Goal: Task Accomplishment & Management: Manage account settings

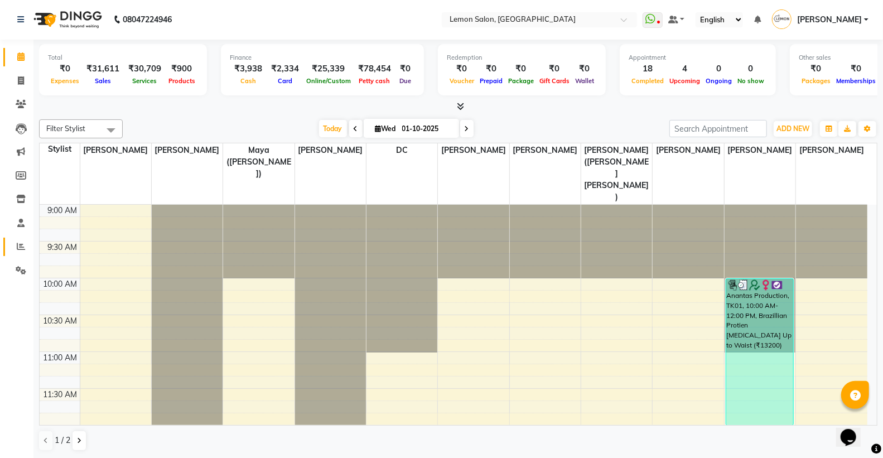
click at [20, 239] on link "Reports" at bounding box center [16, 247] width 27 height 18
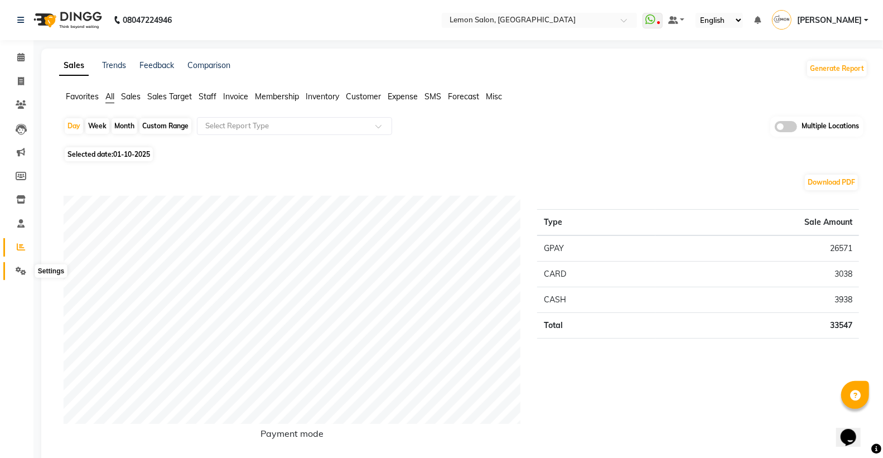
click at [12, 271] on span at bounding box center [21, 271] width 20 height 13
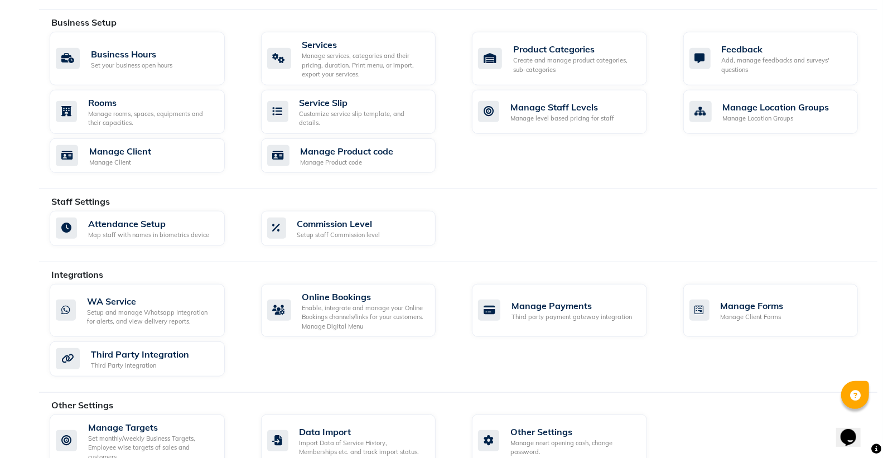
scroll to position [442, 0]
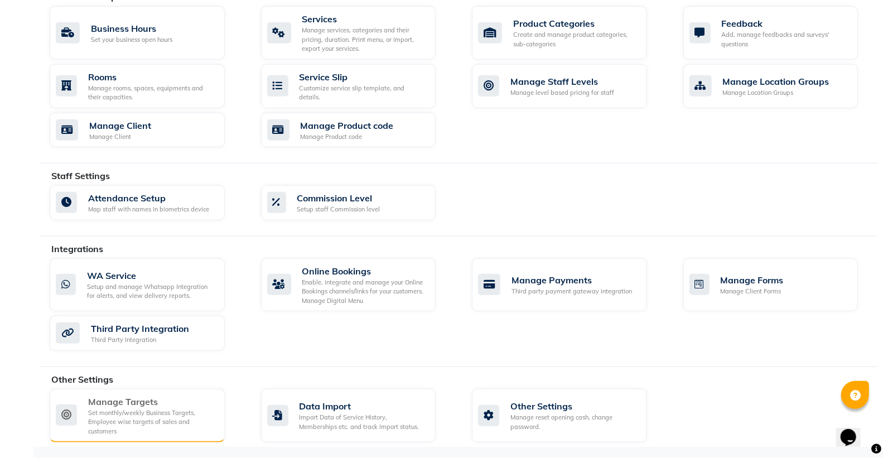
click at [174, 417] on div "Set monthly/weekly Business Targets, Employee wise targets of sales and custome…" at bounding box center [152, 422] width 128 height 28
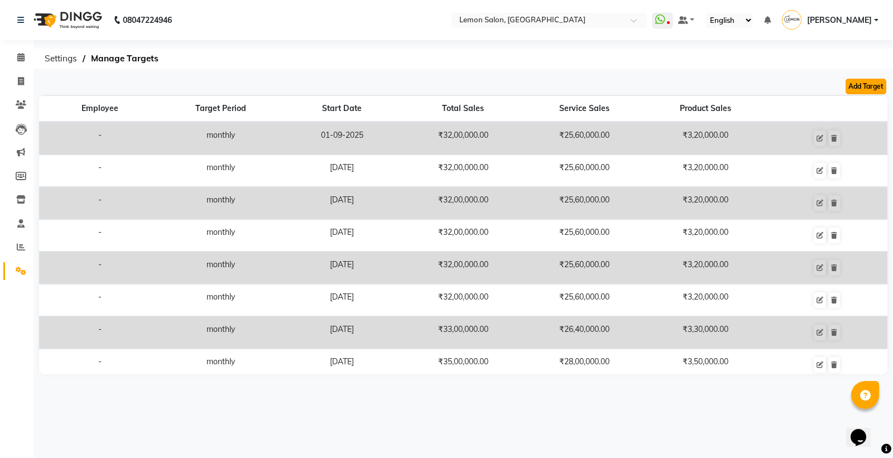
click at [855, 87] on button "Add Target" at bounding box center [865, 87] width 41 height 16
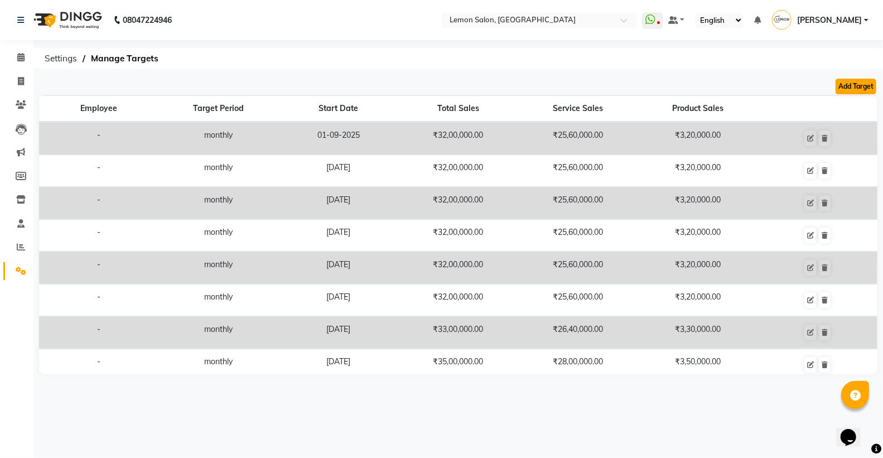
select select "monthly"
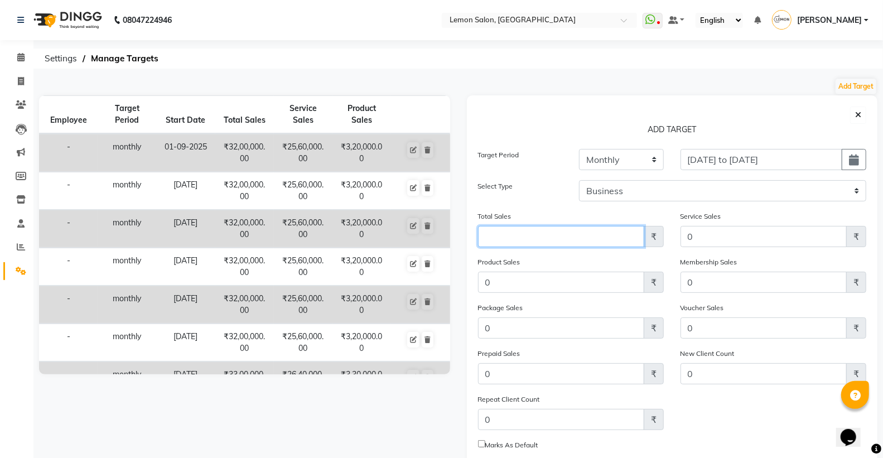
click at [524, 235] on input "Amount (to the nearest dollar)" at bounding box center [561, 236] width 166 height 21
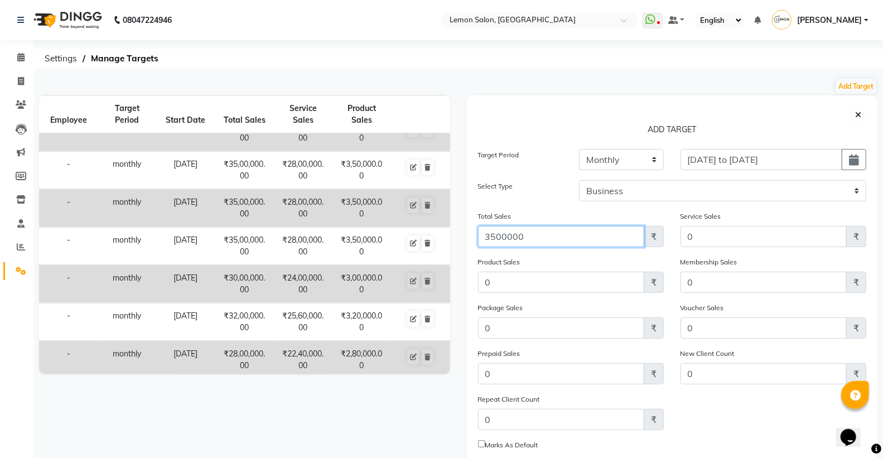
scroll to position [248, 0]
type input "3500000"
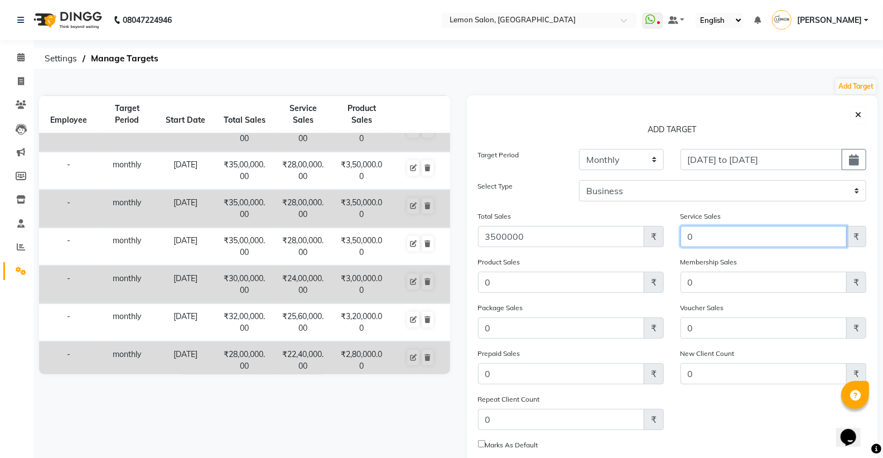
click at [720, 240] on input "0" at bounding box center [764, 236] width 166 height 21
type input "2800000"
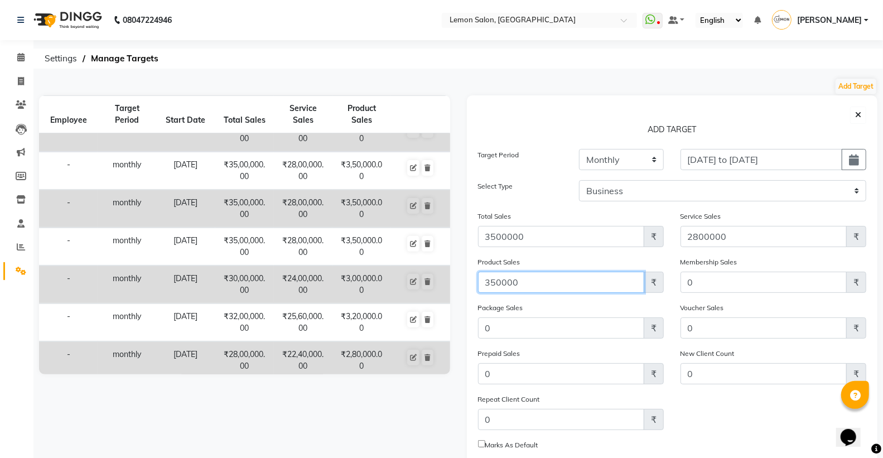
type input "350000"
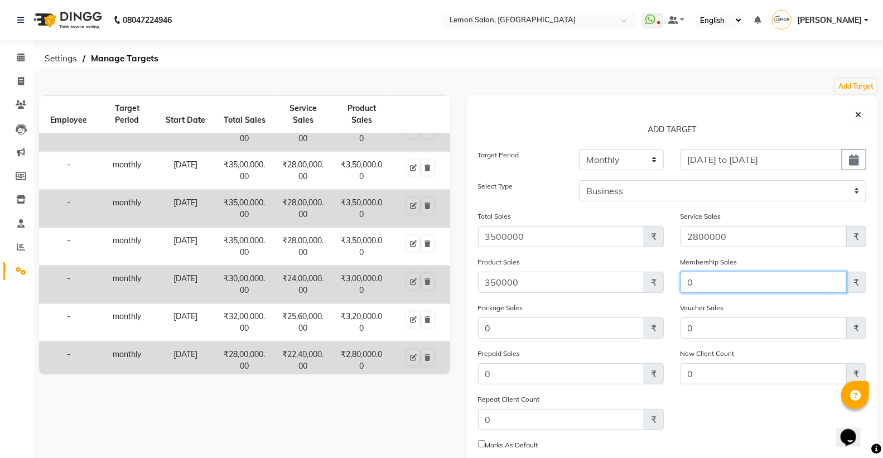
click at [728, 281] on input "0" at bounding box center [764, 282] width 166 height 21
type input "87500"
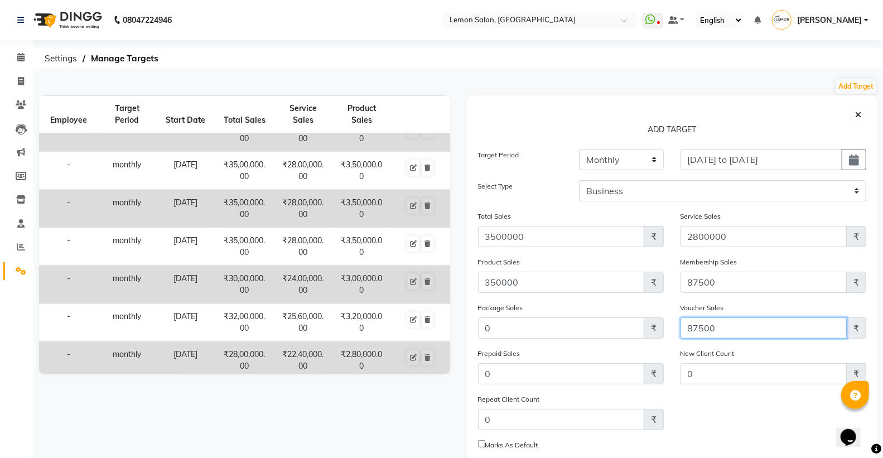
type input "87500"
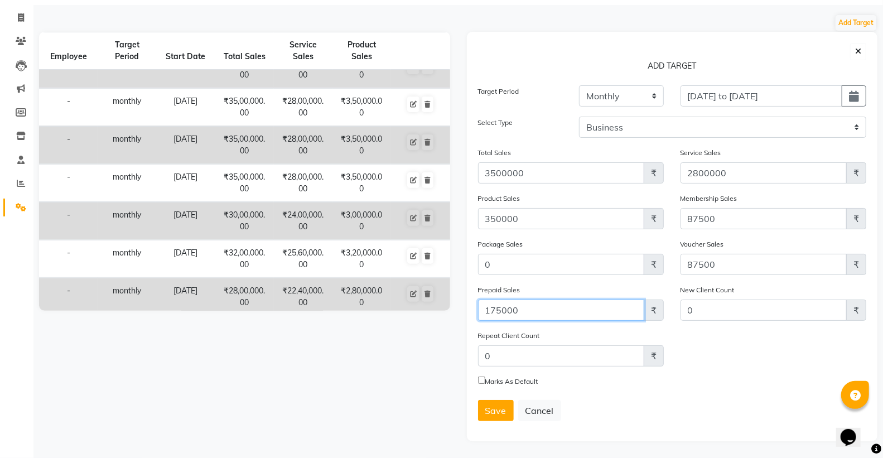
scroll to position [65, 0]
type input "175000"
click at [495, 409] on span "Save" at bounding box center [495, 410] width 21 height 11
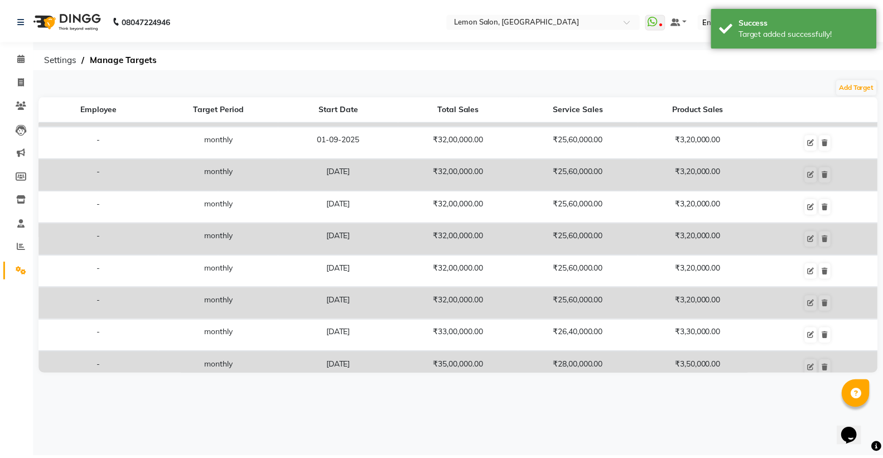
scroll to position [0, 0]
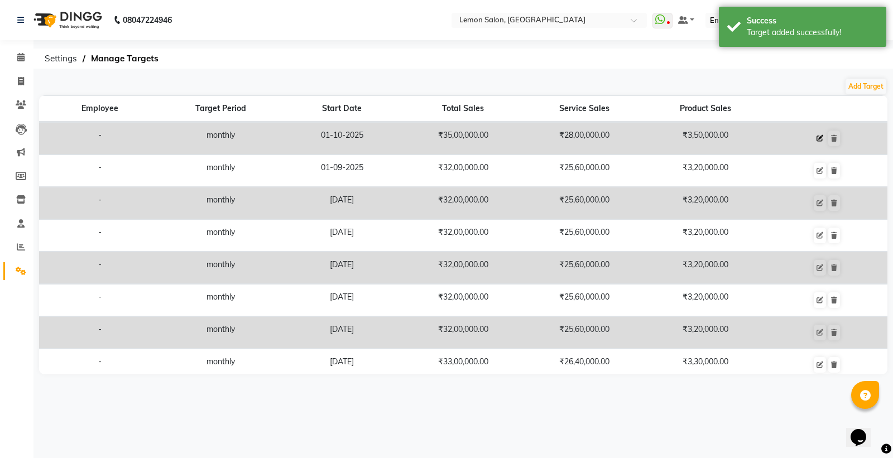
click at [816, 136] on icon at bounding box center [819, 138] width 7 height 7
select select "monthly"
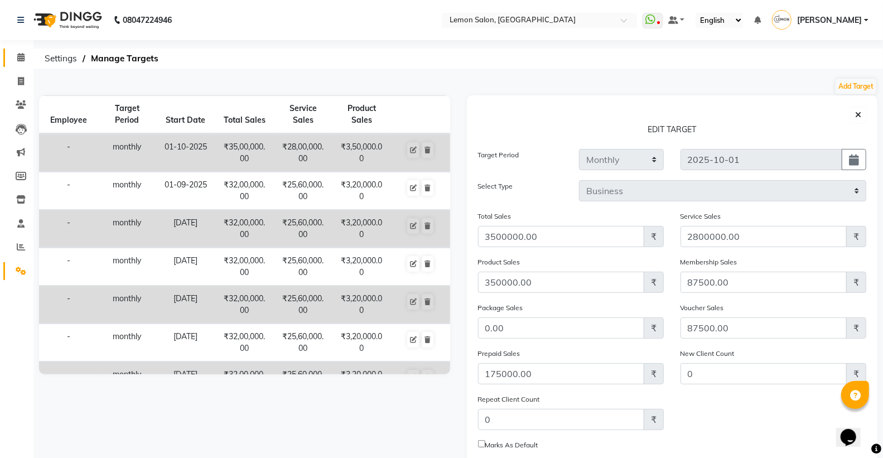
click at [9, 58] on link "Calendar" at bounding box center [16, 58] width 27 height 18
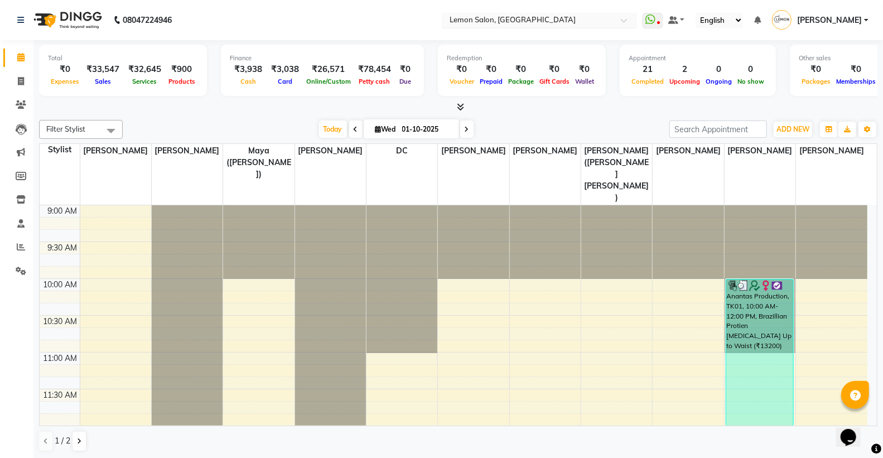
click at [508, 21] on input "text" at bounding box center [528, 21] width 162 height 11
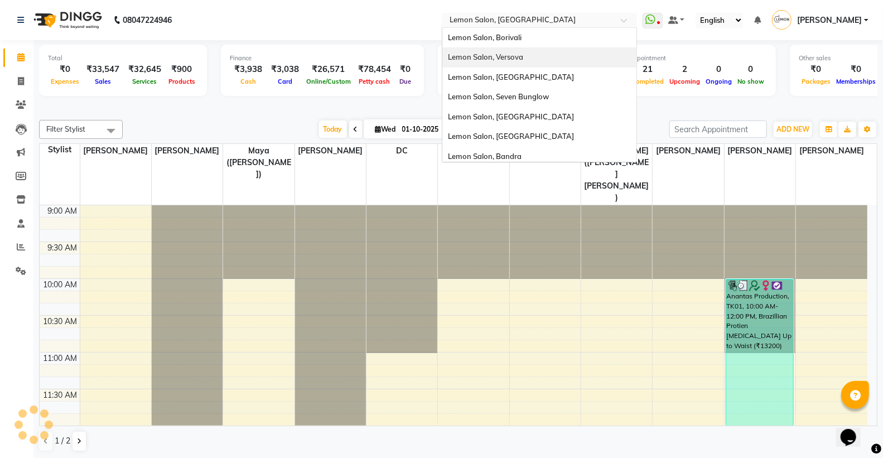
click at [523, 57] on span "Lemon Salon, Versova" at bounding box center [485, 56] width 75 height 9
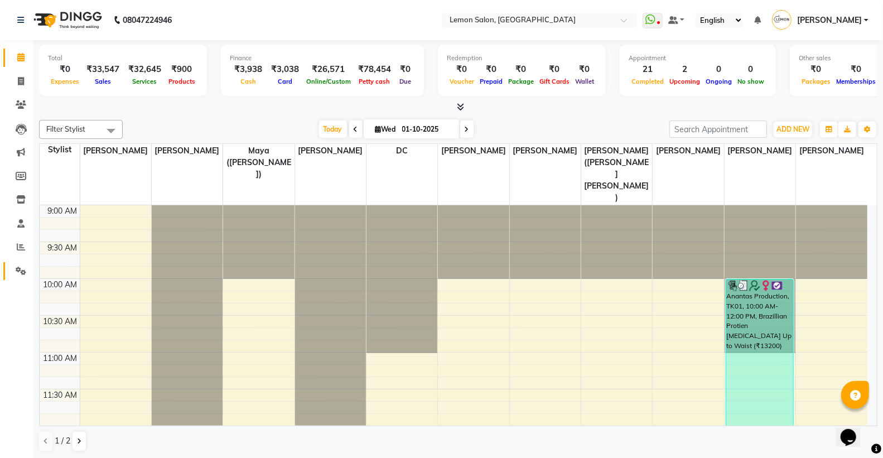
click at [25, 279] on link "Settings" at bounding box center [16, 271] width 27 height 18
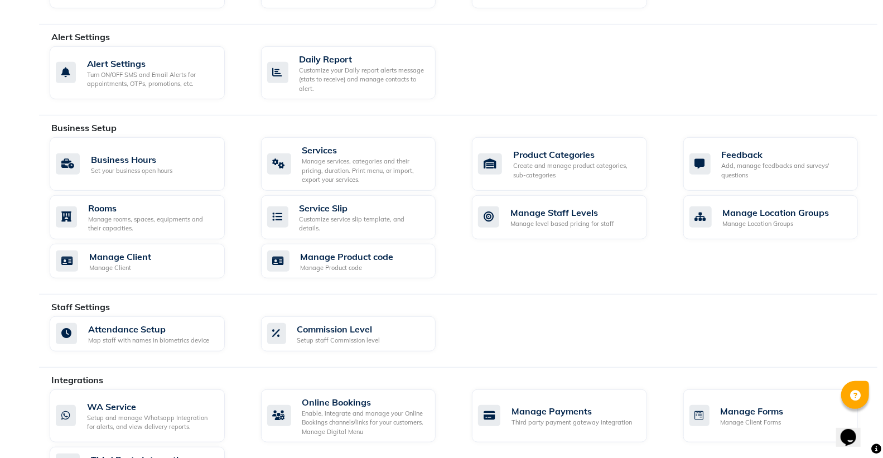
scroll to position [433, 0]
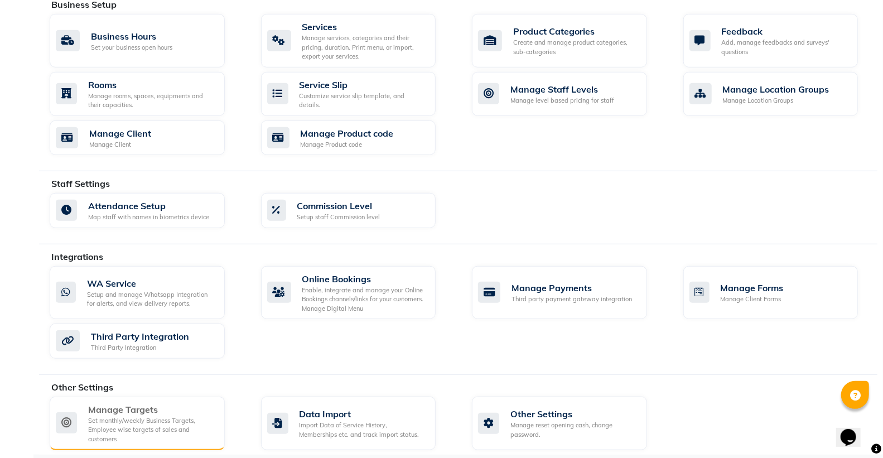
click at [143, 411] on div "Manage Targets" at bounding box center [152, 409] width 128 height 13
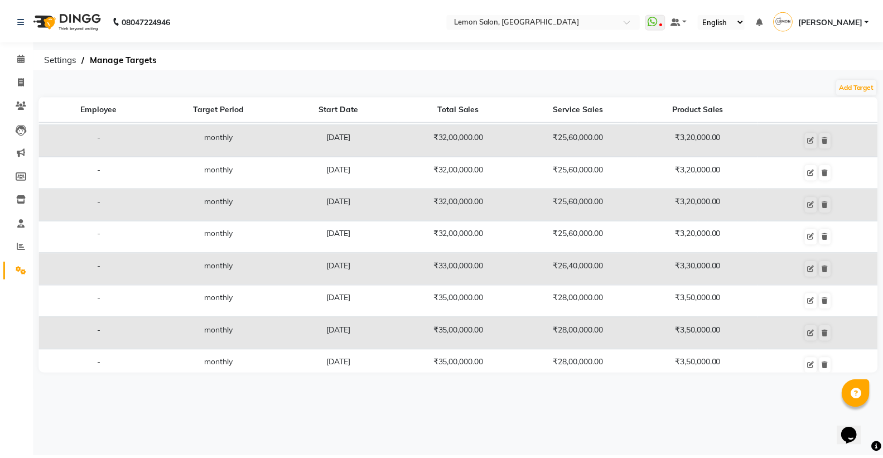
scroll to position [124, 0]
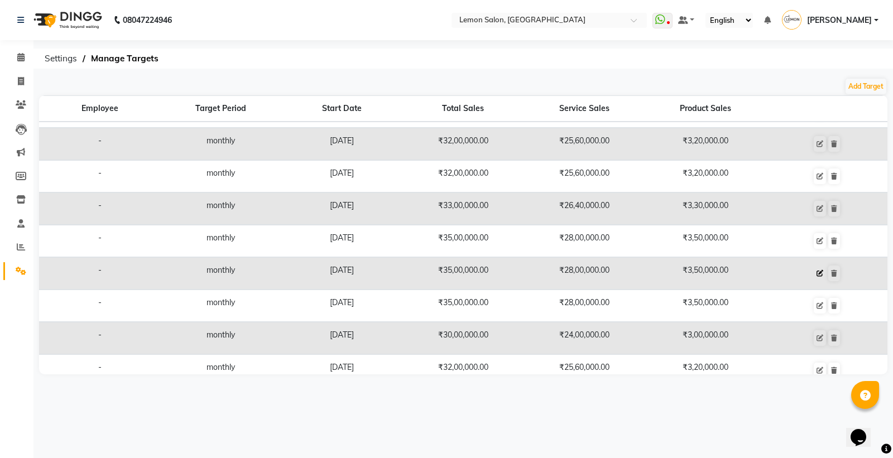
click at [816, 272] on icon at bounding box center [819, 273] width 7 height 7
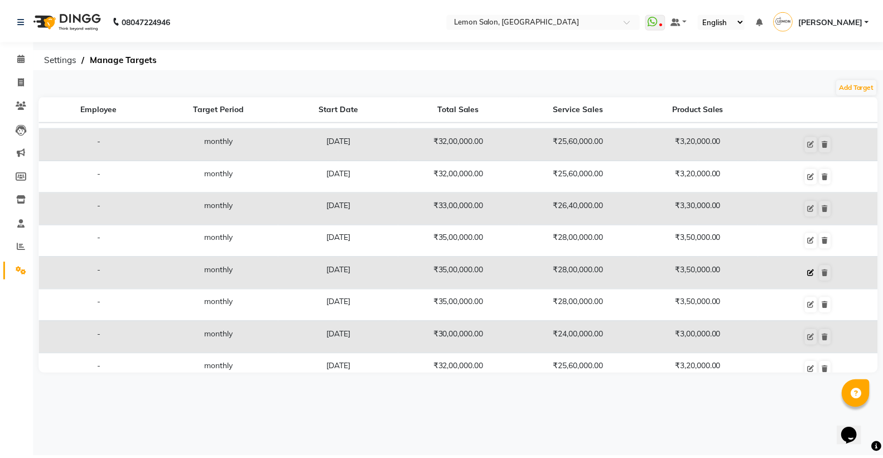
scroll to position [141, 0]
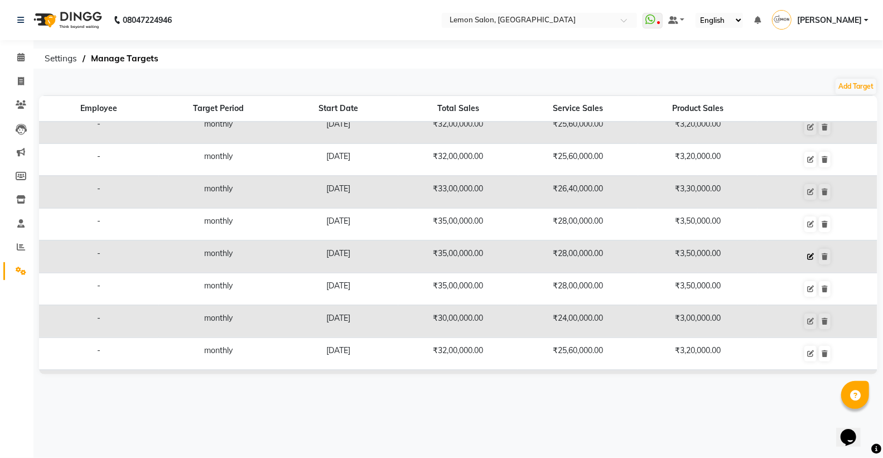
select select "monthly"
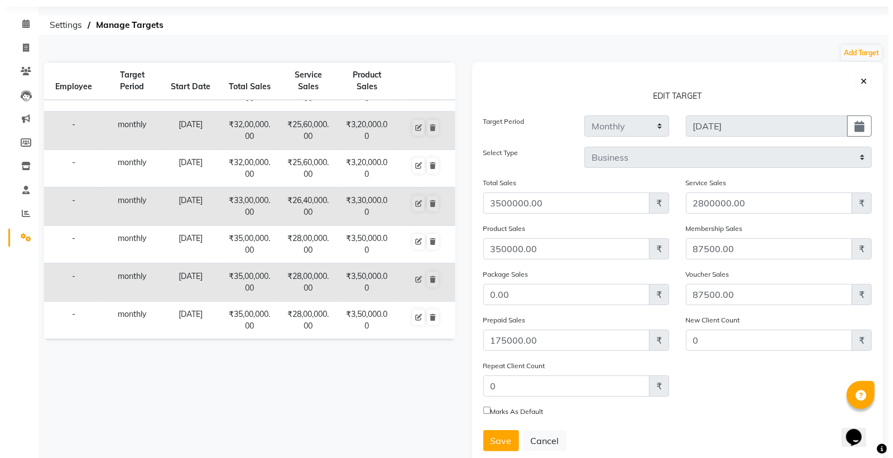
scroll to position [65, 0]
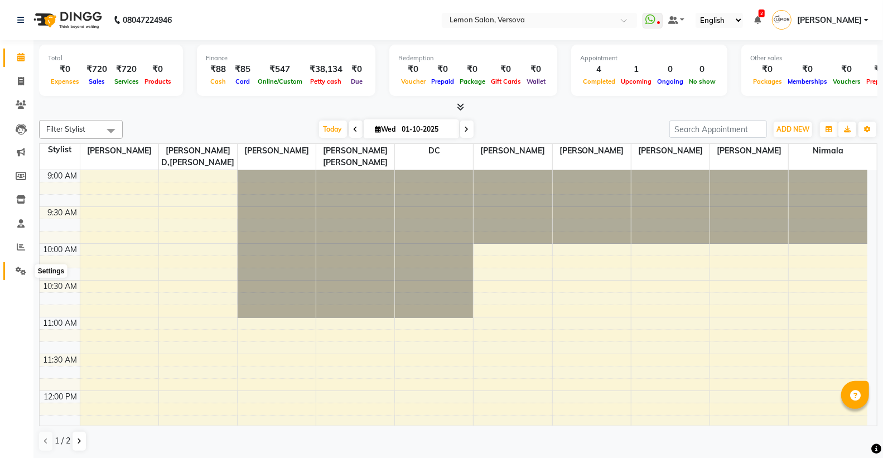
click at [17, 268] on icon at bounding box center [21, 271] width 11 height 8
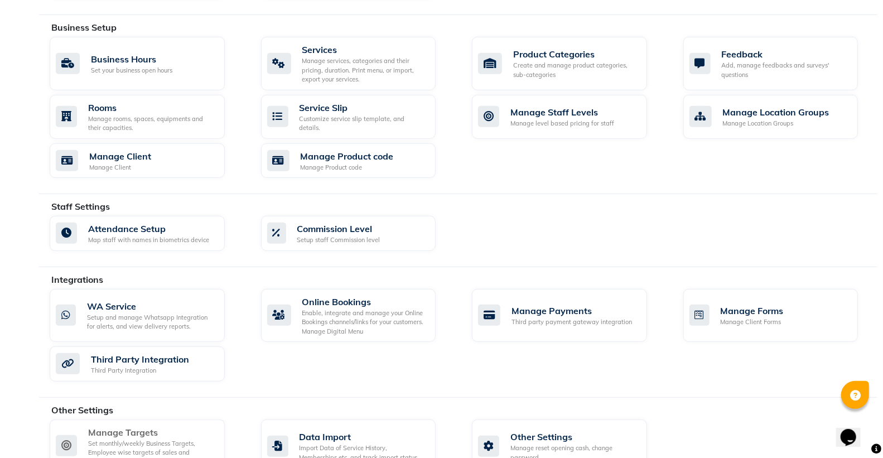
scroll to position [442, 0]
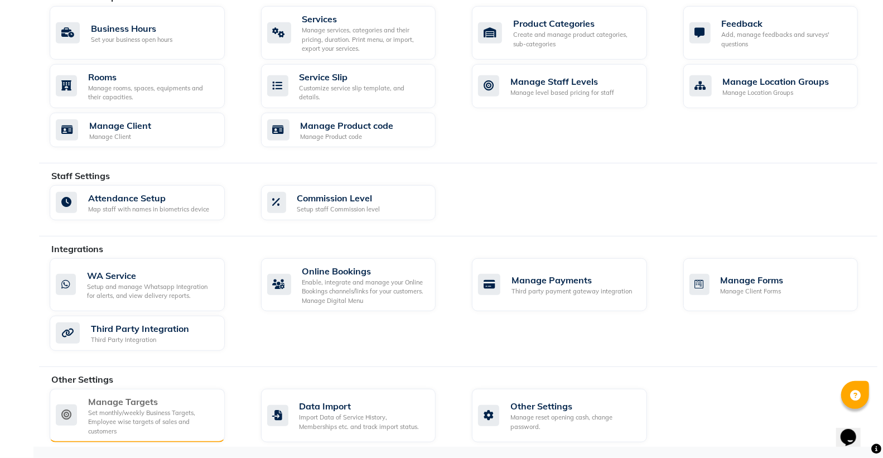
click at [90, 407] on div "Manage Targets" at bounding box center [152, 401] width 128 height 13
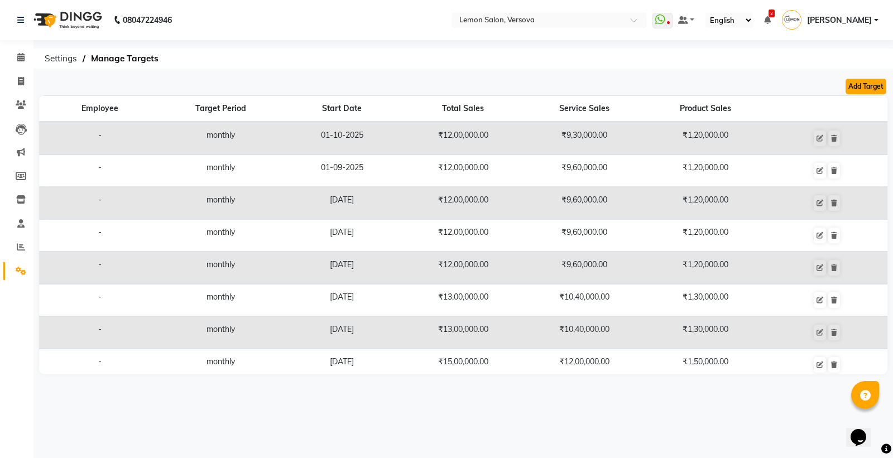
click at [860, 86] on button "Add Target" at bounding box center [865, 87] width 41 height 16
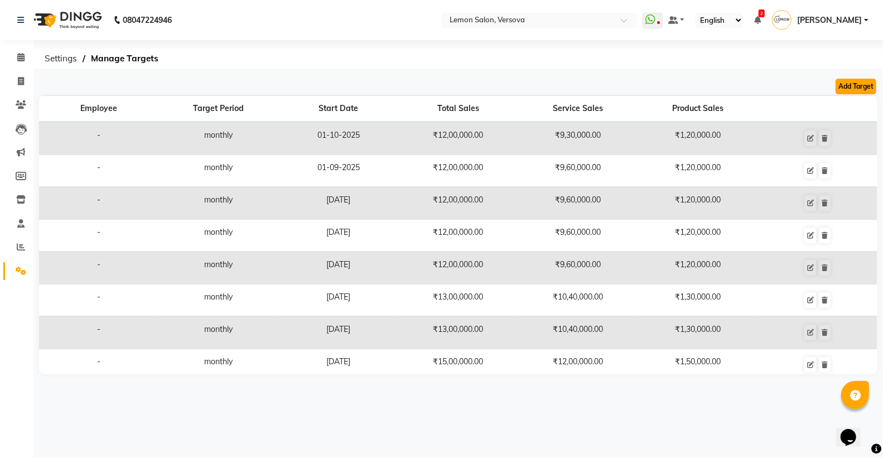
select select "monthly"
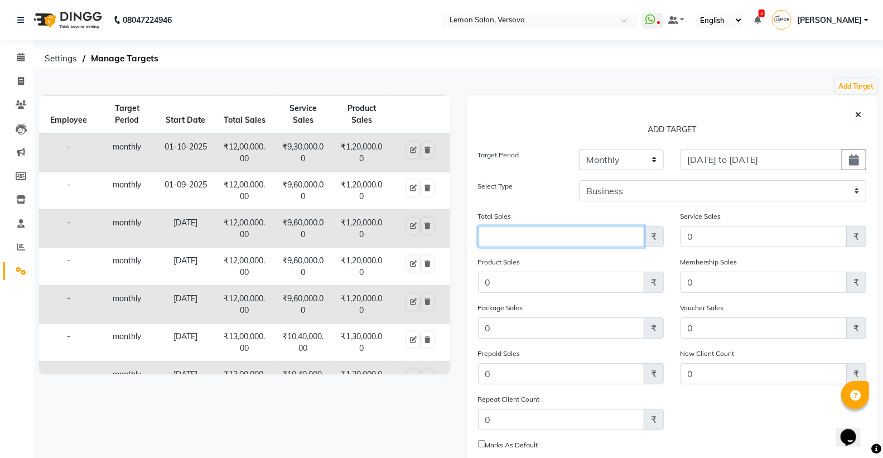
click at [590, 234] on input "Amount (to the nearest dollar)" at bounding box center [561, 236] width 166 height 21
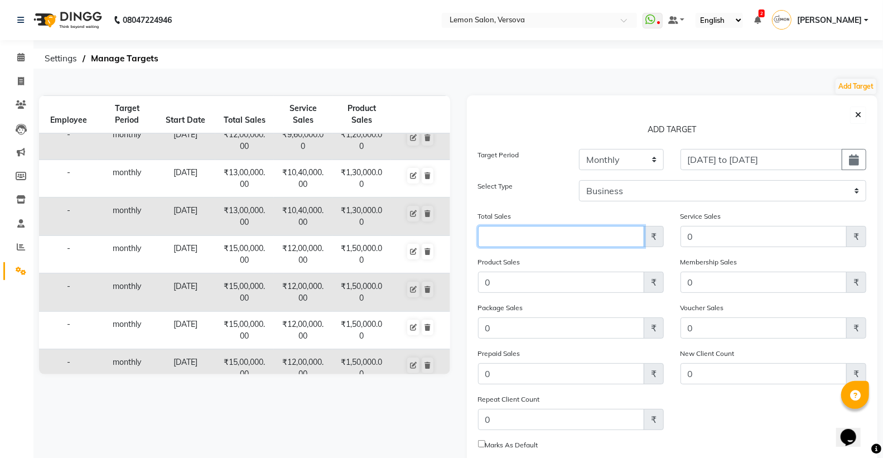
scroll to position [186, 0]
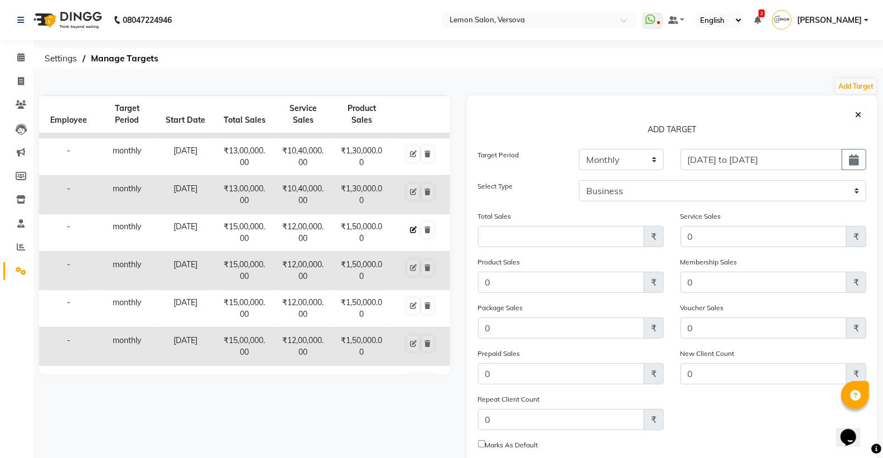
click at [410, 228] on icon at bounding box center [413, 230] width 7 height 7
type input "2025-03-01"
type input "1500000.00"
type input "1200000.00"
type input "150000.00"
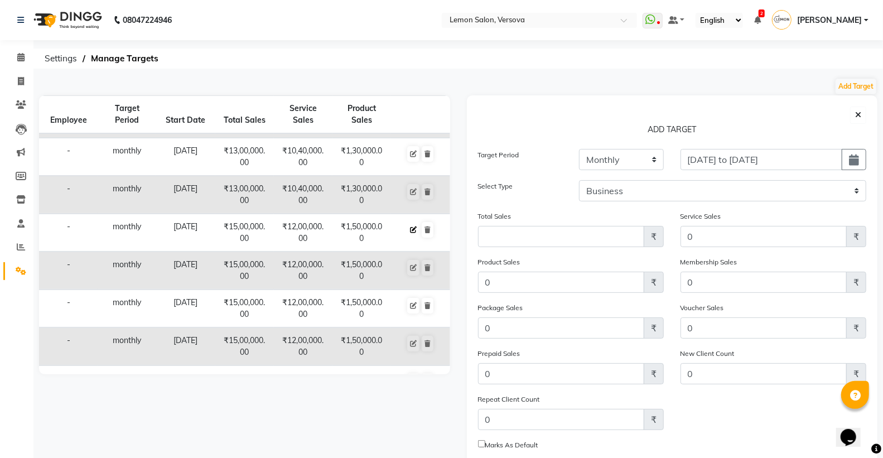
type input "37500.00"
type input "0.00"
type input "37500.00"
type input "75000.00"
checkbox input "false"
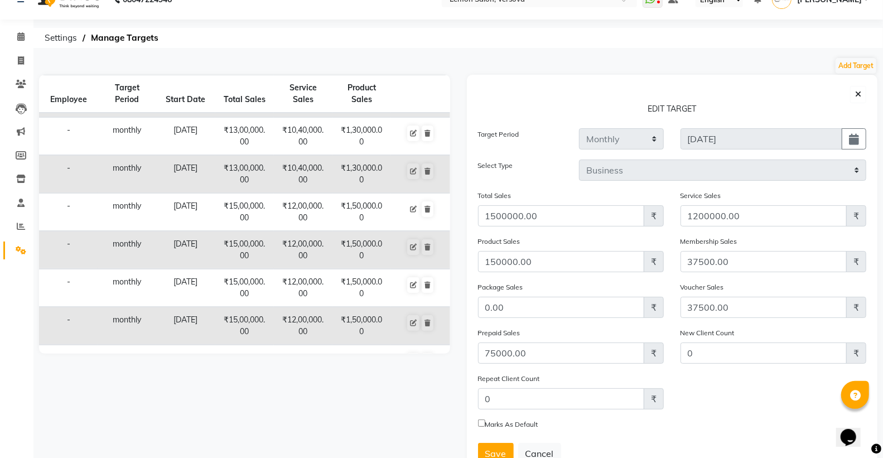
scroll to position [0, 0]
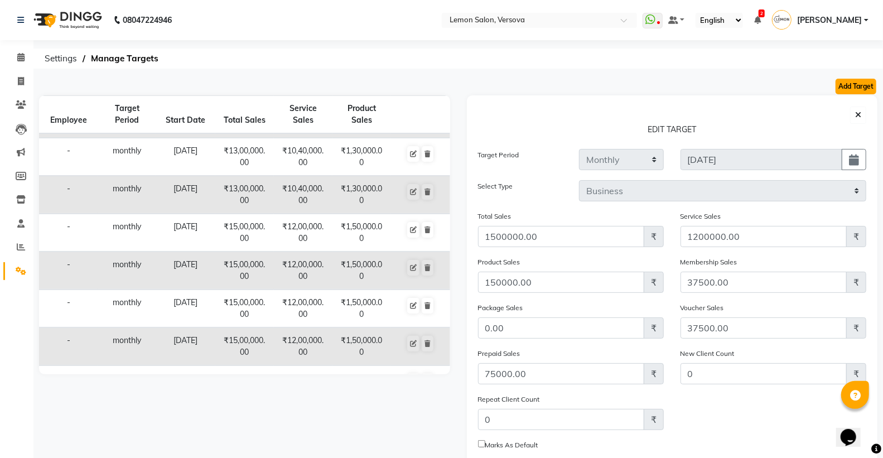
click at [856, 83] on button "Add Target" at bounding box center [856, 87] width 41 height 16
select select "monthly"
type input "[DATE] to [DATE]"
select select "business"
type input "0"
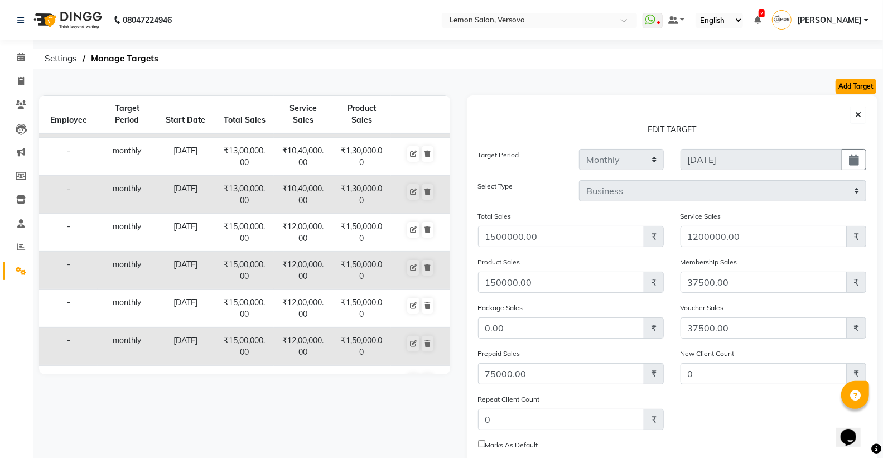
type input "0"
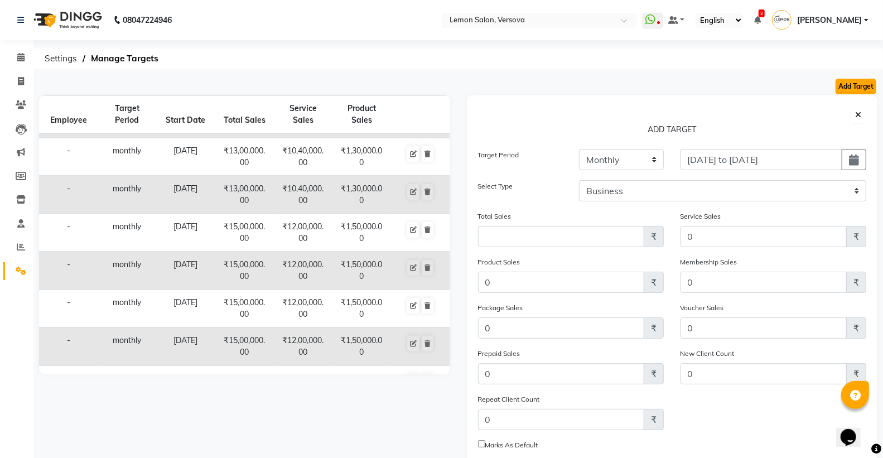
type input "0"
checkbox input "false"
click at [569, 235] on input "Amount (to the nearest dollar)" at bounding box center [561, 236] width 166 height 21
type input "1500000"
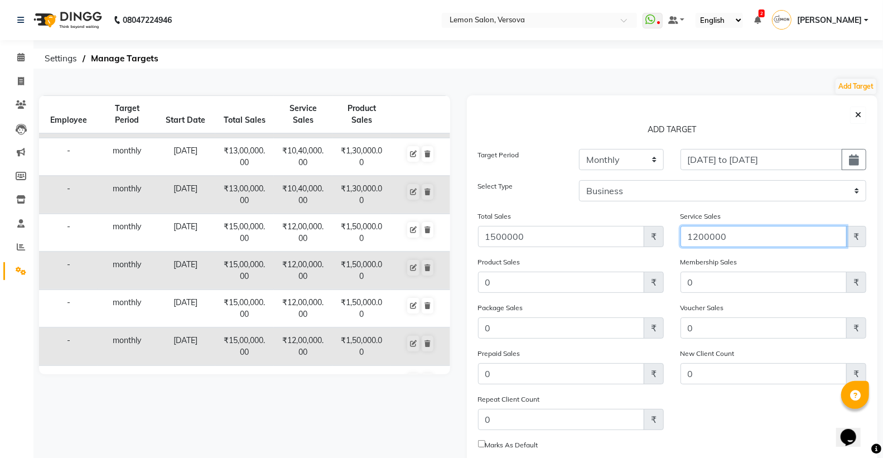
type input "1200000"
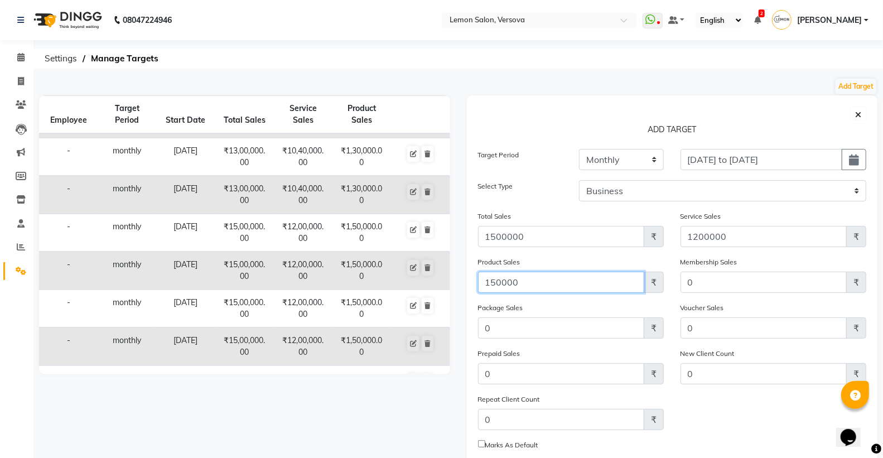
type input "150000"
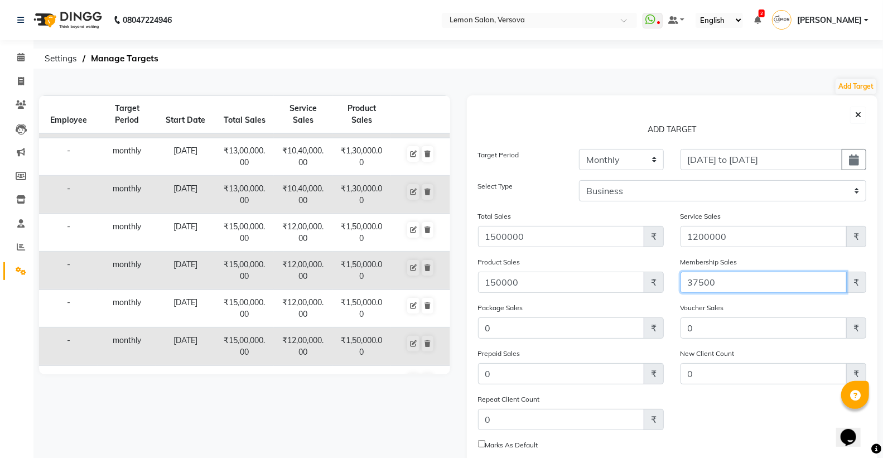
type input "37500"
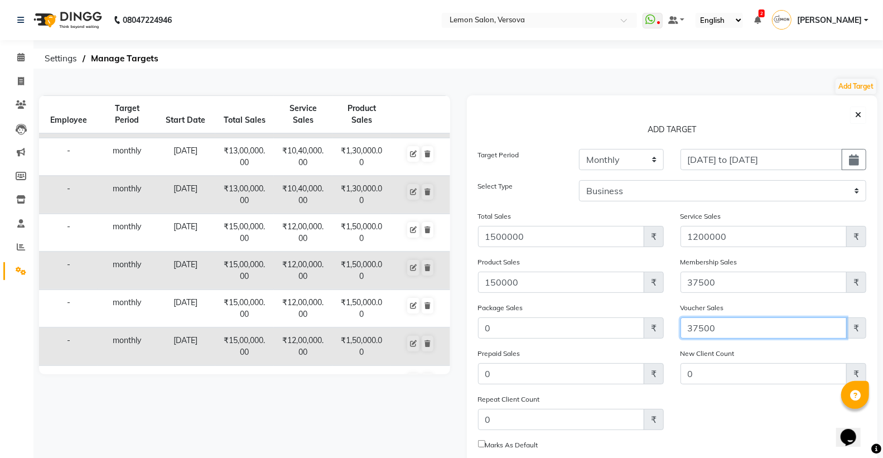
type input "37500"
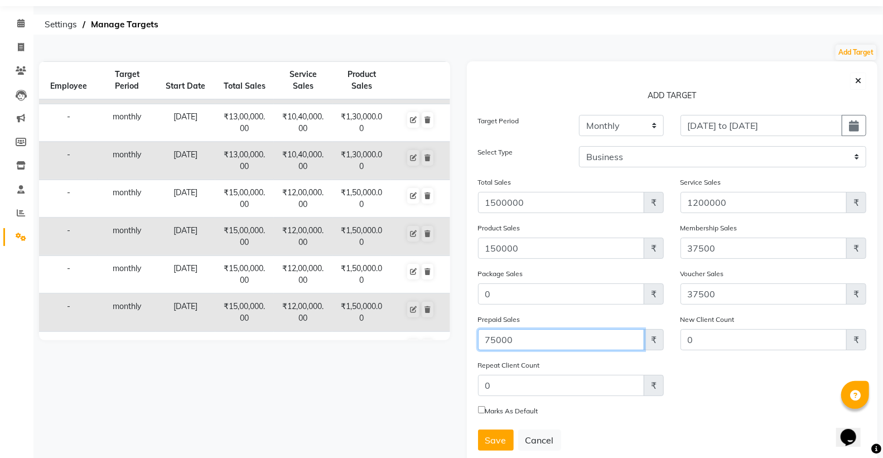
scroll to position [65, 0]
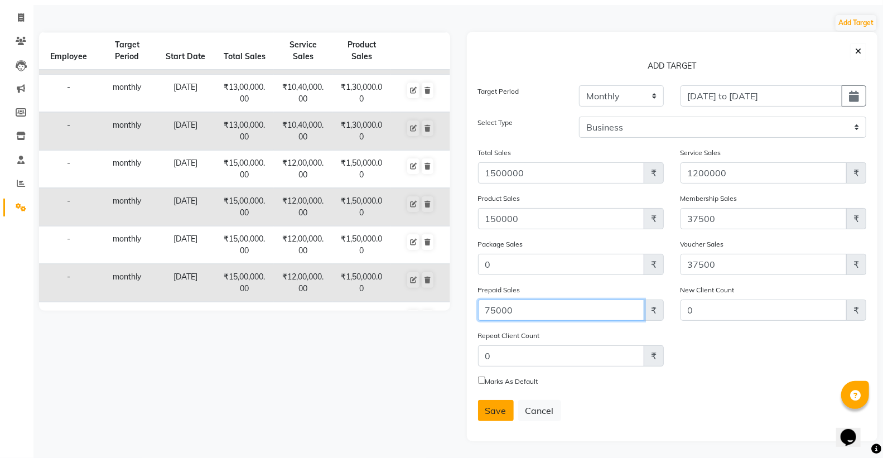
type input "75000"
click at [489, 409] on span "Save" at bounding box center [495, 410] width 21 height 11
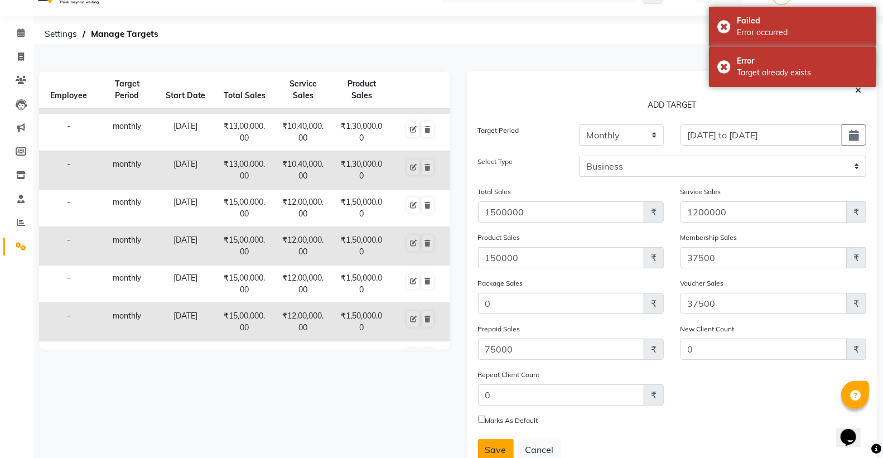
scroll to position [3, 0]
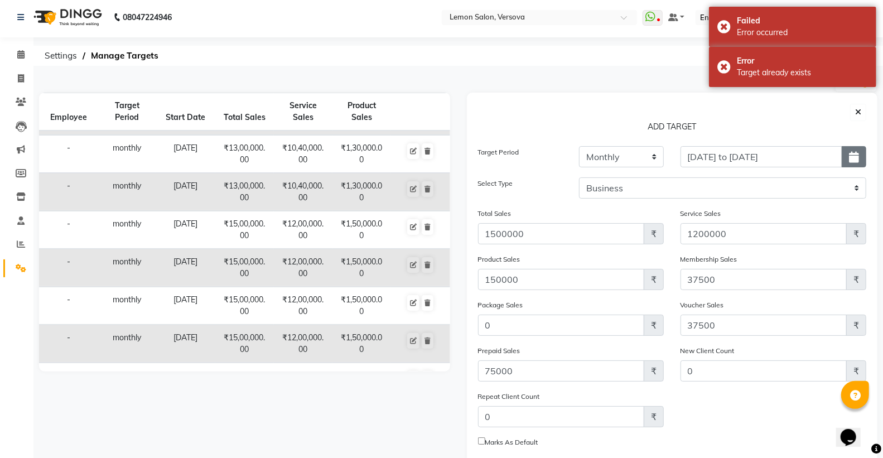
click at [860, 152] on button "button" at bounding box center [854, 156] width 25 height 21
select select "10"
select select "2025"
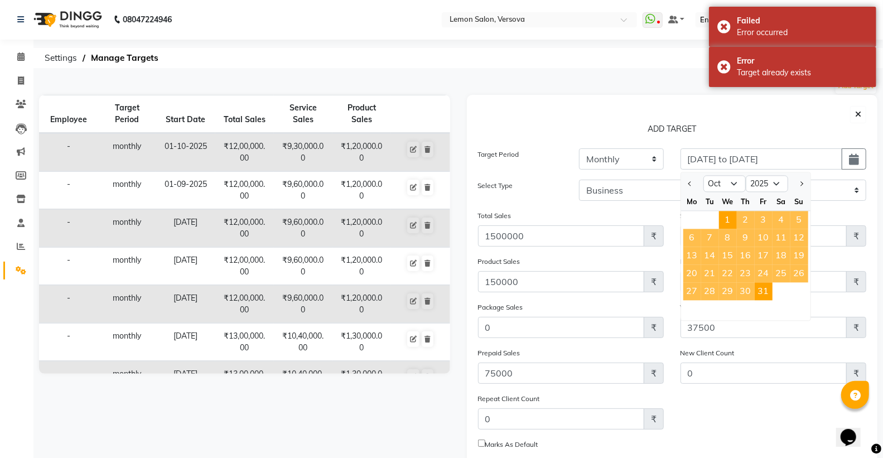
scroll to position [0, 0]
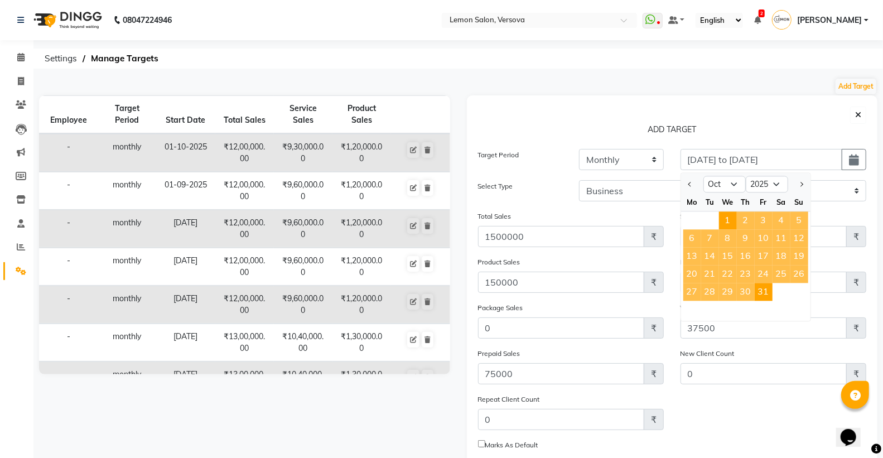
click at [313, 153] on td "₹9,30,000.00" at bounding box center [303, 152] width 59 height 37
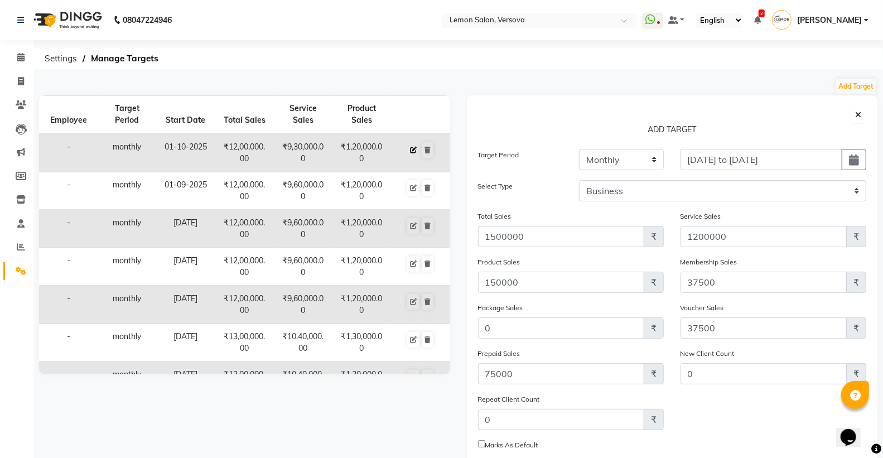
click at [410, 148] on icon at bounding box center [413, 150] width 7 height 7
type input "2025-10-01"
type input "1200000.00"
type input "930000.00"
type input "120000.00"
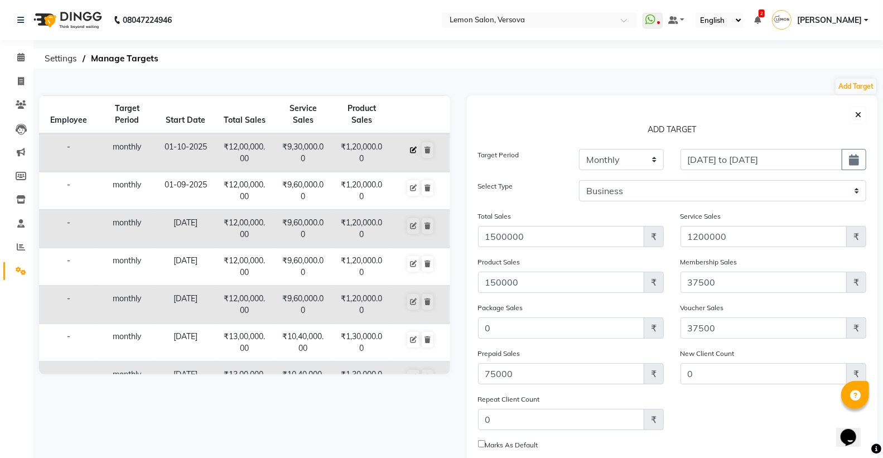
type input "60000.00"
type input "0.00"
type input "30000.00"
type input "60000.00"
checkbox input "false"
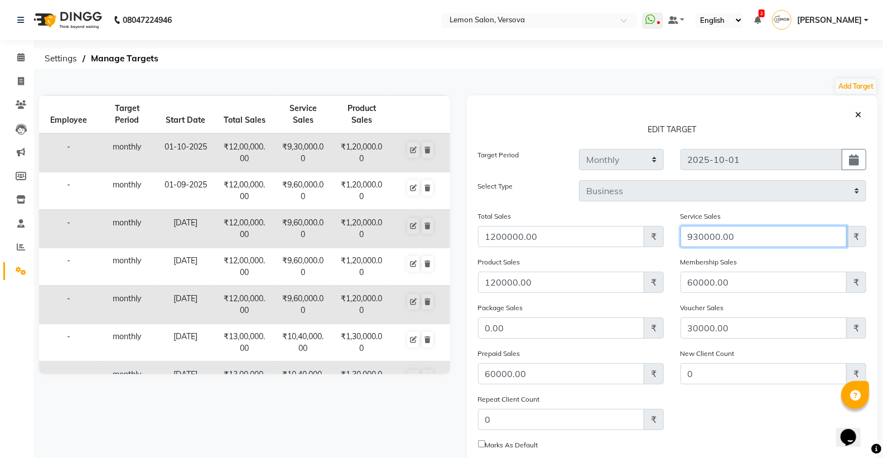
click at [704, 234] on input "930000.00" at bounding box center [764, 236] width 166 height 21
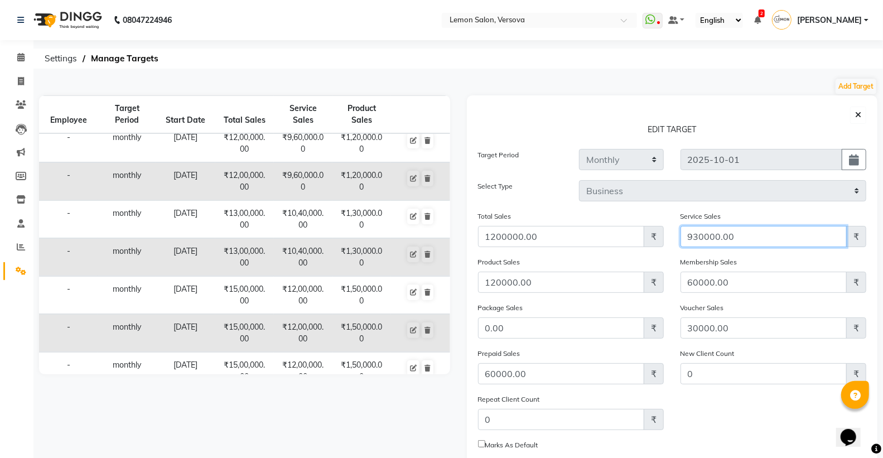
scroll to position [124, 0]
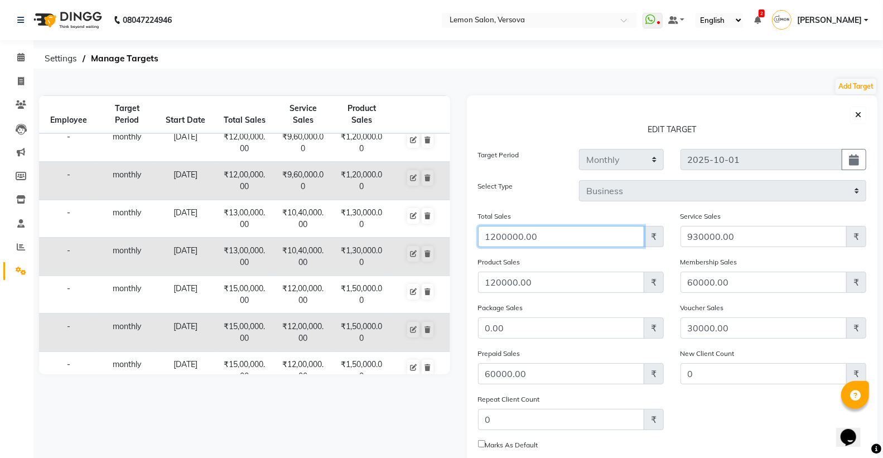
click at [499, 237] on input "1200000.00" at bounding box center [561, 236] width 166 height 21
type input "1500000"
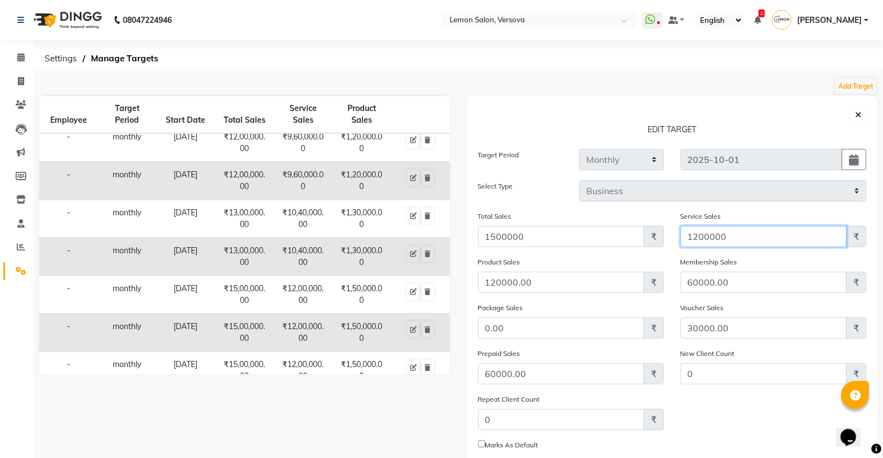
type input "1200000"
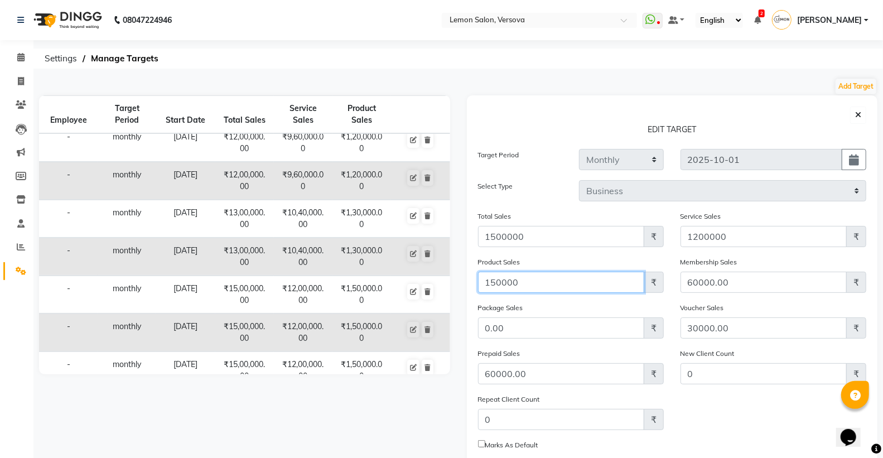
type input "150000"
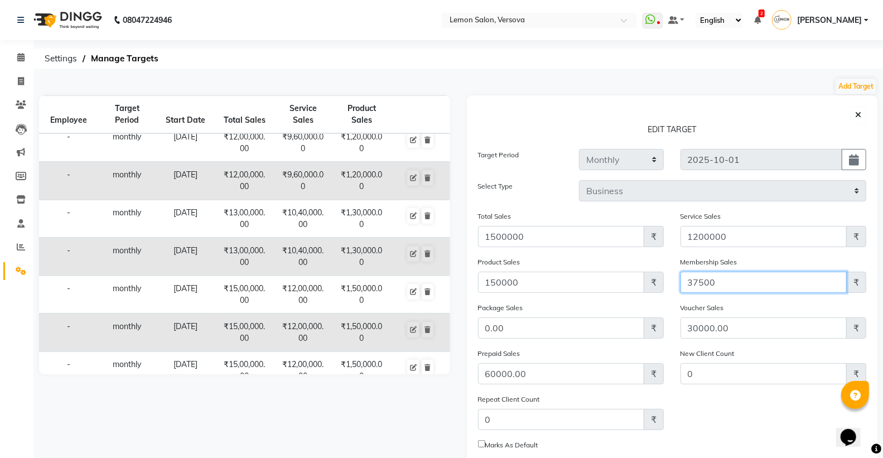
type input "37500"
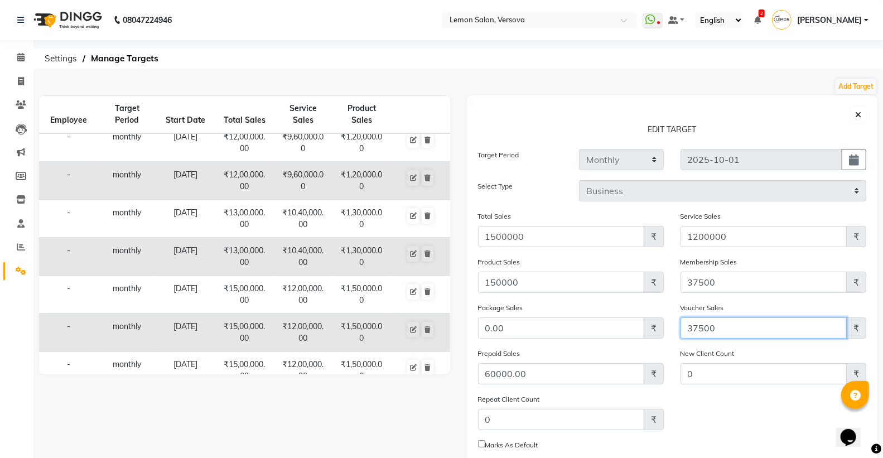
type input "37500"
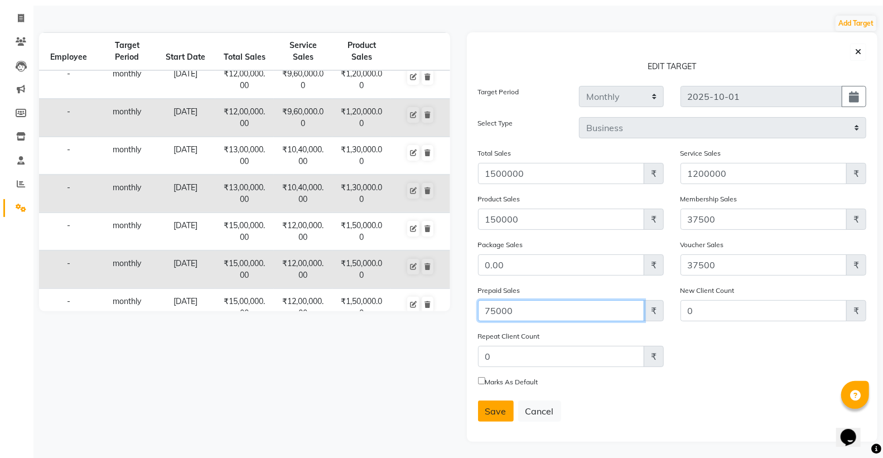
scroll to position [65, 0]
type input "75000"
click at [499, 412] on span "Save" at bounding box center [495, 410] width 21 height 11
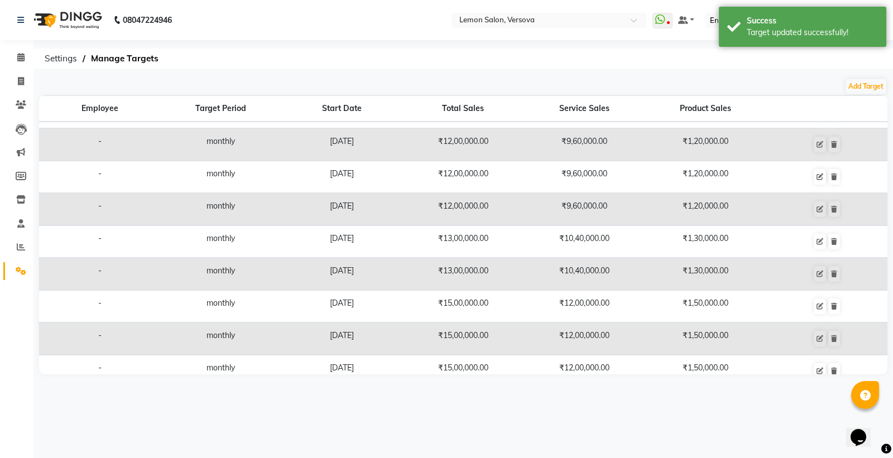
scroll to position [0, 0]
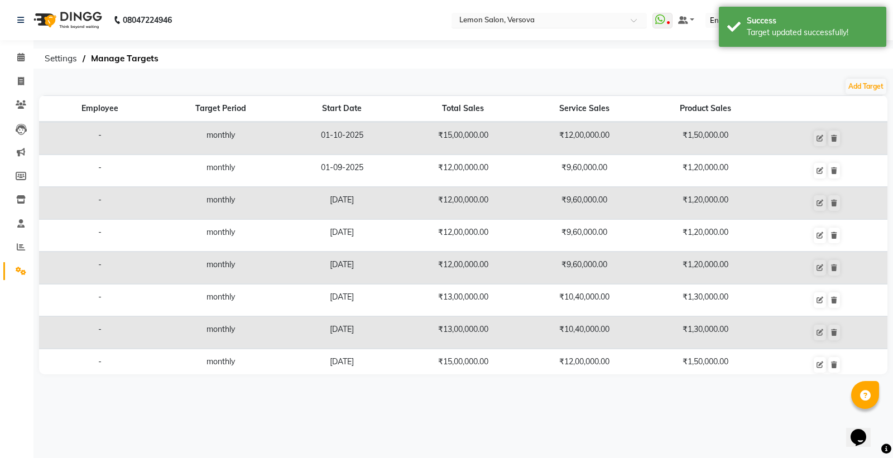
click at [548, 17] on input "text" at bounding box center [538, 21] width 162 height 11
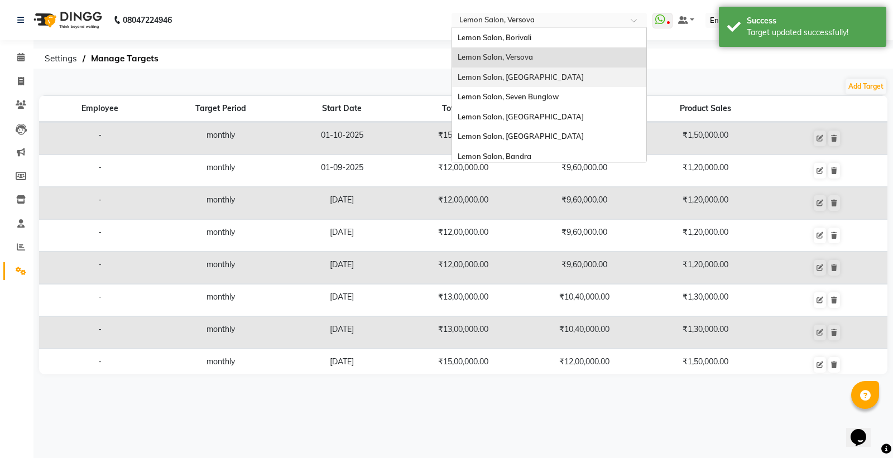
click at [543, 73] on span "Lemon Salon, [GEOGRAPHIC_DATA]" at bounding box center [520, 77] width 126 height 9
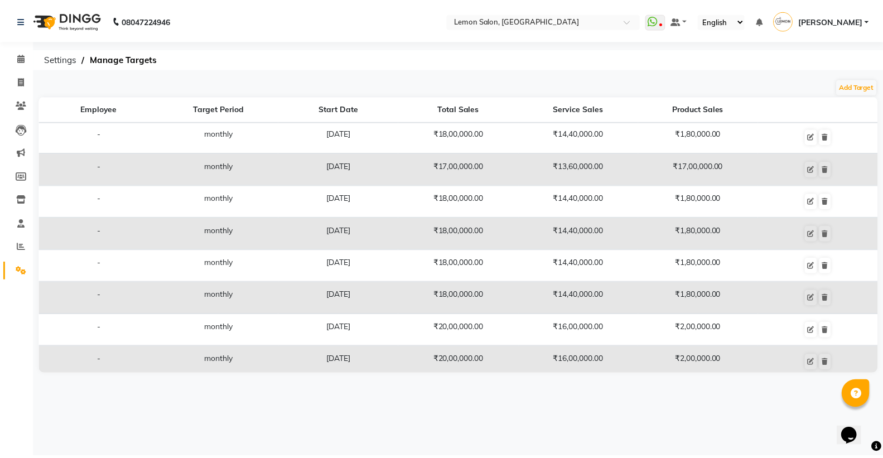
scroll to position [62, 0]
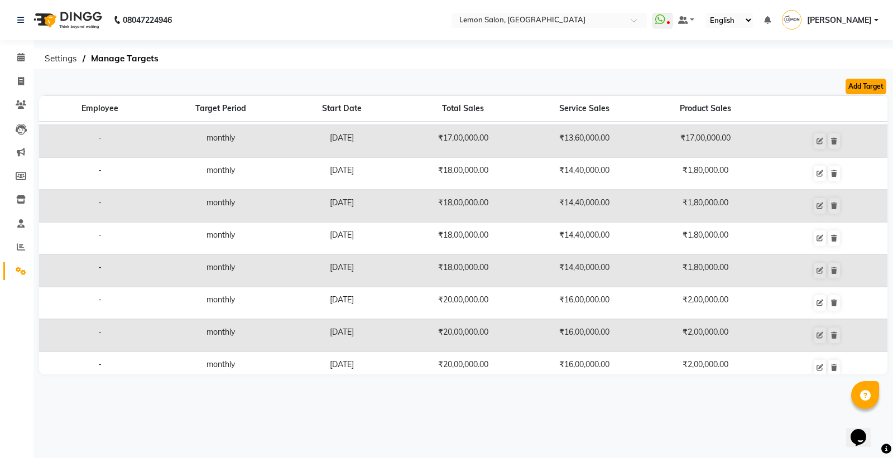
click at [865, 86] on button "Add Target" at bounding box center [865, 87] width 41 height 16
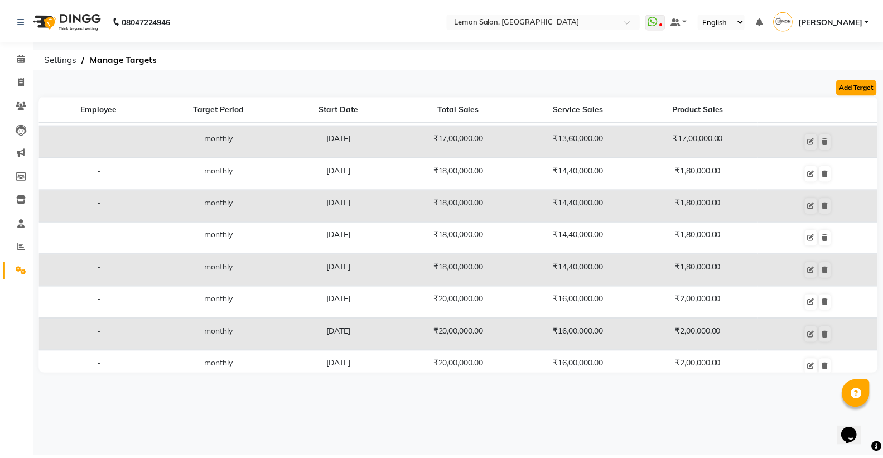
scroll to position [68, 0]
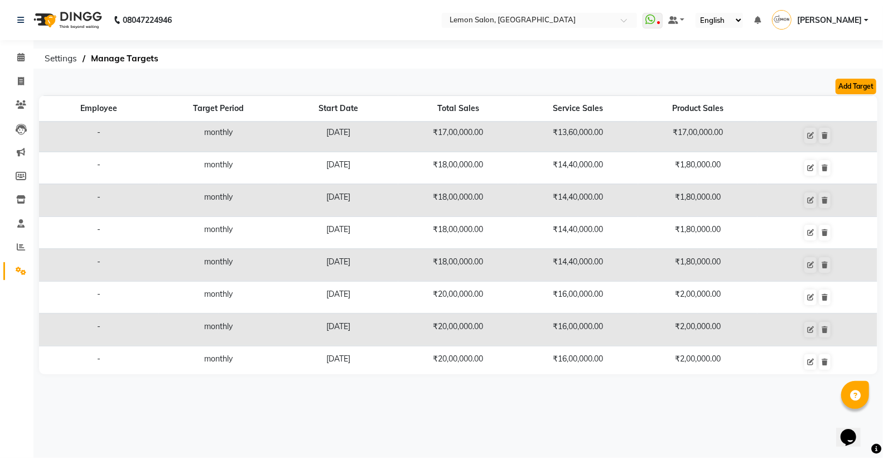
select select "monthly"
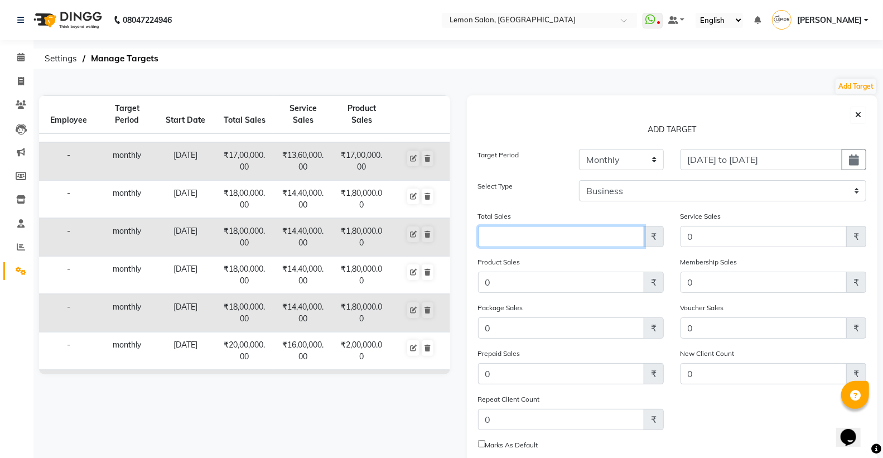
click at [567, 237] on input "Amount (to the nearest dollar)" at bounding box center [561, 236] width 166 height 21
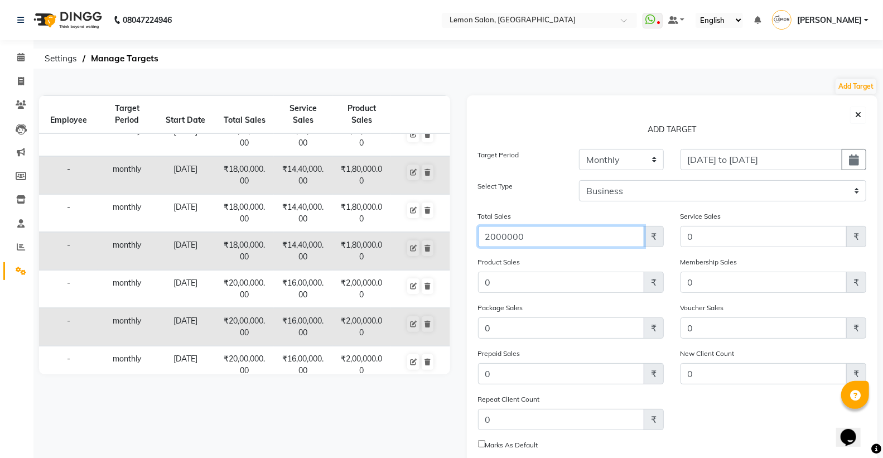
type input "2000000"
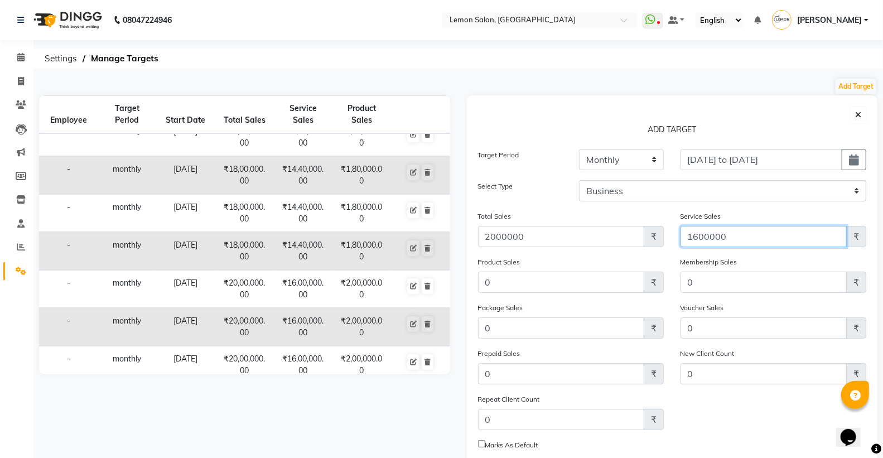
type input "1600000"
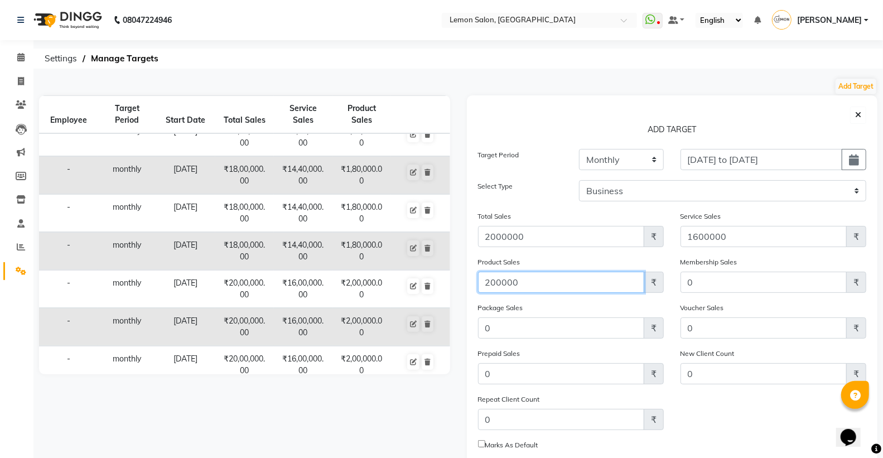
type input "200000"
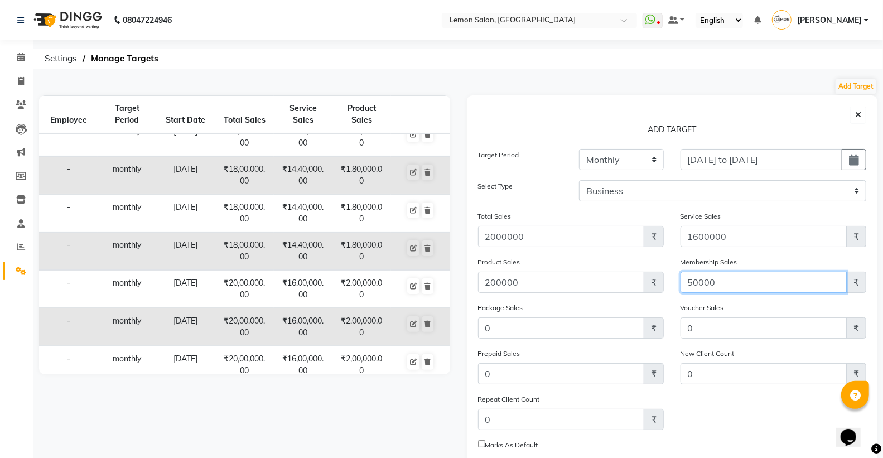
type input "50000"
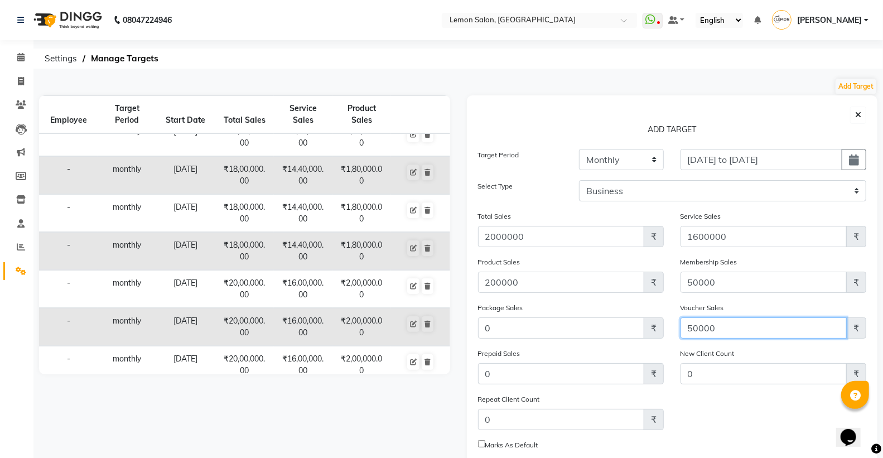
type input "50000"
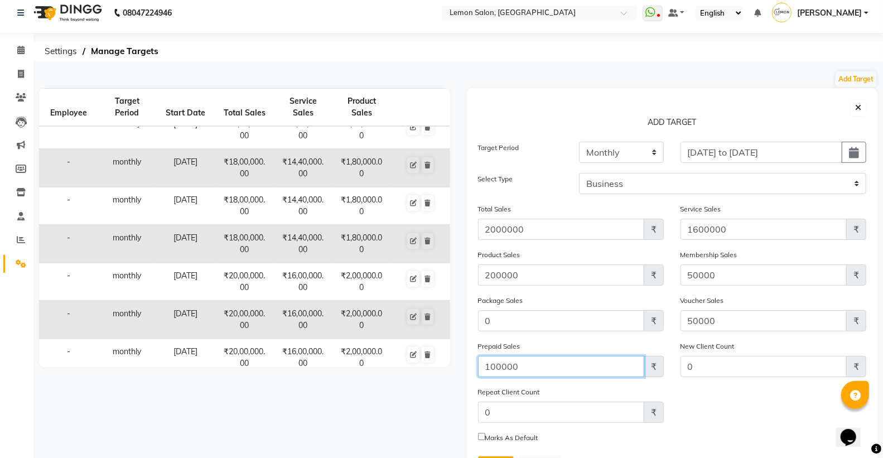
scroll to position [65, 0]
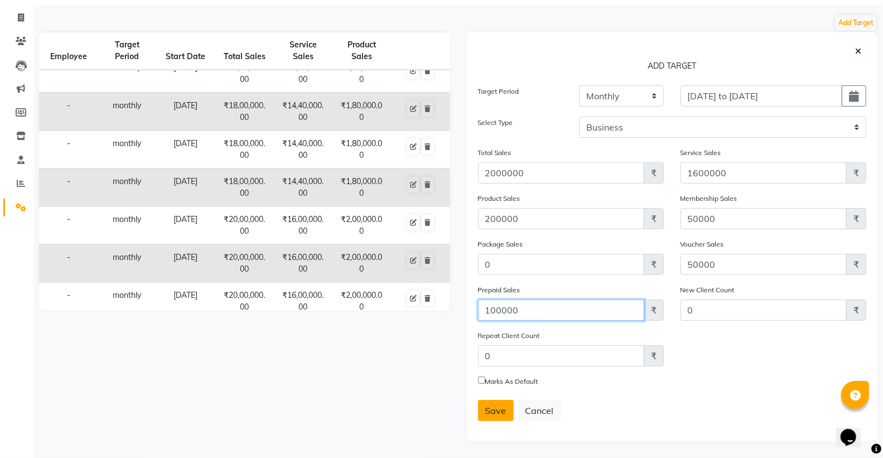
type input "100000"
click at [498, 407] on span "Save" at bounding box center [495, 410] width 21 height 11
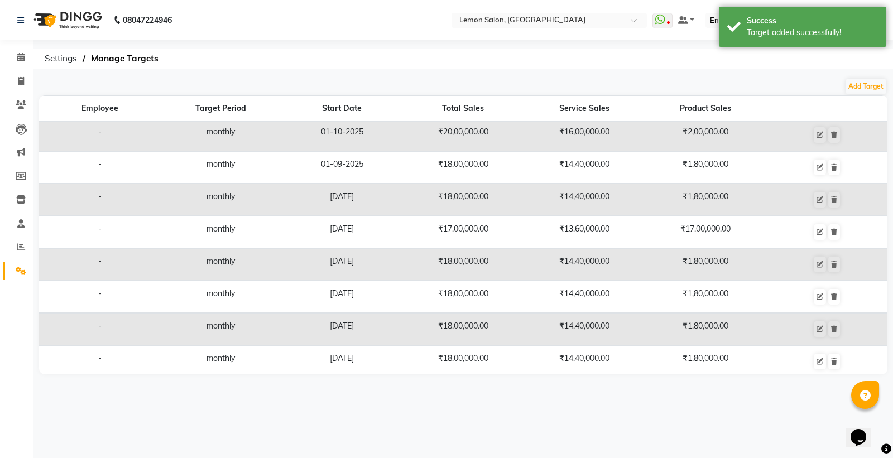
scroll to position [0, 0]
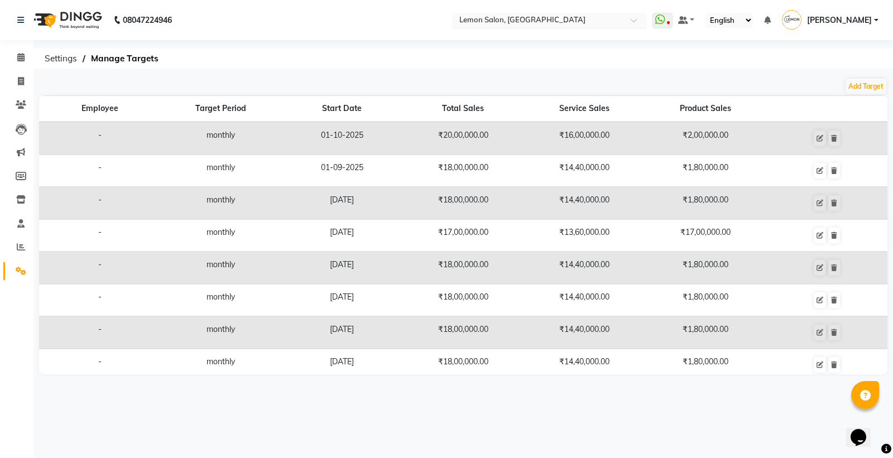
click at [505, 23] on input "text" at bounding box center [538, 21] width 162 height 11
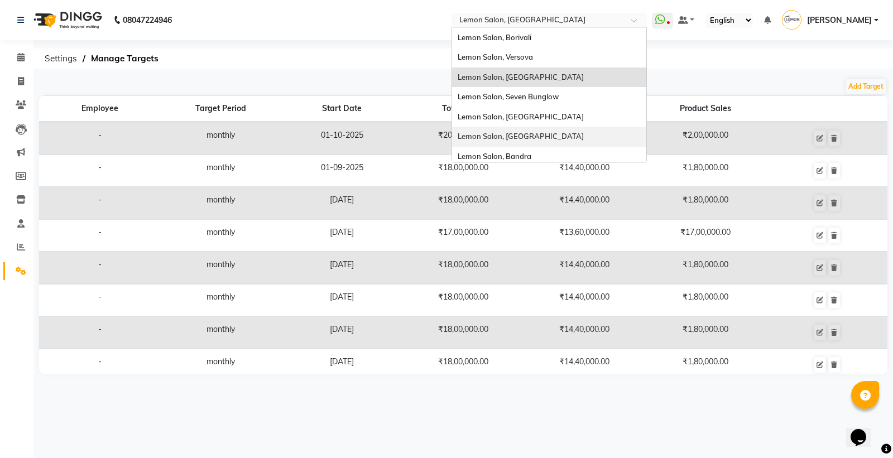
click at [537, 137] on span "Lemon Salon, [GEOGRAPHIC_DATA]" at bounding box center [520, 136] width 126 height 9
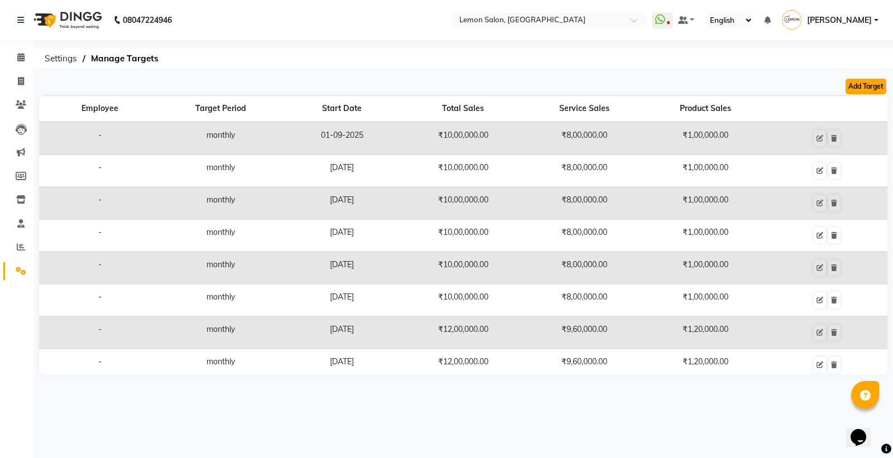
click at [878, 88] on button "Add Target" at bounding box center [865, 87] width 41 height 16
select select "monthly"
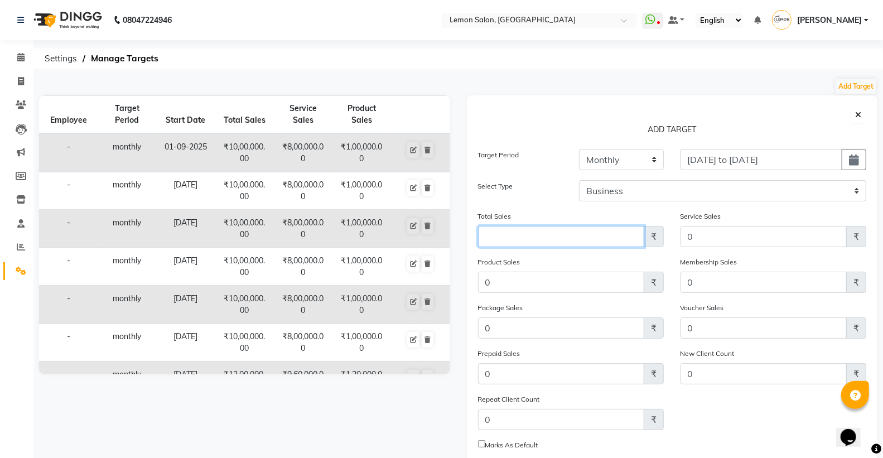
click at [512, 235] on input "Amount (to the nearest dollar)" at bounding box center [561, 236] width 166 height 21
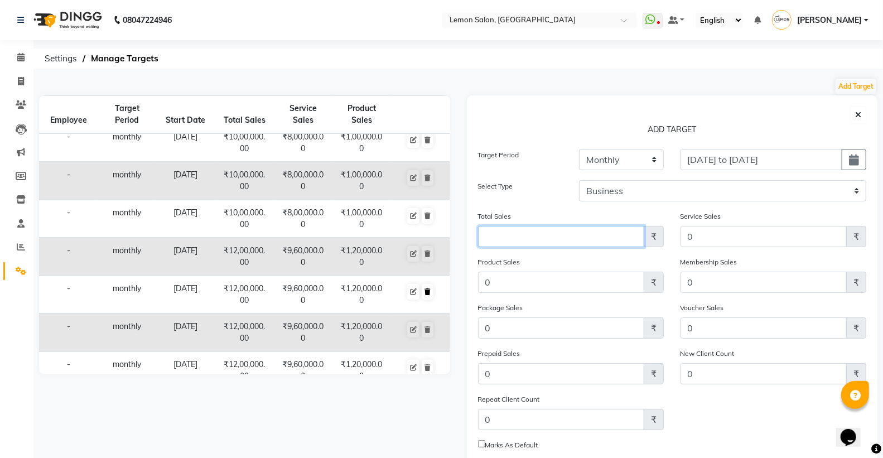
scroll to position [186, 0]
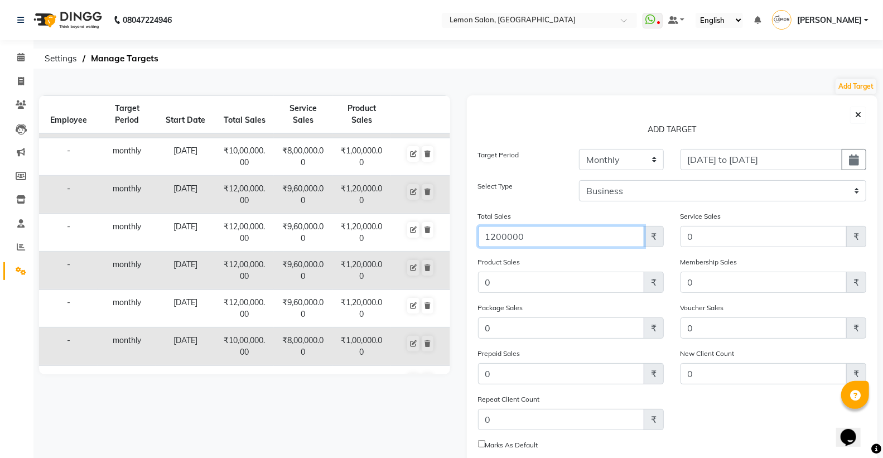
type input "1200000"
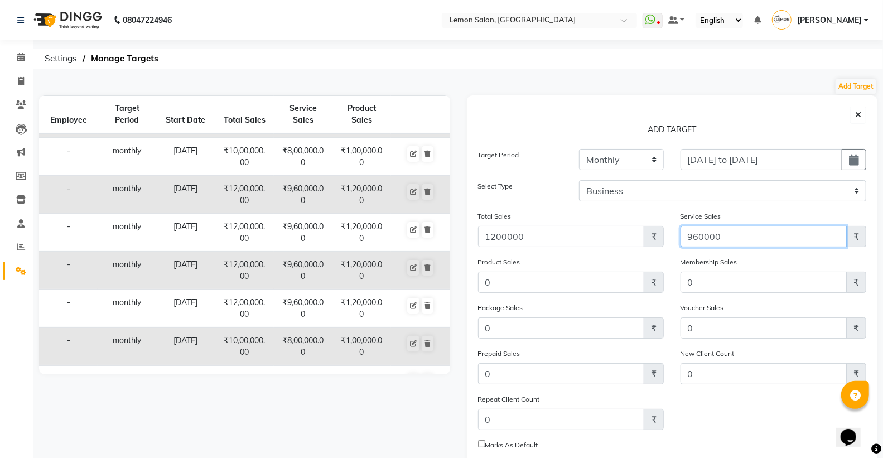
type input "960000"
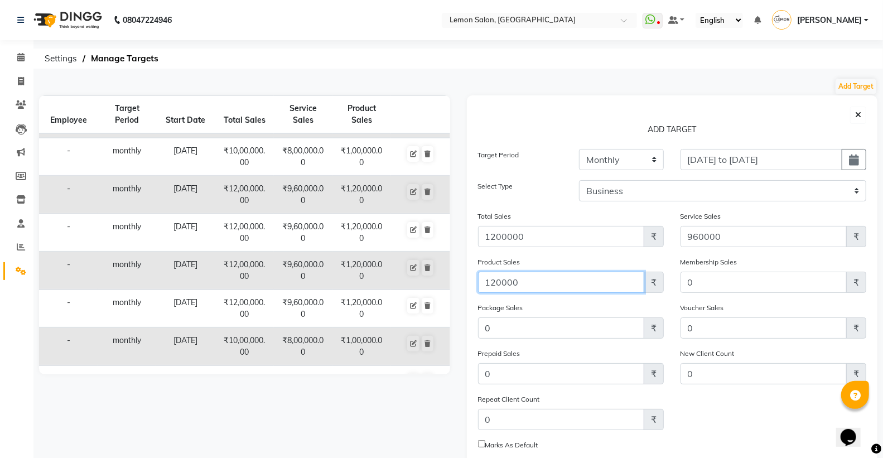
type input "120000"
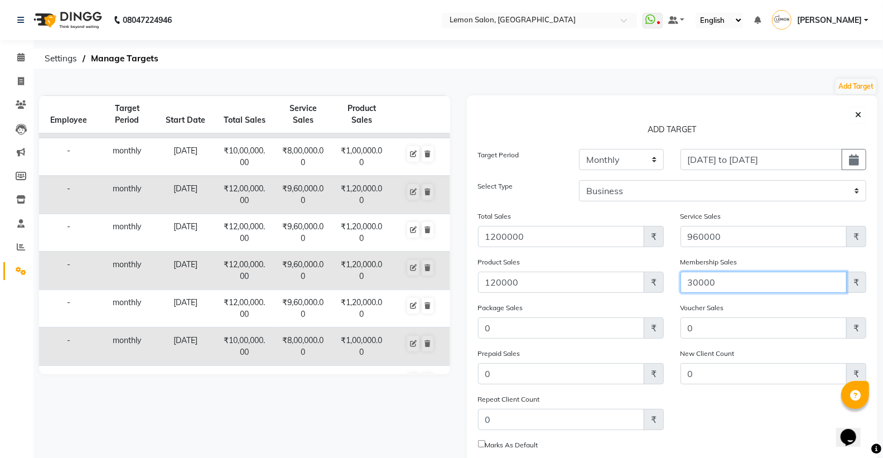
type input "30000"
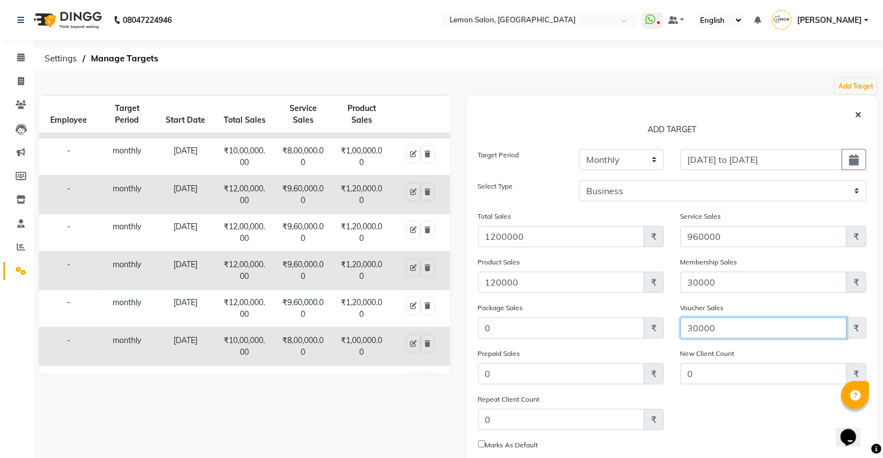
type input "30000"
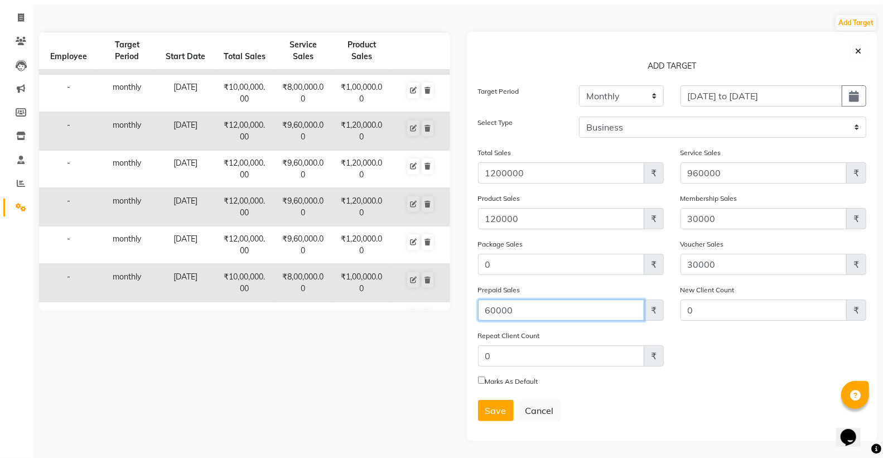
scroll to position [65, 0]
type input "60000"
click at [492, 416] on button "Save" at bounding box center [496, 410] width 36 height 21
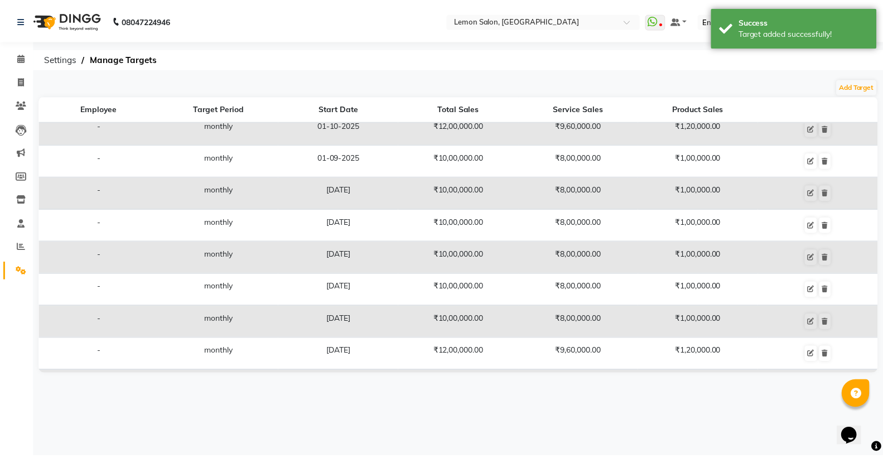
scroll to position [0, 0]
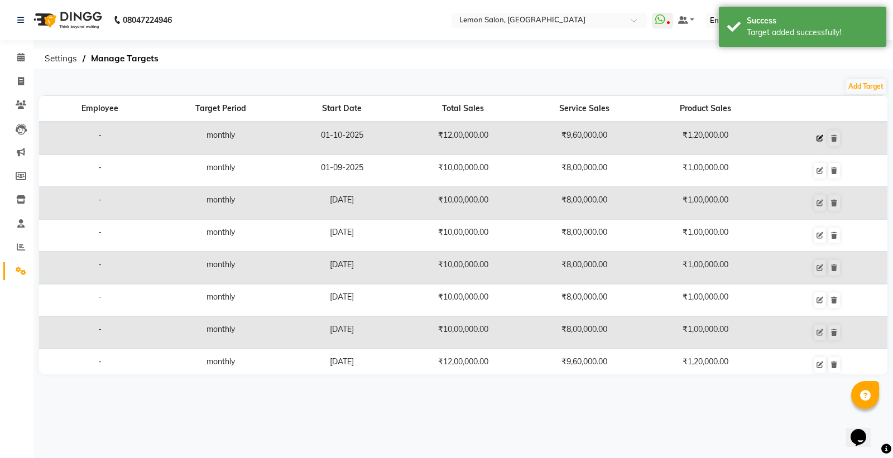
click at [813, 133] on button at bounding box center [819, 139] width 12 height 16
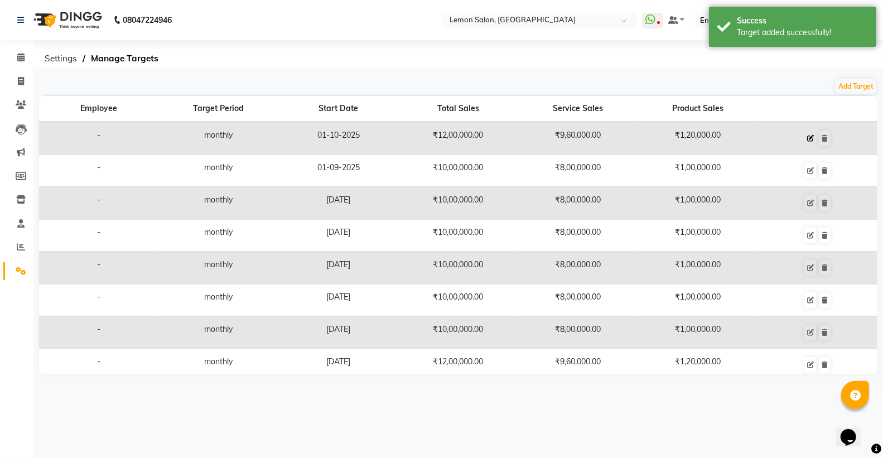
select select "monthly"
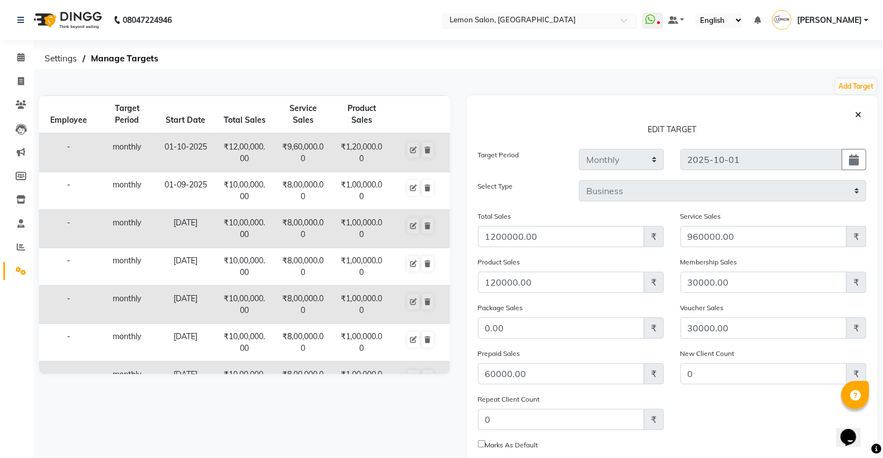
click at [550, 20] on input "text" at bounding box center [528, 21] width 162 height 11
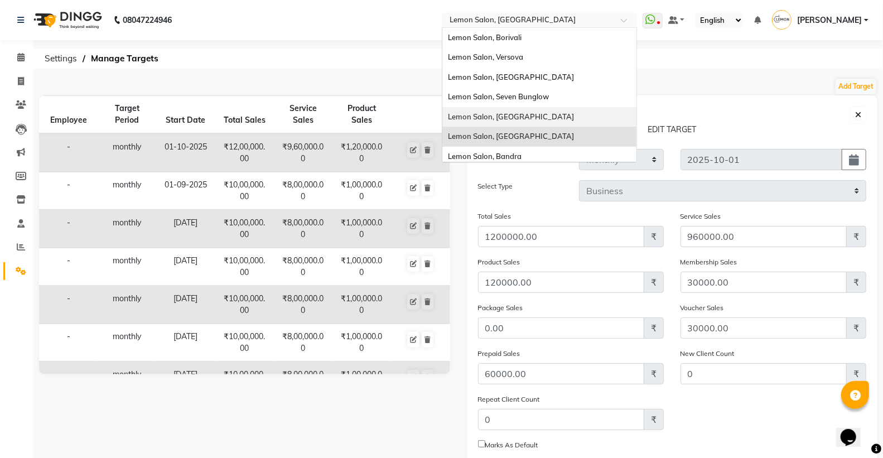
click at [544, 113] on div "Lemon Salon, [GEOGRAPHIC_DATA]" at bounding box center [539, 117] width 194 height 20
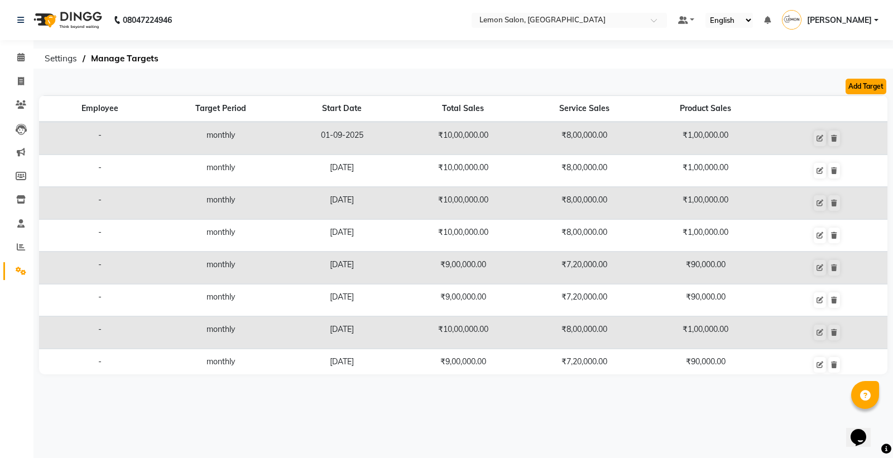
click at [855, 83] on button "Add Target" at bounding box center [865, 87] width 41 height 16
select select "monthly"
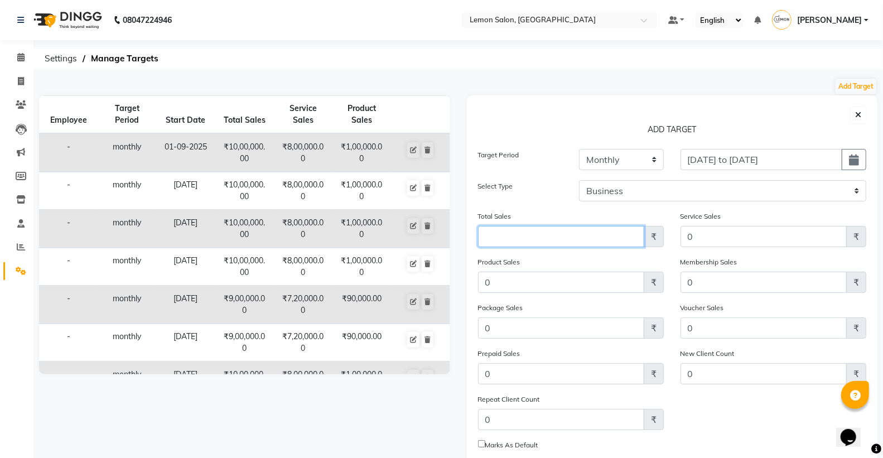
click at [527, 235] on input "Amount (to the nearest dollar)" at bounding box center [561, 236] width 166 height 21
type input "1000000"
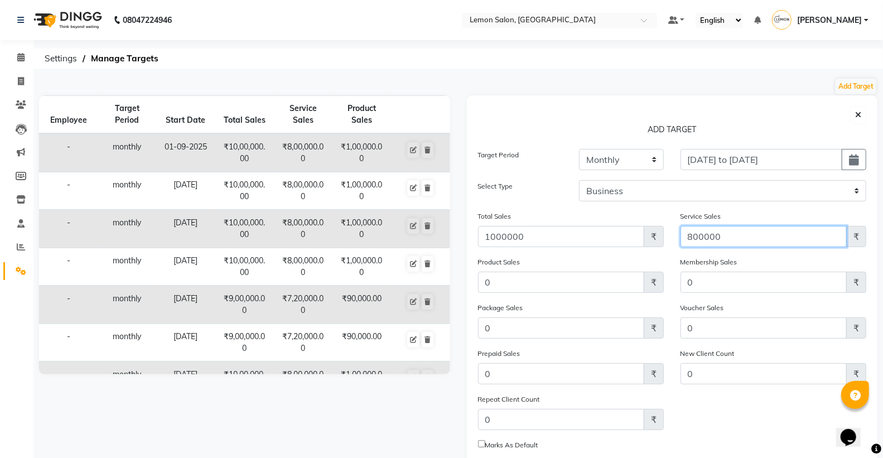
type input "800000"
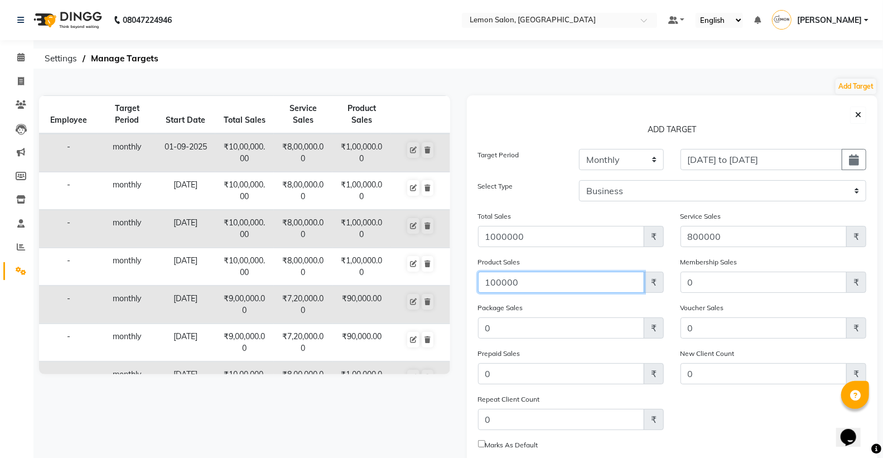
type input "100000"
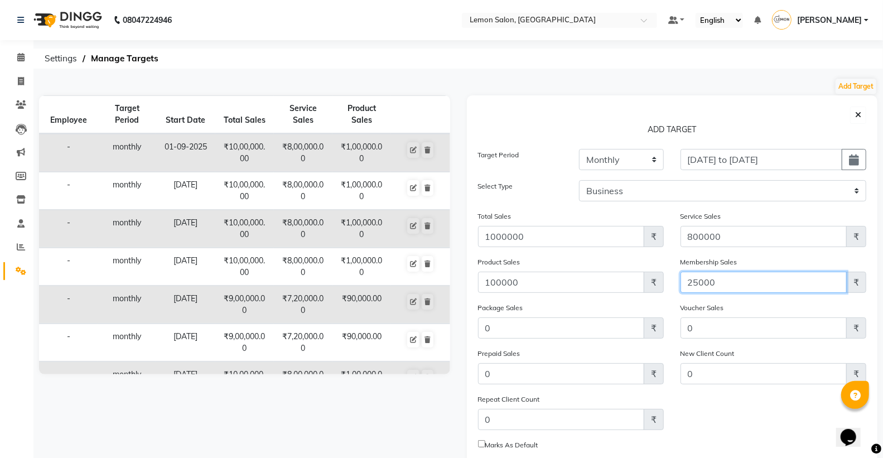
type input "25000"
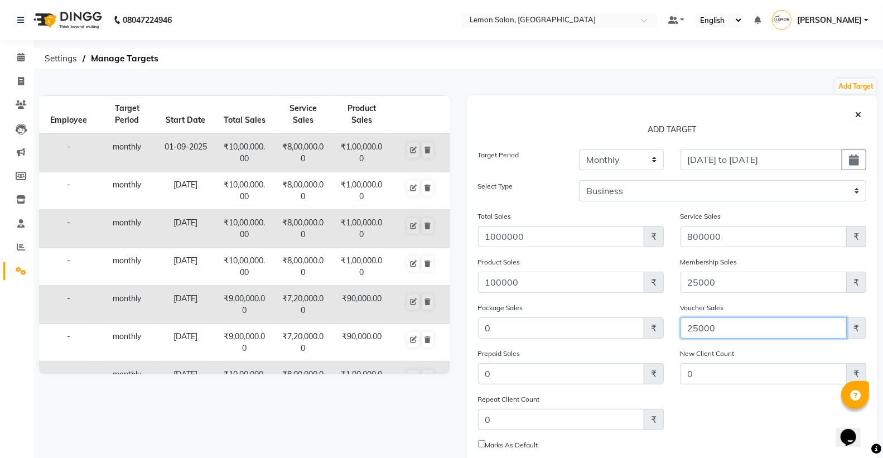
type input "25000"
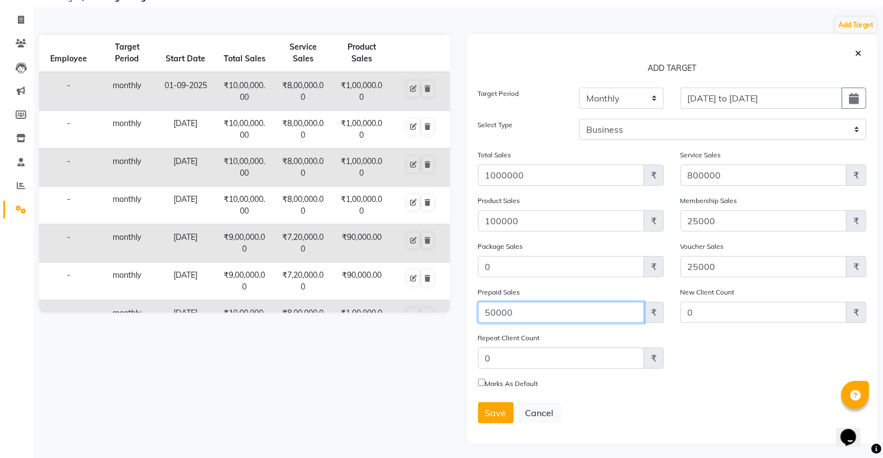
scroll to position [62, 0]
type input "50000"
click at [499, 416] on span "Save" at bounding box center [495, 412] width 21 height 11
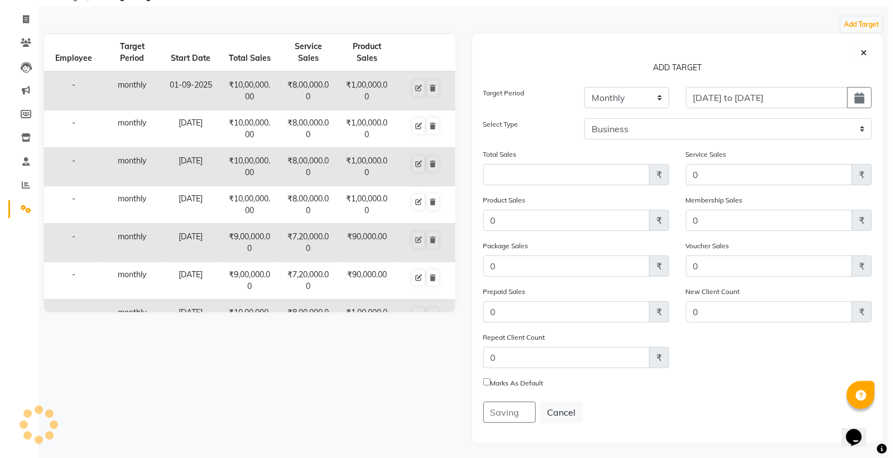
scroll to position [0, 0]
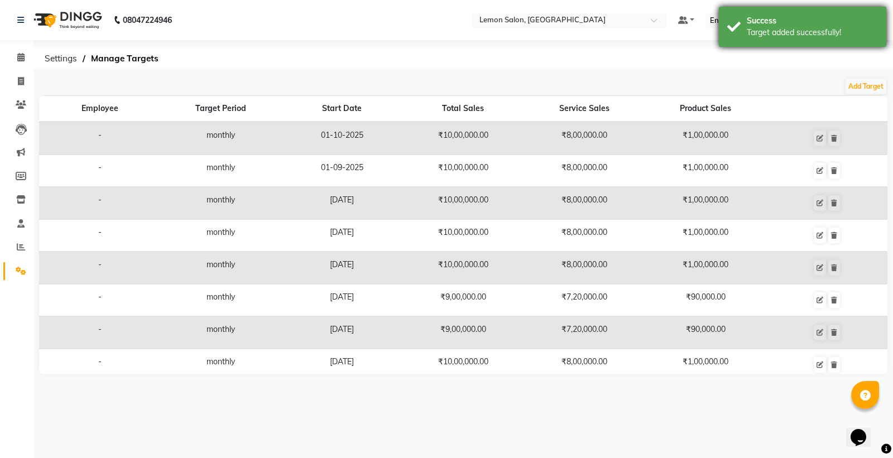
click at [828, 25] on div "Success" at bounding box center [811, 21] width 131 height 12
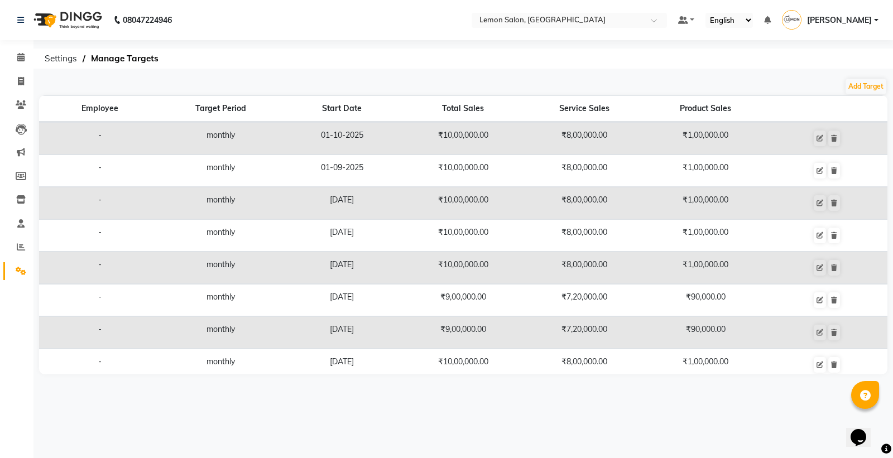
click at [868, 16] on span "[PERSON_NAME]" at bounding box center [839, 21] width 65 height 12
click at [663, 71] on div "08047224946 Select Location × [GEOGRAPHIC_DATA], Malad Default Panel My Panel E…" at bounding box center [446, 229] width 893 height 458
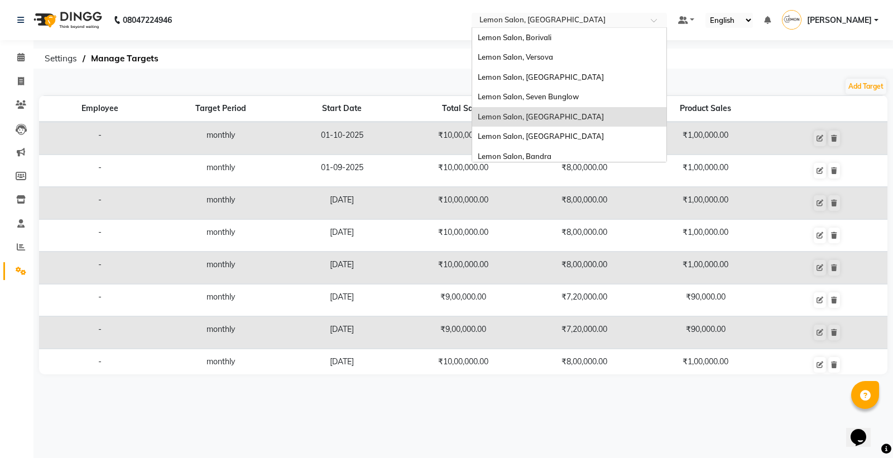
click at [589, 23] on input "text" at bounding box center [558, 21] width 162 height 11
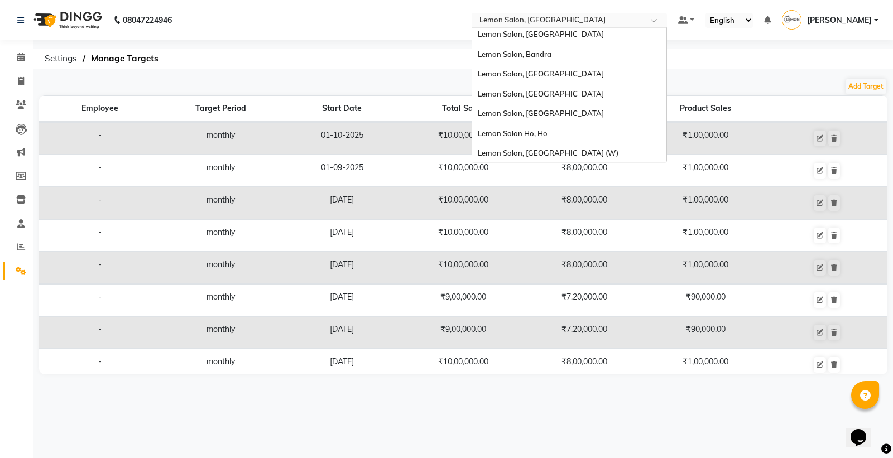
scroll to position [103, 0]
click at [568, 147] on span "Lemon Salon, [GEOGRAPHIC_DATA] (W)" at bounding box center [548, 151] width 141 height 9
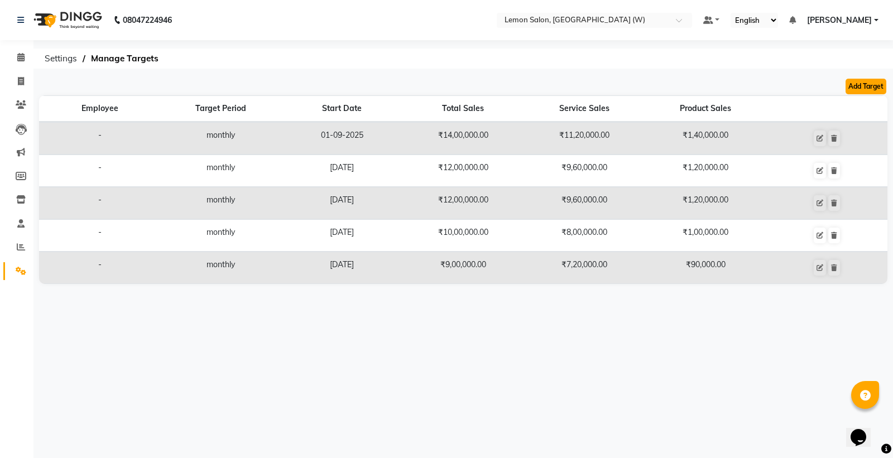
click at [860, 87] on button "Add Target" at bounding box center [865, 87] width 41 height 16
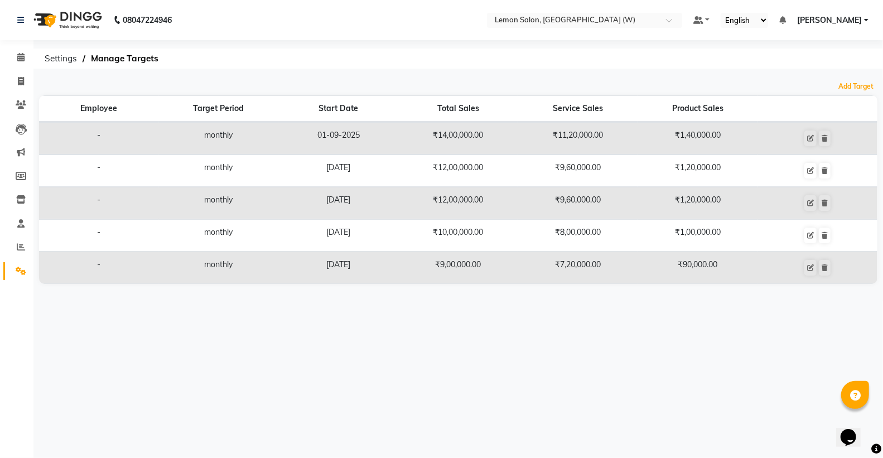
select select "monthly"
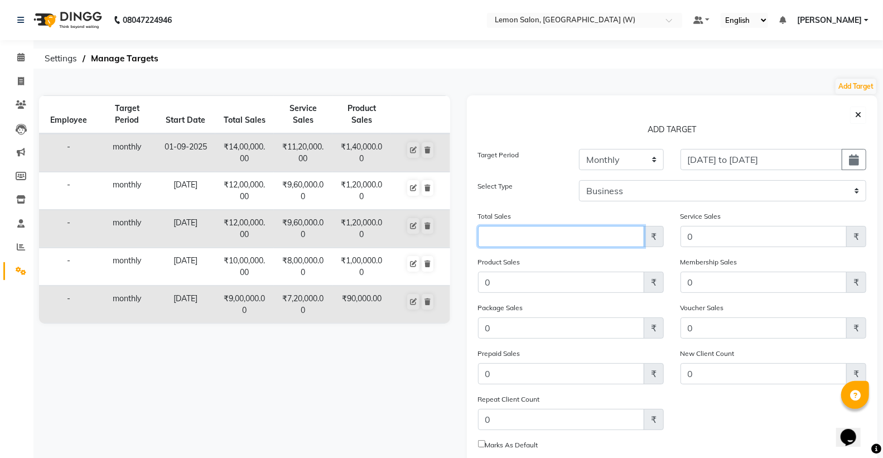
click at [528, 244] on input "Amount (to the nearest dollar)" at bounding box center [561, 236] width 166 height 21
type input "1800000"
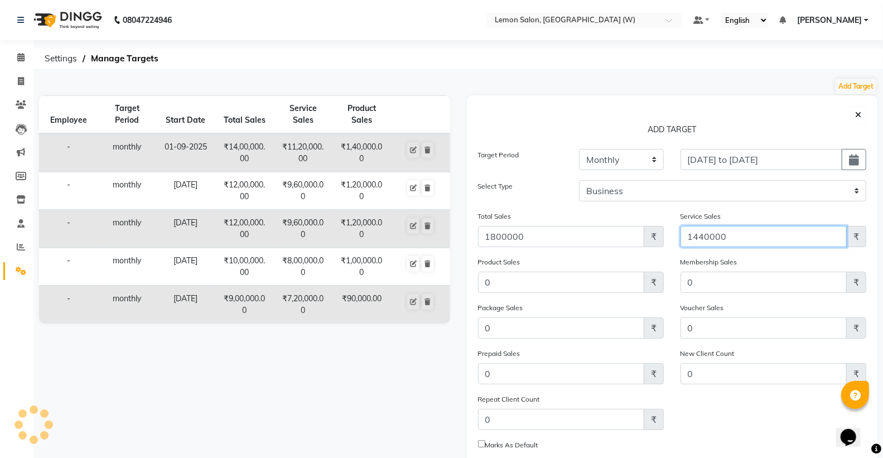
type input "1440000"
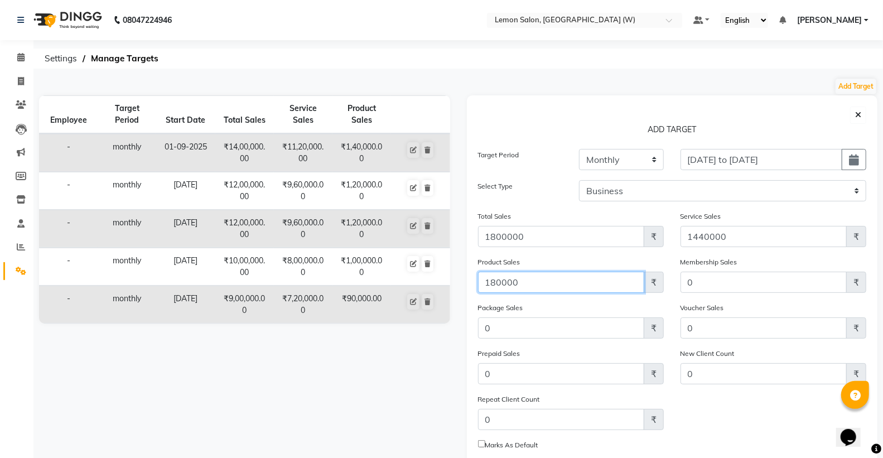
type input "180000"
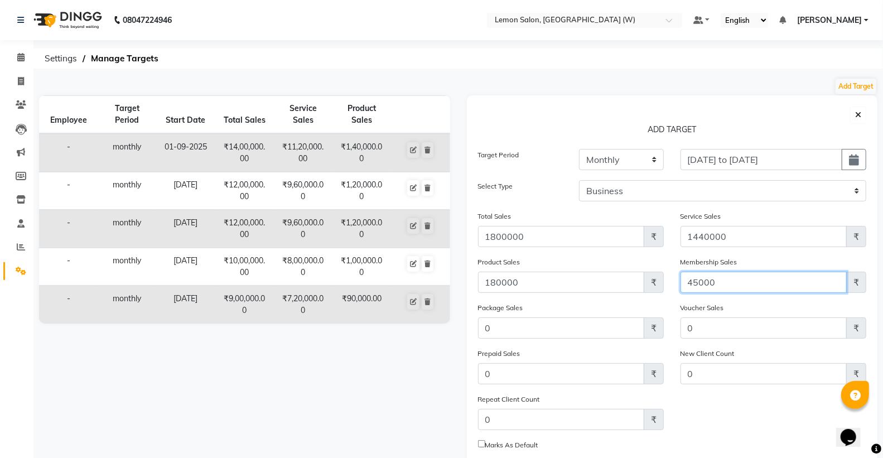
type input "45000"
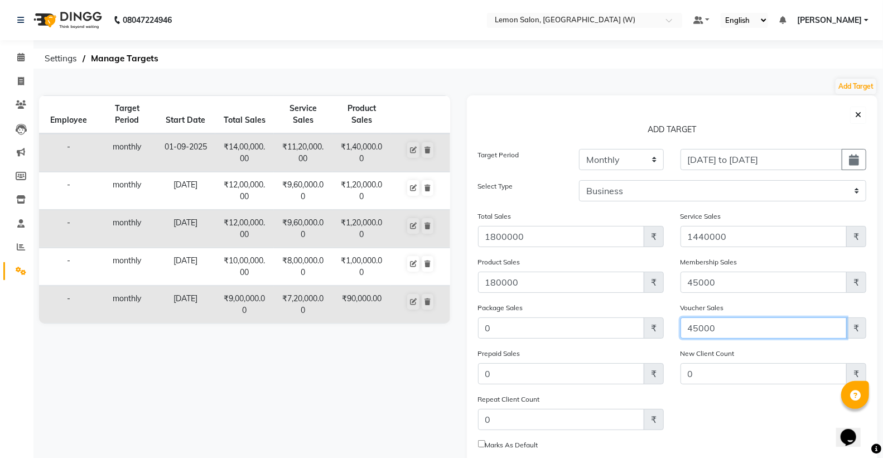
type input "45000"
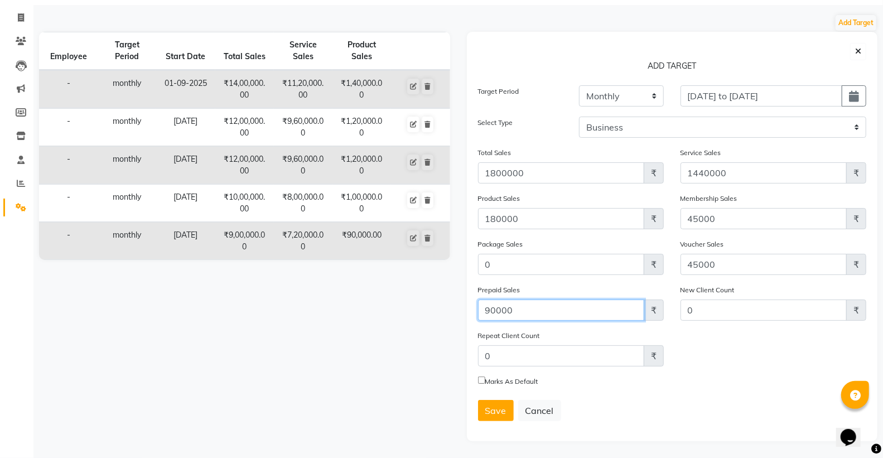
scroll to position [65, 0]
type input "90000"
click at [492, 413] on span "Save" at bounding box center [495, 410] width 21 height 11
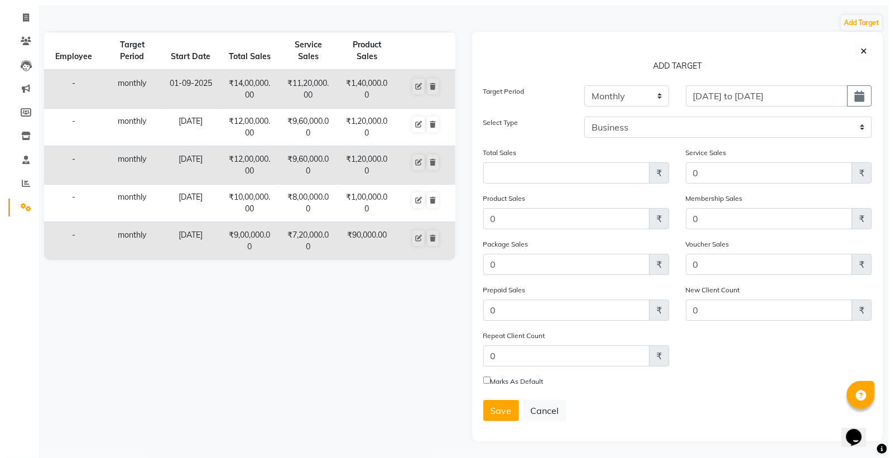
scroll to position [0, 0]
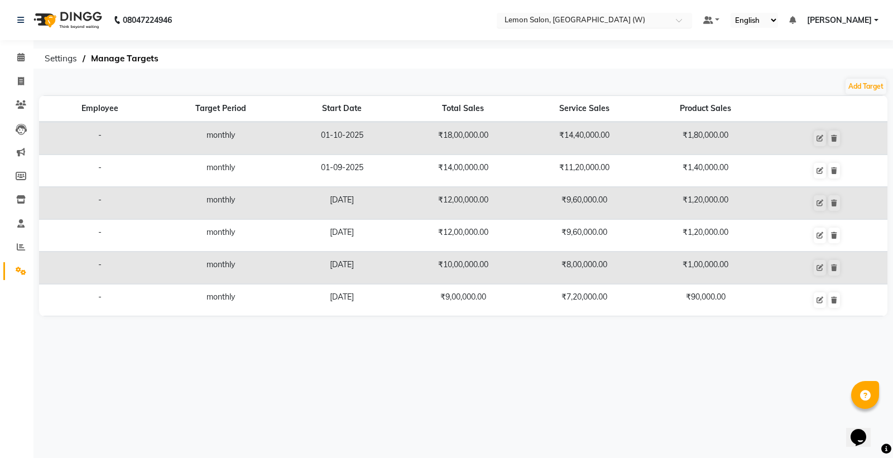
click at [572, 20] on input "text" at bounding box center [583, 21] width 162 height 11
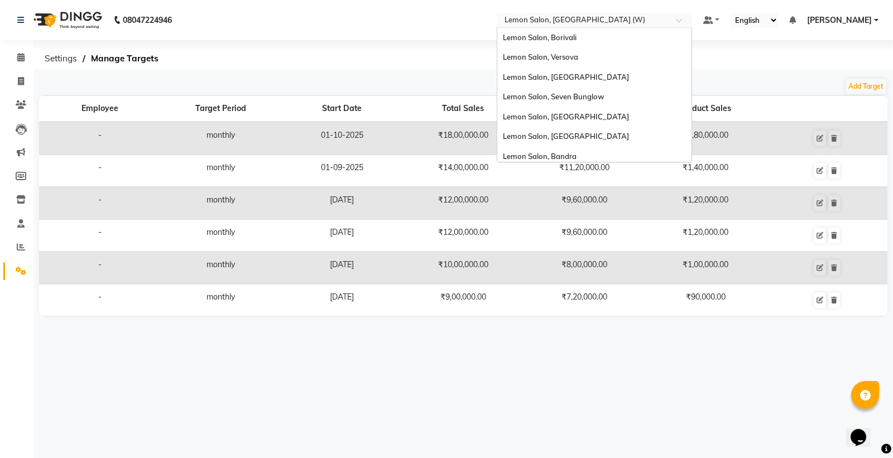
scroll to position [103, 0]
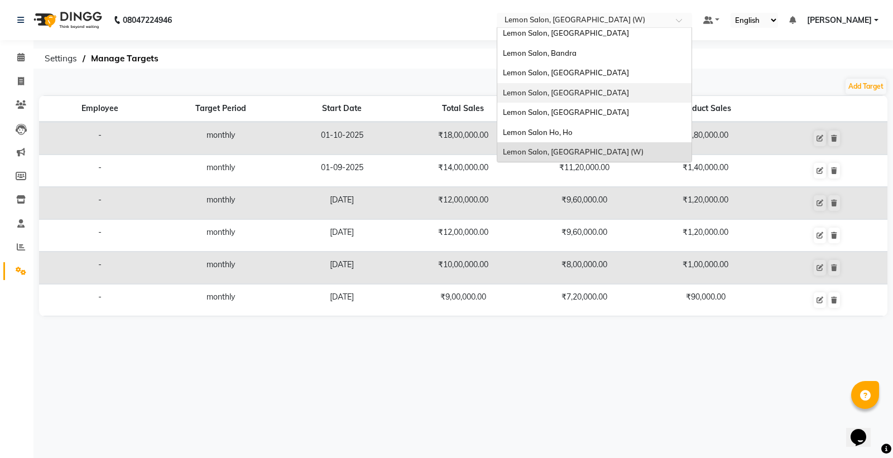
click at [575, 97] on div "Lemon Salon, [GEOGRAPHIC_DATA]" at bounding box center [594, 93] width 194 height 20
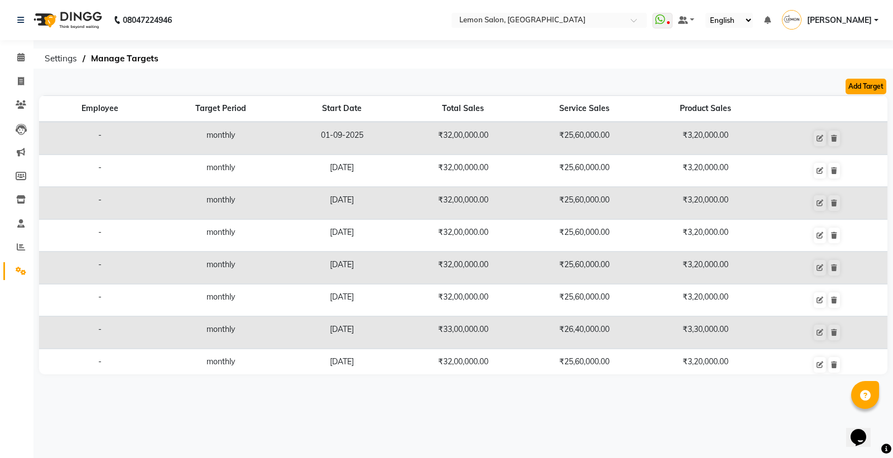
click at [869, 88] on button "Add Target" at bounding box center [865, 87] width 41 height 16
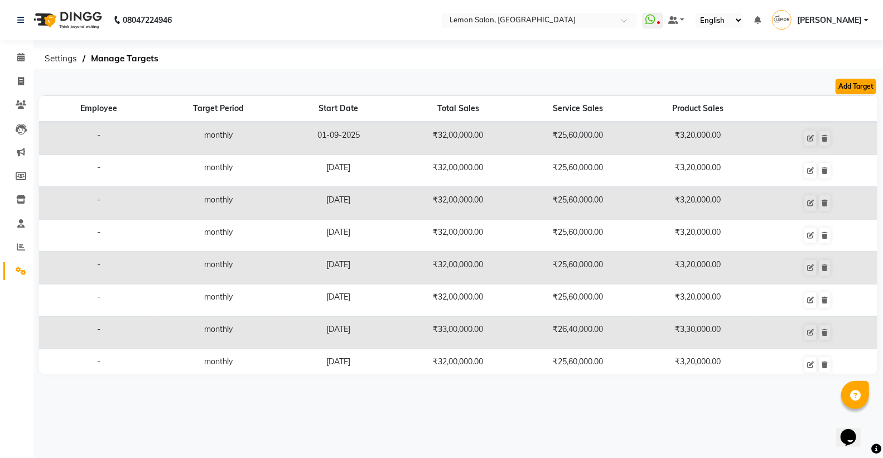
select select "monthly"
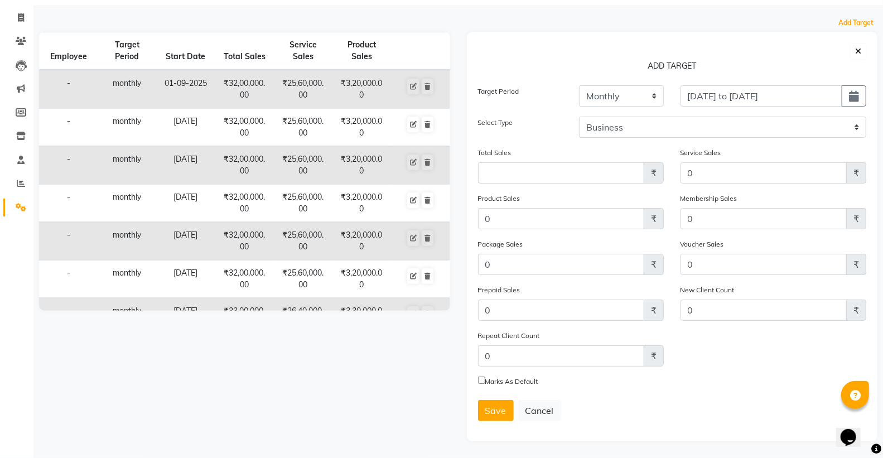
scroll to position [65, 0]
click at [619, 171] on input "Amount (to the nearest dollar)" at bounding box center [561, 172] width 166 height 21
type input "3500000"
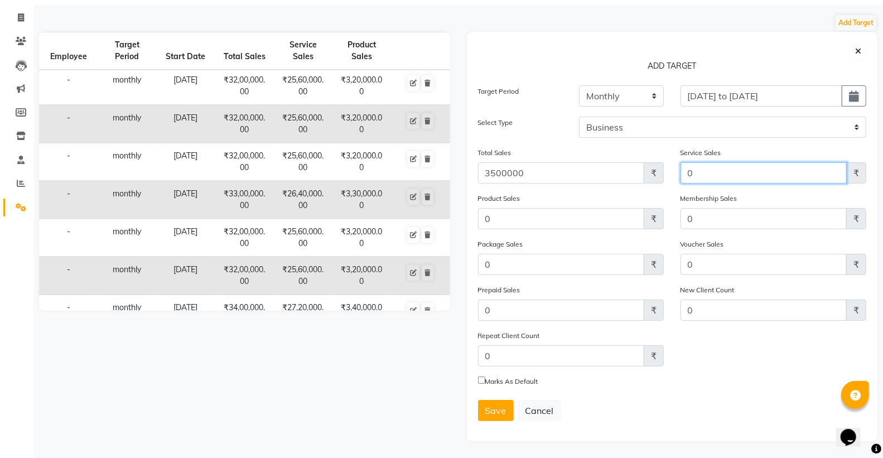
scroll to position [104, 0]
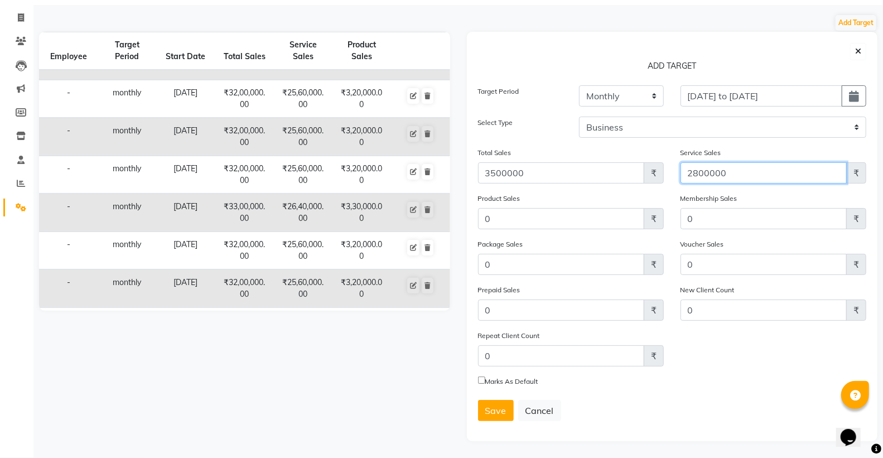
type input "2800000"
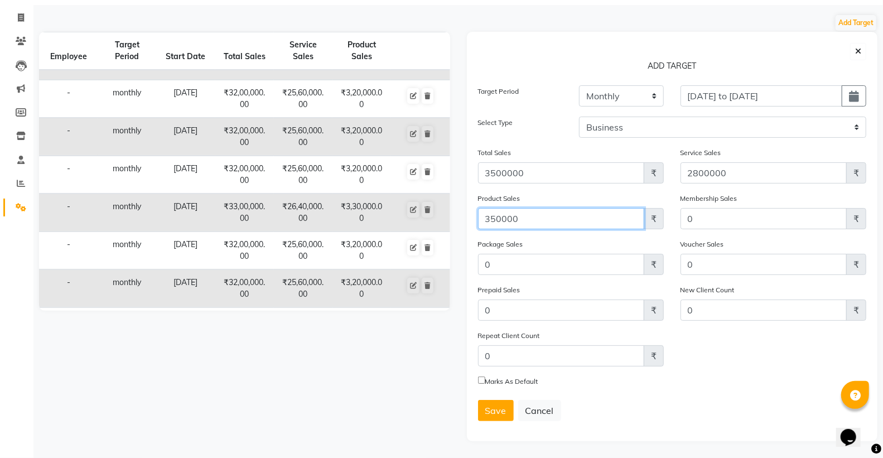
type input "350000"
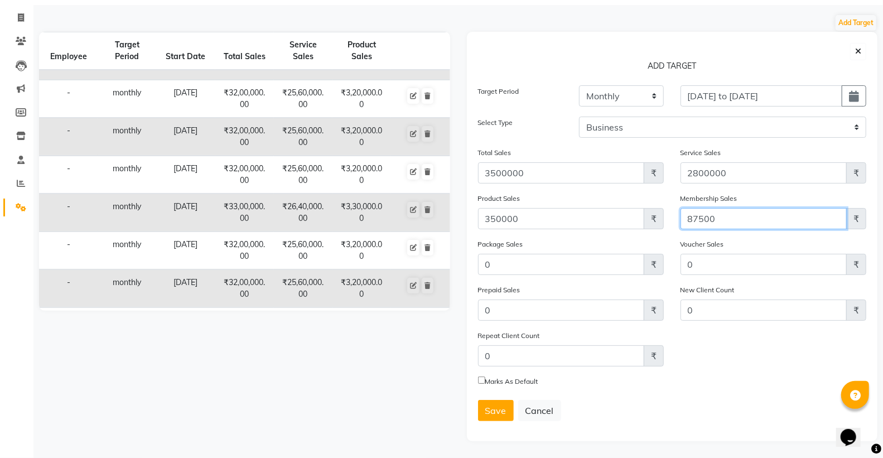
type input "87500"
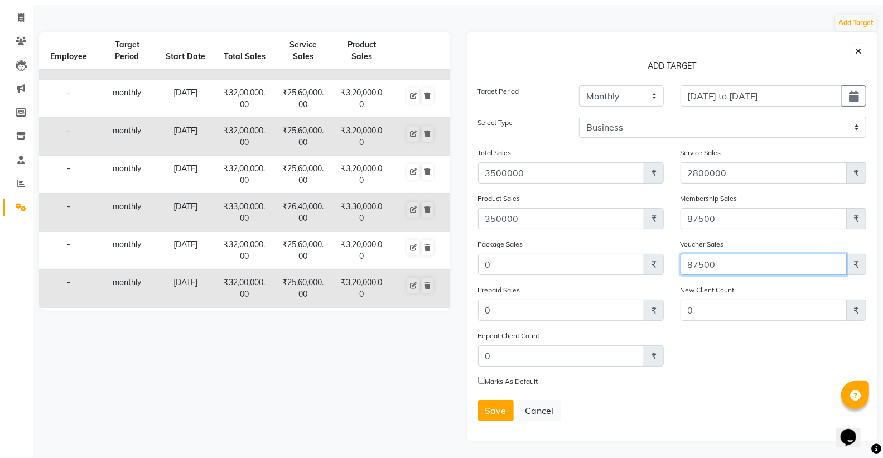
type input "87500"
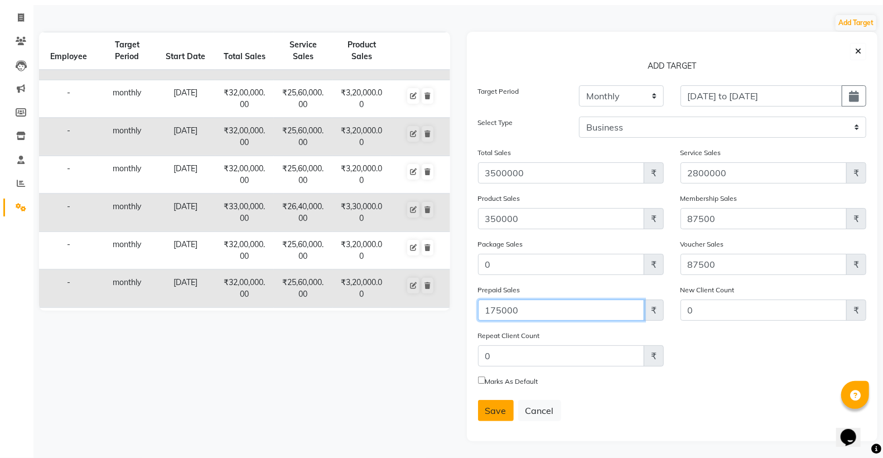
type input "175000"
click at [499, 413] on span "Save" at bounding box center [495, 410] width 21 height 11
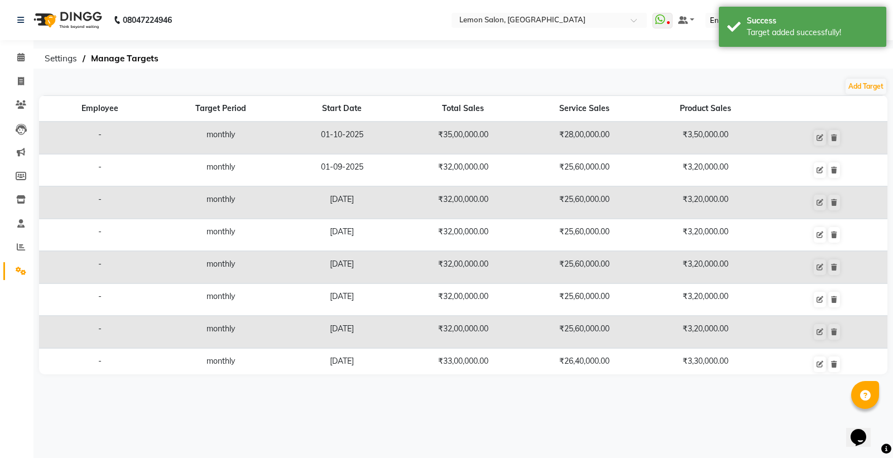
scroll to position [0, 0]
click at [532, 13] on div "Select Location × Lemon Salon, Lokhandwala" at bounding box center [548, 20] width 195 height 15
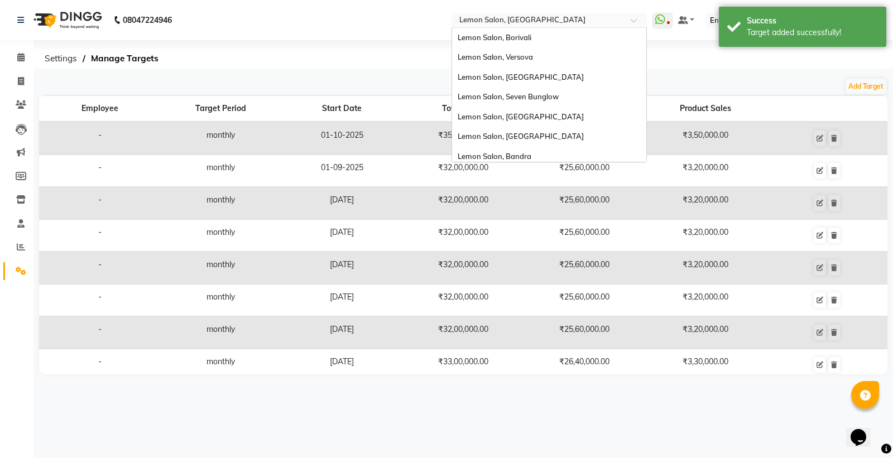
scroll to position [103, 0]
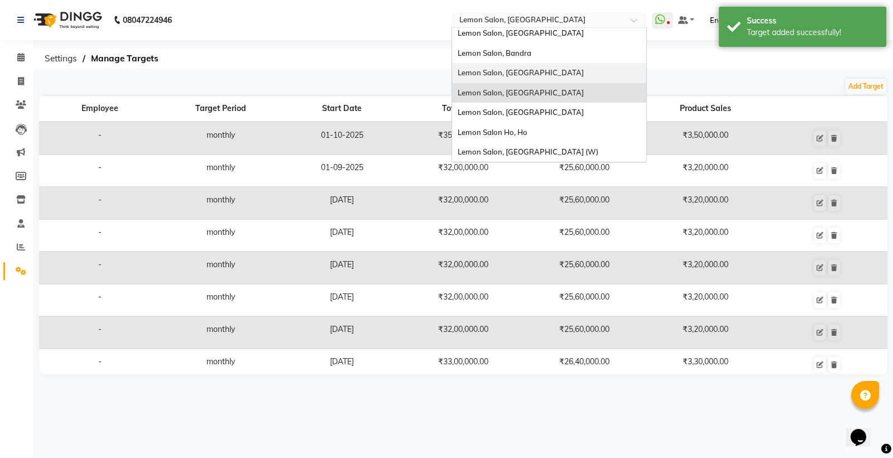
click at [543, 74] on span "Lemon Salon, [GEOGRAPHIC_DATA]" at bounding box center [520, 72] width 126 height 9
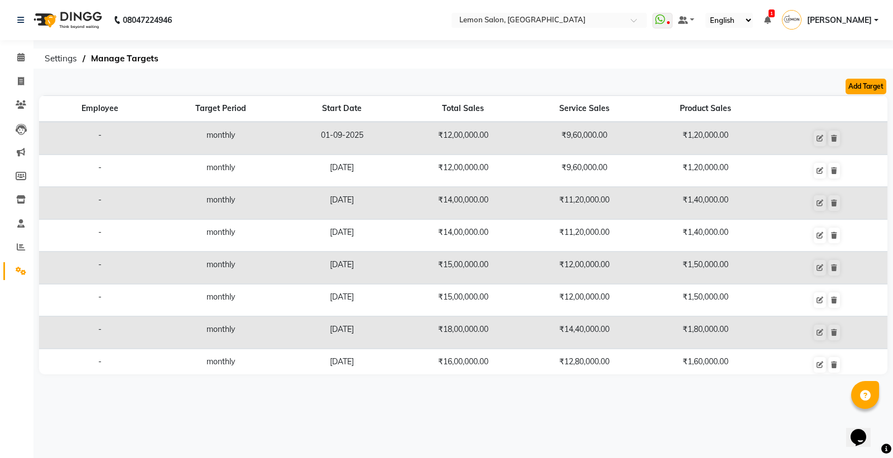
click at [860, 91] on button "Add Target" at bounding box center [865, 87] width 41 height 16
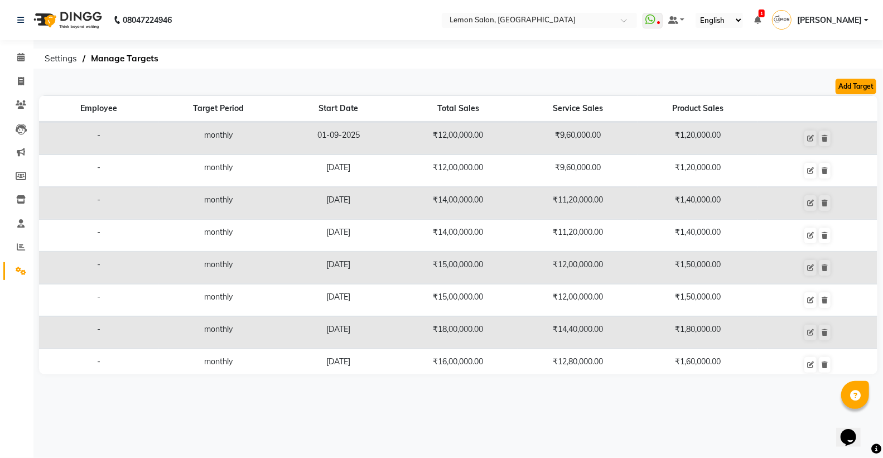
select select "monthly"
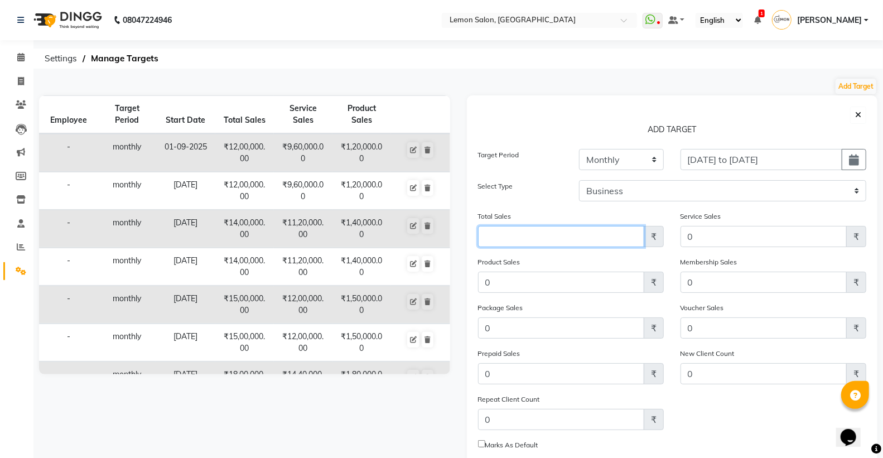
click at [506, 232] on input "Amount (to the nearest dollar)" at bounding box center [561, 236] width 166 height 21
type input "1500000"
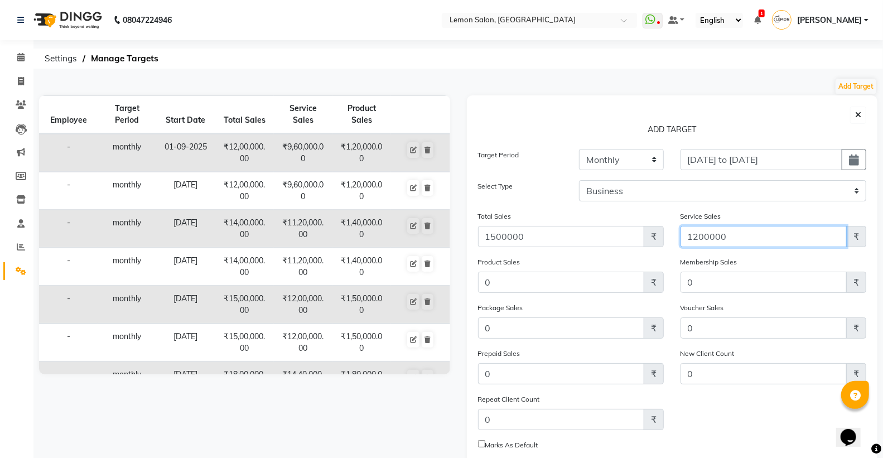
type input "1200000"
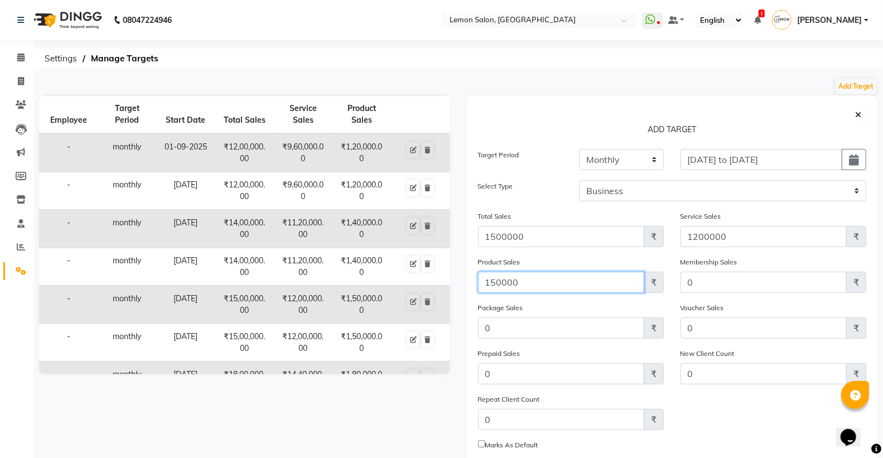
type input "150000"
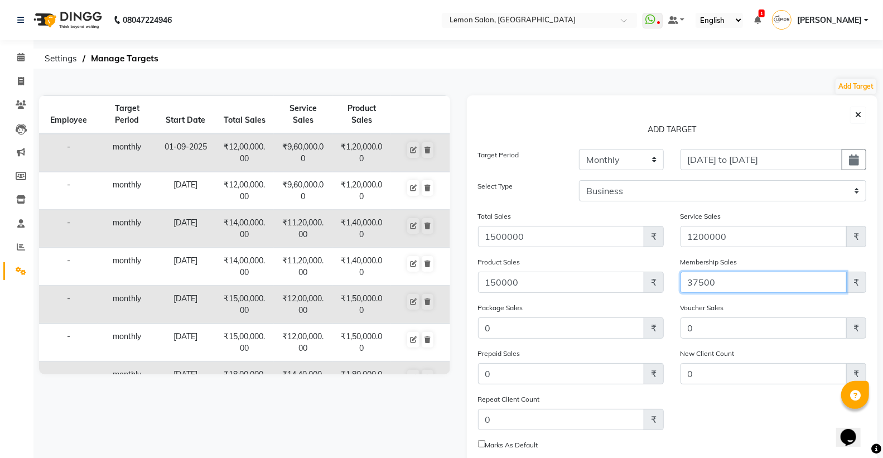
type input "37500"
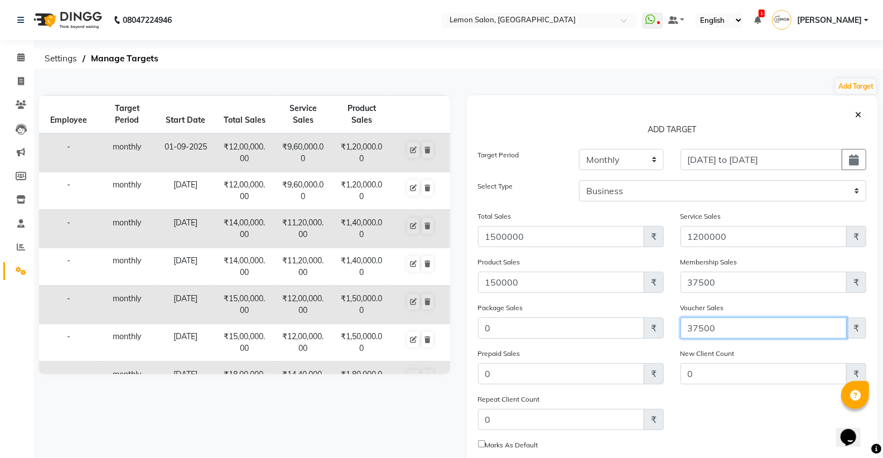
type input "37500"
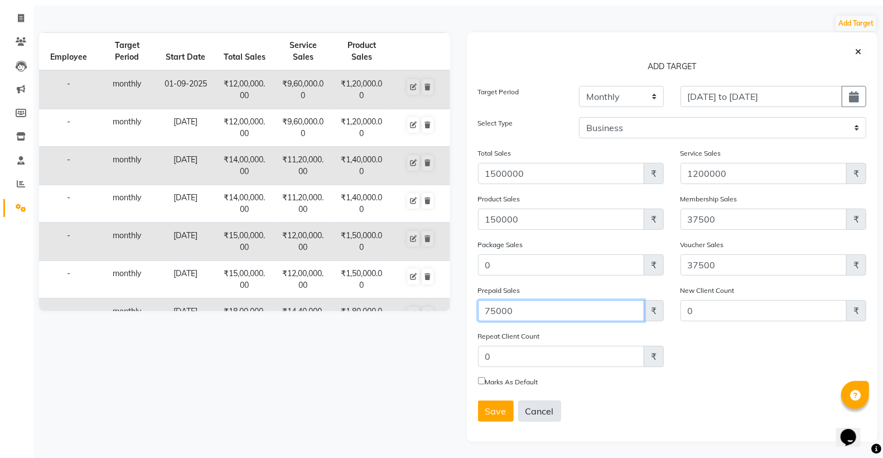
scroll to position [65, 0]
type input "75000"
click at [499, 414] on span "Save" at bounding box center [495, 410] width 21 height 11
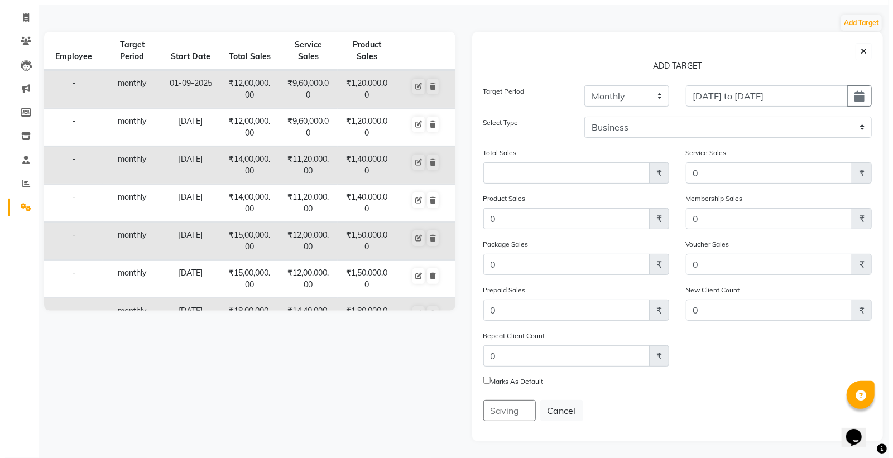
scroll to position [0, 0]
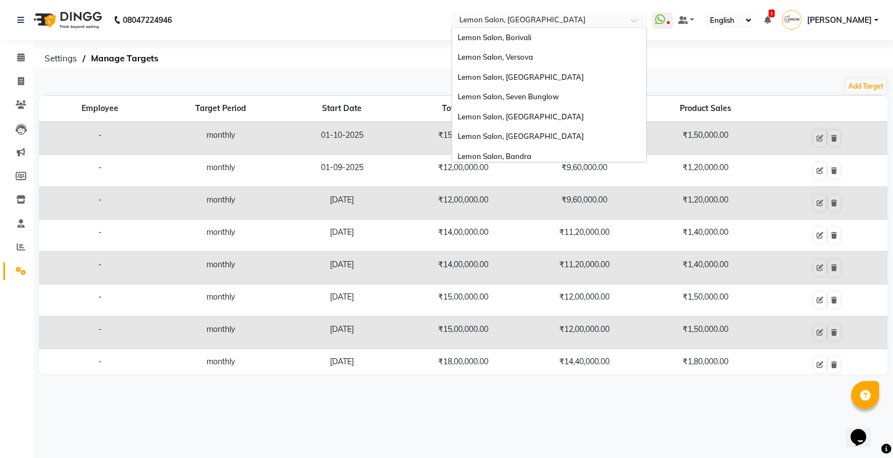
click at [560, 25] on input "text" at bounding box center [538, 21] width 162 height 11
click at [550, 37] on div "Lemon Salon, Borivali" at bounding box center [549, 38] width 194 height 20
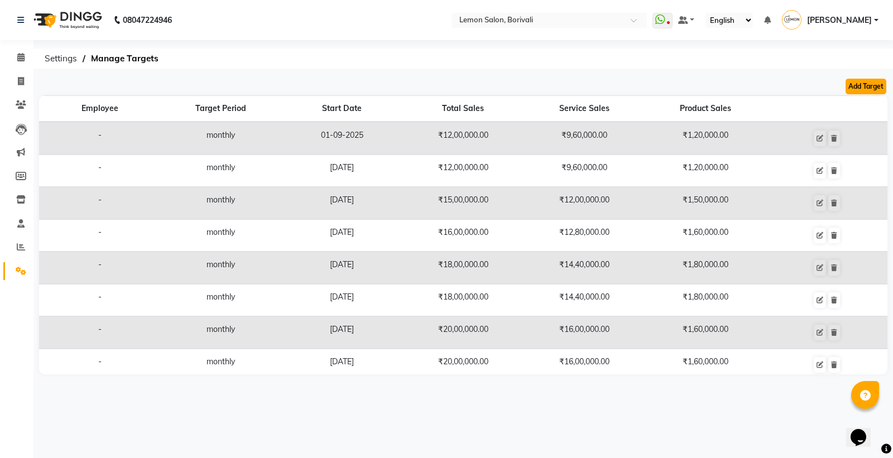
click at [868, 88] on button "Add Target" at bounding box center [865, 87] width 41 height 16
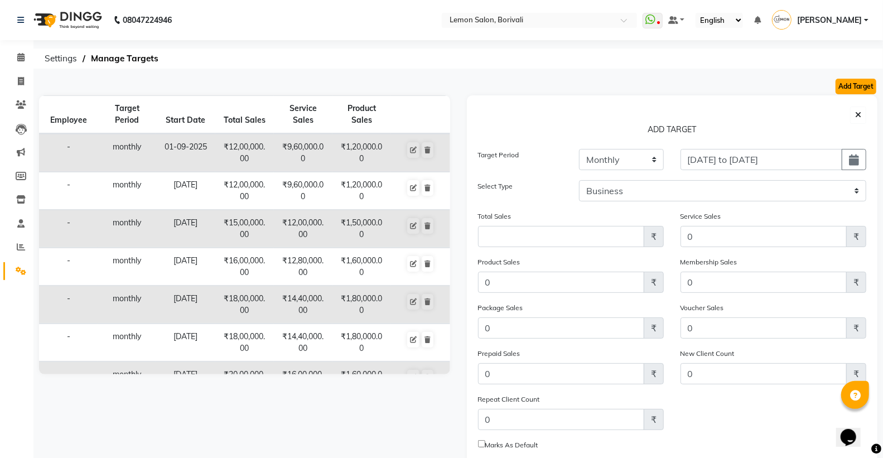
click at [844, 87] on button "Add Target" at bounding box center [856, 87] width 41 height 16
select select "monthly"
type input "[DATE] to [DATE]"
select select "business"
type input "0"
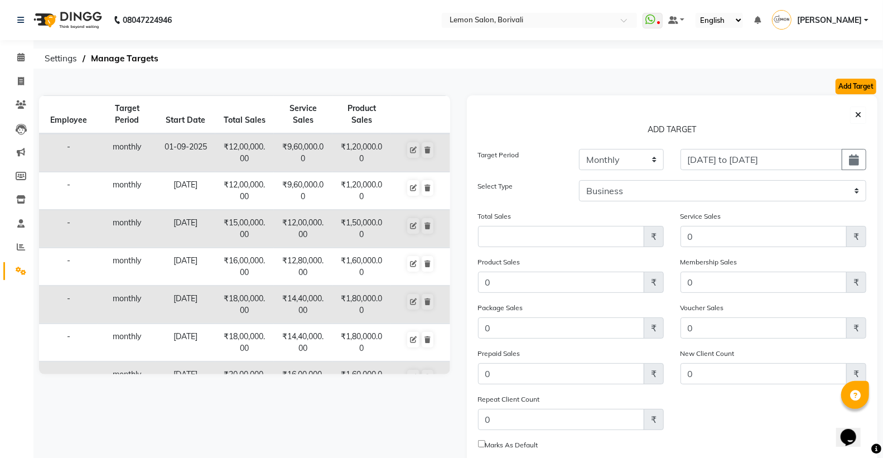
type input "0"
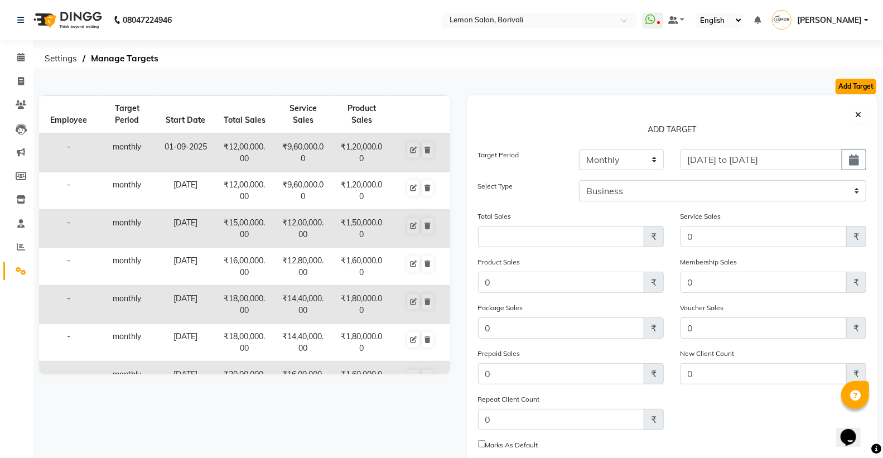
type input "0"
checkbox input "false"
click at [570, 238] on input "Amount (to the nearest dollar)" at bounding box center [561, 236] width 166 height 21
type input "1500000"
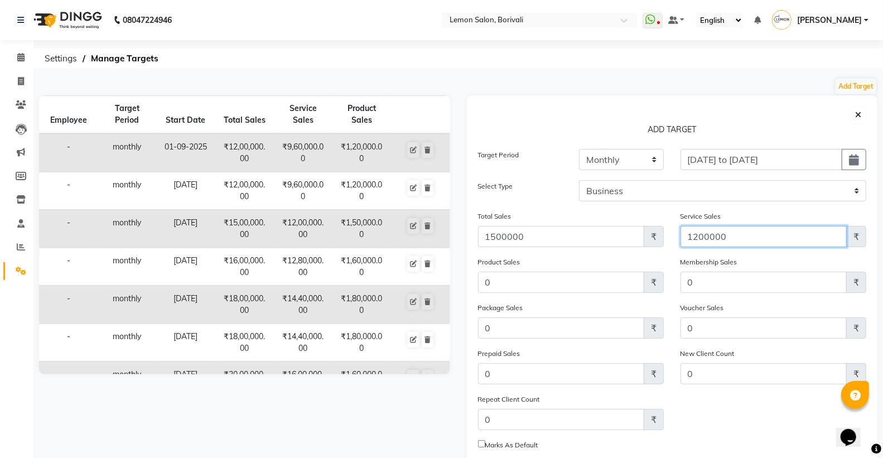
type input "1200000"
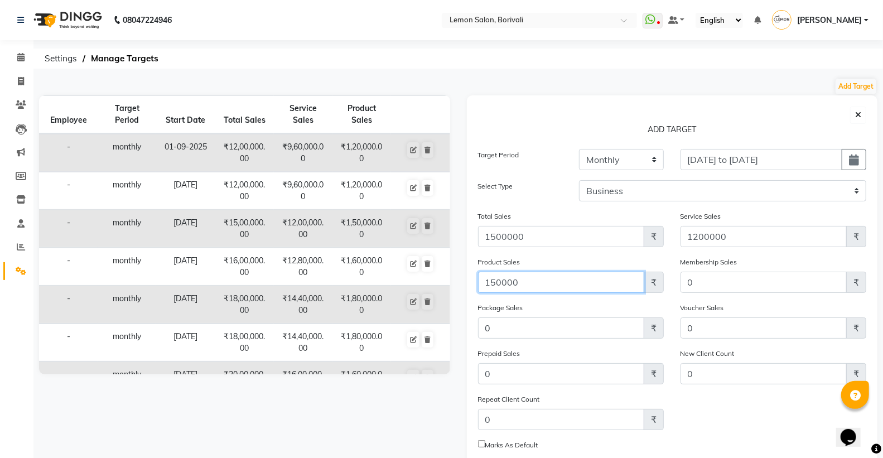
type input "150000"
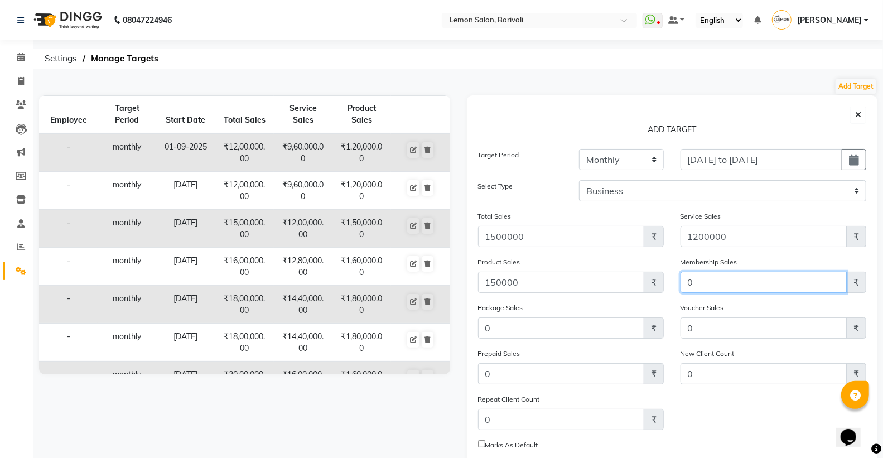
type input "2"
type input "37500"
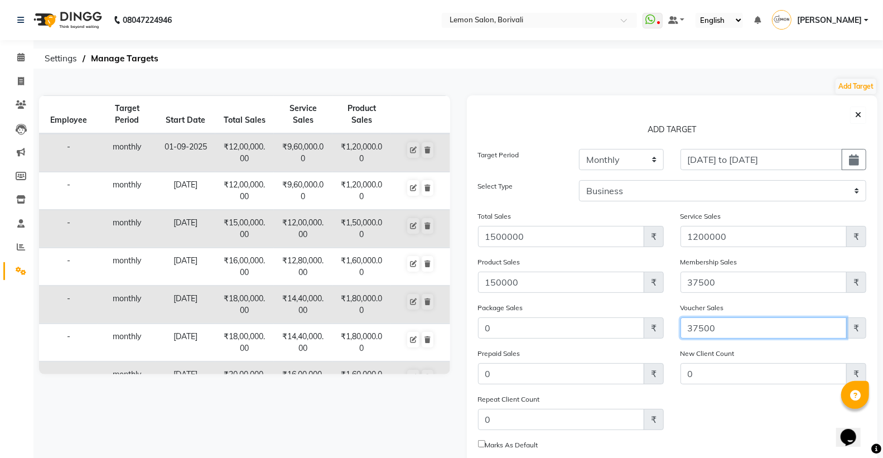
type input "37500"
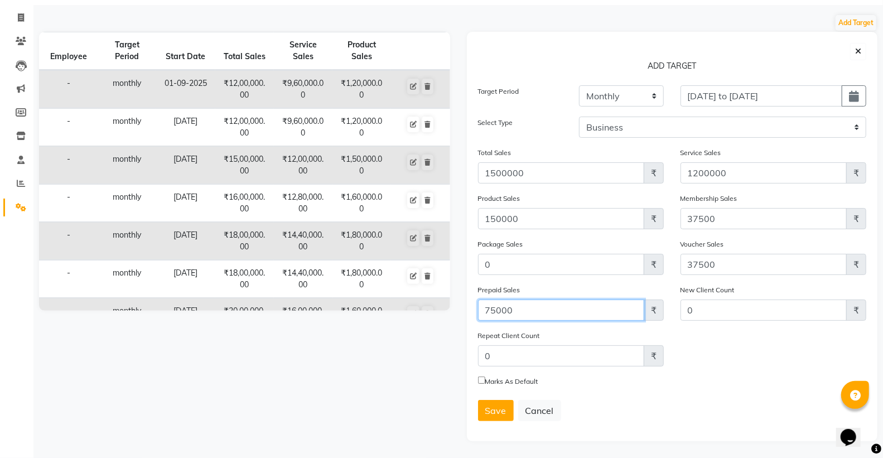
scroll to position [65, 0]
type input "75000"
click at [487, 414] on span "Save" at bounding box center [495, 410] width 21 height 11
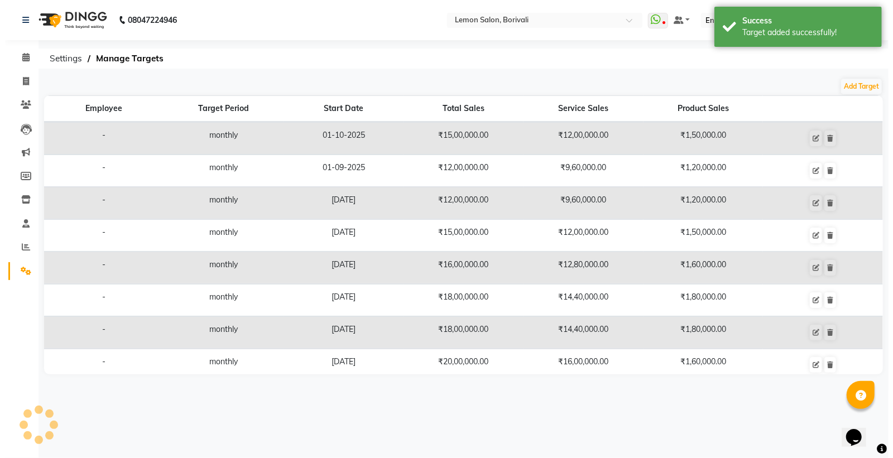
scroll to position [0, 0]
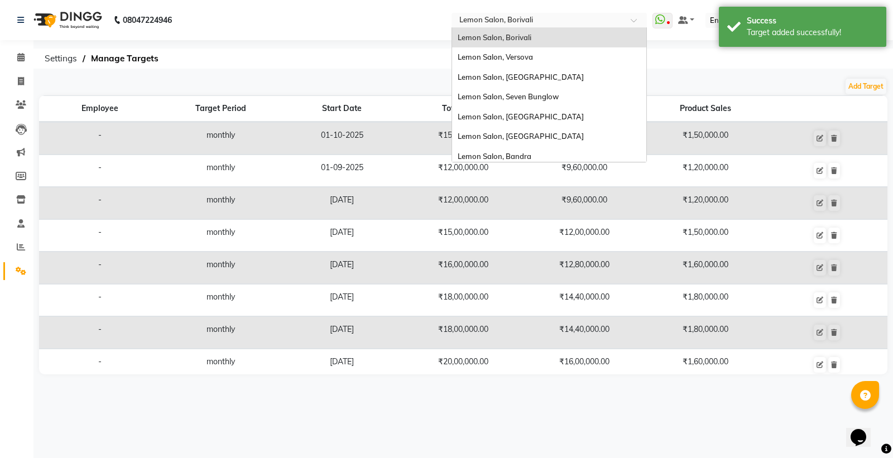
click at [531, 16] on input "text" at bounding box center [538, 21] width 162 height 11
click at [528, 150] on div "Lemon Salon, Bandra" at bounding box center [549, 157] width 194 height 20
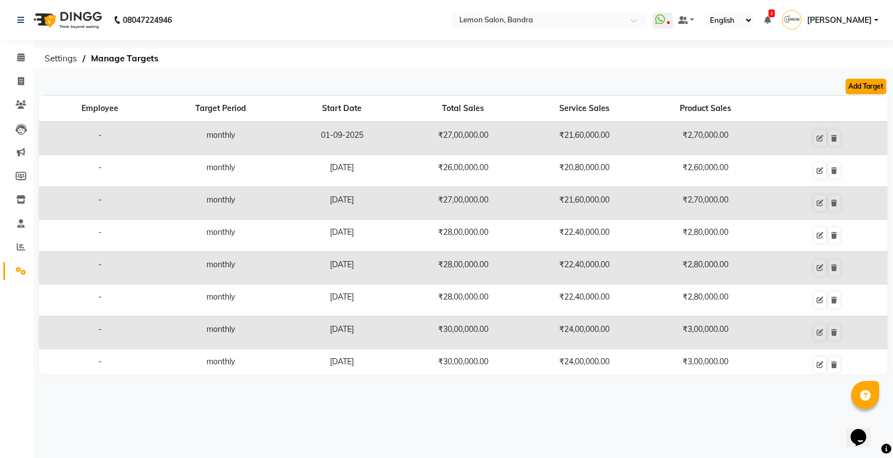
click at [866, 85] on button "Add Target" at bounding box center [865, 87] width 41 height 16
select select "monthly"
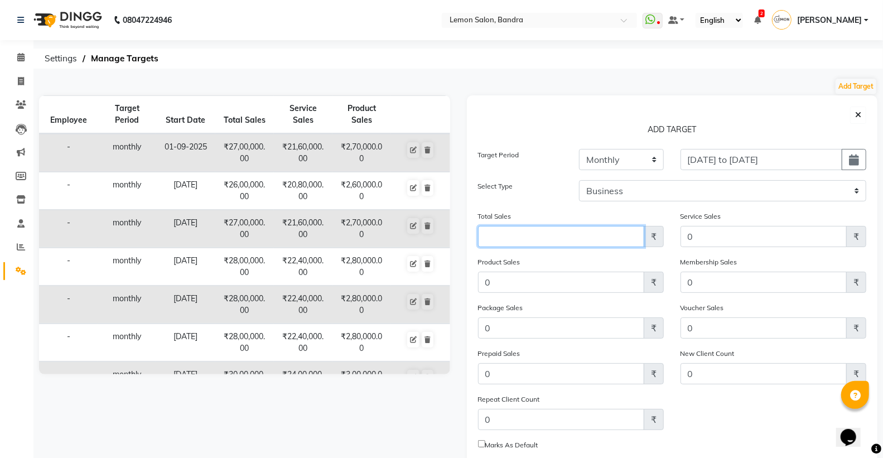
click at [558, 230] on input "Amount (to the nearest dollar)" at bounding box center [561, 236] width 166 height 21
click at [558, 234] on input "Amount (to the nearest dollar)" at bounding box center [561, 236] width 166 height 21
type input "3000000"
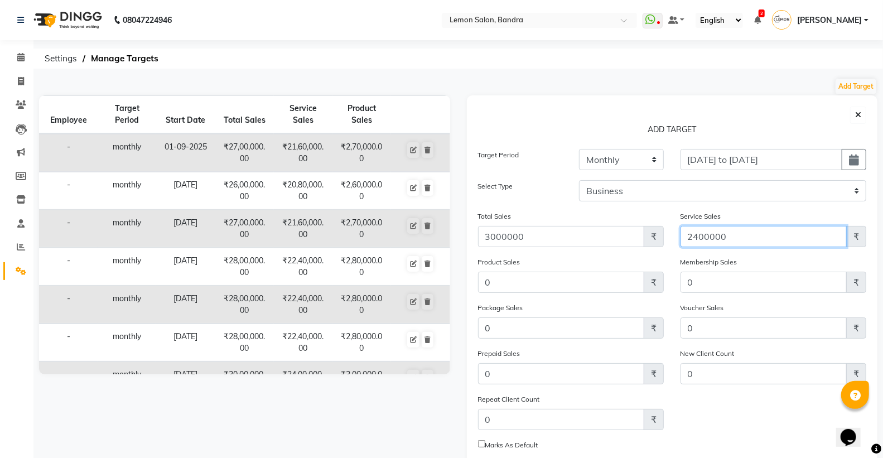
type input "2400000"
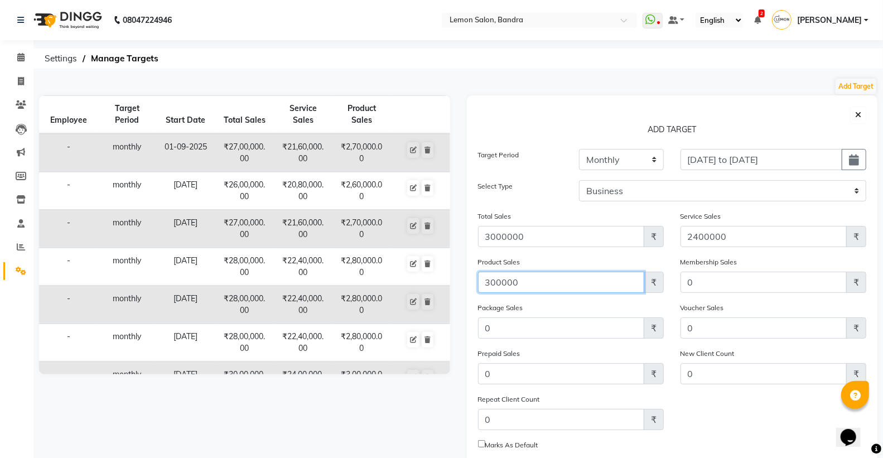
type input "300000"
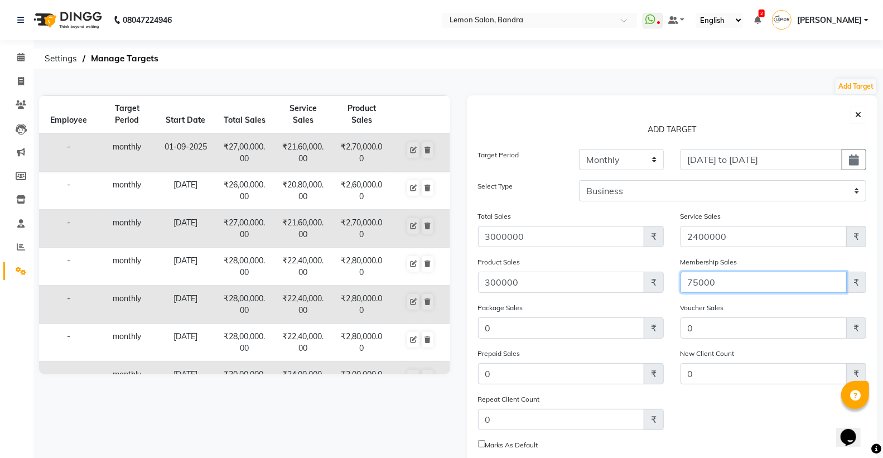
type input "75000"
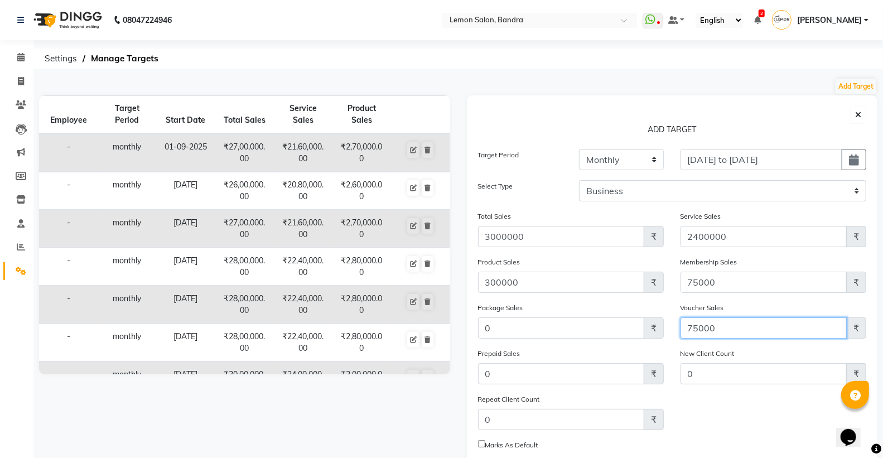
type input "75000"
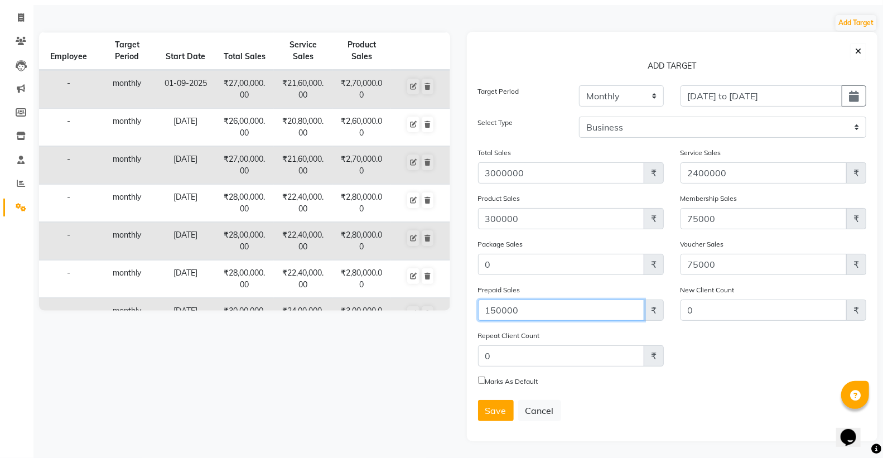
scroll to position [65, 0]
type input "150000"
click at [503, 415] on span "Save" at bounding box center [495, 410] width 21 height 11
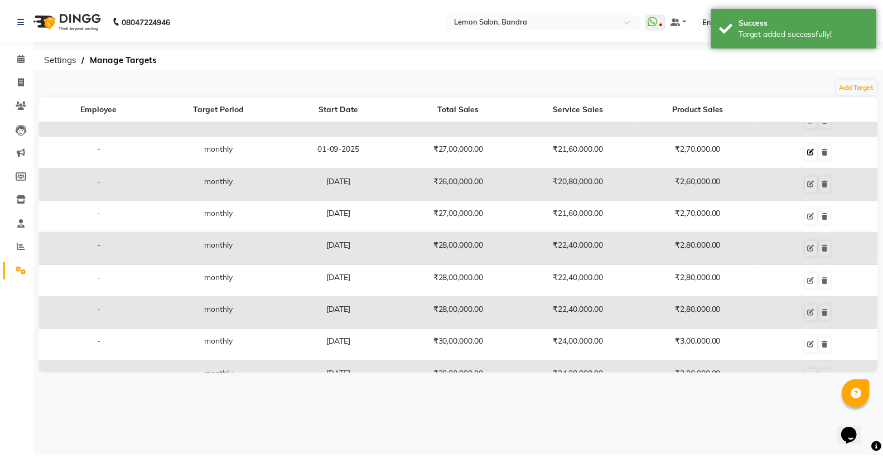
scroll to position [0, 0]
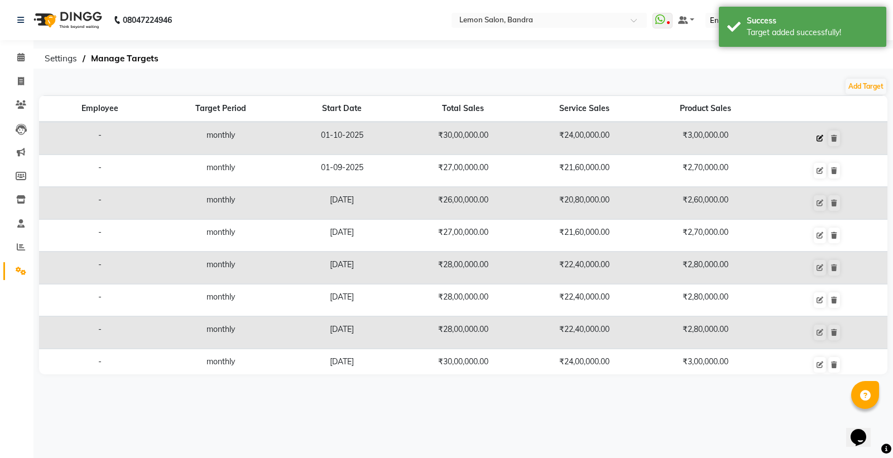
click at [816, 139] on icon at bounding box center [819, 138] width 7 height 7
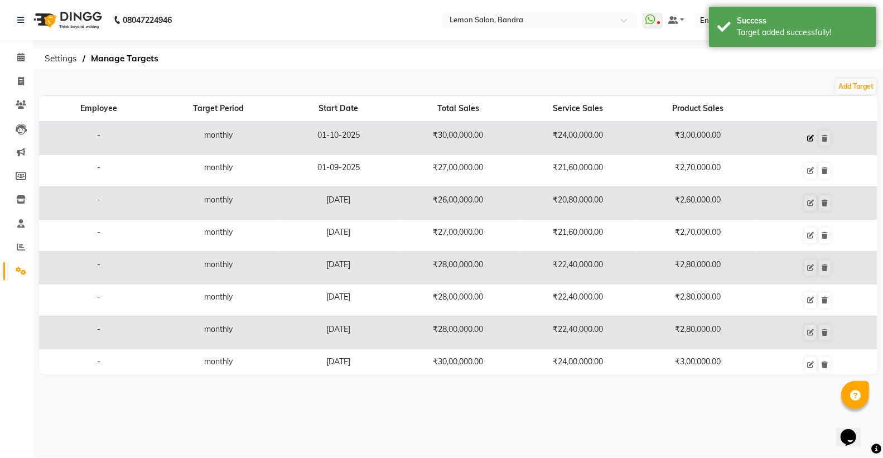
select select "monthly"
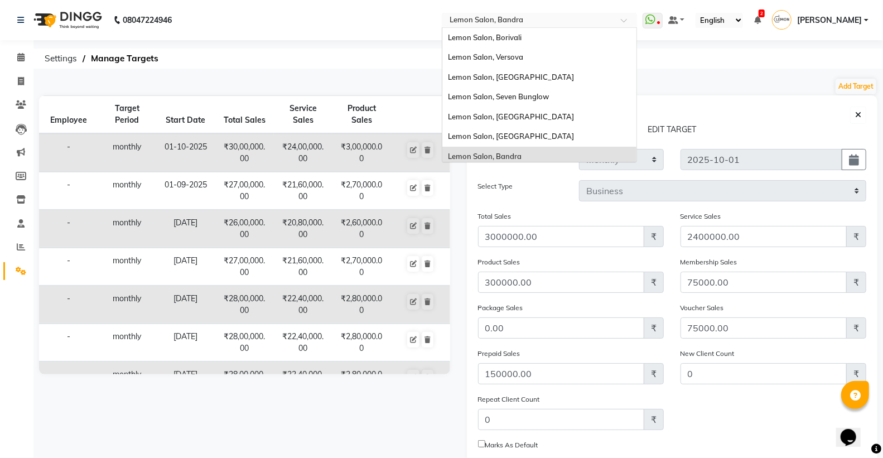
click at [514, 18] on input "text" at bounding box center [528, 21] width 162 height 11
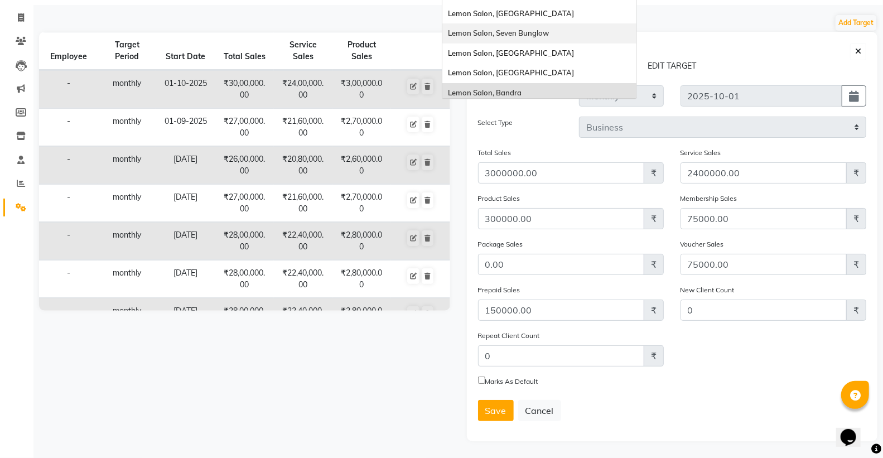
click at [549, 34] on span "Lemon Salon, Seven Bunglow" at bounding box center [498, 32] width 101 height 9
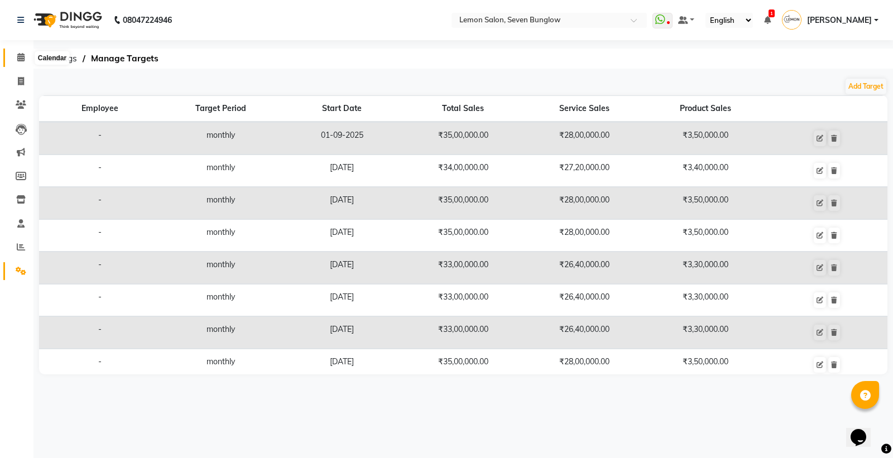
click at [21, 59] on icon at bounding box center [20, 57] width 7 height 8
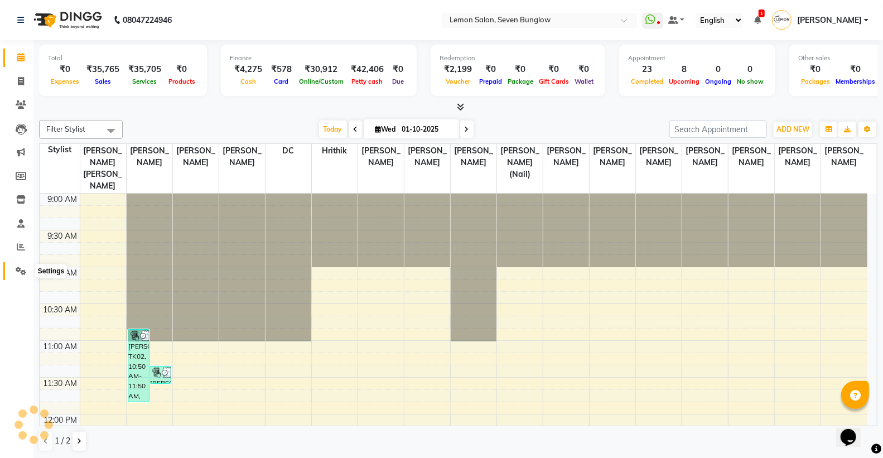
click at [17, 265] on span at bounding box center [21, 271] width 20 height 13
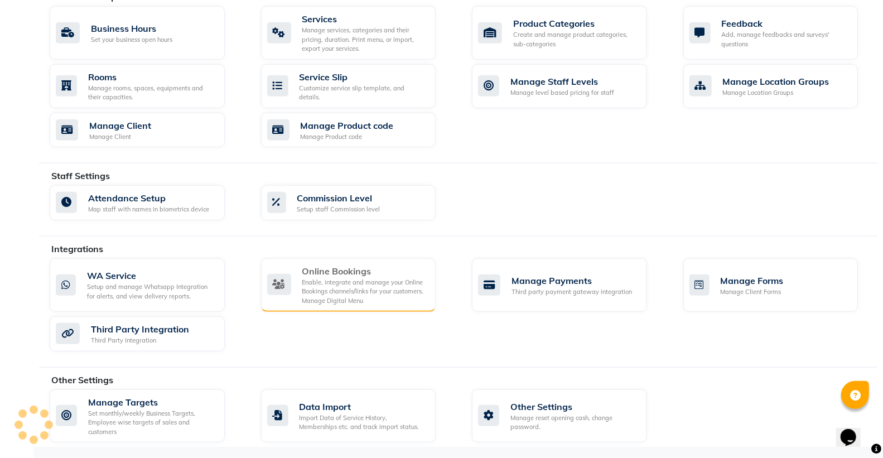
scroll to position [442, 0]
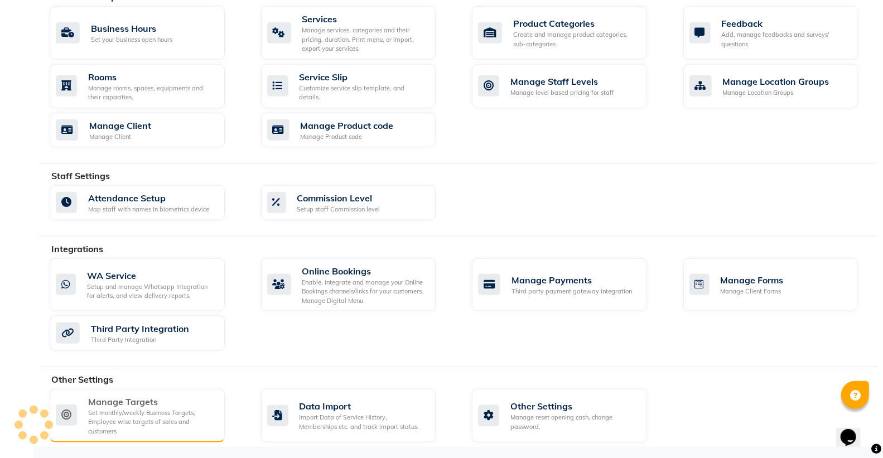
click at [151, 406] on div "Manage Targets" at bounding box center [152, 401] width 128 height 13
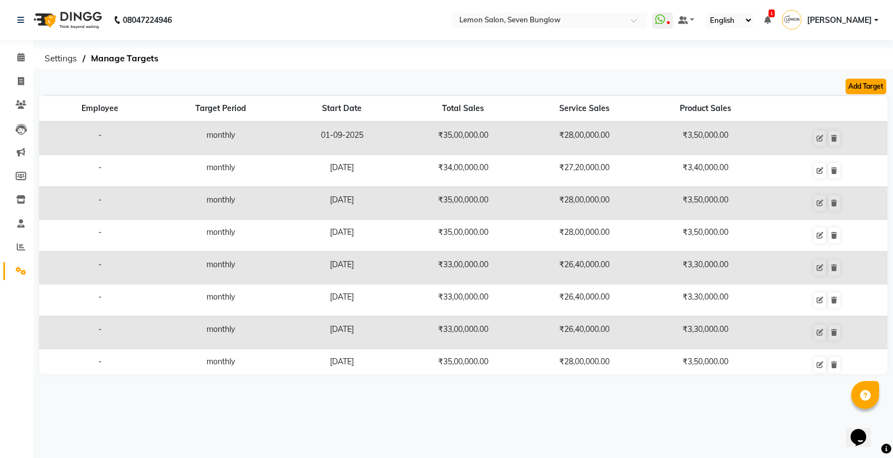
click at [878, 81] on button "Add Target" at bounding box center [865, 87] width 41 height 16
select select "monthly"
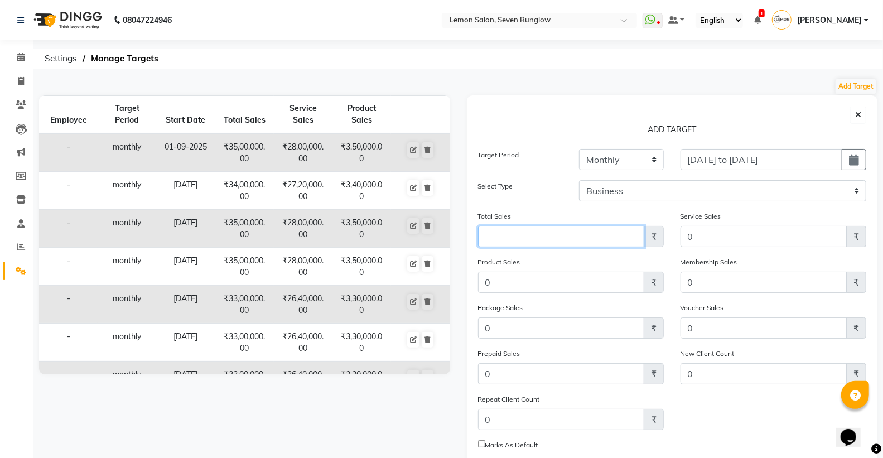
click at [548, 240] on input "Amount (to the nearest dollar)" at bounding box center [561, 236] width 166 height 21
type input "4000000"
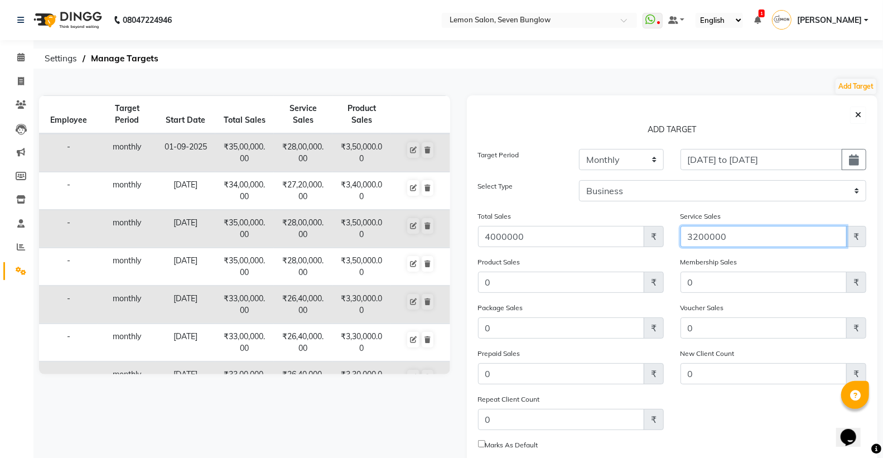
type input "3200000"
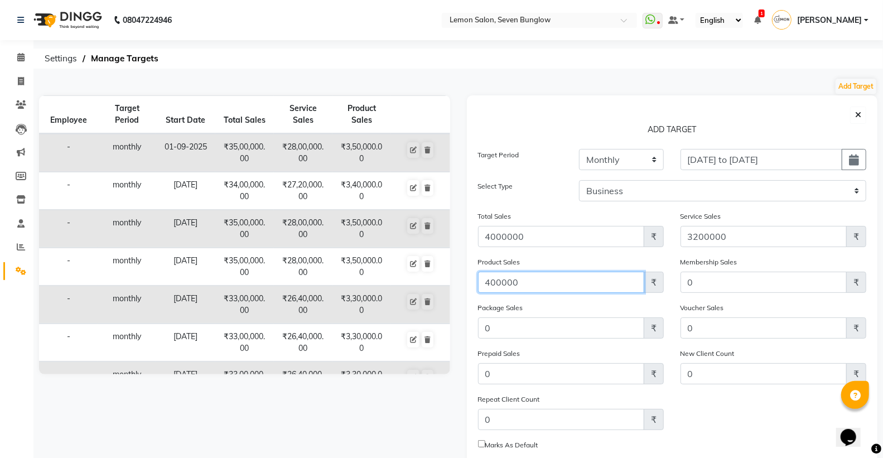
type input "400000"
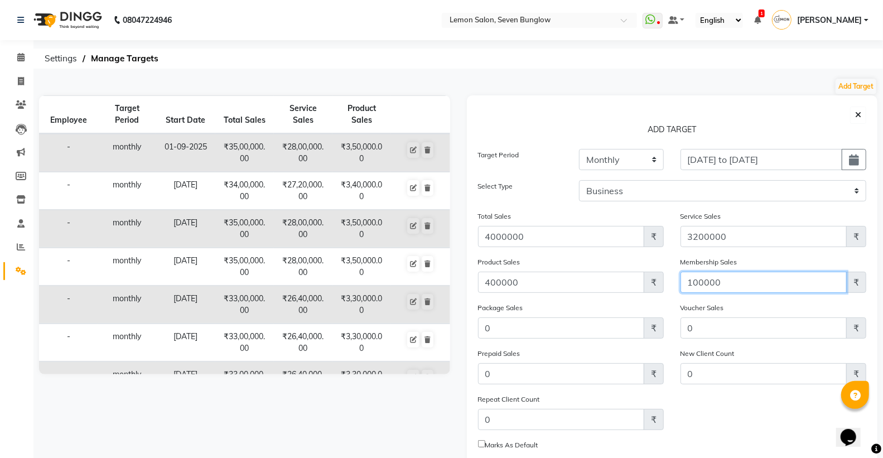
type input "100000"
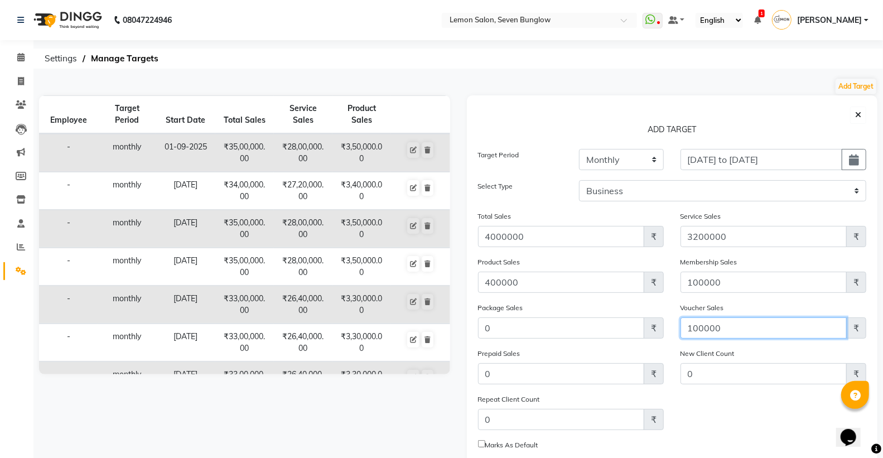
type input "100000"
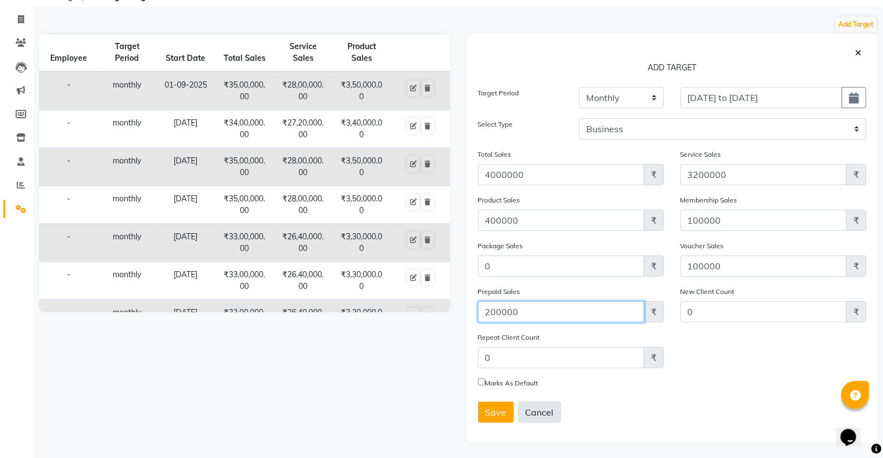
scroll to position [65, 0]
type input "200000"
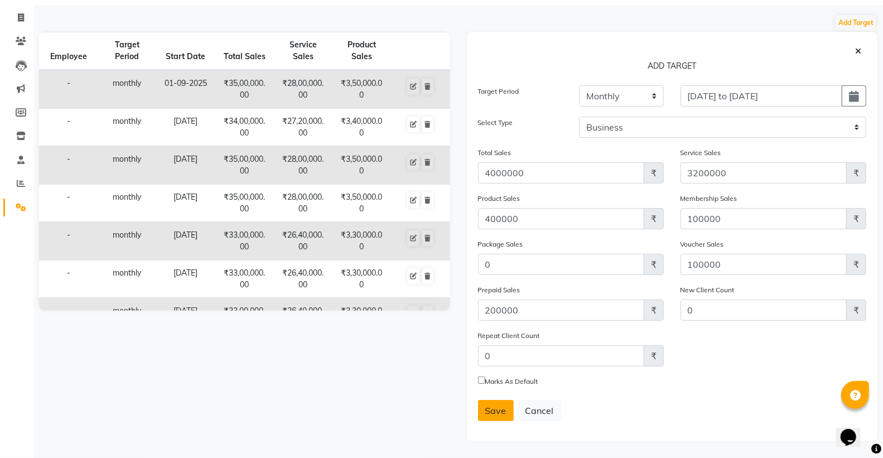
click at [505, 408] on span "Save" at bounding box center [495, 410] width 21 height 11
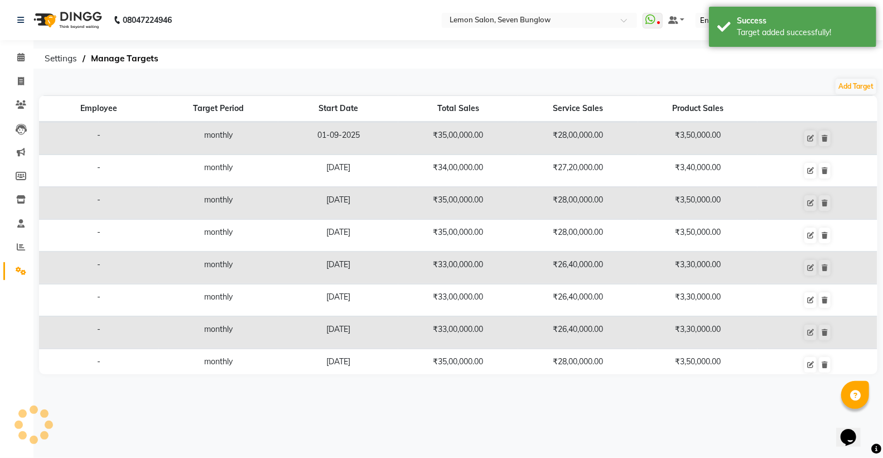
scroll to position [0, 0]
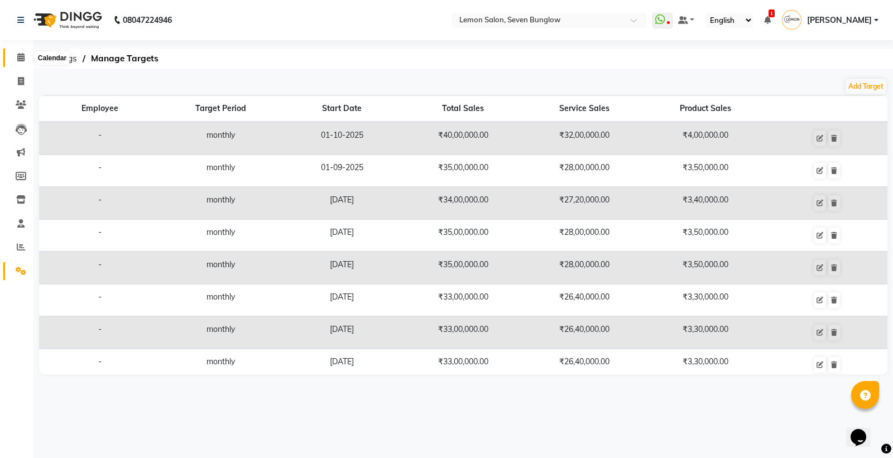
click at [18, 58] on icon at bounding box center [20, 57] width 7 height 8
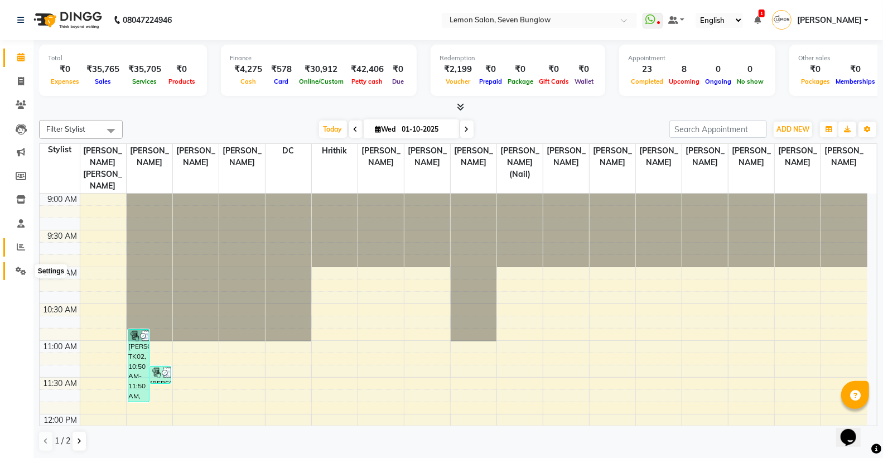
click at [19, 272] on icon at bounding box center [21, 271] width 11 height 8
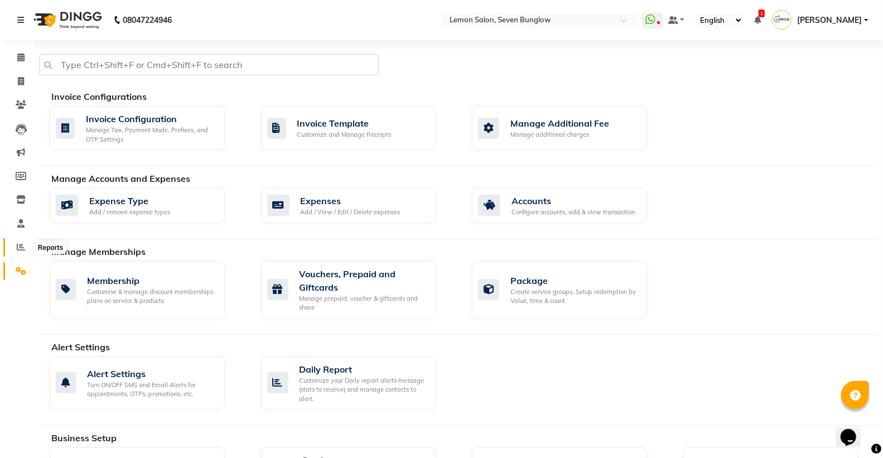
click at [17, 251] on icon at bounding box center [21, 247] width 8 height 8
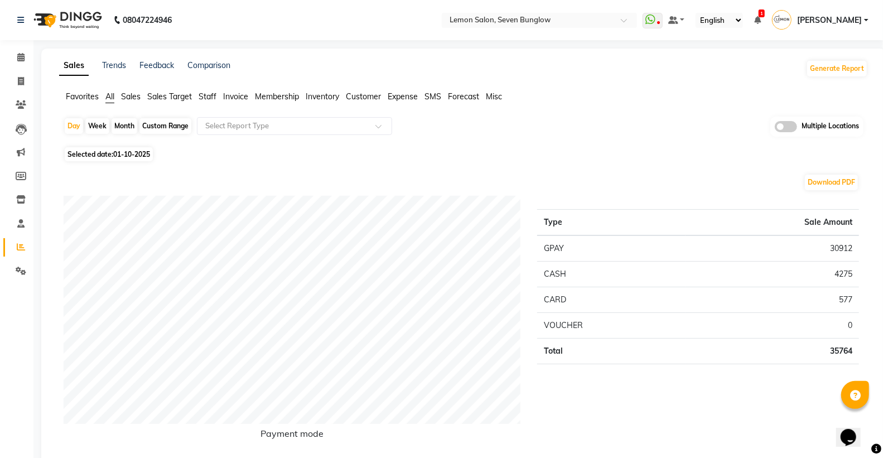
click at [162, 99] on span "Sales Target" at bounding box center [169, 96] width 45 height 10
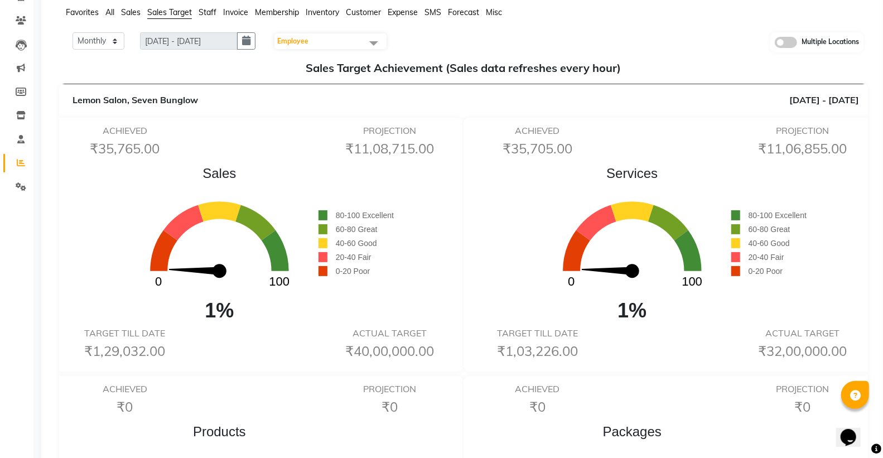
scroll to position [62, 0]
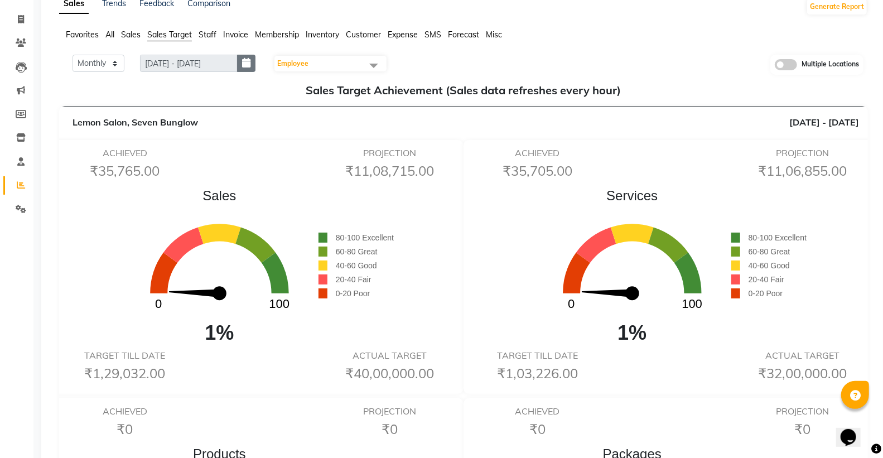
click at [246, 60] on button "button" at bounding box center [246, 63] width 18 height 17
select select "10"
select select "2025"
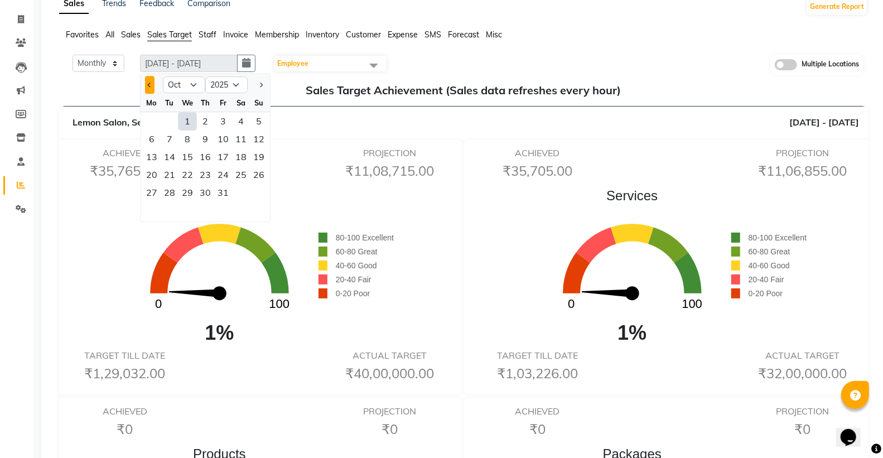
click at [150, 84] on span "Previous month" at bounding box center [150, 85] width 4 height 4
select select "9"
click at [153, 121] on div "1" at bounding box center [152, 121] width 18 height 18
type input "01-09-2025 - 30-09-2025"
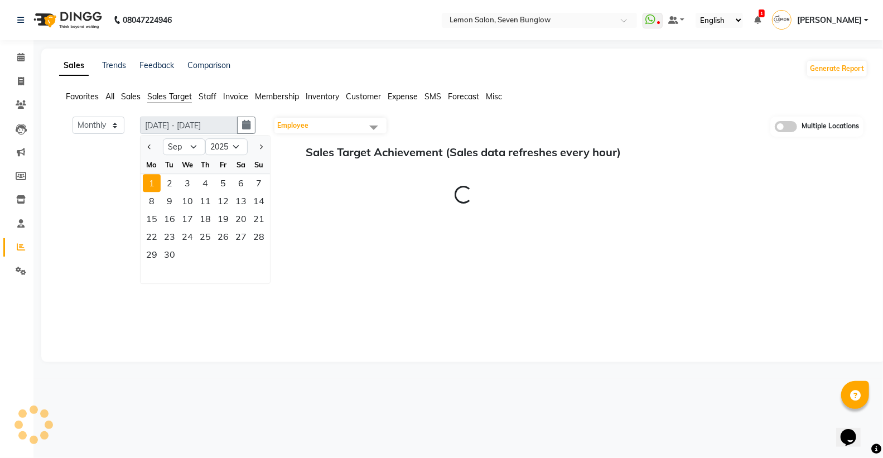
scroll to position [0, 0]
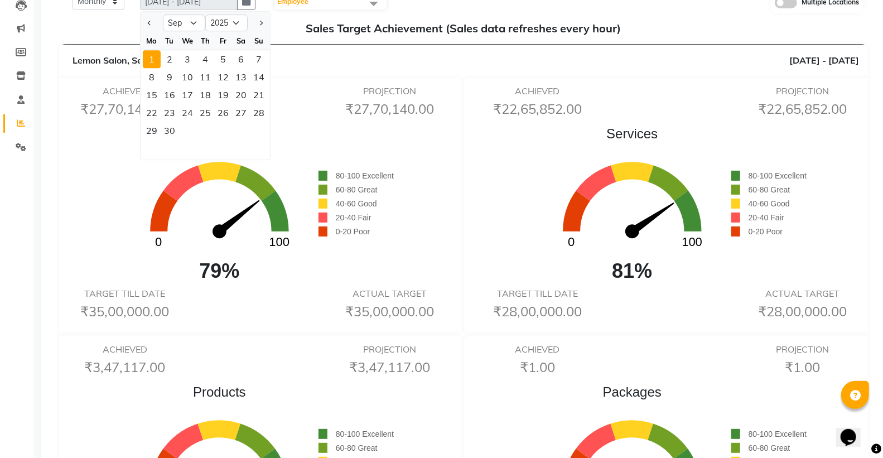
click at [133, 271] on span "79%" at bounding box center [220, 271] width 198 height 30
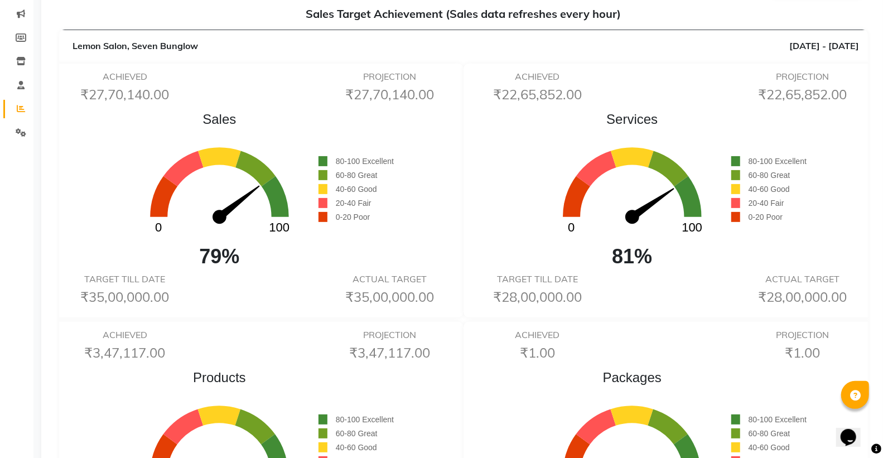
scroll to position [116, 0]
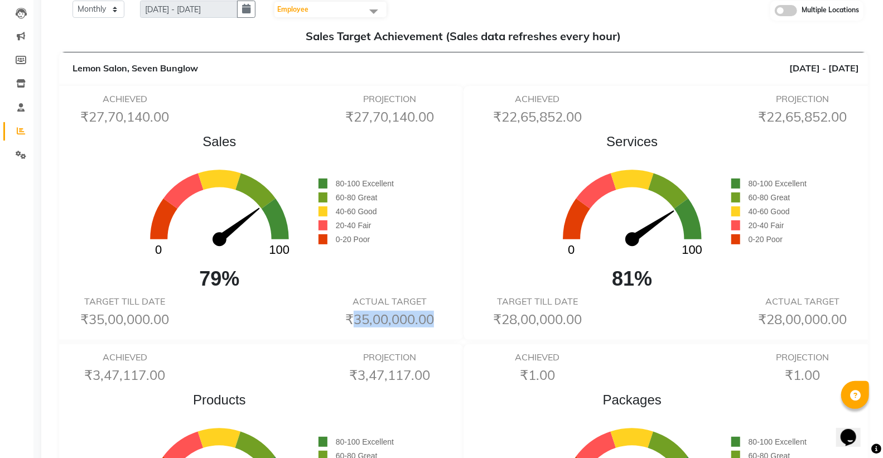
drag, startPoint x: 423, startPoint y: 319, endPoint x: 317, endPoint y: 320, distance: 106.0
click at [317, 320] on div "TARGET TILL DATE ₹35,00,000.00 ACTUAL TARGET ₹35,00,000.00" at bounding box center [257, 314] width 397 height 36
drag, startPoint x: 131, startPoint y: 120, endPoint x: 35, endPoint y: 117, distance: 96.0
drag, startPoint x: 220, startPoint y: 65, endPoint x: 131, endPoint y: 71, distance: 88.9
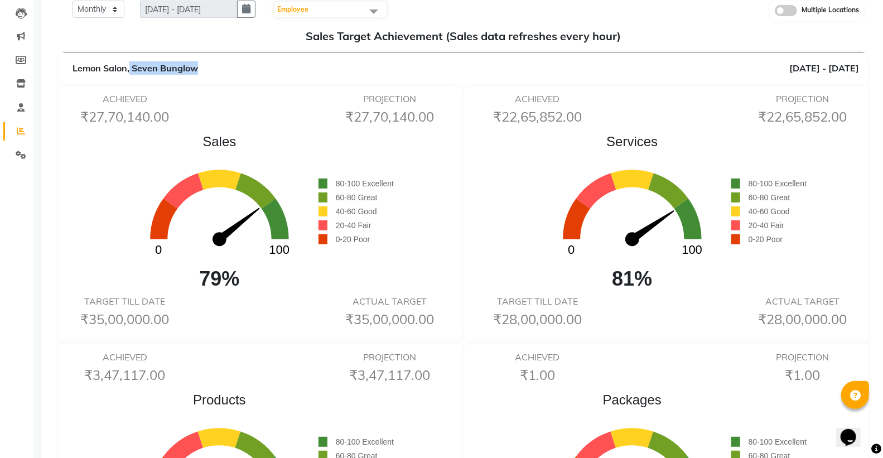
click at [131, 71] on div "Lemon Salon, Seven Bunglow 01/09/2025 - 30/09/2025" at bounding box center [463, 67] width 791 height 13
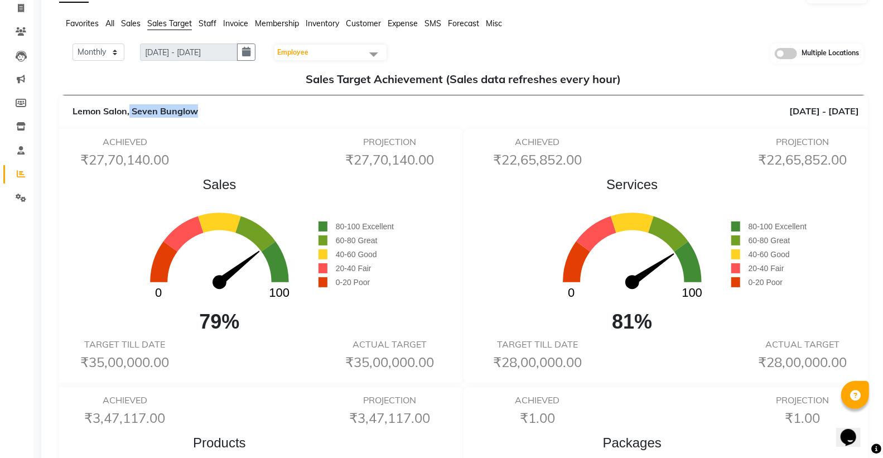
scroll to position [0, 0]
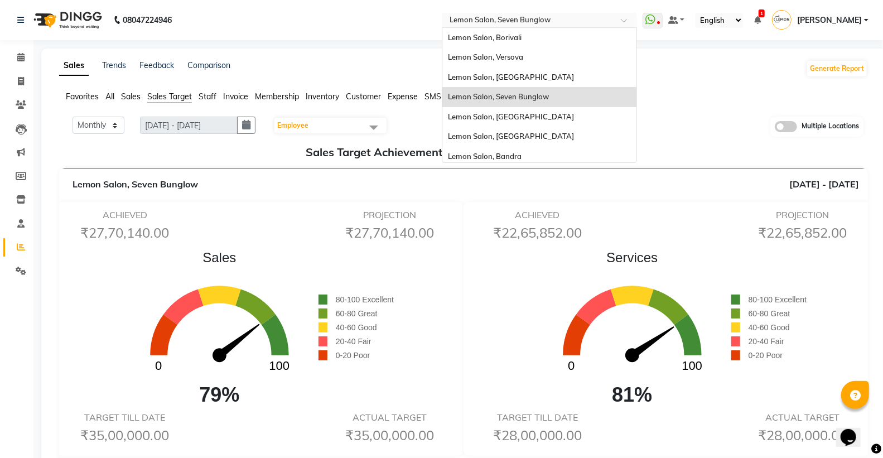
click at [521, 16] on input "text" at bounding box center [528, 21] width 162 height 11
click at [548, 40] on div "Lemon Salon, Borivali" at bounding box center [539, 38] width 194 height 20
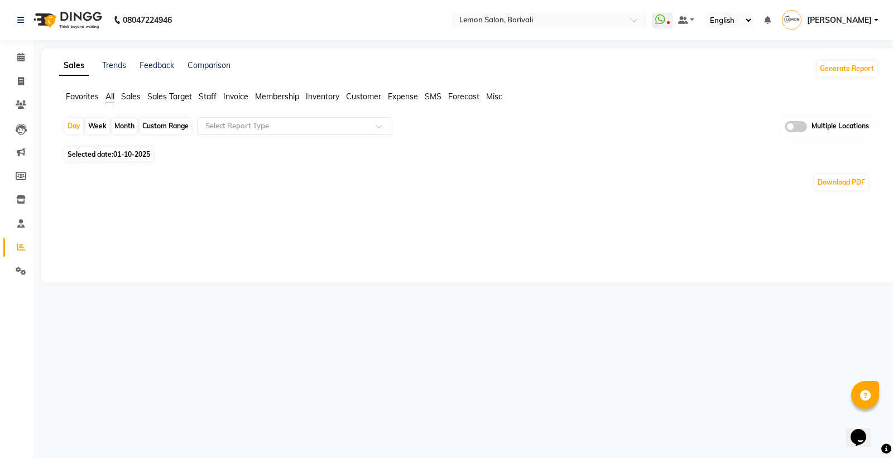
click at [127, 123] on div "Month" at bounding box center [125, 126] width 26 height 16
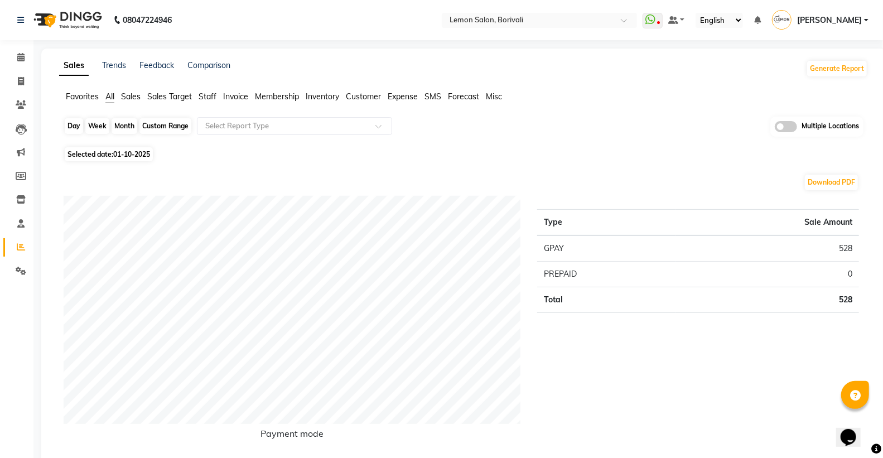
click at [125, 127] on div "Month" at bounding box center [125, 126] width 26 height 16
select select "10"
select select "2025"
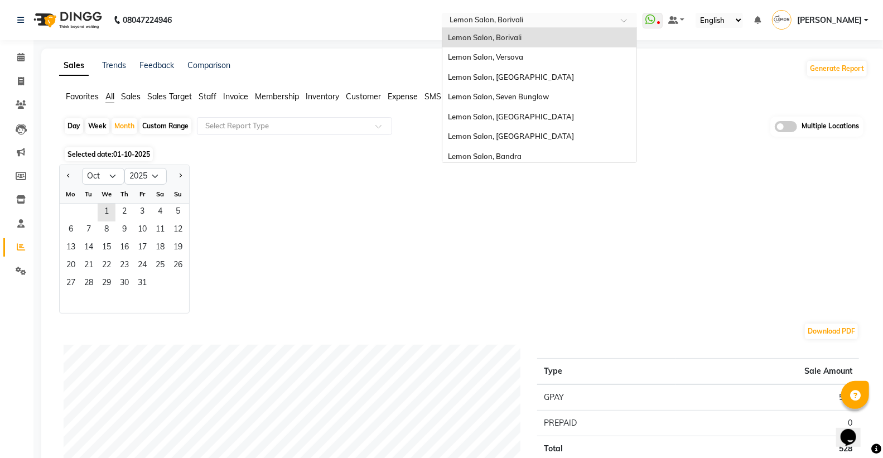
drag, startPoint x: 473, startPoint y: 26, endPoint x: 490, endPoint y: 25, distance: 16.7
click at [474, 25] on input "text" at bounding box center [528, 21] width 162 height 11
click at [517, 103] on div "Lemon Salon, Seven Bunglow" at bounding box center [539, 97] width 194 height 20
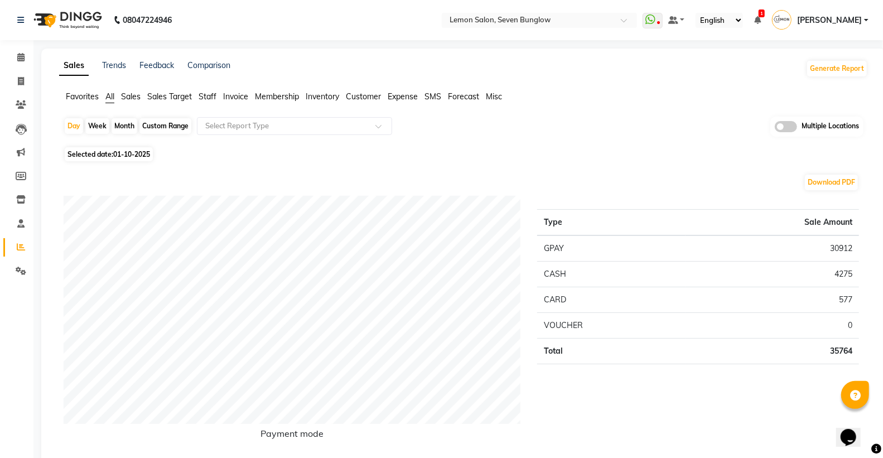
click at [121, 123] on div "Month" at bounding box center [125, 126] width 26 height 16
select select "10"
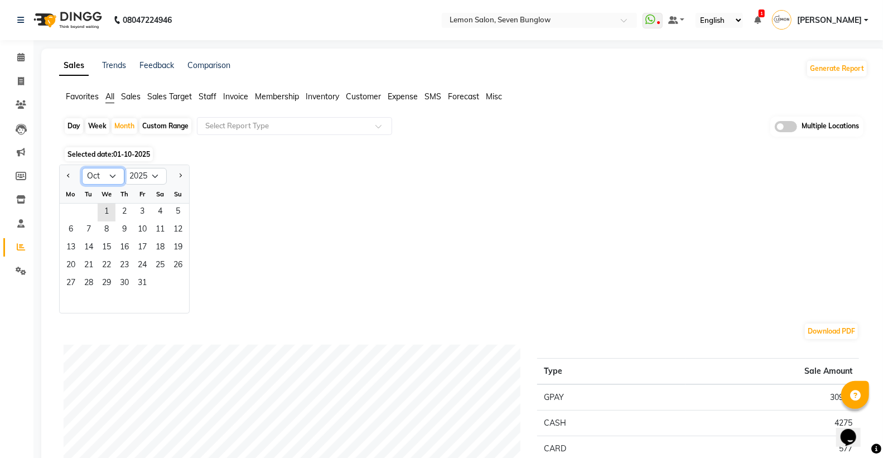
click at [115, 179] on select "Jan Feb Mar Apr May Jun [DATE] Aug Sep Oct Nov Dec" at bounding box center [103, 176] width 42 height 17
click at [82, 168] on select "Jan Feb Mar Apr May Jun [DATE] Aug Sep Oct Nov Dec" at bounding box center [103, 176] width 42 height 17
click at [152, 173] on select "2015 2016 2017 2018 2019 2020 2021 2022 2023 2024 2025 2026 2027 2028 2029 2030…" at bounding box center [145, 176] width 42 height 17
select select "2024"
click at [124, 168] on select "2015 2016 2017 2018 2019 2020 2021 2022 2023 2024 2025 2026 2027 2028 2029 2030…" at bounding box center [145, 176] width 42 height 17
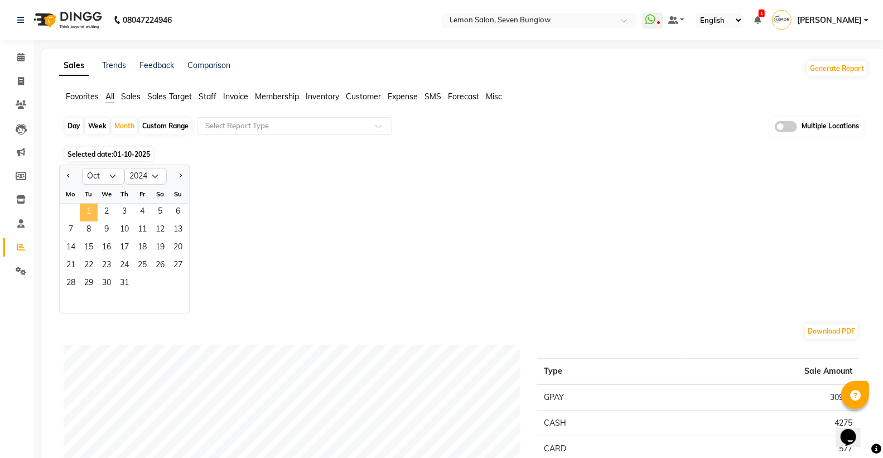
click at [90, 213] on span "1" at bounding box center [89, 213] width 18 height 18
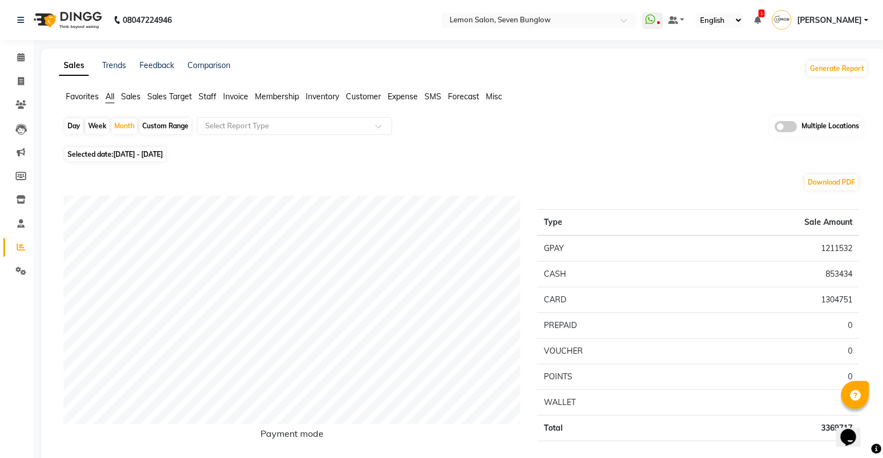
click at [522, 12] on nav "08047224946 Select Location × Lemon Salon, Seven Bunglow WhatsApp Status ✕ Stat…" at bounding box center [441, 20] width 883 height 40
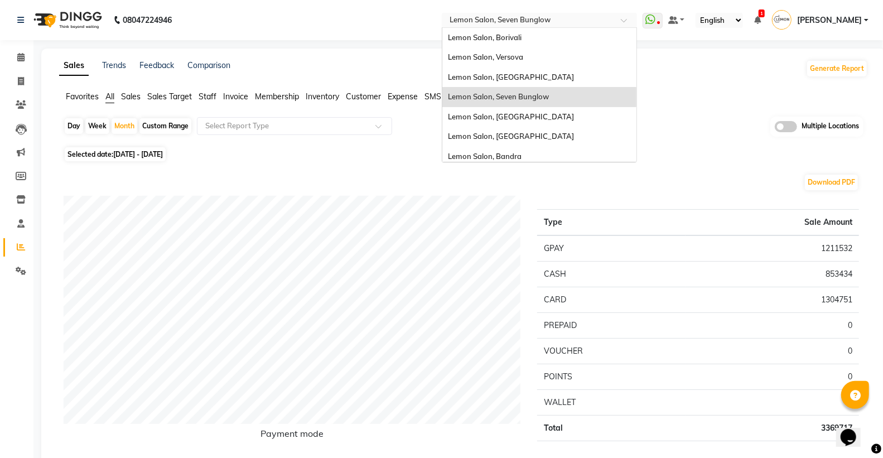
click at [521, 18] on input "text" at bounding box center [528, 21] width 162 height 11
click at [522, 40] on span "Lemon Salon, Borivali" at bounding box center [485, 37] width 74 height 9
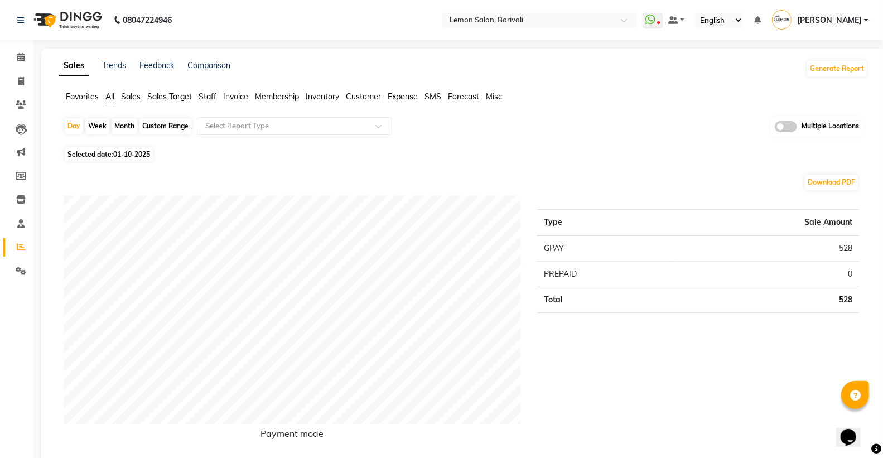
click at [171, 95] on span "Sales Target" at bounding box center [169, 96] width 45 height 10
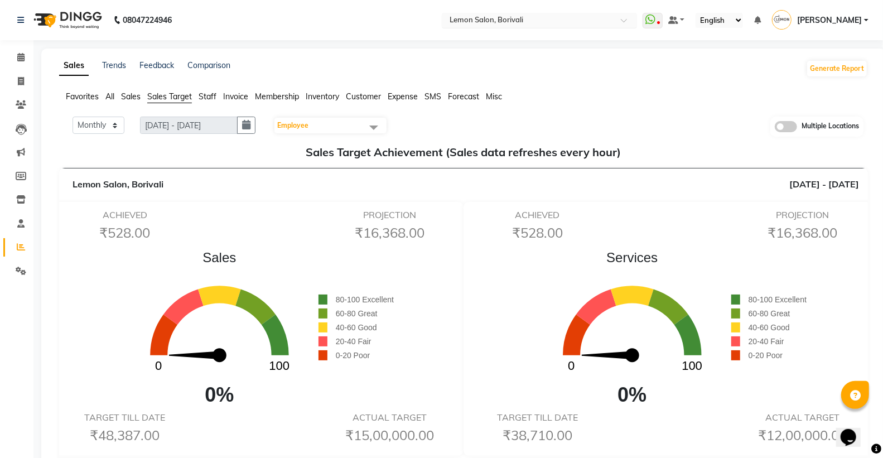
click at [476, 22] on input "text" at bounding box center [528, 21] width 162 height 11
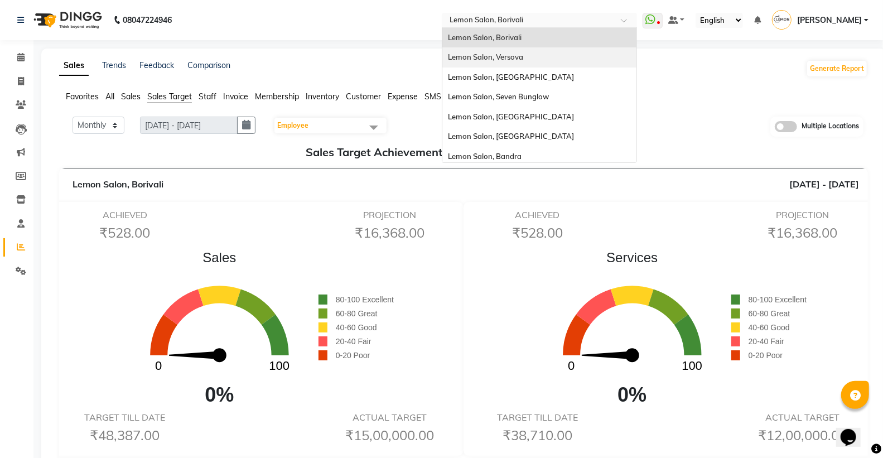
click at [523, 54] on span "Lemon Salon, Versova" at bounding box center [485, 56] width 75 height 9
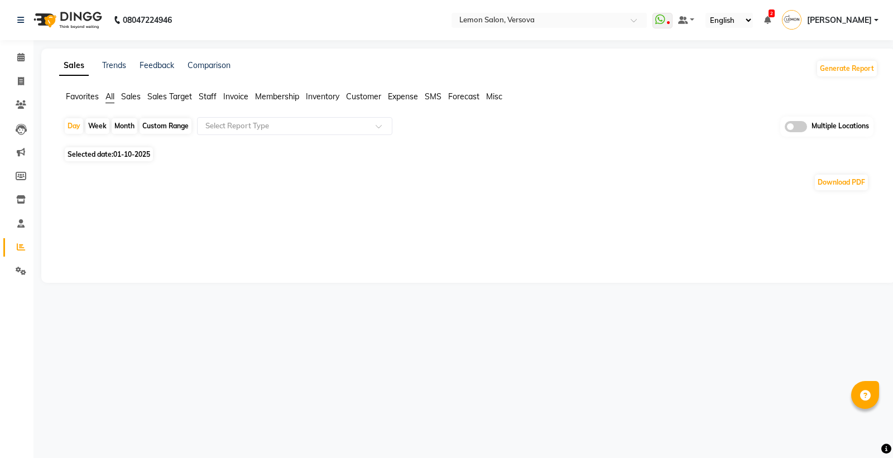
click at [177, 98] on span "Sales Target" at bounding box center [169, 96] width 45 height 10
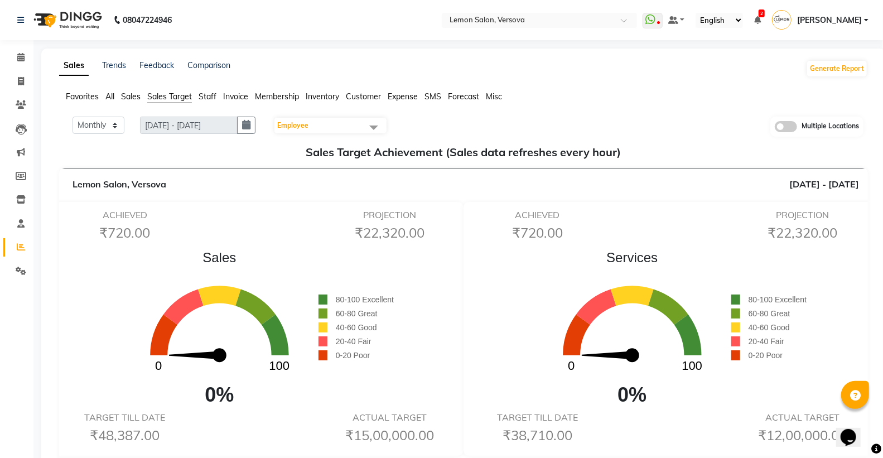
click at [522, 12] on nav "08047224946 Select Location × Lemon Salon, Versova WhatsApp Status ✕ Status: Di…" at bounding box center [441, 20] width 883 height 40
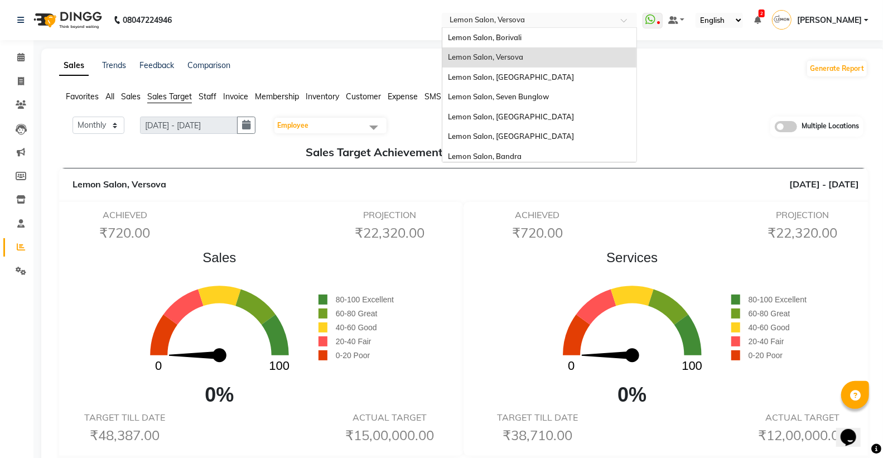
click at [520, 16] on input "text" at bounding box center [528, 21] width 162 height 11
click at [522, 84] on div "Lemon Salon, [GEOGRAPHIC_DATA]" at bounding box center [539, 78] width 194 height 20
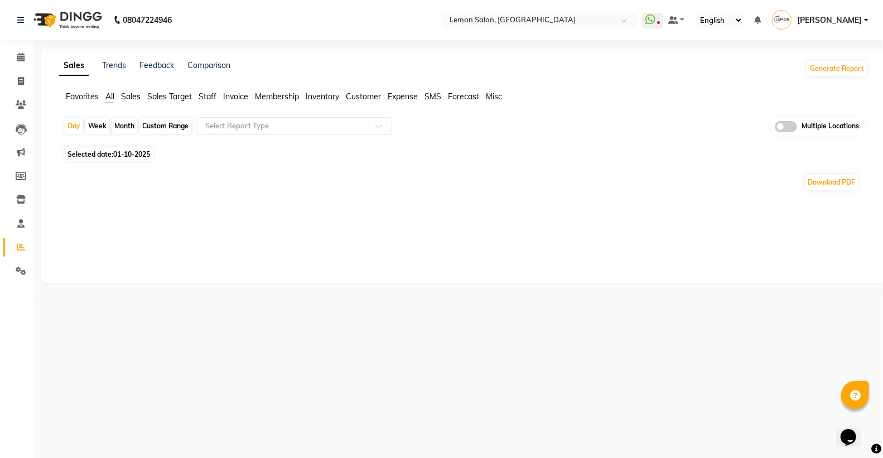
click at [173, 96] on span "Sales Target" at bounding box center [169, 96] width 45 height 10
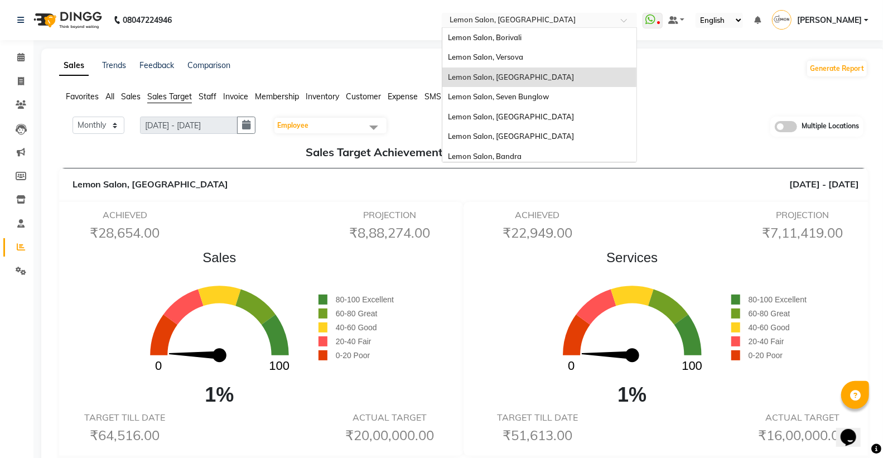
click at [493, 20] on input "text" at bounding box center [528, 21] width 162 height 11
click at [514, 95] on span "Lemon Salon, Seven Bunglow" at bounding box center [498, 96] width 101 height 9
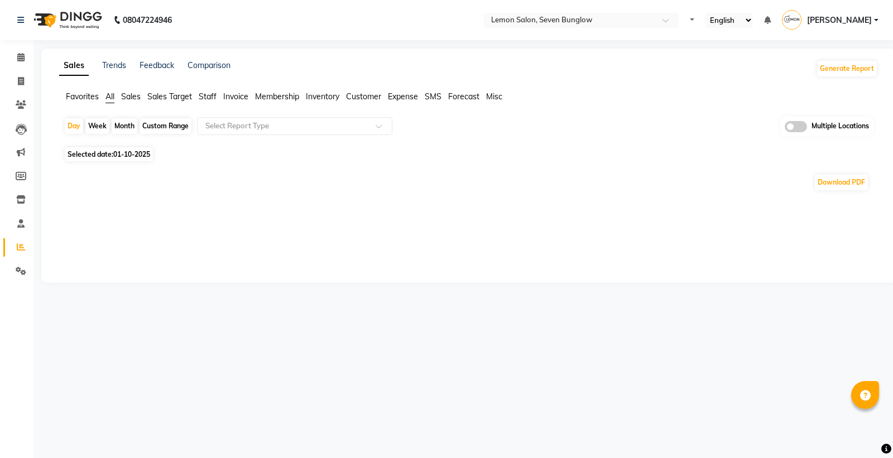
click at [177, 99] on span "Sales Target" at bounding box center [169, 96] width 45 height 10
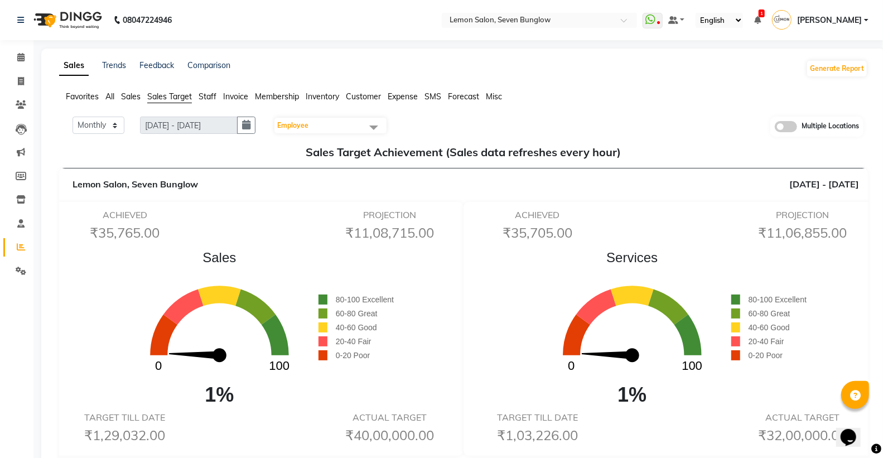
click at [542, 9] on nav "08047224946 Select Location × Lemon Salon, Seven Bunglow WhatsApp Status ✕ Stat…" at bounding box center [441, 20] width 883 height 40
click at [538, 20] on input "text" at bounding box center [528, 21] width 162 height 11
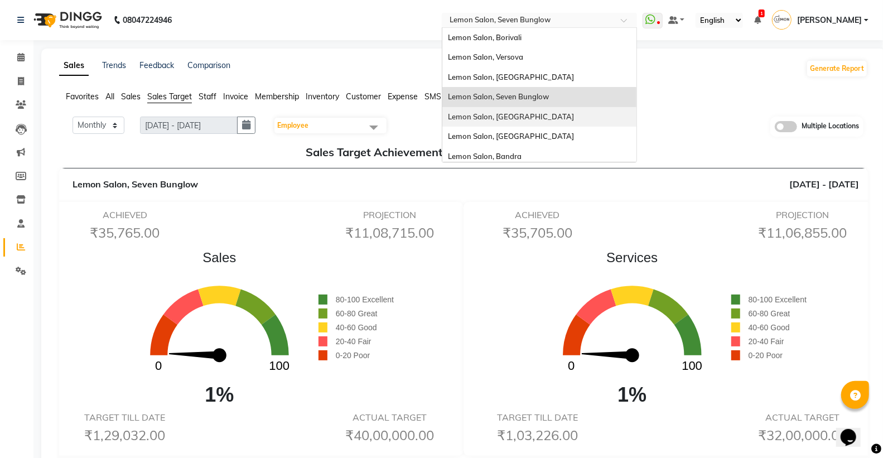
click at [530, 115] on div "Lemon Salon, [GEOGRAPHIC_DATA]" at bounding box center [539, 117] width 194 height 20
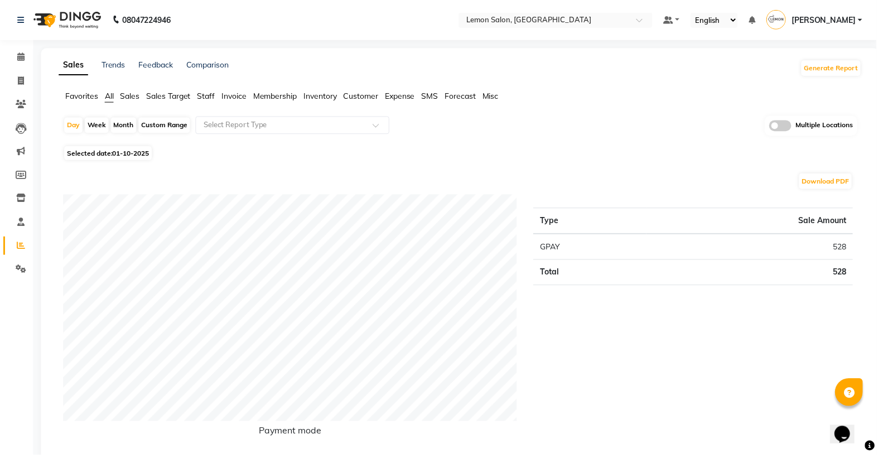
click at [159, 98] on span "Sales Target" at bounding box center [169, 96] width 45 height 10
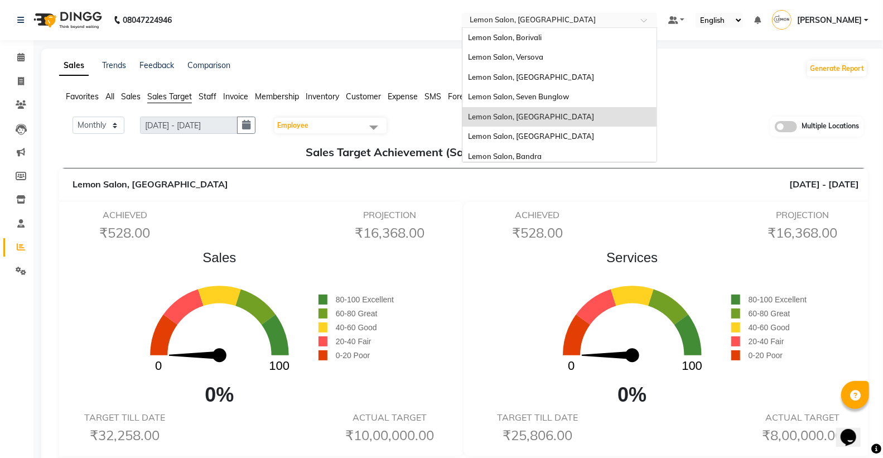
click at [533, 23] on input "text" at bounding box center [549, 21] width 162 height 11
click at [537, 136] on span "Lemon Salon, [GEOGRAPHIC_DATA]" at bounding box center [531, 136] width 126 height 9
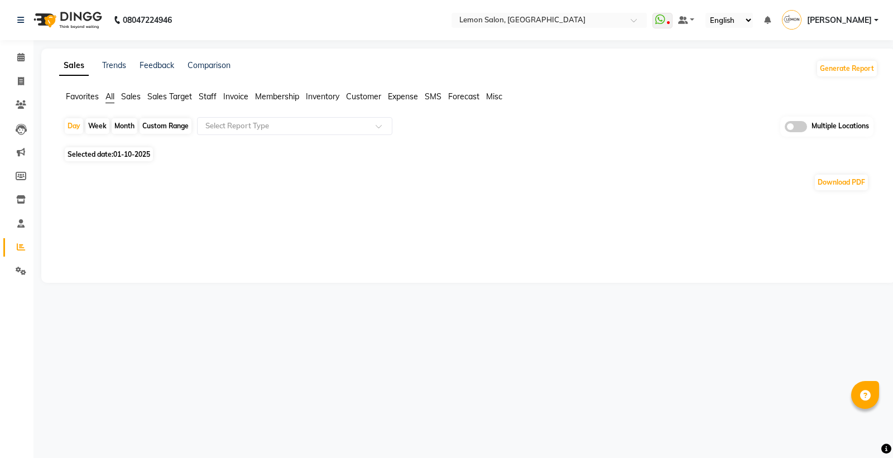
click at [176, 91] on li "Sales Target" at bounding box center [169, 97] width 45 height 12
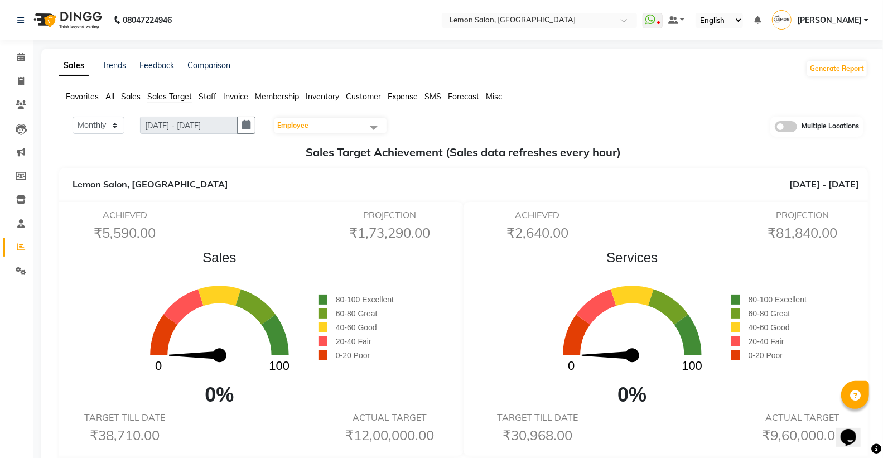
click at [176, 93] on span "Sales Target" at bounding box center [169, 96] width 45 height 10
click at [526, 23] on input "text" at bounding box center [528, 21] width 162 height 11
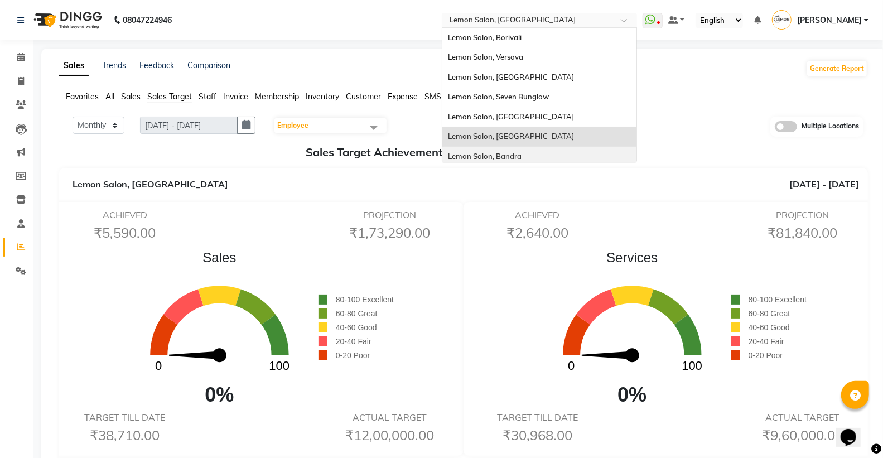
click at [522, 151] on div "Lemon Salon, Bandra" at bounding box center [539, 157] width 194 height 20
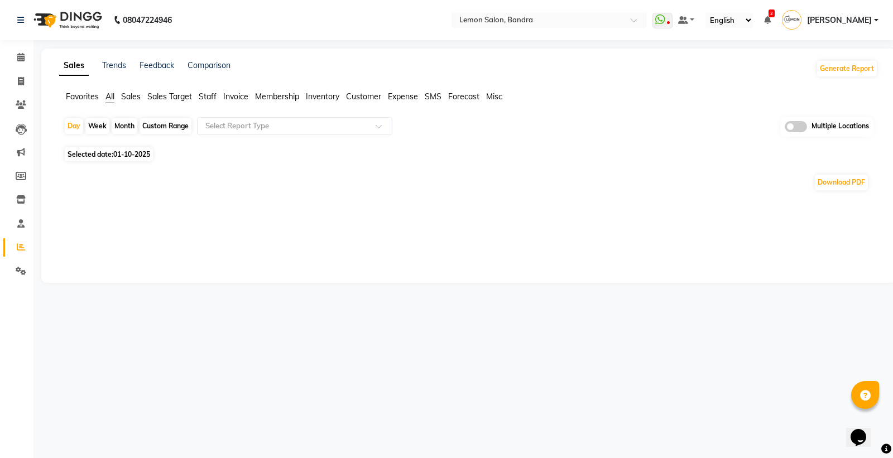
click at [169, 99] on span "Sales Target" at bounding box center [169, 96] width 45 height 10
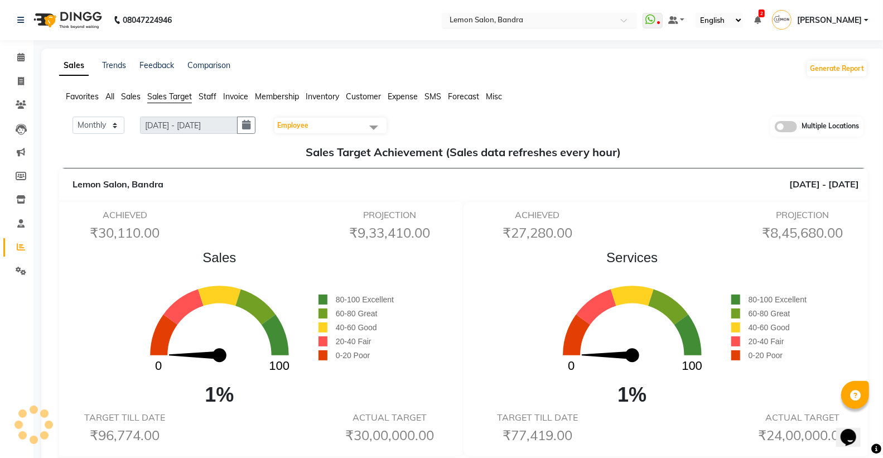
click at [544, 19] on input "text" at bounding box center [528, 21] width 162 height 11
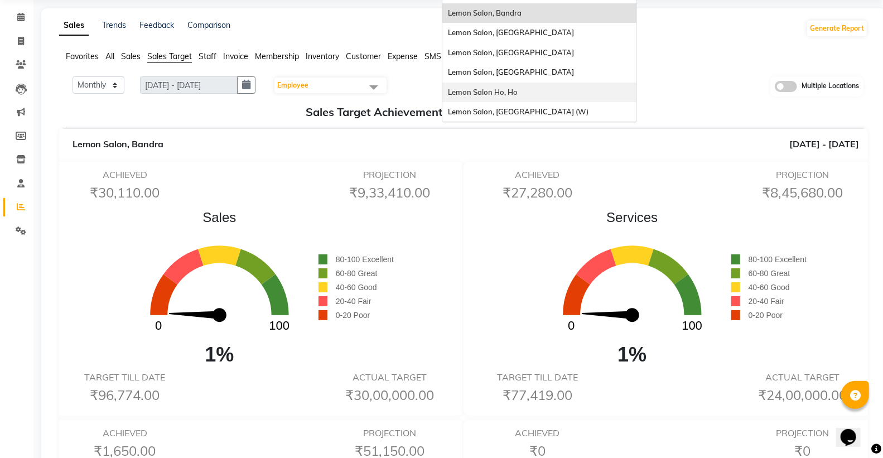
scroll to position [62, 0]
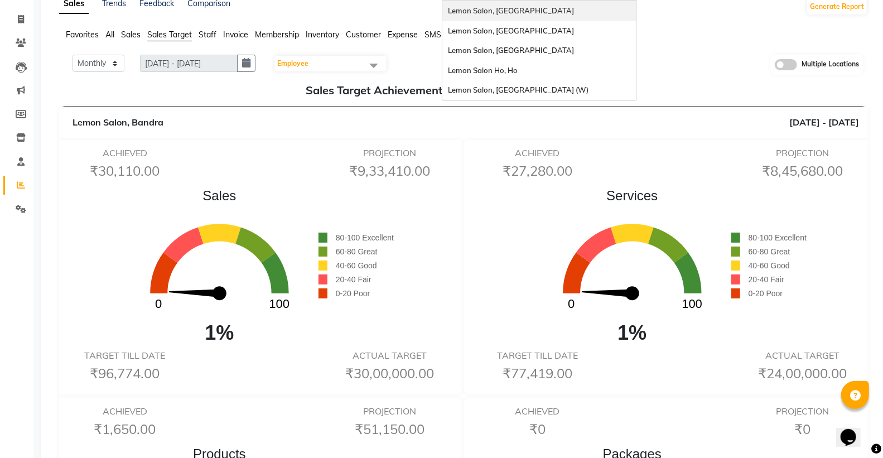
click at [555, 15] on div "Lemon Salon, [GEOGRAPHIC_DATA]" at bounding box center [539, 11] width 194 height 20
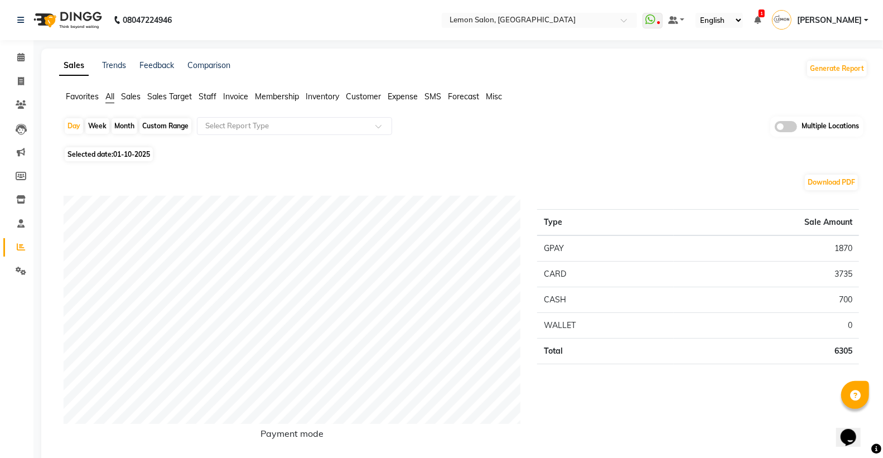
click at [186, 98] on span "Sales Target" at bounding box center [169, 96] width 45 height 10
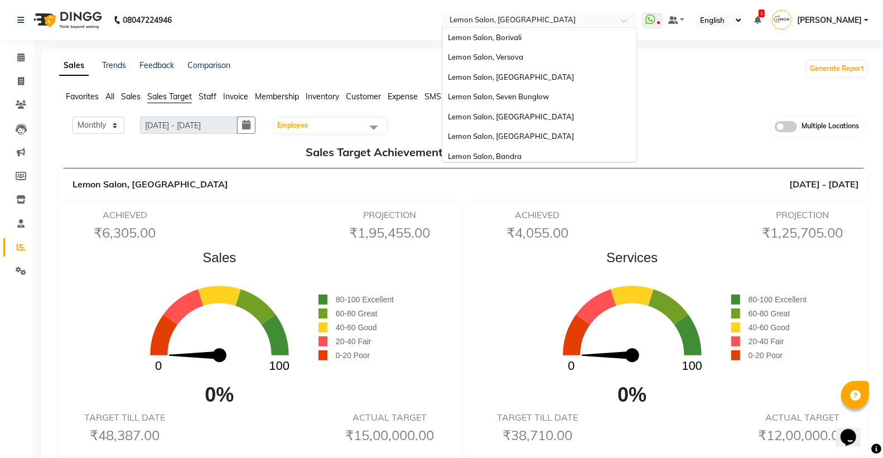
click at [478, 18] on input "text" at bounding box center [528, 21] width 162 height 11
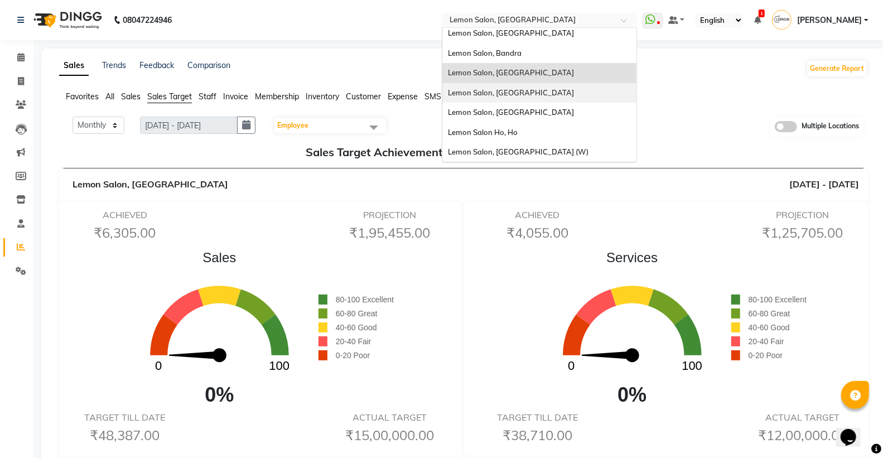
click at [519, 90] on span "Lemon Salon, [GEOGRAPHIC_DATA]" at bounding box center [511, 92] width 126 height 9
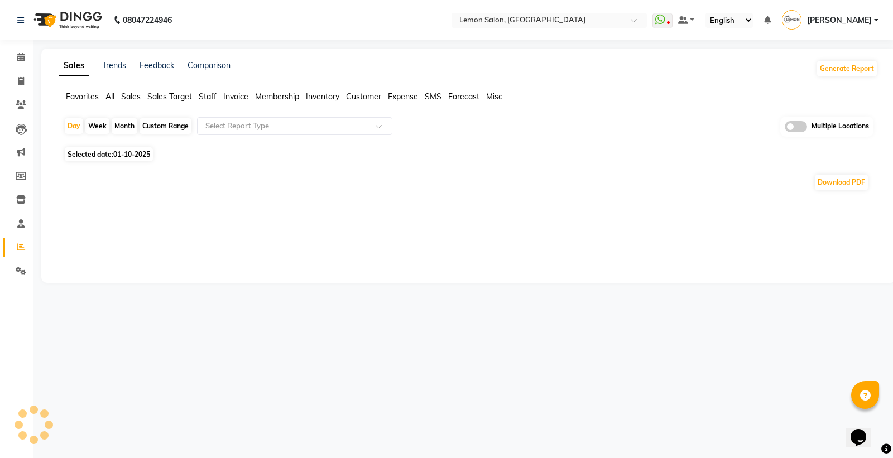
click at [179, 98] on span "Sales Target" at bounding box center [169, 96] width 45 height 10
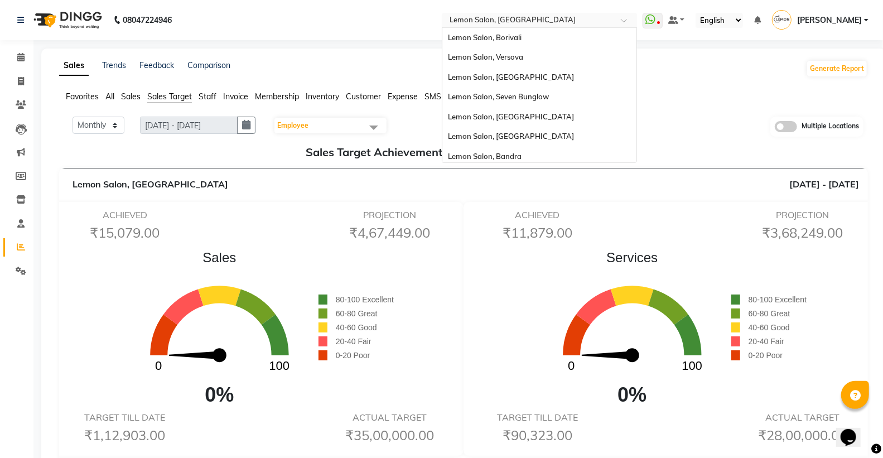
scroll to position [103, 0]
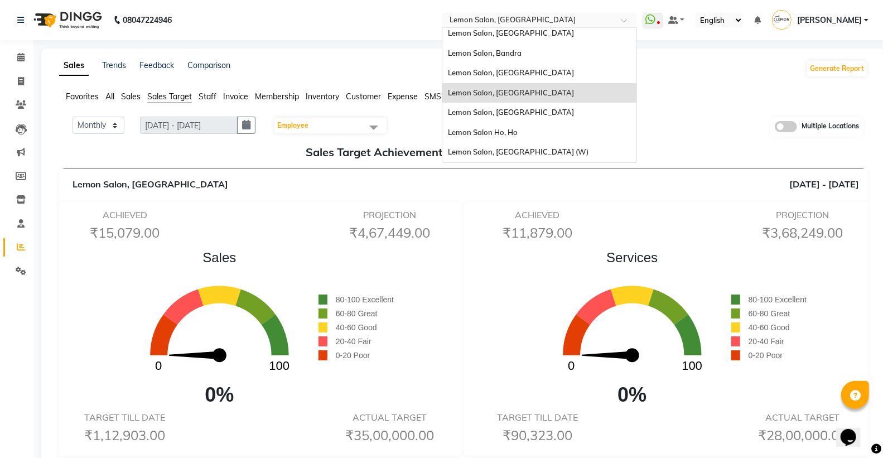
click at [506, 25] on input "text" at bounding box center [528, 21] width 162 height 11
drag, startPoint x: 505, startPoint y: 99, endPoint x: 512, endPoint y: 119, distance: 21.2
click at [512, 119] on div "Lemon Salon, Borivali Lemon Salon, Versova [GEOGRAPHIC_DATA], [GEOGRAPHIC_DATA]…" at bounding box center [539, 44] width 194 height 238
click at [511, 112] on span "Lemon Salon, [GEOGRAPHIC_DATA]" at bounding box center [511, 112] width 126 height 9
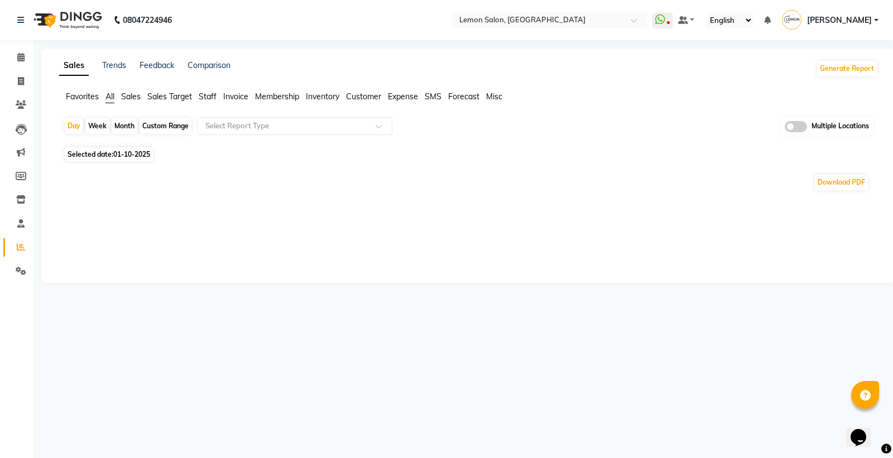
click at [176, 97] on span "Sales Target" at bounding box center [169, 96] width 45 height 10
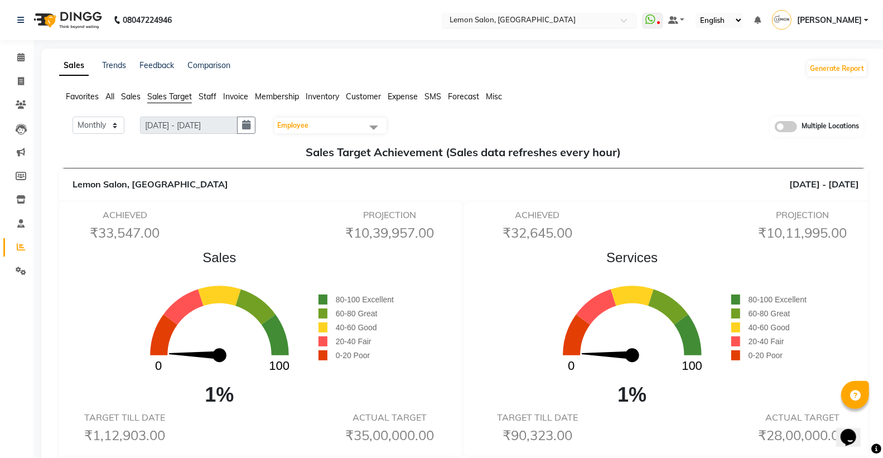
click at [518, 17] on input "text" at bounding box center [528, 21] width 162 height 11
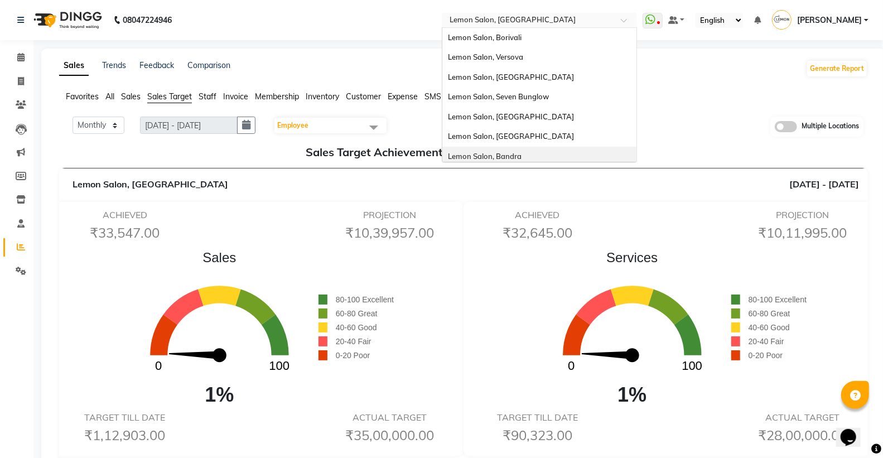
scroll to position [103, 0]
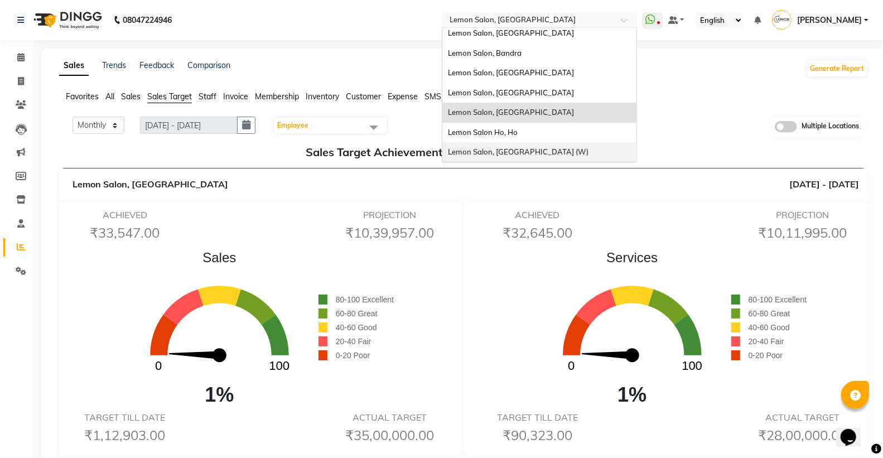
click at [523, 153] on span "Lemon Salon, [GEOGRAPHIC_DATA] (W)" at bounding box center [518, 151] width 141 height 9
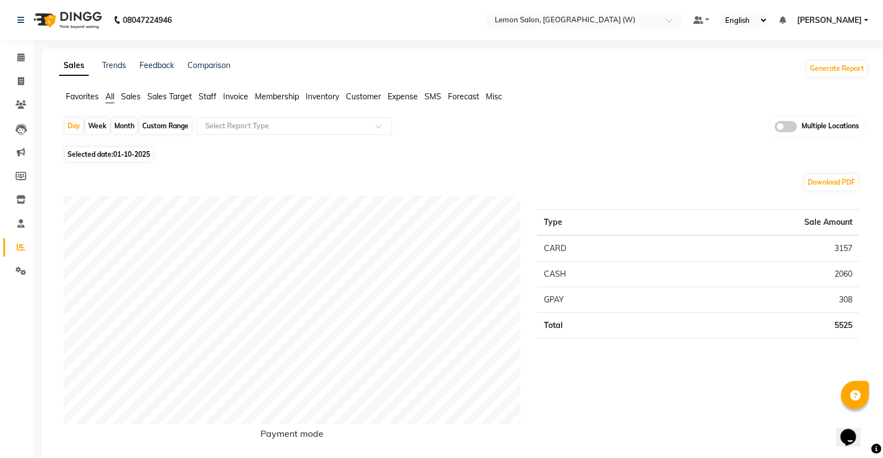
click at [175, 97] on span "Sales Target" at bounding box center [169, 96] width 45 height 10
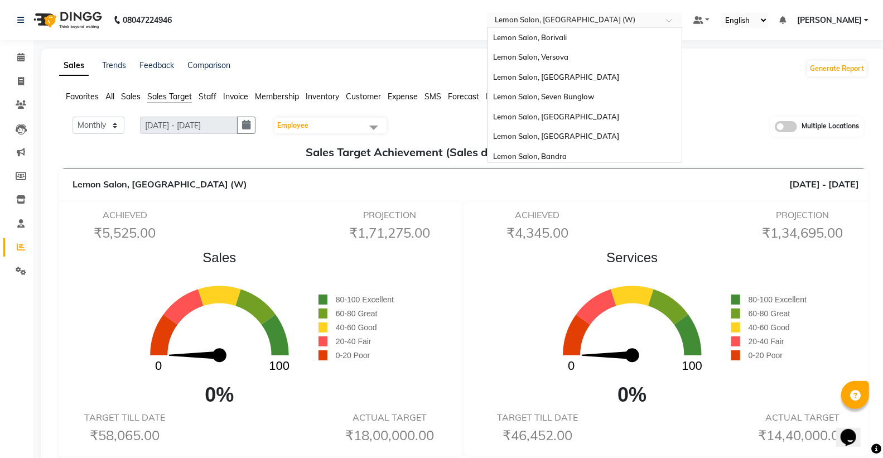
click at [537, 16] on input "text" at bounding box center [574, 21] width 162 height 11
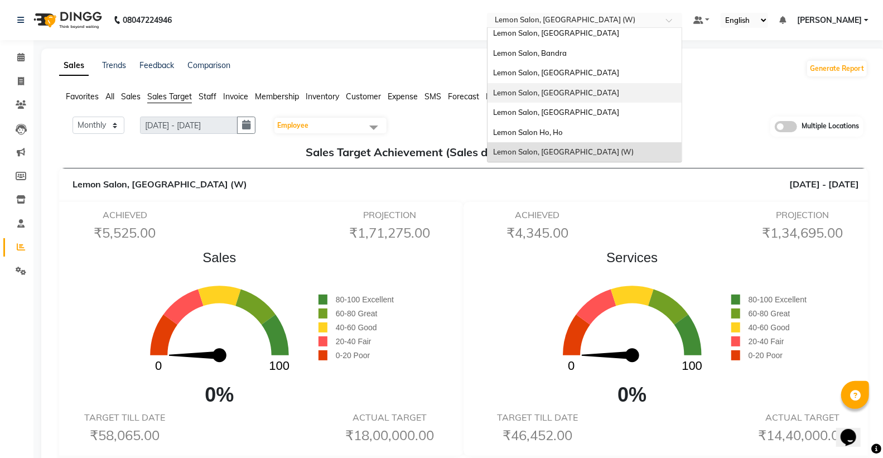
click at [571, 89] on span "Lemon Salon, [GEOGRAPHIC_DATA]" at bounding box center [556, 92] width 126 height 9
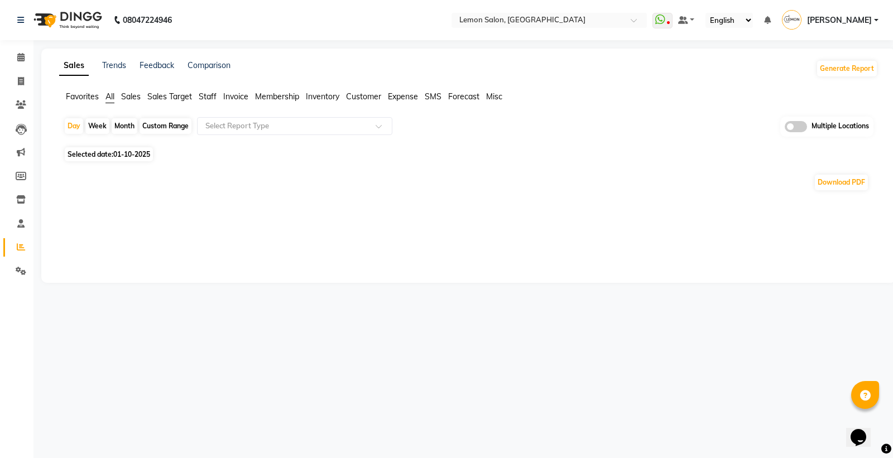
click at [151, 129] on div "Custom Range" at bounding box center [165, 126] width 52 height 16
select select "10"
select select "2025"
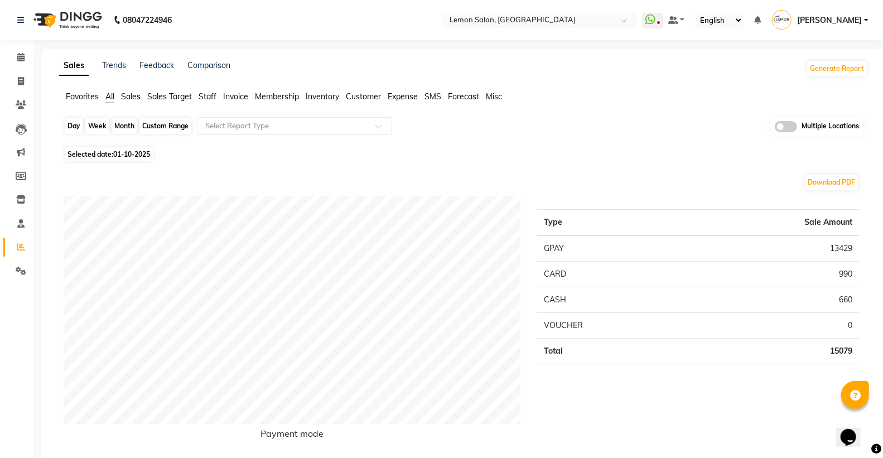
click at [169, 127] on div "Custom Range" at bounding box center [165, 126] width 52 height 16
select select "10"
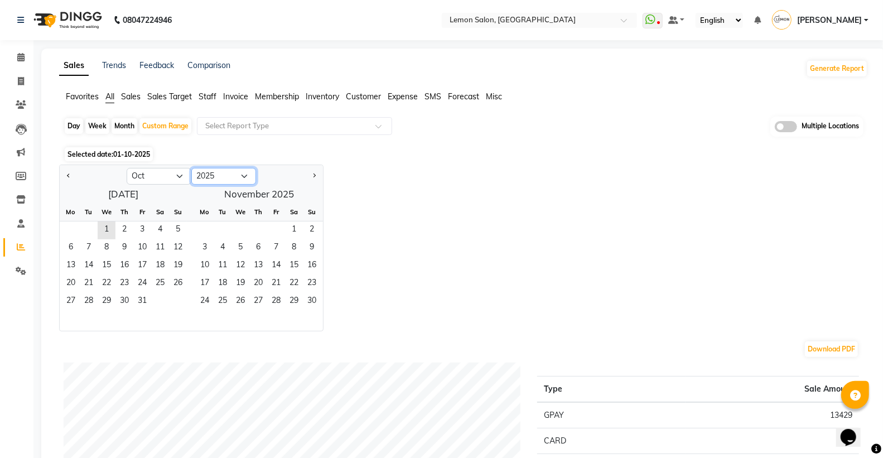
click at [213, 177] on select "2015 2016 2017 2018 2019 2020 2021 2022 2023 2024 2025 2026 2027 2028 2029 2030…" at bounding box center [223, 176] width 65 height 17
select select "2024"
click at [191, 168] on select "2015 2016 2017 2018 2019 2020 2021 2022 2023 2024 2025 2026 2027 2028 2029 2030…" at bounding box center [223, 176] width 65 height 17
click at [93, 227] on span "1" at bounding box center [89, 230] width 18 height 18
click at [127, 302] on span "31" at bounding box center [124, 302] width 18 height 18
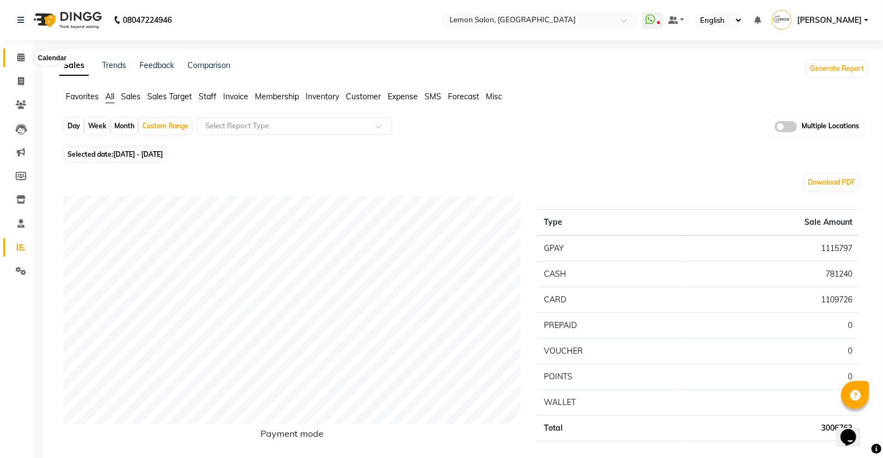
click at [25, 52] on span at bounding box center [21, 57] width 20 height 13
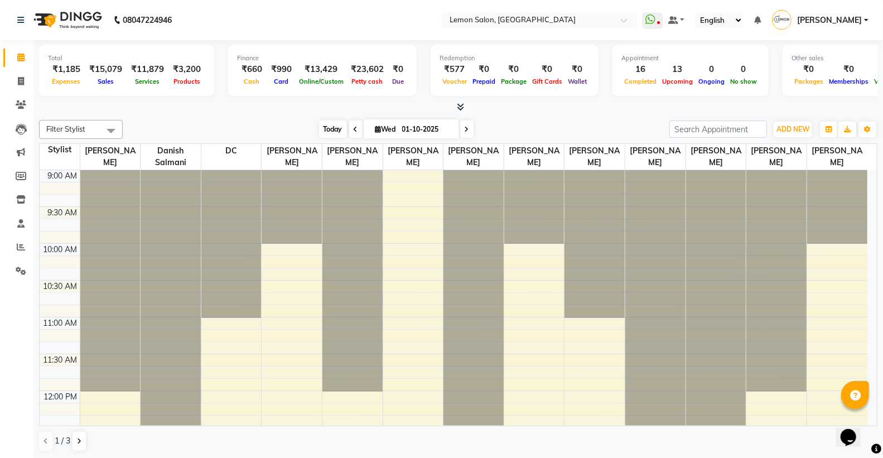
click at [330, 128] on span "Today" at bounding box center [333, 129] width 28 height 17
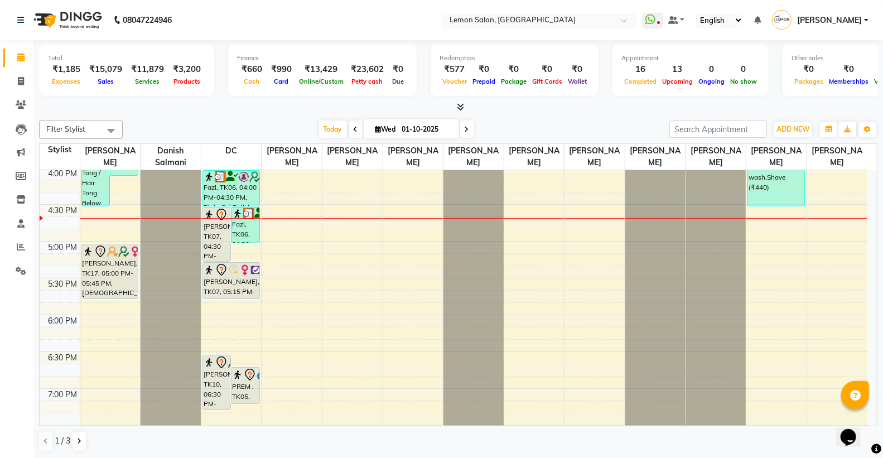
click at [512, 19] on input "text" at bounding box center [528, 21] width 162 height 11
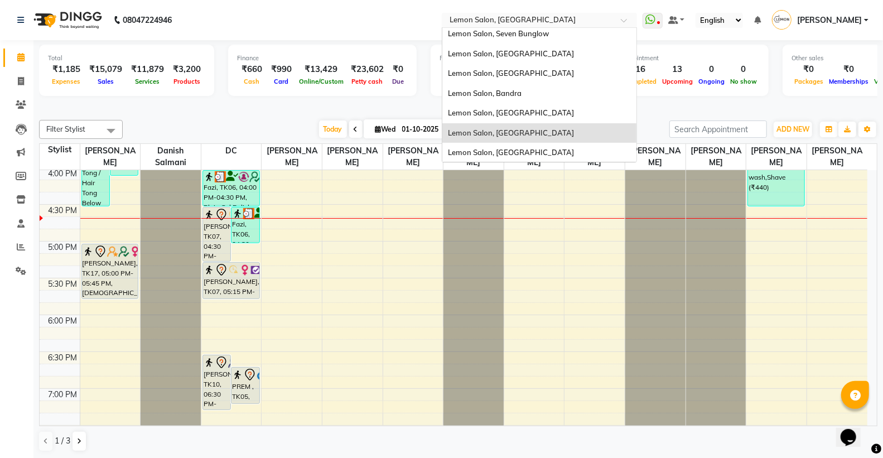
scroll to position [0, 0]
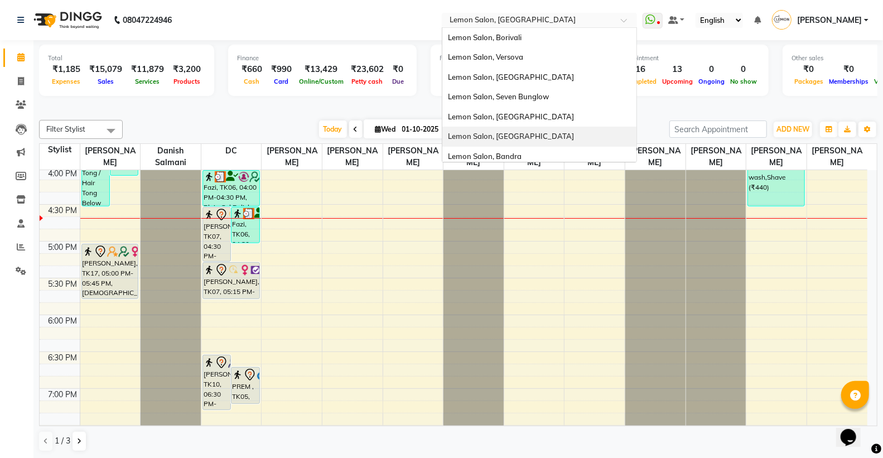
click at [530, 132] on span "Lemon Salon, [GEOGRAPHIC_DATA]" at bounding box center [511, 136] width 126 height 9
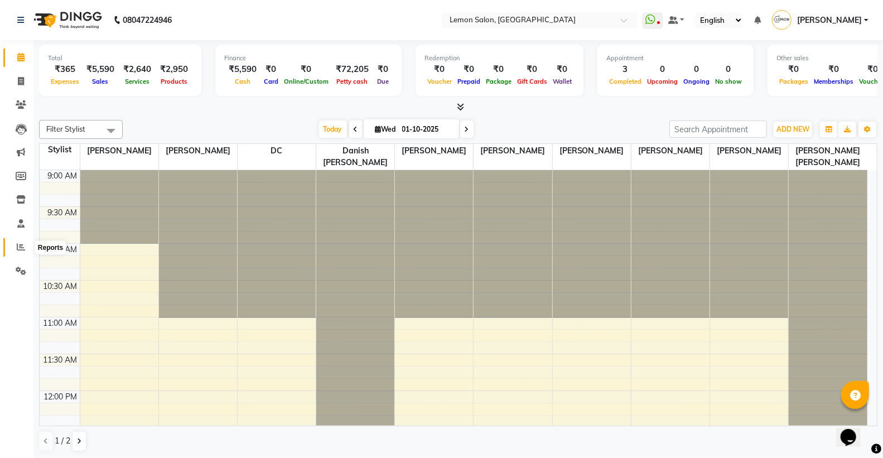
click at [24, 243] on icon at bounding box center [21, 247] width 8 height 8
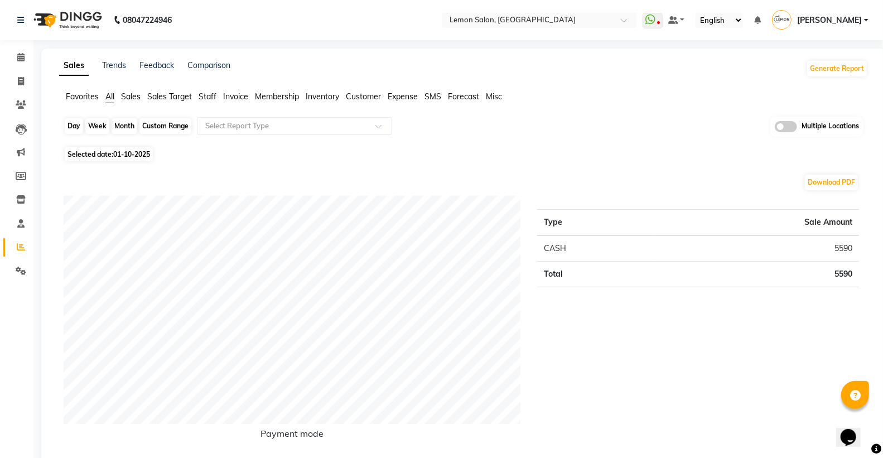
click at [75, 121] on div "Day" at bounding box center [74, 126] width 18 height 16
select select "10"
select select "2025"
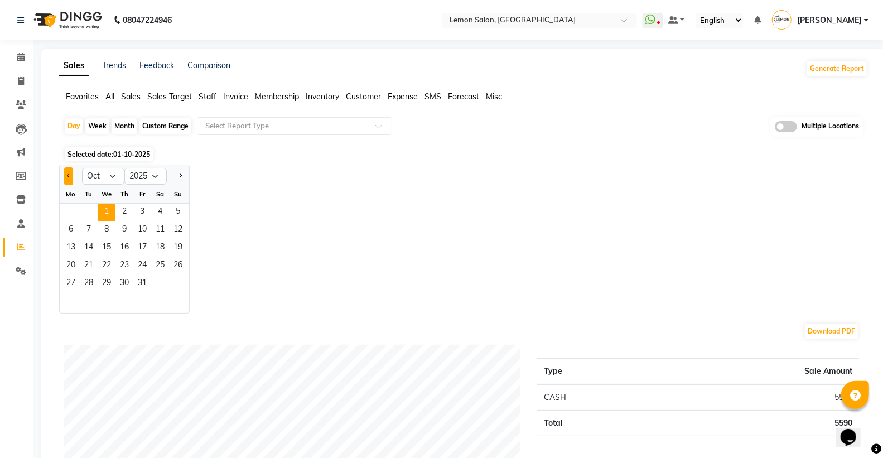
click at [65, 173] on button "Previous month" at bounding box center [68, 176] width 9 height 18
select select "9"
click at [88, 283] on span "30" at bounding box center [89, 284] width 18 height 18
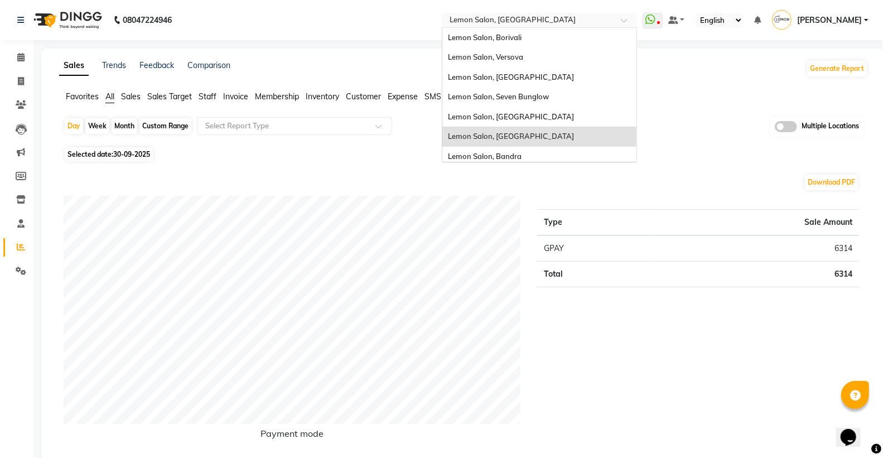
click at [508, 13] on div "Select Location × [GEOGRAPHIC_DATA], [GEOGRAPHIC_DATA]" at bounding box center [539, 20] width 195 height 15
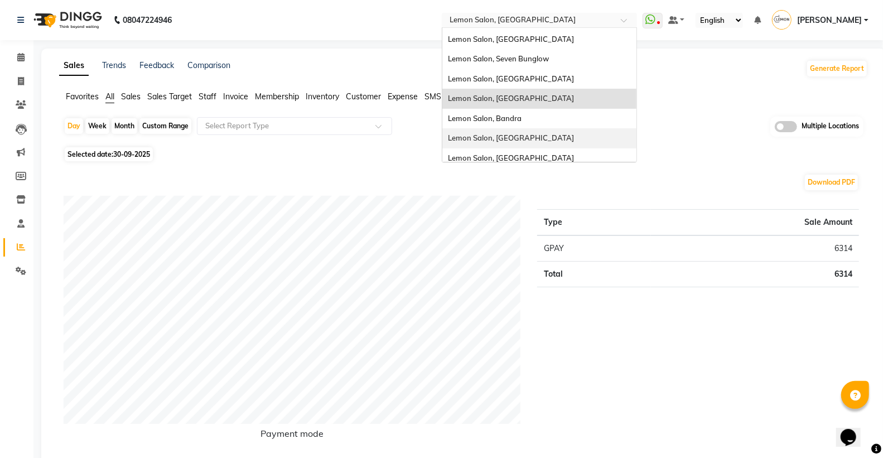
scroll to position [103, 0]
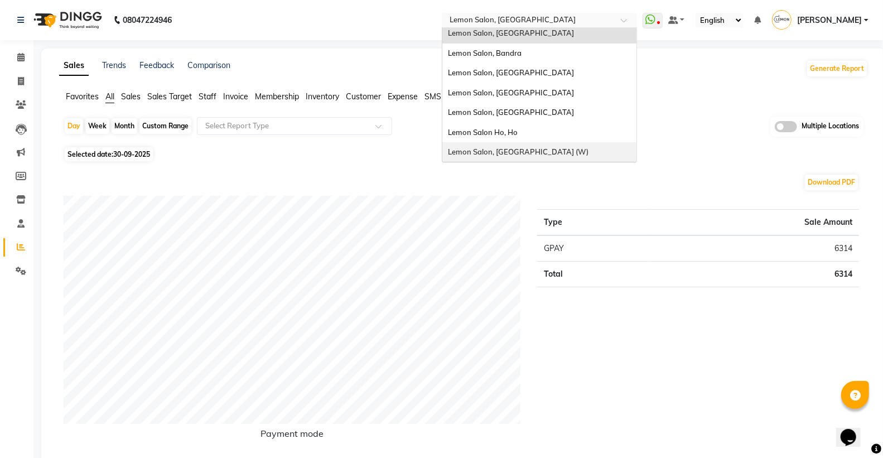
click at [547, 147] on span "Lemon Salon, [GEOGRAPHIC_DATA] (W)" at bounding box center [518, 151] width 141 height 9
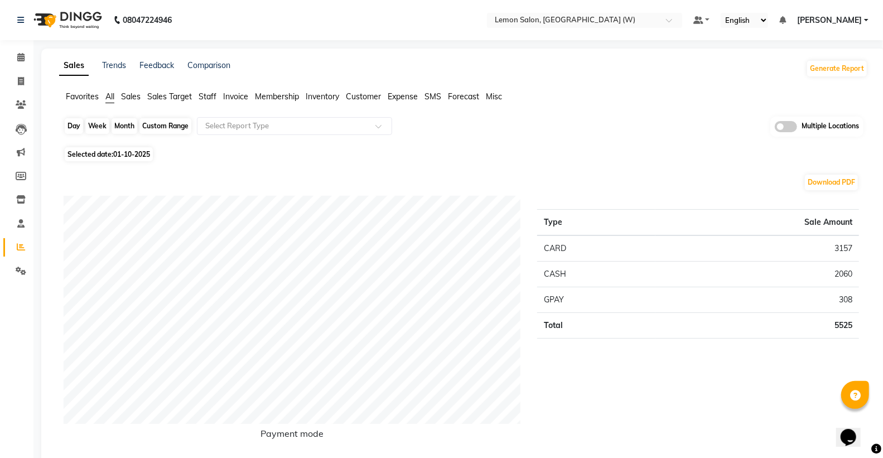
click at [69, 125] on div "Day" at bounding box center [74, 126] width 18 height 16
select select "10"
select select "2025"
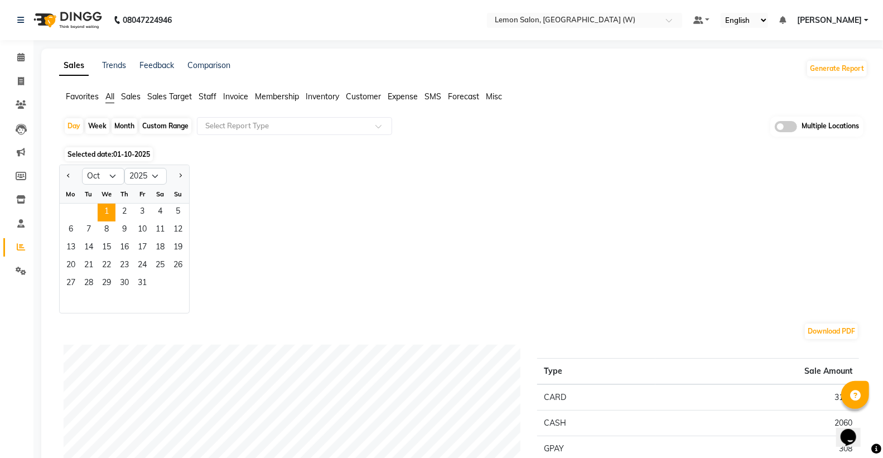
click at [62, 168] on div at bounding box center [71, 176] width 22 height 18
click at [65, 171] on button "Previous month" at bounding box center [68, 176] width 9 height 18
select select "9"
click at [89, 280] on span "30" at bounding box center [89, 284] width 18 height 18
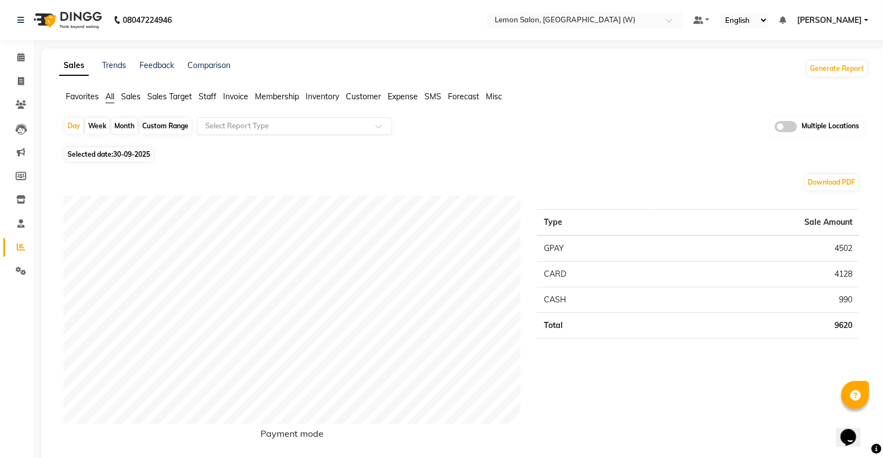
click at [232, 125] on input "text" at bounding box center [283, 126] width 161 height 11
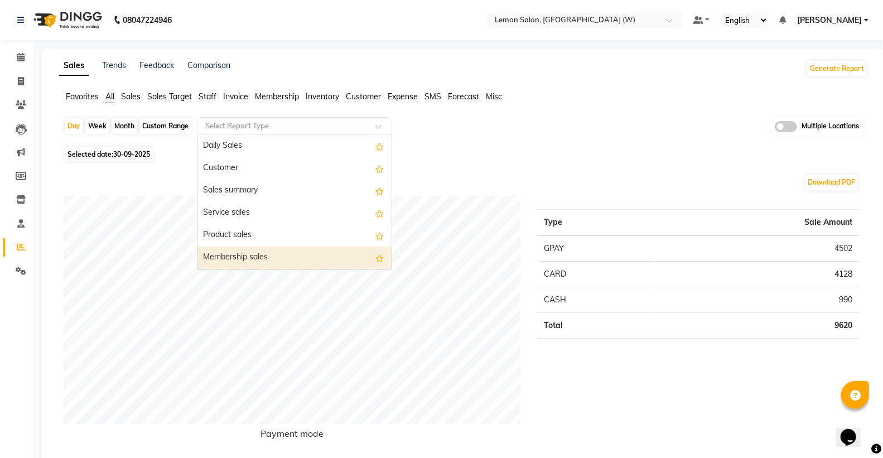
click at [261, 237] on div "Product sales" at bounding box center [294, 235] width 194 height 22
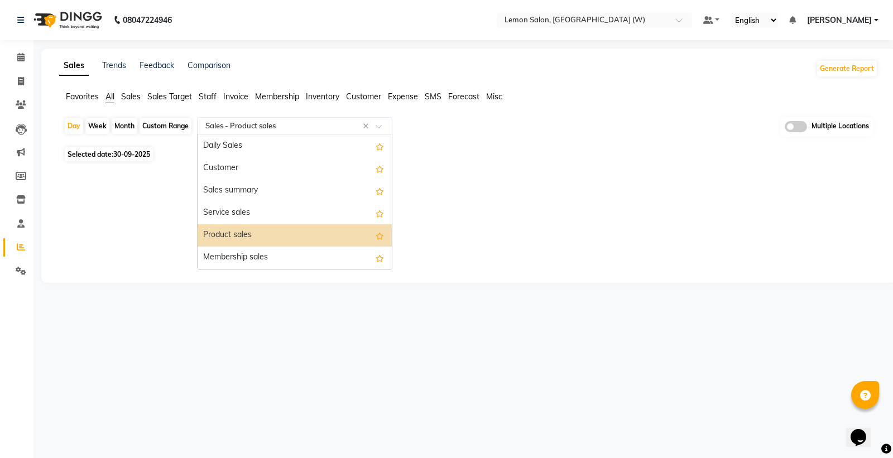
click at [285, 125] on input "text" at bounding box center [283, 126] width 161 height 11
click at [235, 258] on div "Membership sales" at bounding box center [294, 258] width 194 height 22
select select "full_report"
select select "csv"
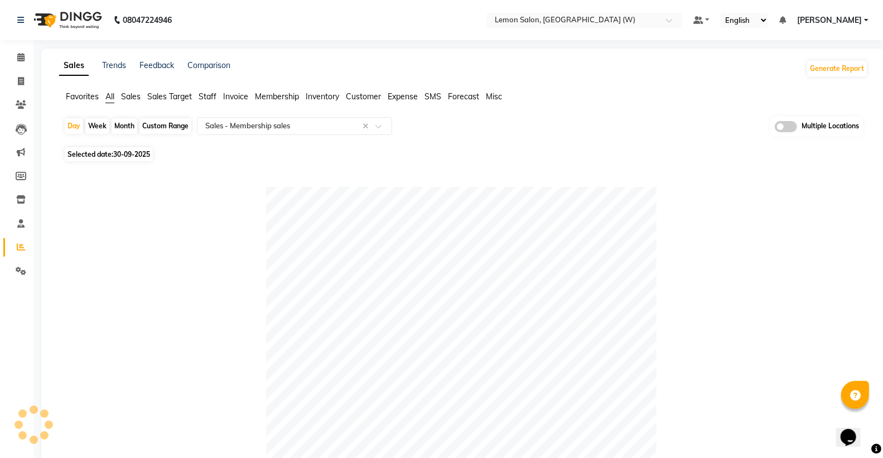
click at [112, 97] on span "All" at bounding box center [109, 96] width 9 height 10
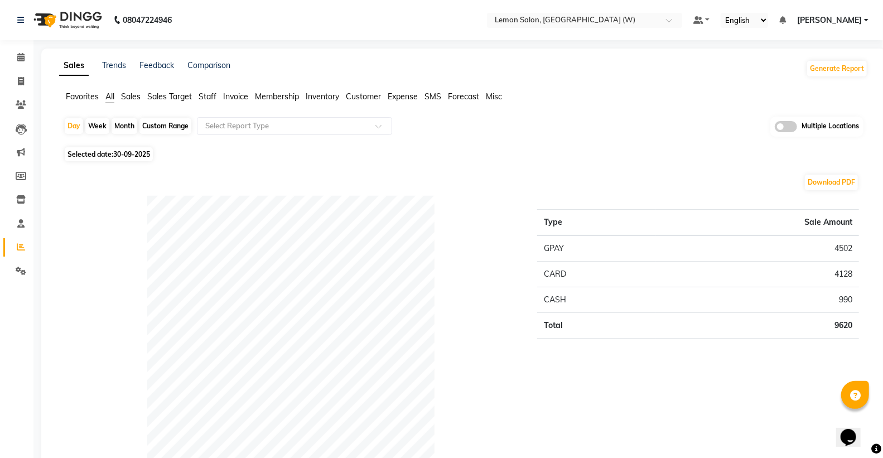
click at [153, 126] on div "Custom Range" at bounding box center [165, 126] width 52 height 16
select select "9"
select select "2025"
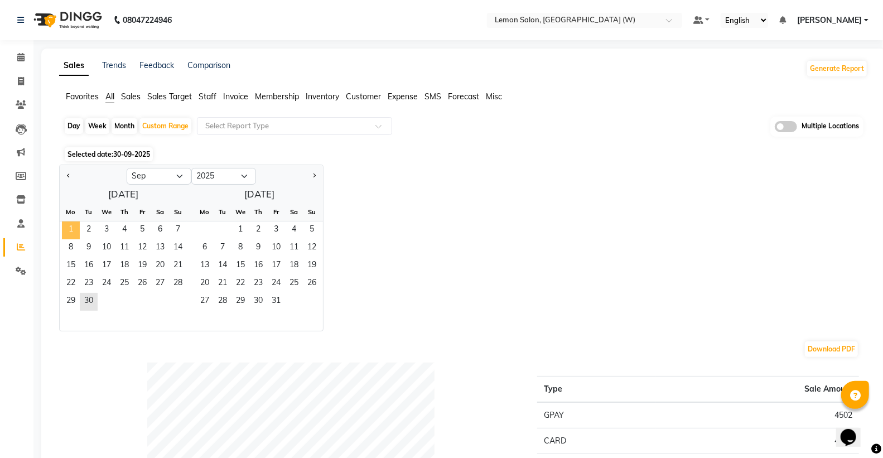
click at [75, 234] on span "1" at bounding box center [71, 230] width 18 height 18
click at [90, 307] on span "30" at bounding box center [89, 302] width 18 height 18
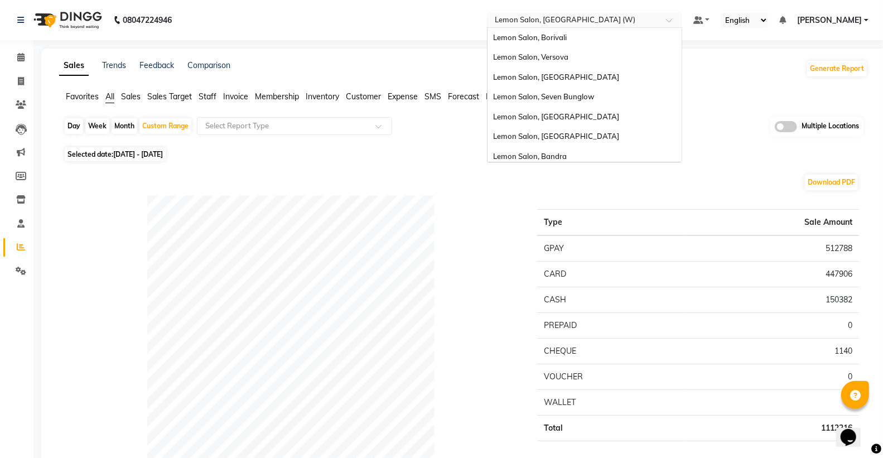
click at [594, 20] on input "text" at bounding box center [574, 21] width 162 height 11
click at [579, 59] on div "Lemon Salon, Versova" at bounding box center [585, 57] width 194 height 20
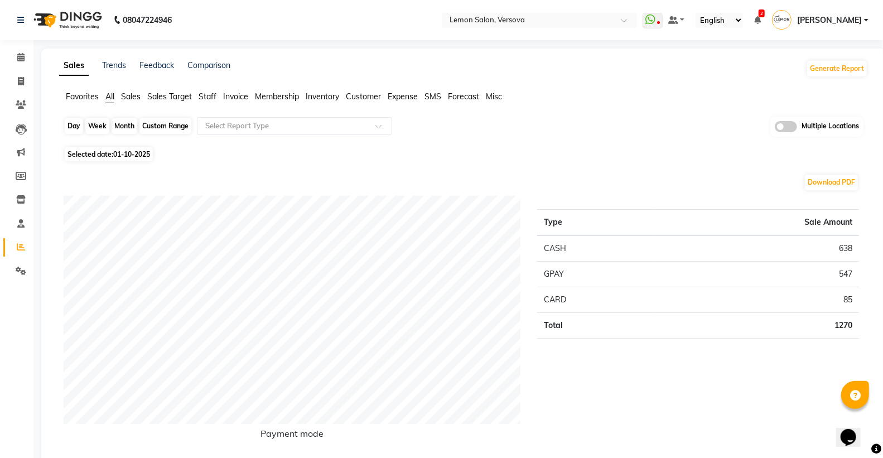
click at [74, 125] on div "Day" at bounding box center [74, 126] width 18 height 16
select select "10"
select select "2025"
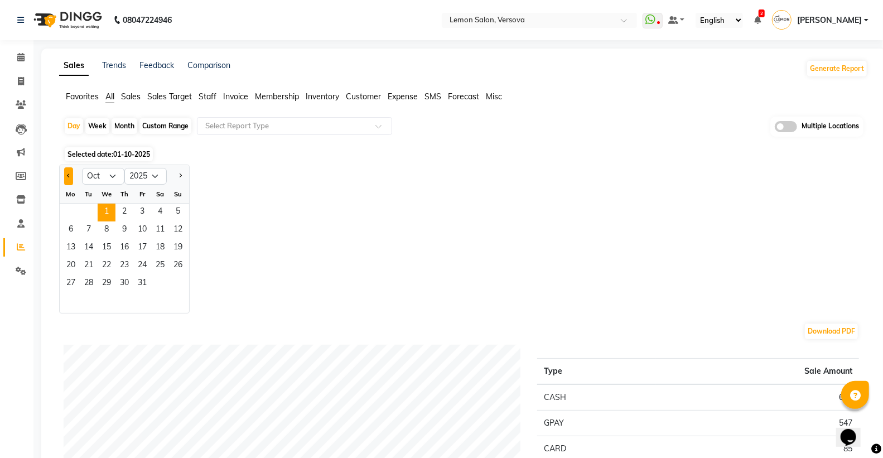
click at [64, 173] on button "Previous month" at bounding box center [68, 176] width 9 height 18
select select "9"
click at [89, 286] on span "30" at bounding box center [89, 284] width 18 height 18
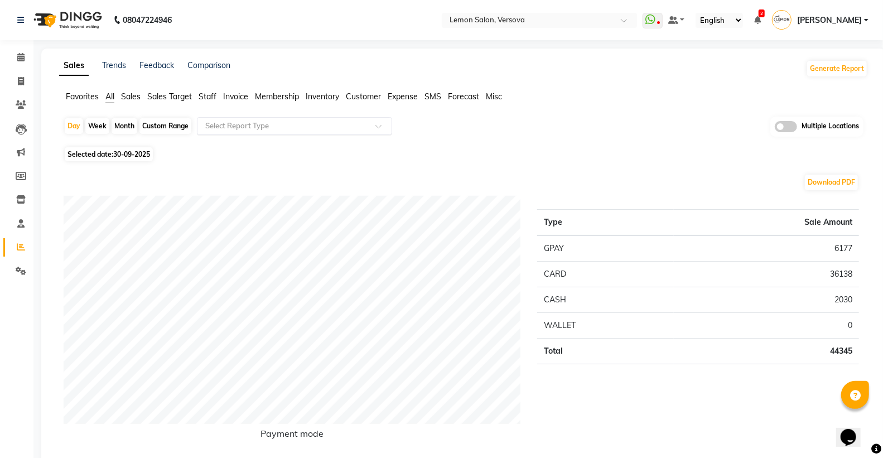
drag, startPoint x: 232, startPoint y: 138, endPoint x: 240, endPoint y: 126, distance: 14.9
click at [237, 131] on div "Day Week Month Custom Range Select Report Type Multiple Locations" at bounding box center [464, 130] width 800 height 27
click at [240, 126] on input "text" at bounding box center [283, 126] width 161 height 11
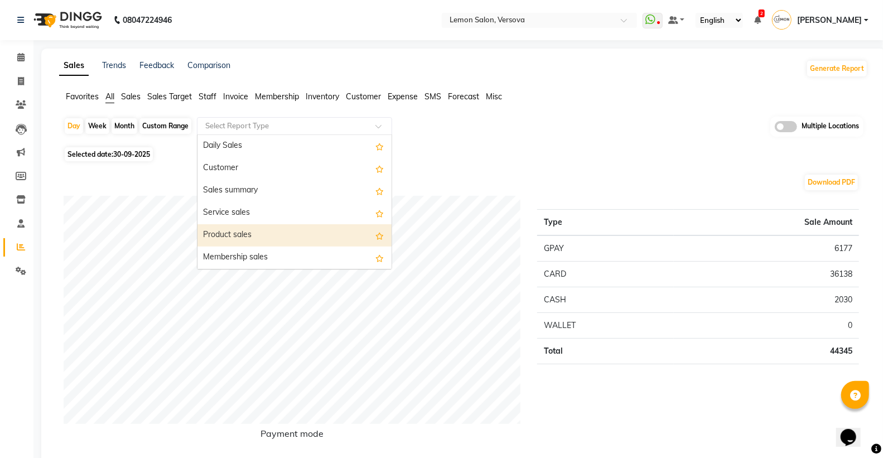
click at [241, 233] on div "Product sales" at bounding box center [294, 235] width 194 height 22
select select "full_report"
select select "csv"
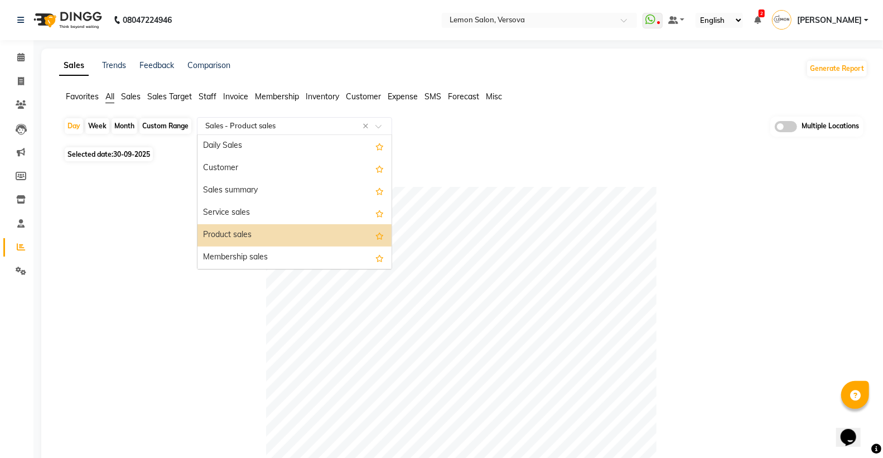
click at [263, 118] on div "Select Report Type × Sales - Product sales ×" at bounding box center [294, 126] width 195 height 18
click at [230, 249] on div "Membership sales" at bounding box center [294, 258] width 194 height 22
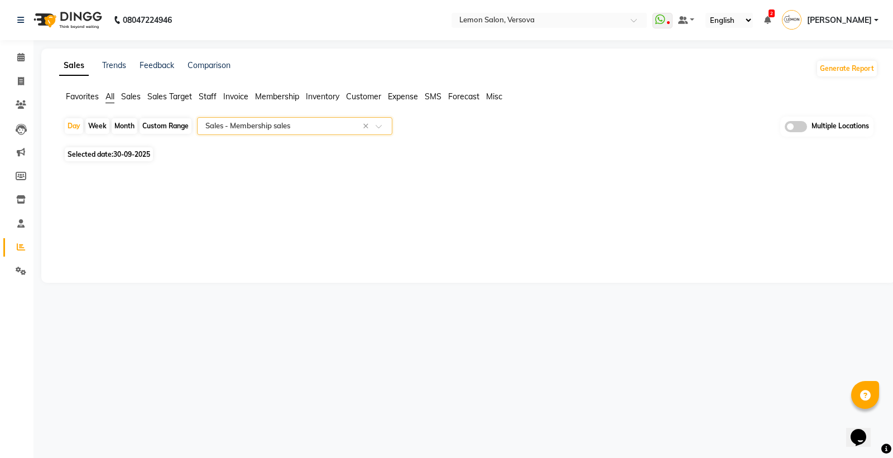
click at [108, 97] on span "All" at bounding box center [109, 96] width 9 height 10
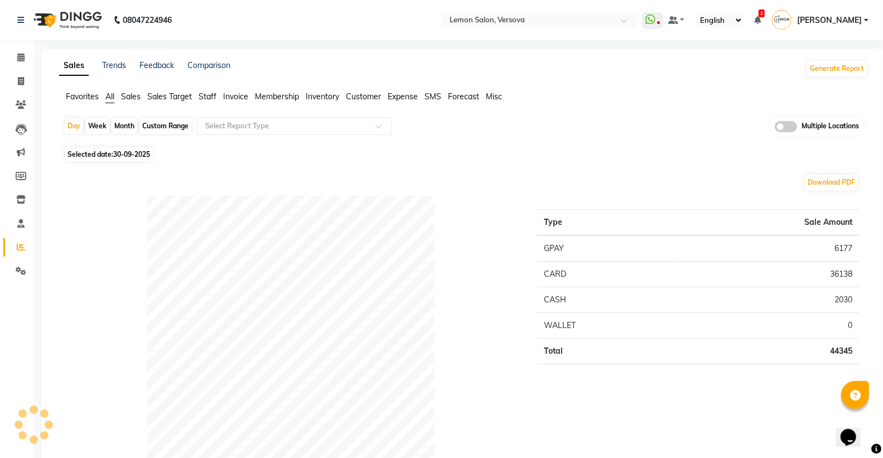
click at [171, 127] on div "Custom Range" at bounding box center [165, 126] width 52 height 16
select select "9"
select select "2025"
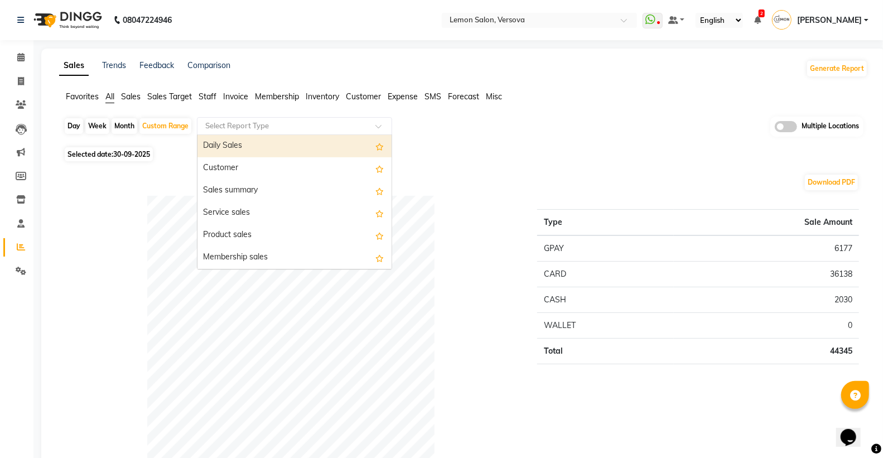
click at [239, 127] on input "text" at bounding box center [283, 126] width 161 height 11
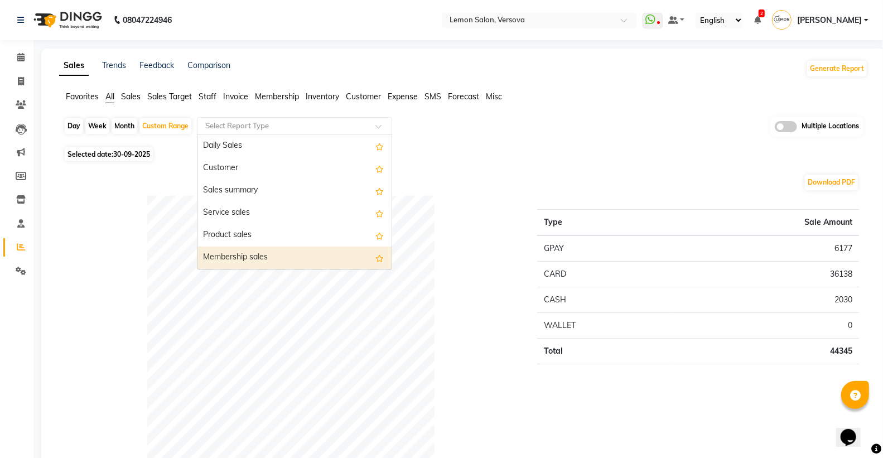
click at [224, 259] on div "Membership sales" at bounding box center [294, 258] width 194 height 22
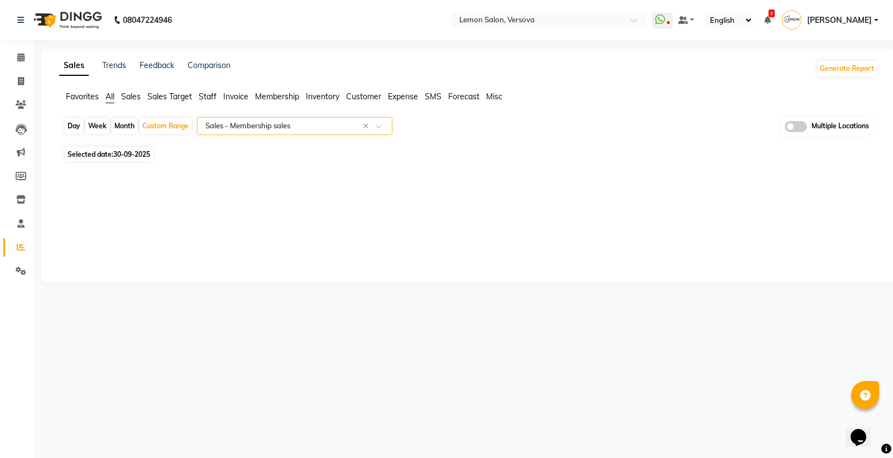
click at [68, 127] on div "Day" at bounding box center [74, 126] width 18 height 16
select select "9"
select select "2025"
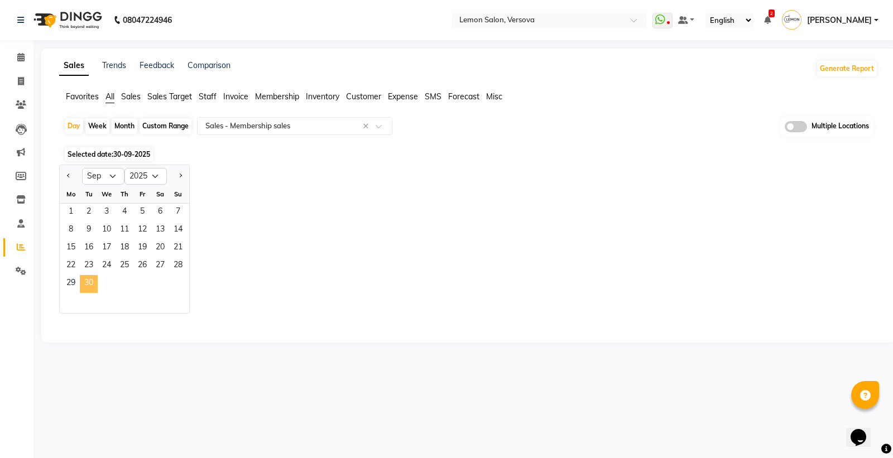
click at [87, 282] on span "30" at bounding box center [89, 284] width 18 height 18
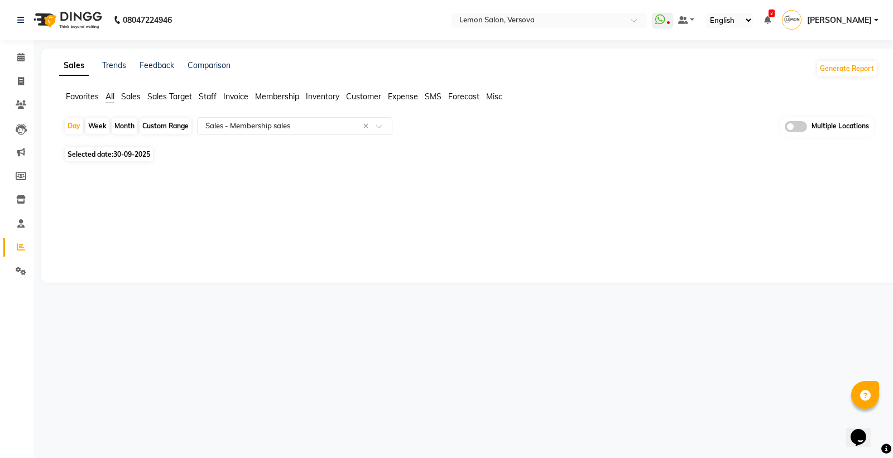
click at [104, 95] on ul "Favorites All Sales Sales Target Staff Invoice Membership Inventory Customer Ex…" at bounding box center [468, 97] width 818 height 12
click at [112, 96] on span "All" at bounding box center [109, 96] width 9 height 10
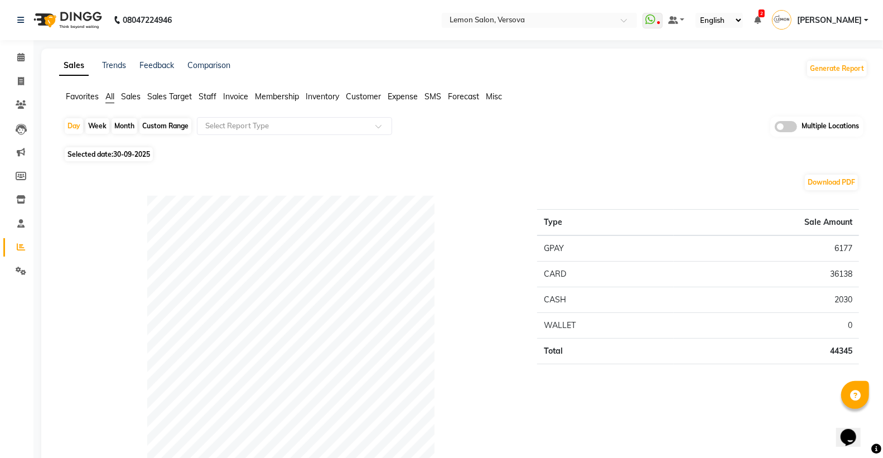
click at [163, 129] on div "Custom Range" at bounding box center [165, 126] width 52 height 16
select select "9"
select select "2025"
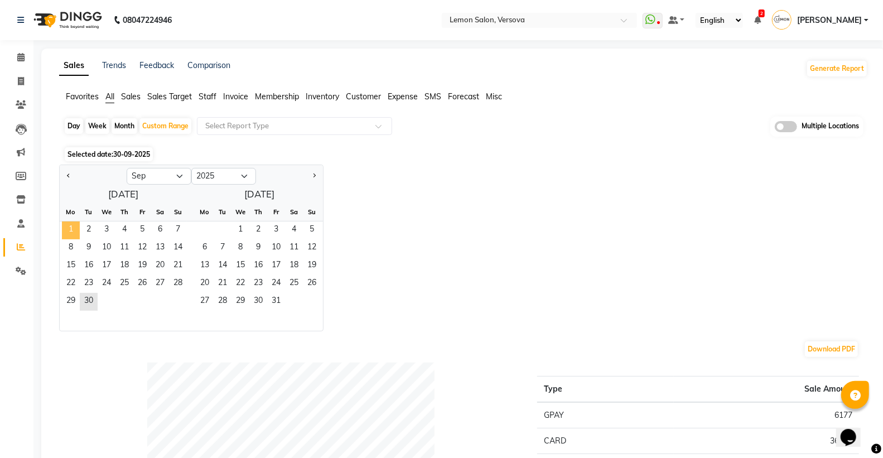
click at [71, 229] on span "1" at bounding box center [71, 230] width 18 height 18
click at [99, 304] on div "29 30" at bounding box center [123, 302] width 127 height 18
click at [91, 304] on span "30" at bounding box center [89, 302] width 18 height 18
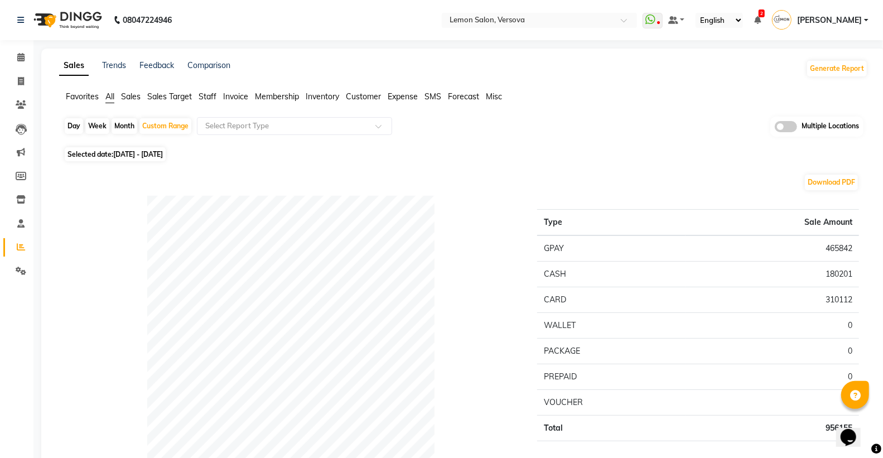
click at [156, 117] on div "Day Week Month Custom Range Select Report Type Multiple Locations" at bounding box center [464, 130] width 800 height 27
click at [115, 102] on ul "Favorites All Sales Sales Target Staff Invoice Membership Inventory Customer Ex…" at bounding box center [463, 97] width 809 height 12
click at [114, 97] on span "All" at bounding box center [109, 96] width 9 height 10
click at [162, 121] on div "Custom Range" at bounding box center [165, 126] width 52 height 16
select select "9"
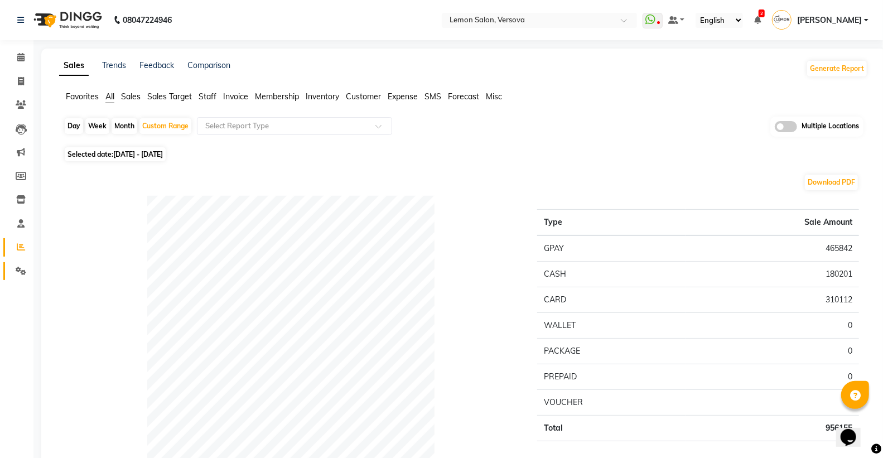
select select "2025"
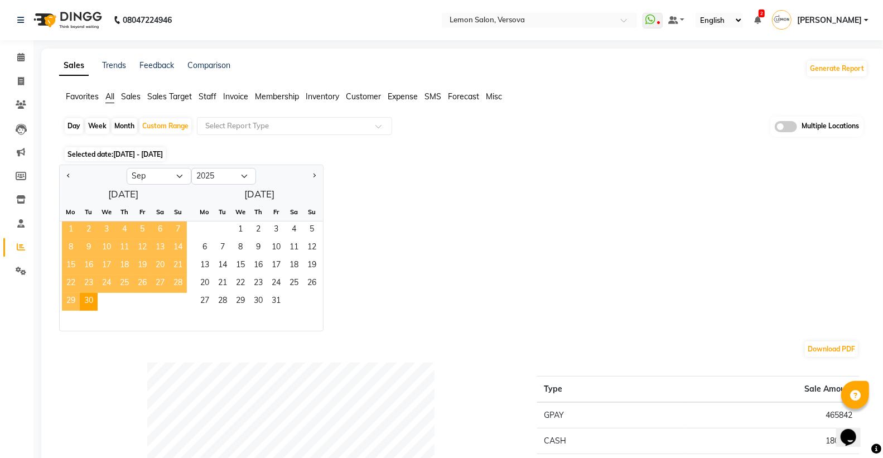
click at [68, 225] on span "1" at bounding box center [71, 230] width 18 height 18
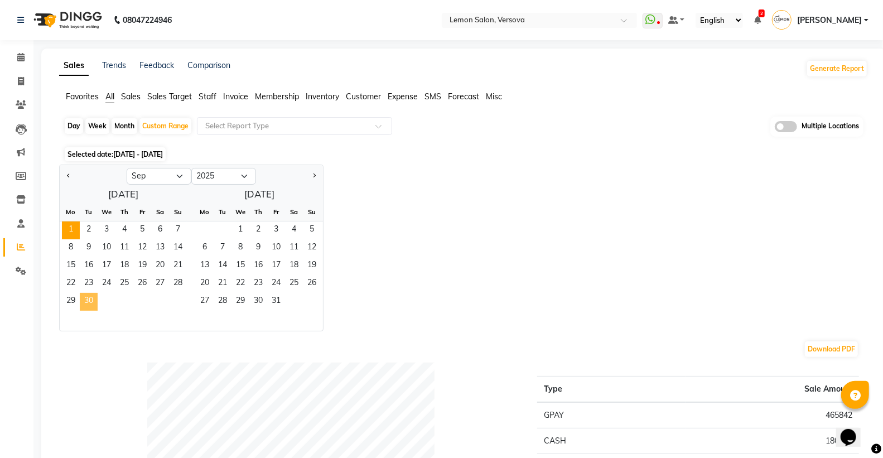
click at [92, 298] on span "30" at bounding box center [89, 302] width 18 height 18
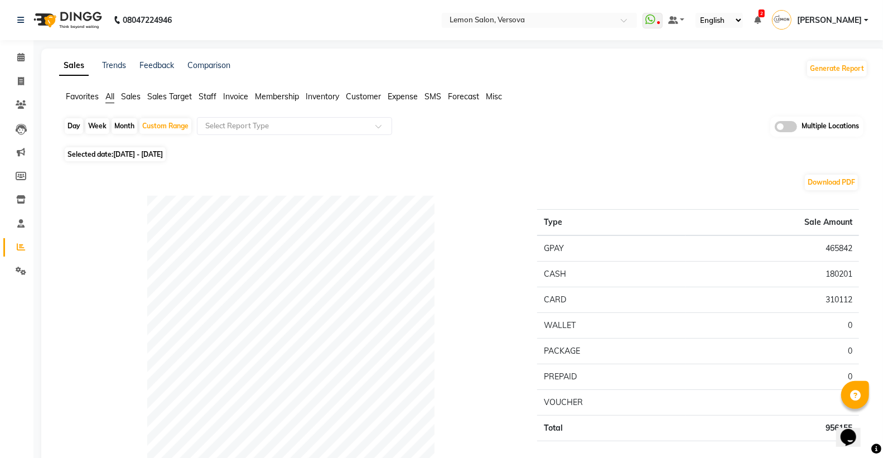
click at [497, 9] on nav "08047224946 Select Location × Lemon Salon, Versova WhatsApp Status ✕ Status: Di…" at bounding box center [441, 20] width 883 height 40
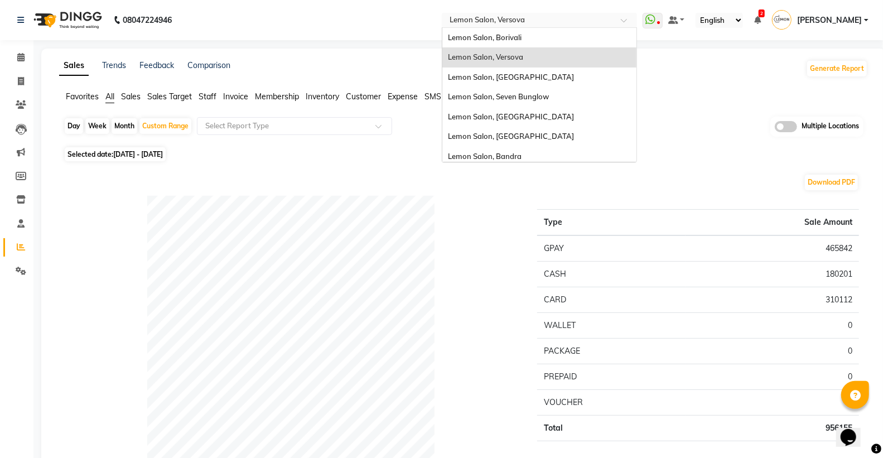
click at [495, 17] on input "text" at bounding box center [528, 21] width 162 height 11
click at [500, 121] on div "Lemon Salon, [GEOGRAPHIC_DATA]" at bounding box center [539, 117] width 194 height 20
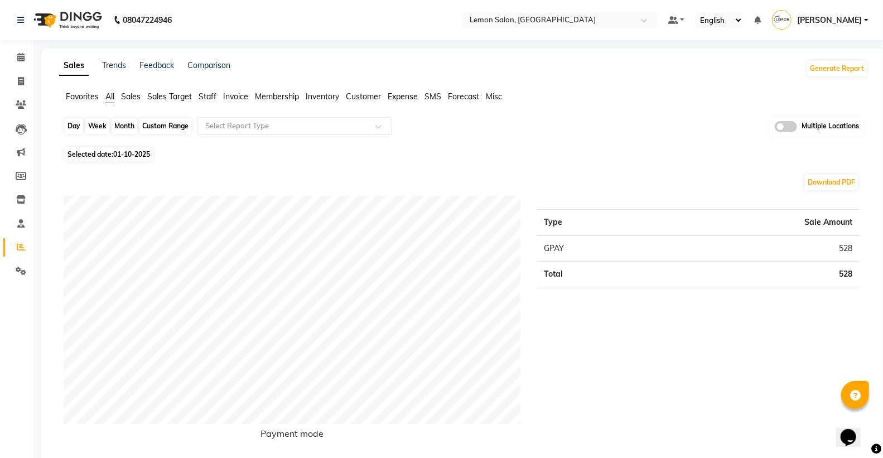
click at [67, 123] on div "Day" at bounding box center [74, 126] width 18 height 16
select select "10"
select select "2025"
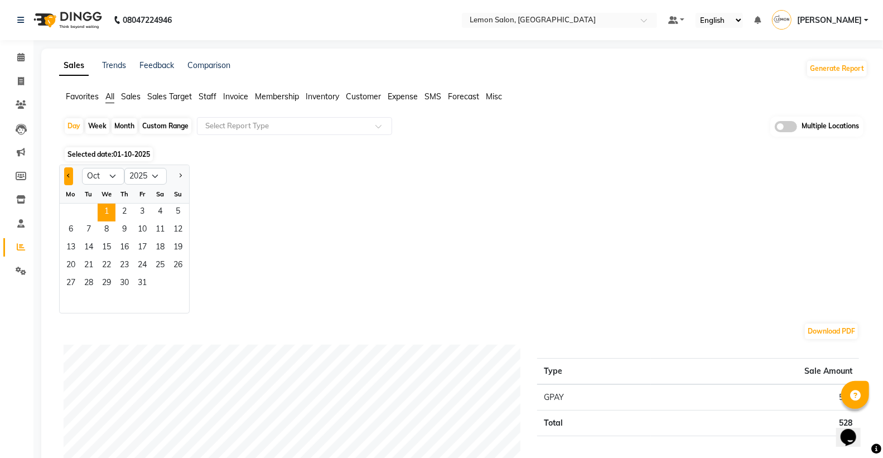
click at [65, 176] on button "Previous month" at bounding box center [68, 176] width 9 height 18
select select "9"
click at [81, 280] on span "30" at bounding box center [89, 284] width 18 height 18
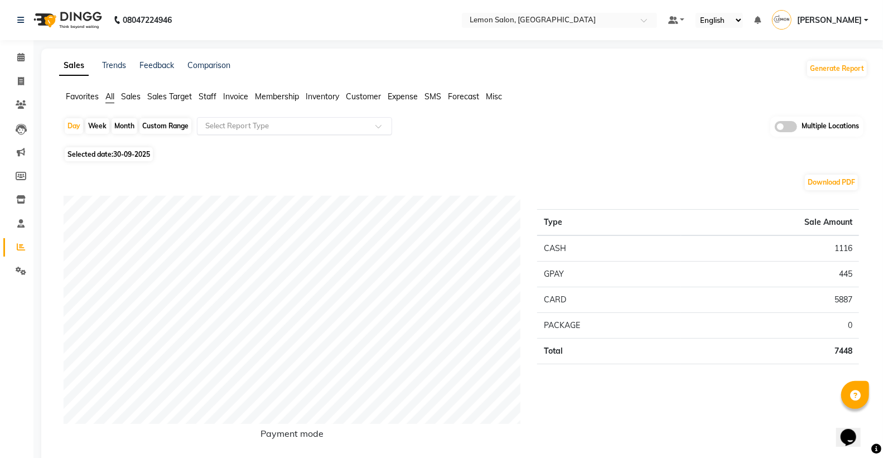
click at [233, 127] on input "text" at bounding box center [283, 126] width 161 height 11
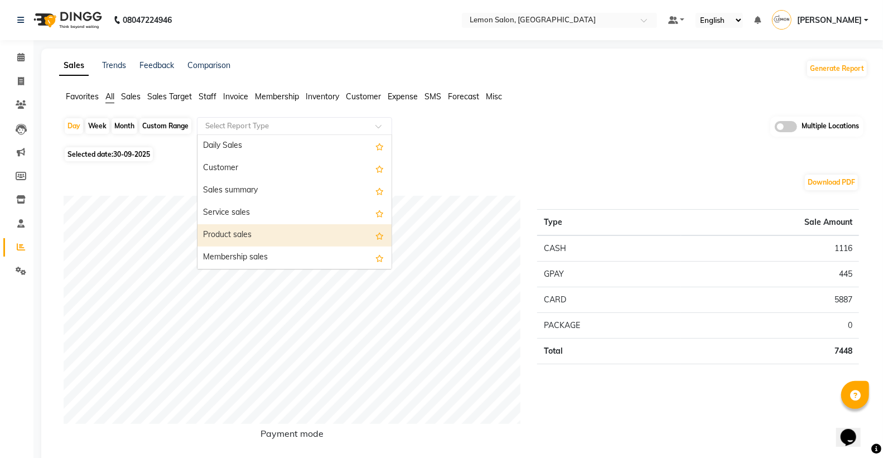
click at [252, 227] on div "Product sales" at bounding box center [294, 235] width 194 height 22
select select "full_report"
select select "csv"
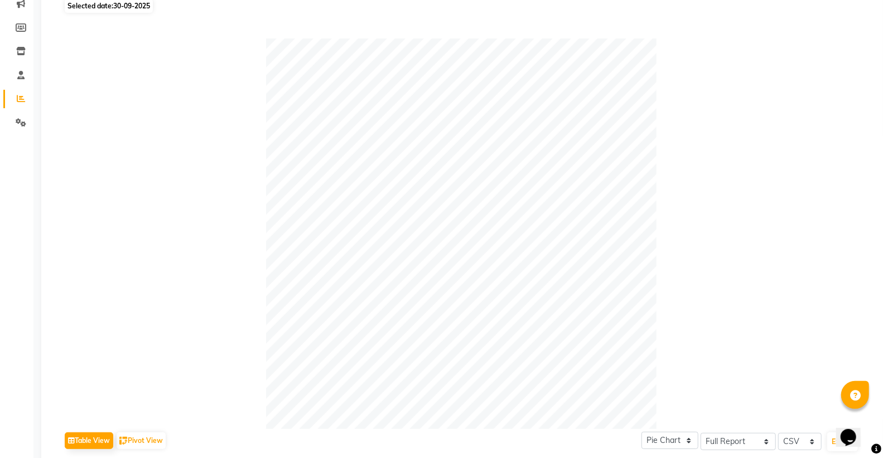
scroll to position [62, 0]
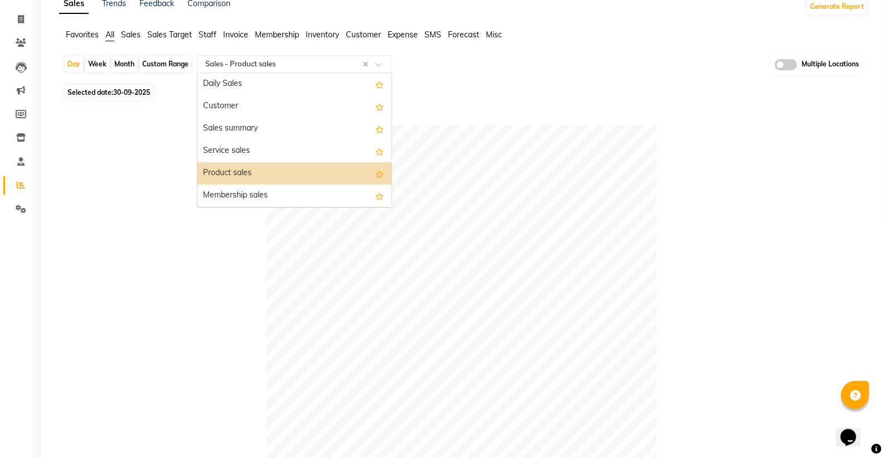
click at [271, 59] on input "text" at bounding box center [283, 64] width 161 height 11
click at [250, 194] on div "Membership sales" at bounding box center [294, 196] width 194 height 22
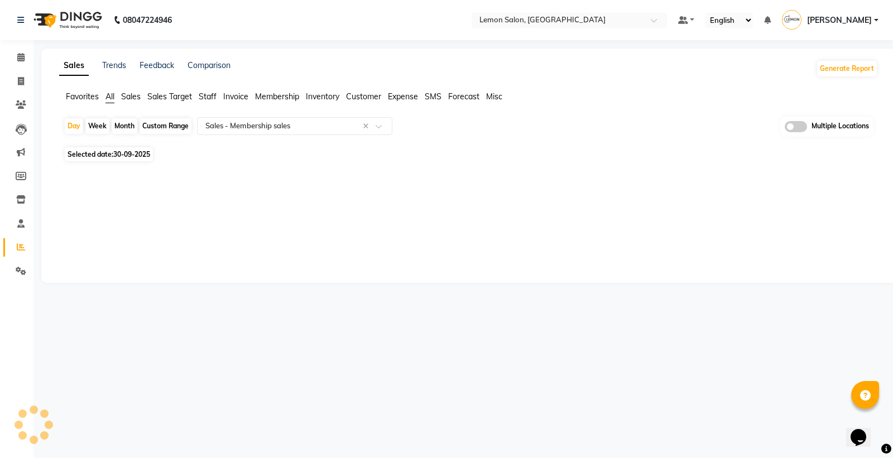
click at [109, 91] on span "All" at bounding box center [109, 96] width 9 height 10
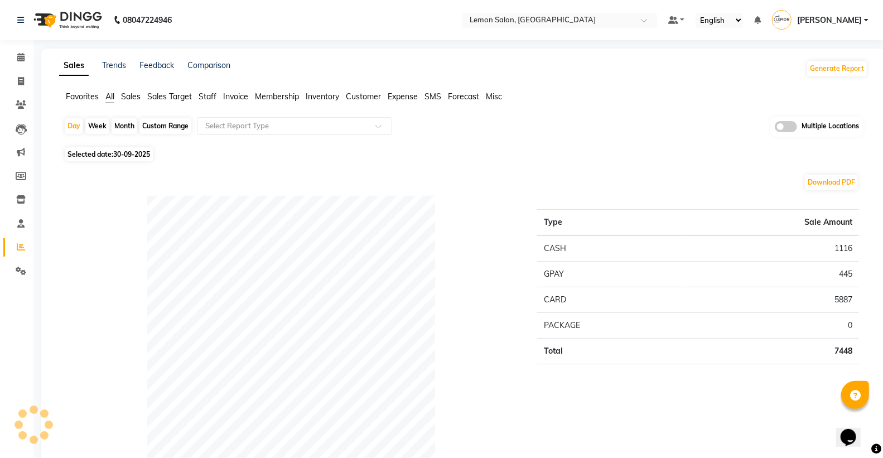
click at [162, 121] on div "Custom Range" at bounding box center [165, 126] width 52 height 16
select select "9"
select select "2025"
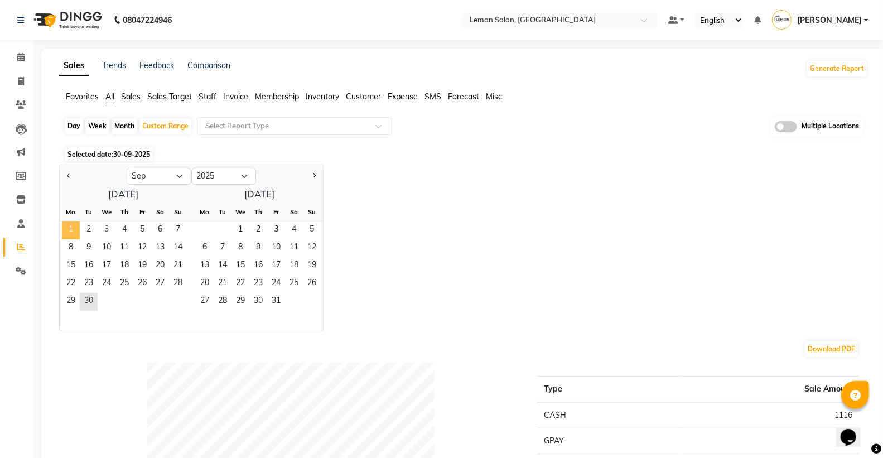
click at [69, 231] on span "1" at bounding box center [71, 230] width 18 height 18
click at [92, 305] on span "30" at bounding box center [89, 302] width 18 height 18
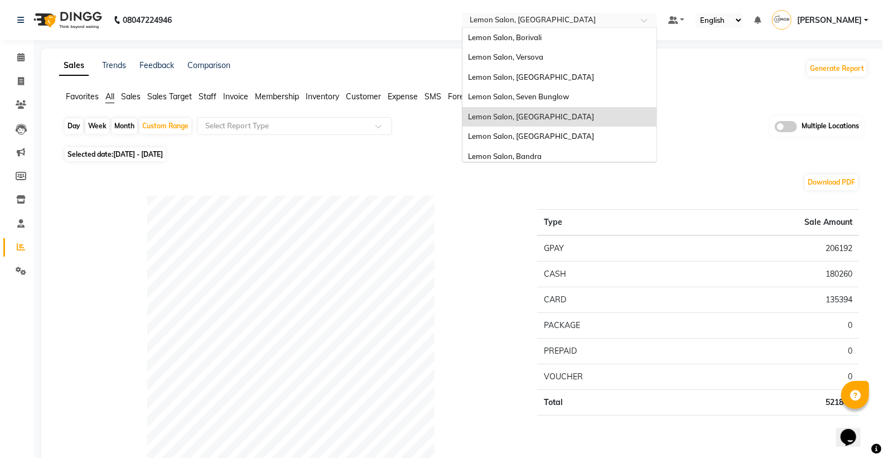
click at [537, 20] on input "text" at bounding box center [549, 21] width 162 height 11
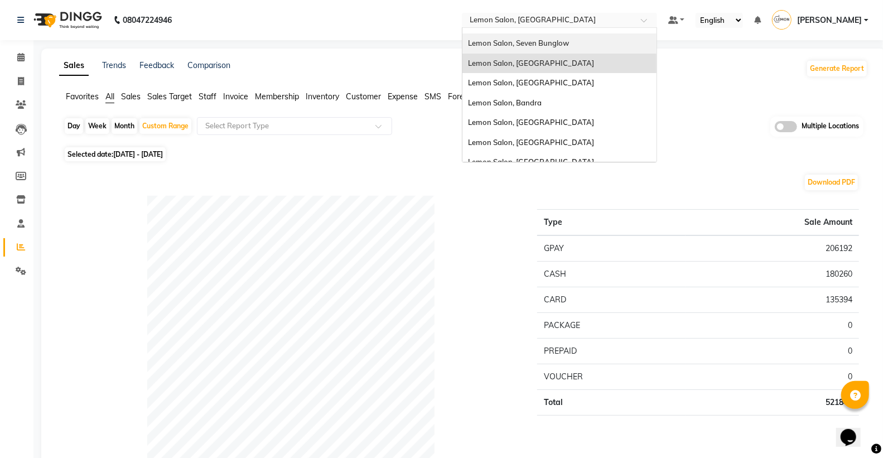
scroll to position [103, 0]
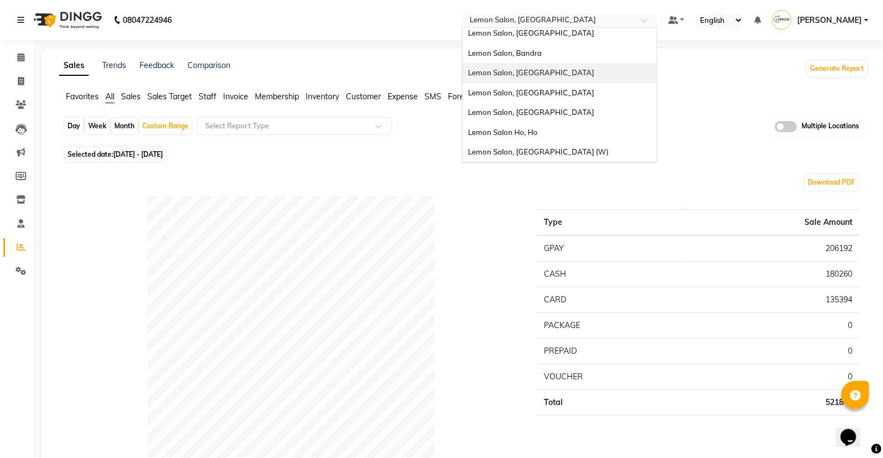
click at [550, 78] on div "Lemon Salon, [GEOGRAPHIC_DATA]" at bounding box center [559, 73] width 194 height 20
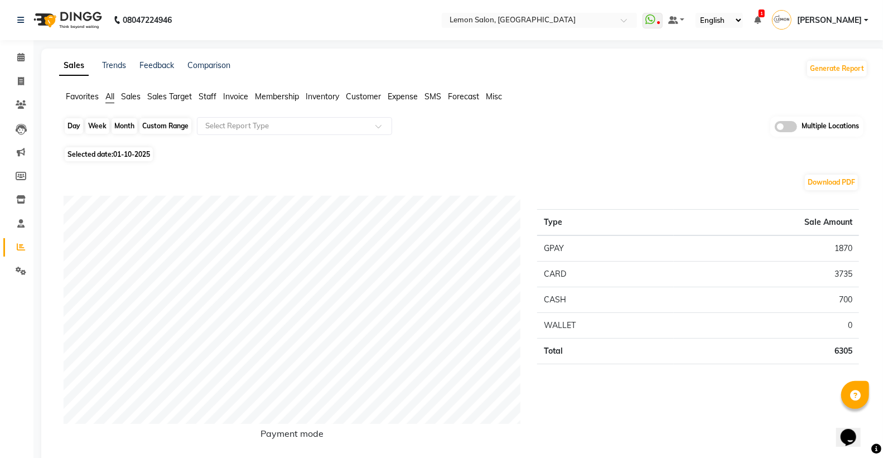
click at [75, 124] on div "Day" at bounding box center [74, 126] width 18 height 16
select select "10"
select select "2025"
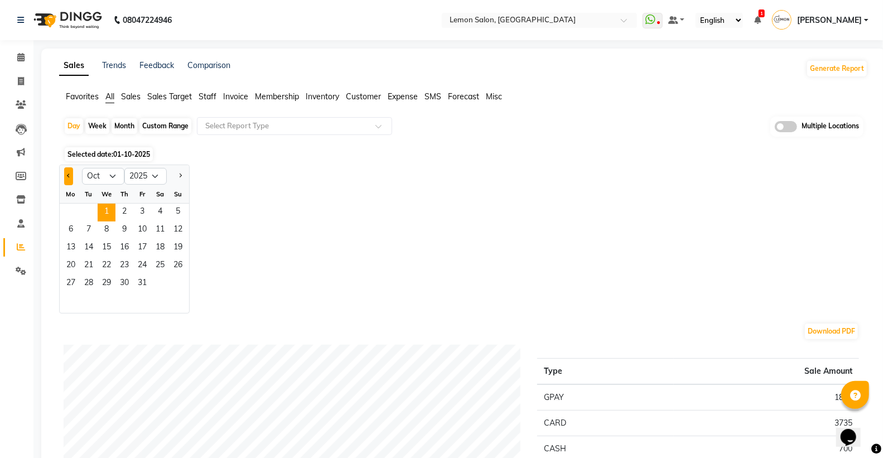
click at [69, 174] on span "Previous month" at bounding box center [69, 176] width 4 height 4
select select "9"
click at [89, 281] on span "30" at bounding box center [89, 284] width 18 height 18
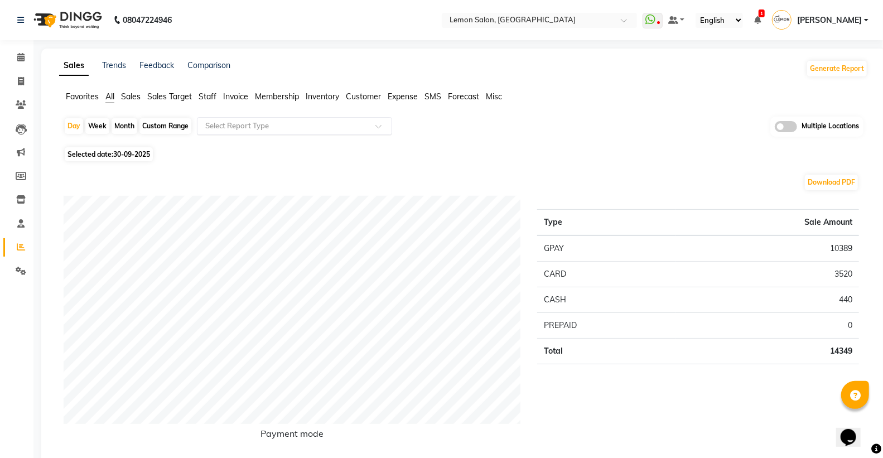
click at [220, 123] on input "text" at bounding box center [283, 126] width 161 height 11
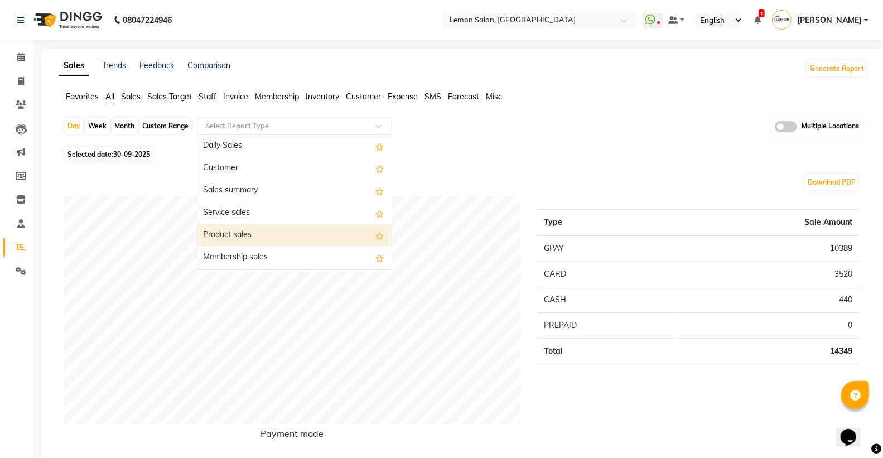
click at [226, 236] on div "Product sales" at bounding box center [294, 235] width 194 height 22
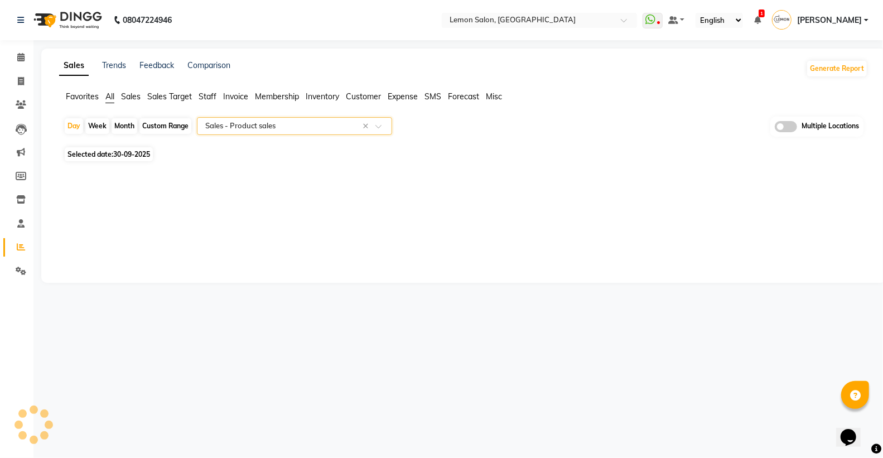
select select "full_report"
select select "csv"
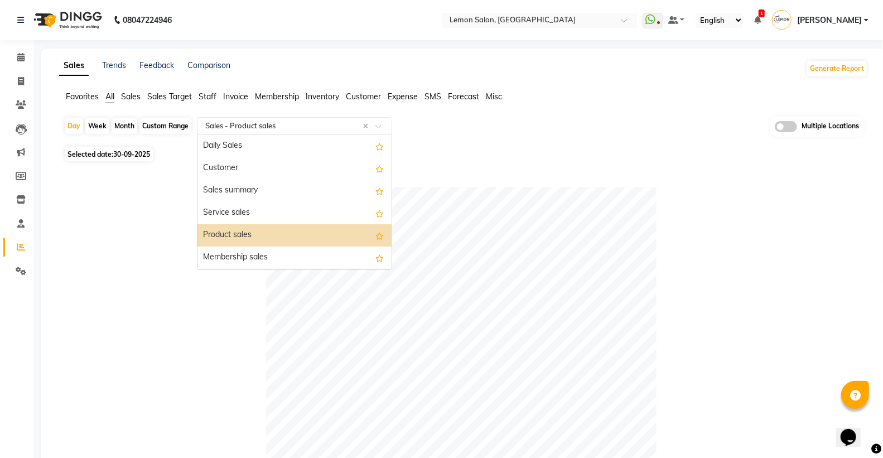
click at [288, 117] on div "Select Report Type × Sales - Product sales ×" at bounding box center [294, 126] width 195 height 18
click at [258, 258] on div "Membership sales" at bounding box center [294, 258] width 194 height 22
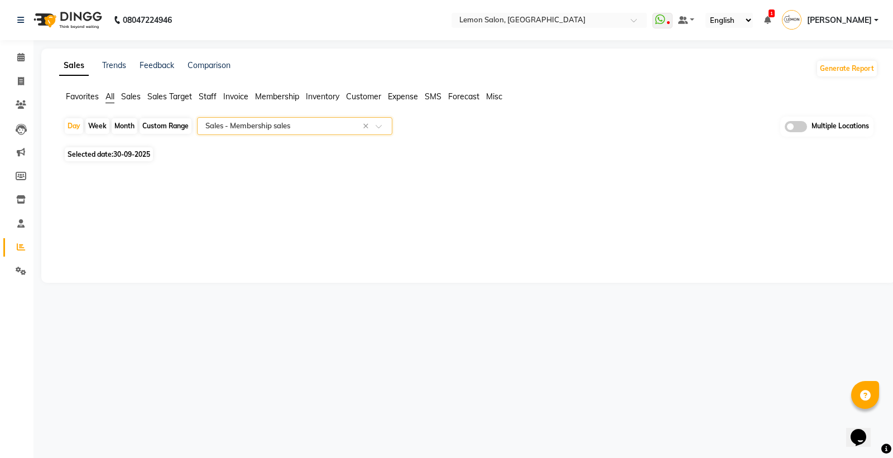
click at [110, 99] on span "All" at bounding box center [109, 96] width 9 height 10
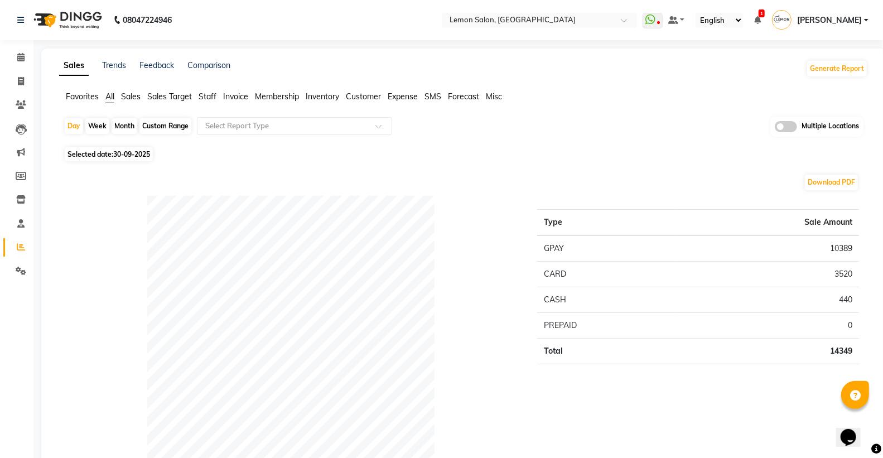
click at [165, 123] on div "Custom Range" at bounding box center [165, 126] width 52 height 16
select select "9"
select select "2025"
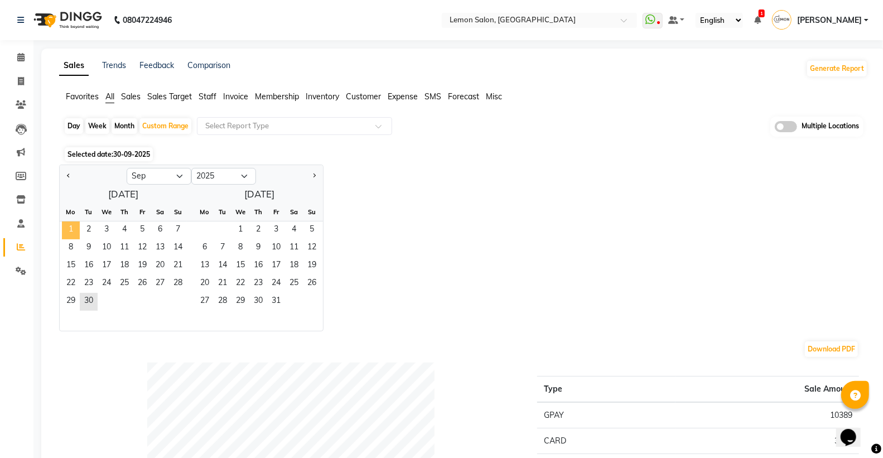
click at [68, 232] on span "1" at bounding box center [71, 230] width 18 height 18
click at [89, 298] on span "30" at bounding box center [89, 302] width 18 height 18
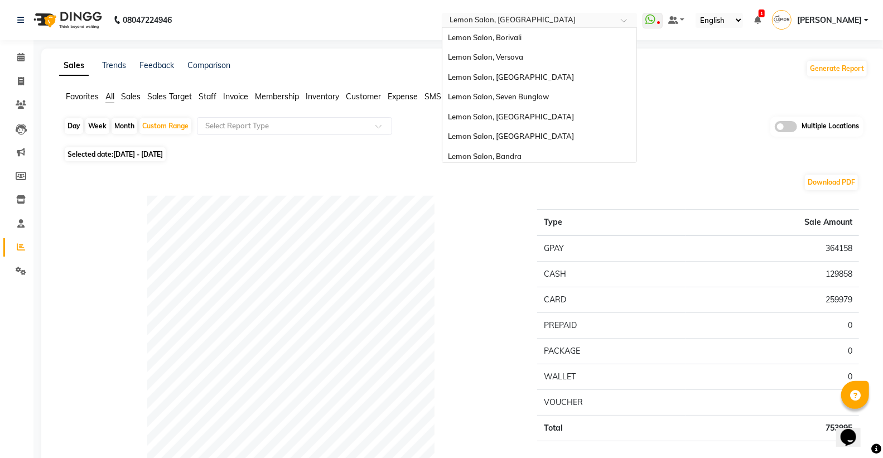
click at [486, 21] on input "text" at bounding box center [528, 21] width 162 height 11
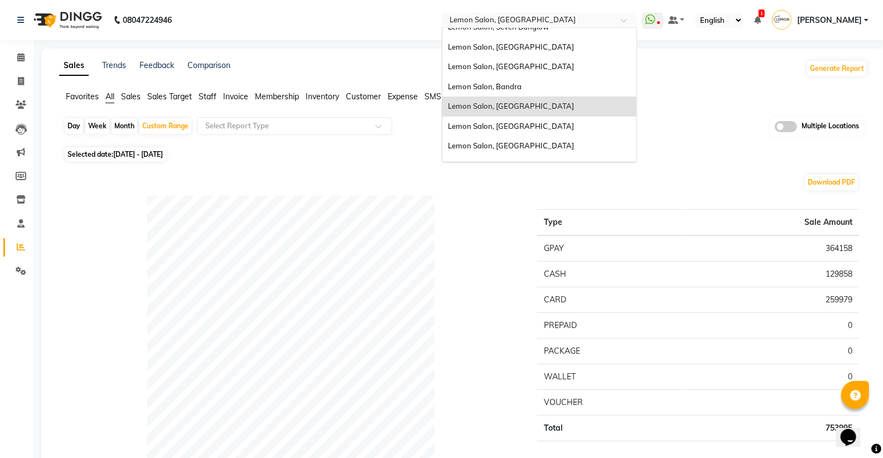
scroll to position [41, 0]
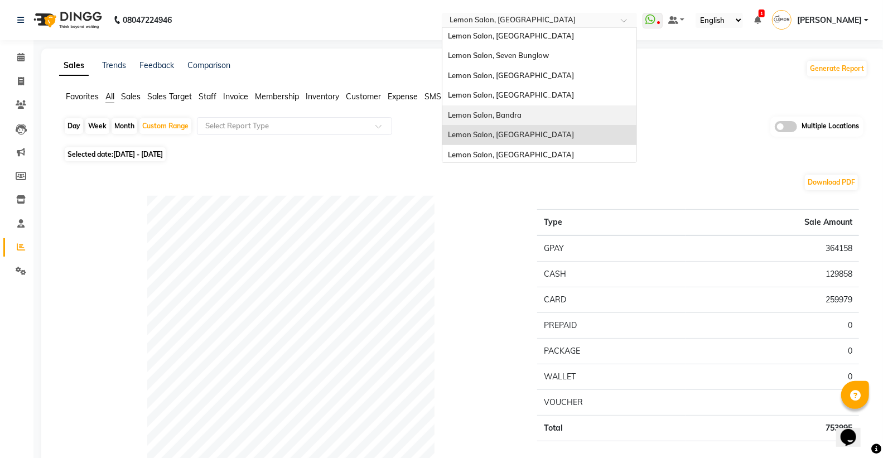
drag, startPoint x: 508, startPoint y: 99, endPoint x: 393, endPoint y: 112, distance: 115.6
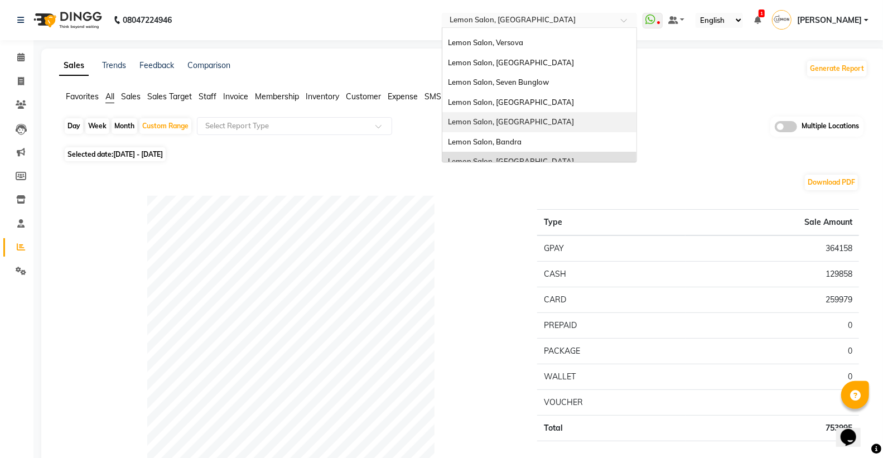
scroll to position [0, 0]
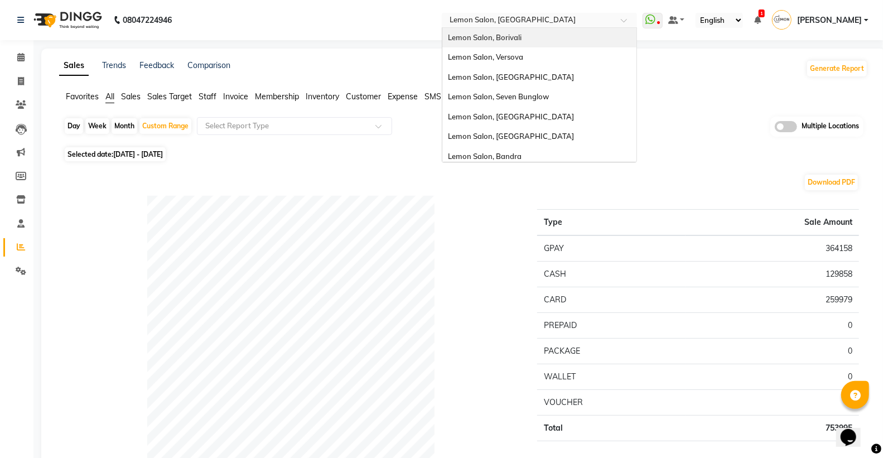
click at [541, 43] on div "Lemon Salon, Borivali" at bounding box center [539, 38] width 194 height 20
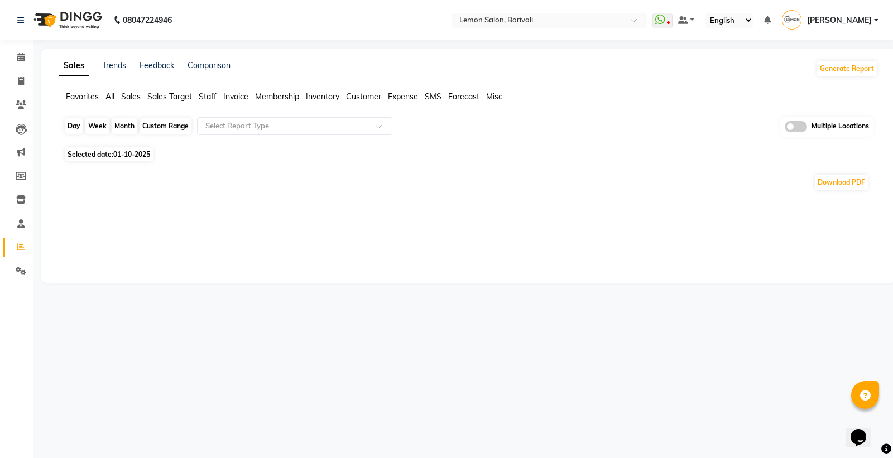
click at [79, 123] on div "Day" at bounding box center [74, 126] width 18 height 16
select select "10"
select select "2025"
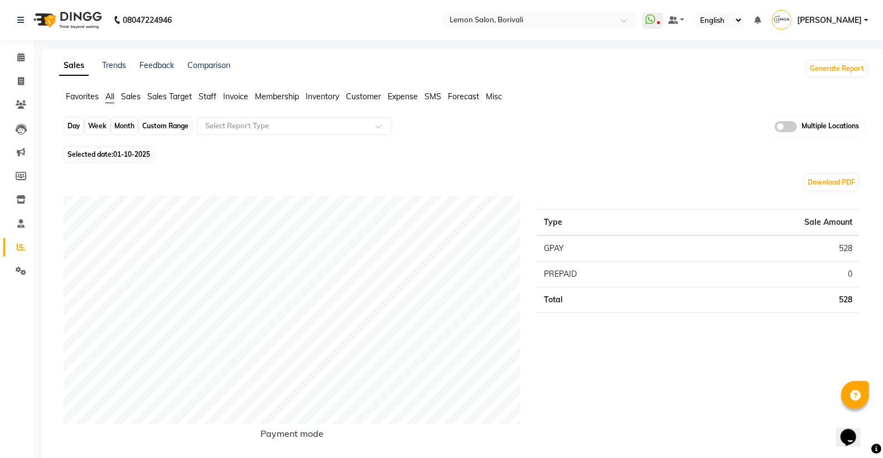
click at [79, 123] on div "Day" at bounding box center [74, 126] width 18 height 16
select select "10"
select select "2025"
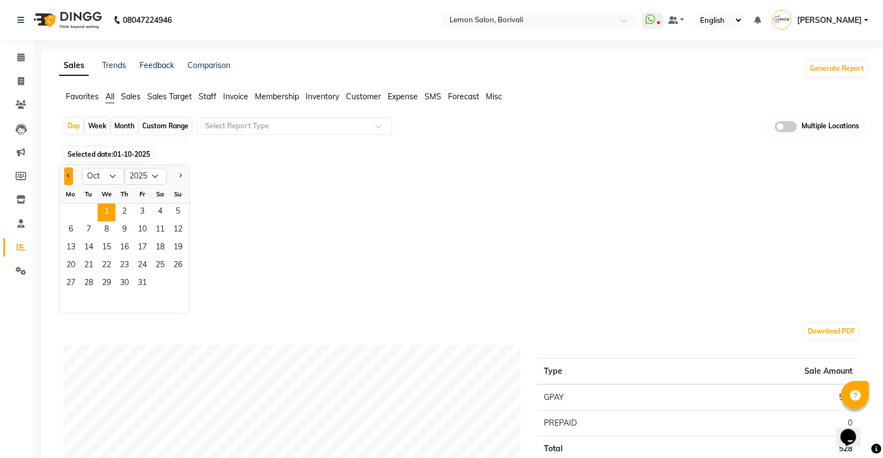
click at [70, 170] on button "Previous month" at bounding box center [68, 176] width 9 height 18
select select "9"
click at [90, 283] on span "30" at bounding box center [89, 284] width 18 height 18
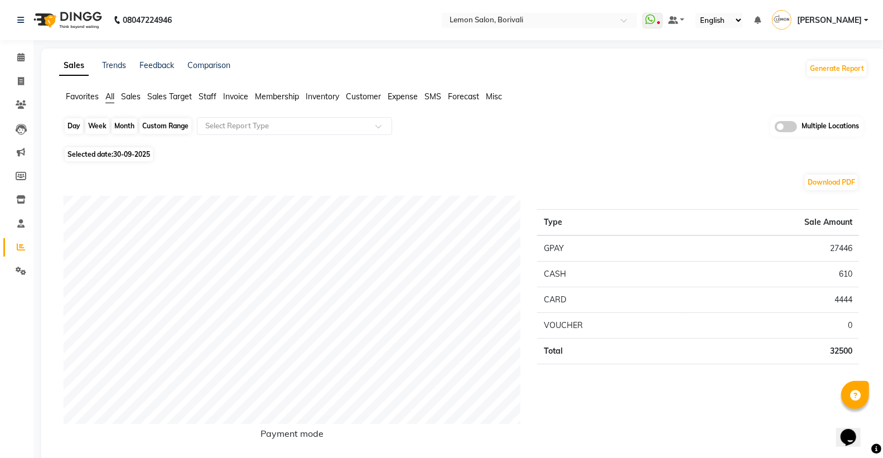
click at [74, 126] on div "Day" at bounding box center [74, 126] width 18 height 16
select select "9"
select select "2025"
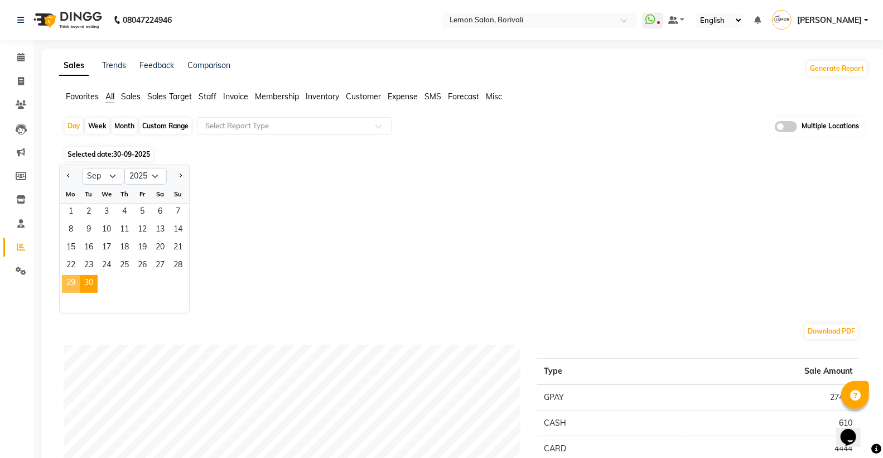
click at [69, 280] on span "29" at bounding box center [71, 284] width 18 height 18
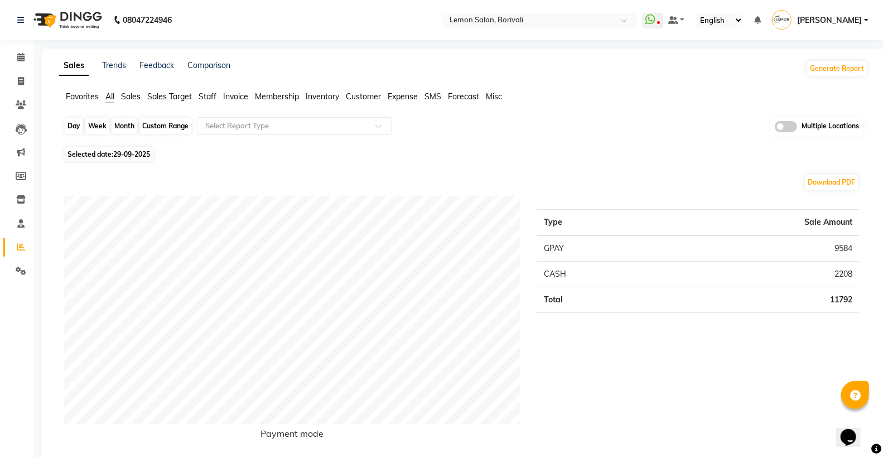
click at [69, 124] on div "Day" at bounding box center [74, 126] width 18 height 16
select select "9"
select select "2025"
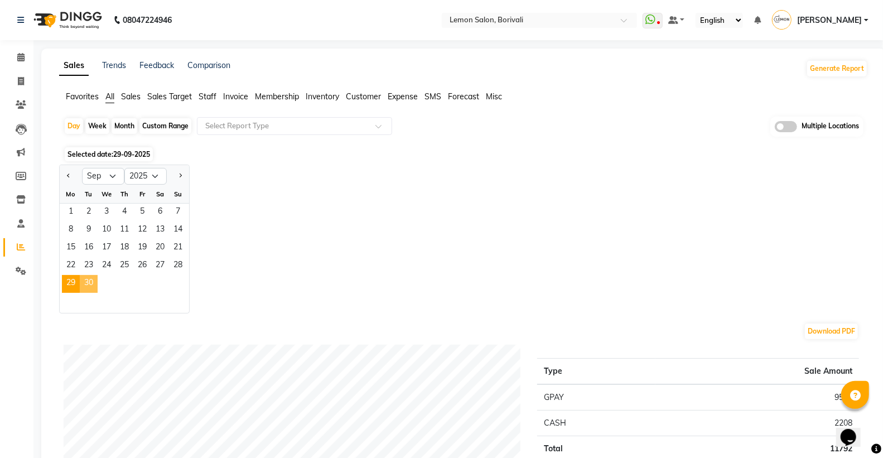
click at [86, 282] on span "30" at bounding box center [89, 284] width 18 height 18
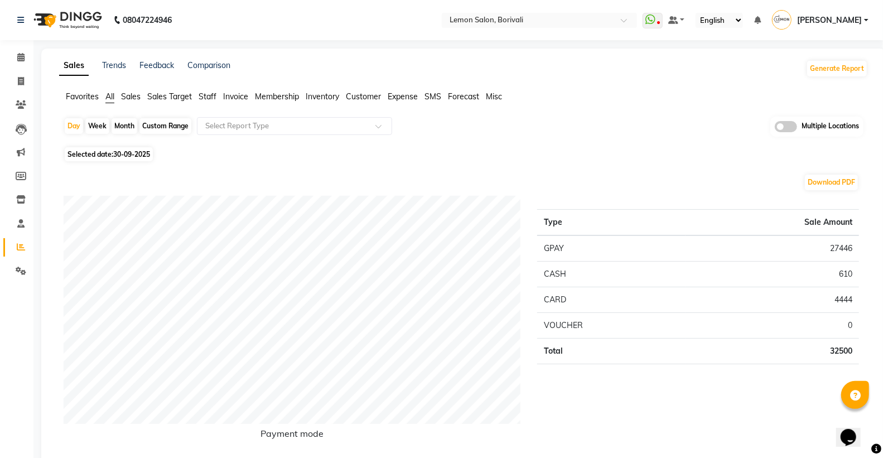
click at [161, 118] on div "Custom Range" at bounding box center [165, 126] width 52 height 16
select select "9"
select select "2025"
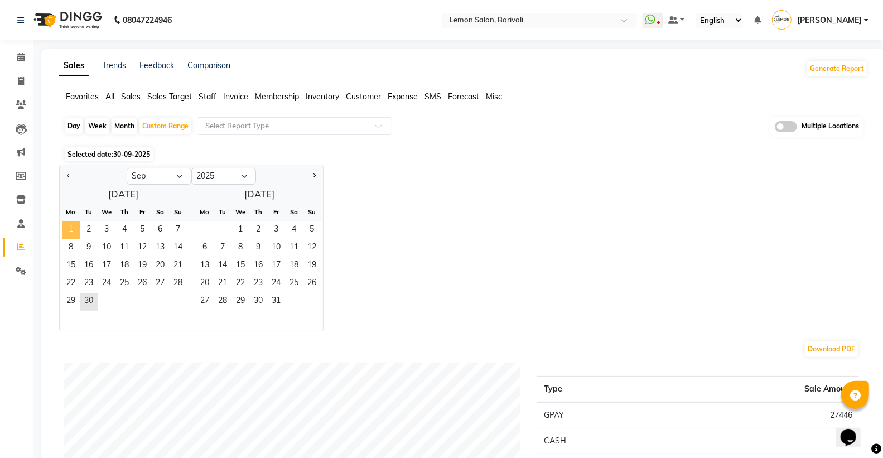
click at [73, 232] on span "1" at bounding box center [71, 230] width 18 height 18
click at [85, 307] on span "30" at bounding box center [89, 302] width 18 height 18
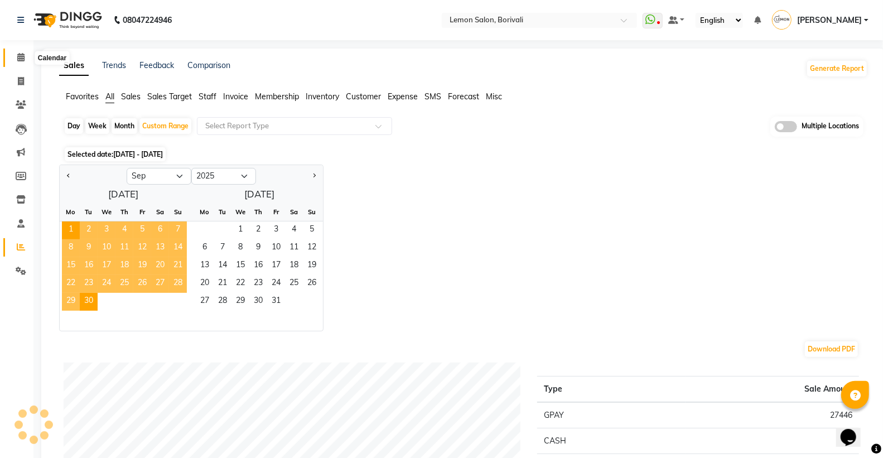
click at [28, 54] on span at bounding box center [21, 57] width 20 height 13
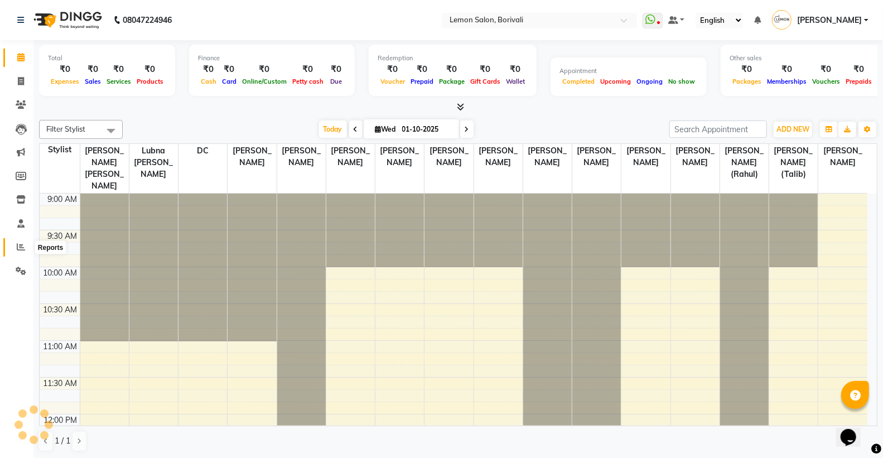
click at [15, 249] on span at bounding box center [21, 247] width 20 height 13
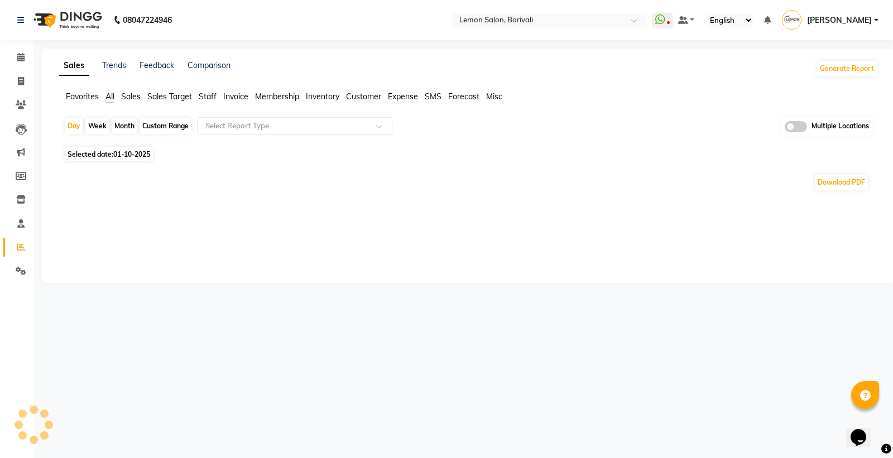
click at [123, 127] on div "Month" at bounding box center [125, 126] width 26 height 16
select select "10"
select select "2025"
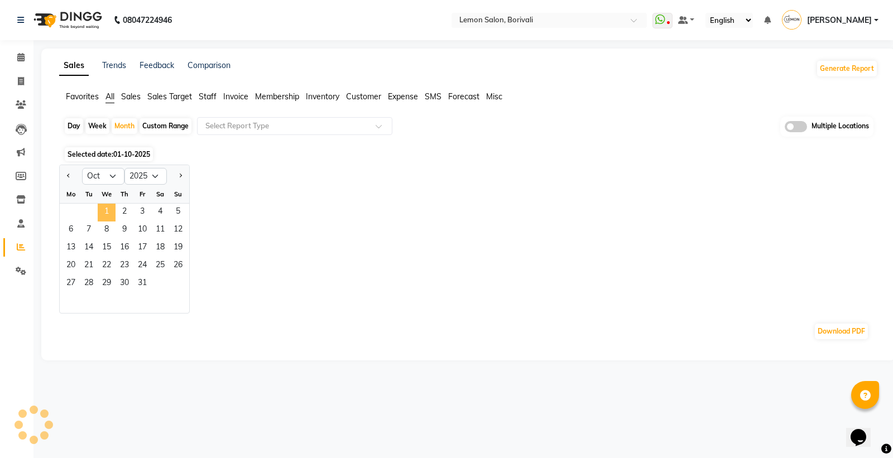
click at [104, 208] on span "1" at bounding box center [107, 213] width 18 height 18
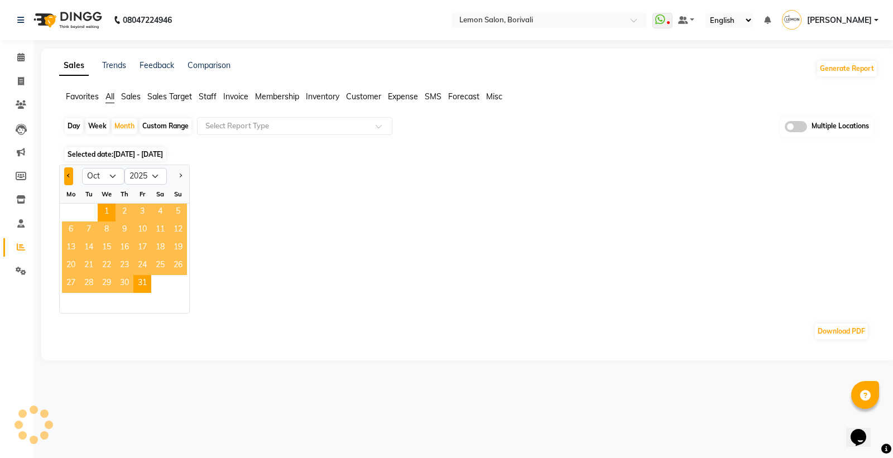
click at [68, 172] on button "Previous month" at bounding box center [68, 176] width 9 height 18
select select "9"
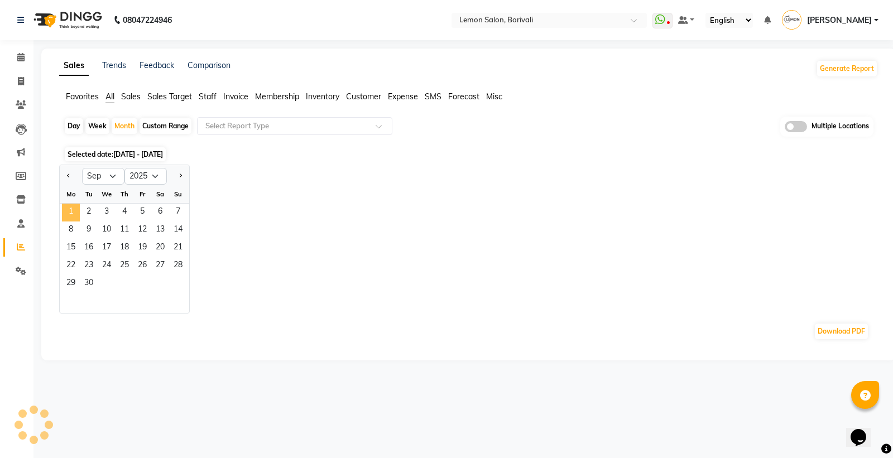
click at [70, 209] on span "1" at bounding box center [71, 213] width 18 height 18
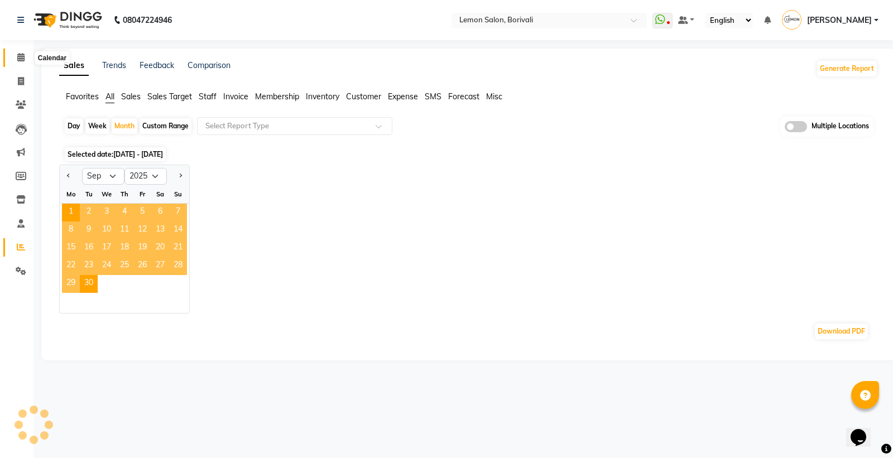
click at [15, 57] on span at bounding box center [21, 57] width 20 height 13
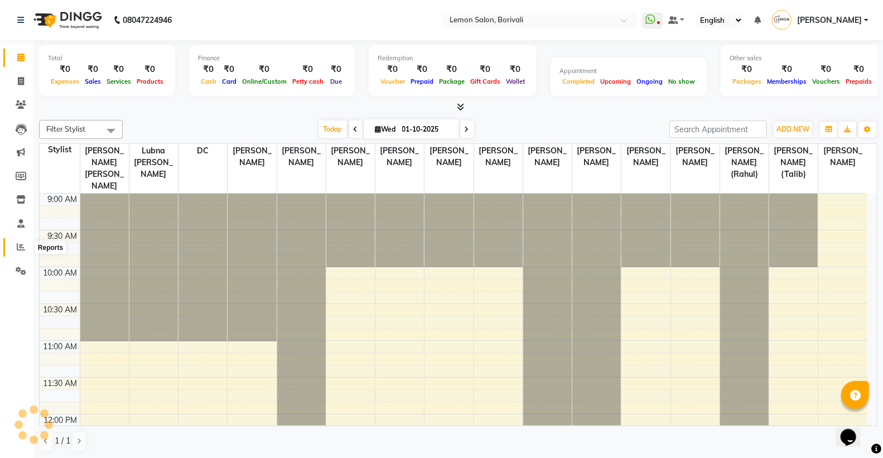
click at [17, 244] on icon at bounding box center [21, 247] width 8 height 8
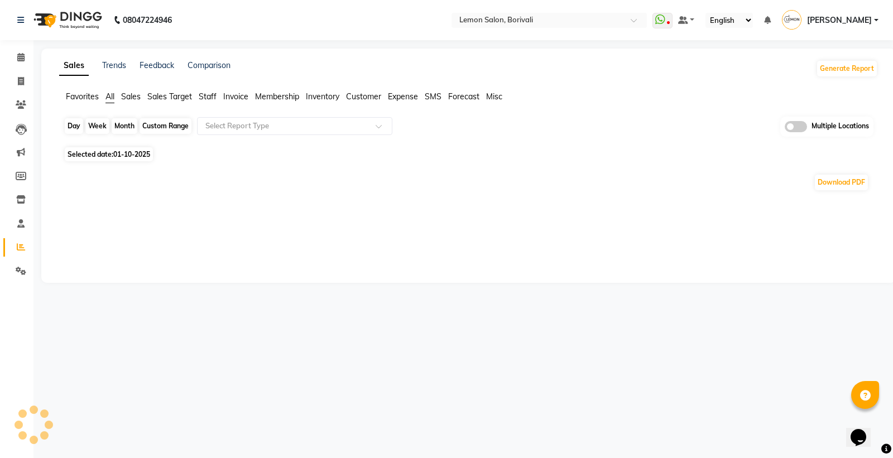
drag, startPoint x: 70, startPoint y: 118, endPoint x: 80, endPoint y: 128, distance: 14.2
click at [70, 118] on div "Day" at bounding box center [74, 126] width 18 height 16
select select "10"
select select "2025"
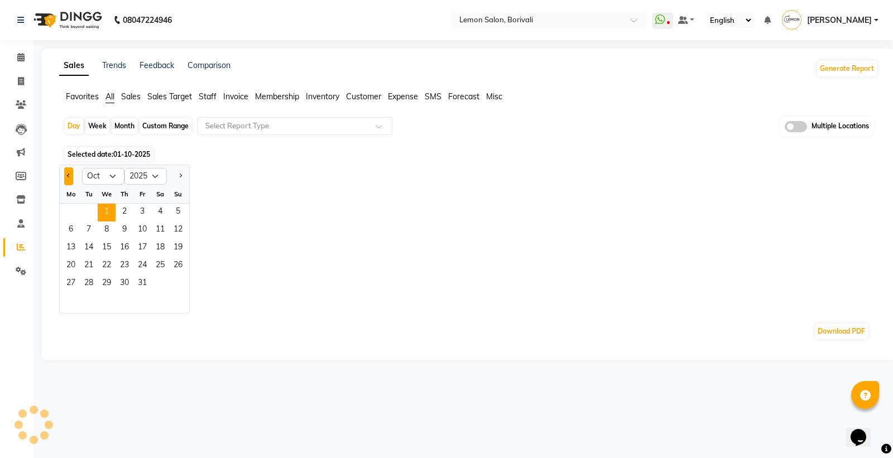
click at [66, 176] on button "Previous month" at bounding box center [68, 176] width 9 height 18
select select "9"
click at [95, 280] on span "30" at bounding box center [89, 284] width 18 height 18
click at [71, 214] on span "1" at bounding box center [71, 213] width 18 height 18
click at [85, 276] on span "30" at bounding box center [89, 284] width 18 height 18
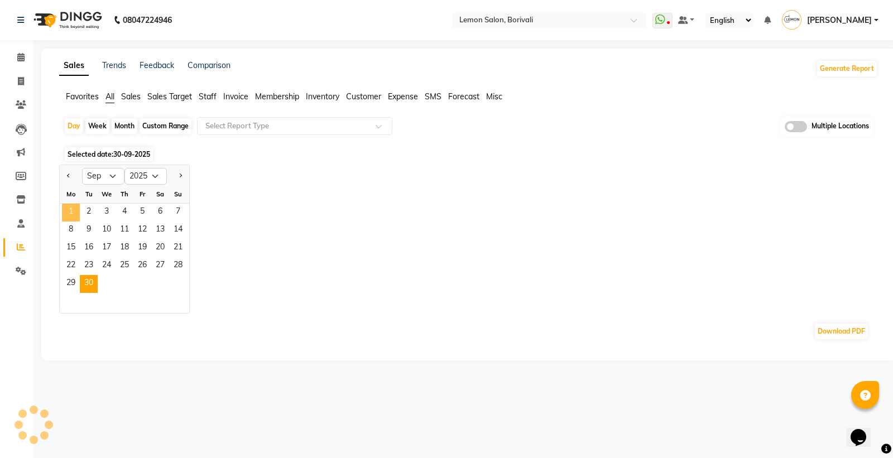
click at [71, 210] on span "1" at bounding box center [71, 213] width 18 height 18
click at [152, 123] on div "Custom Range" at bounding box center [165, 126] width 52 height 16
select select "9"
select select "2025"
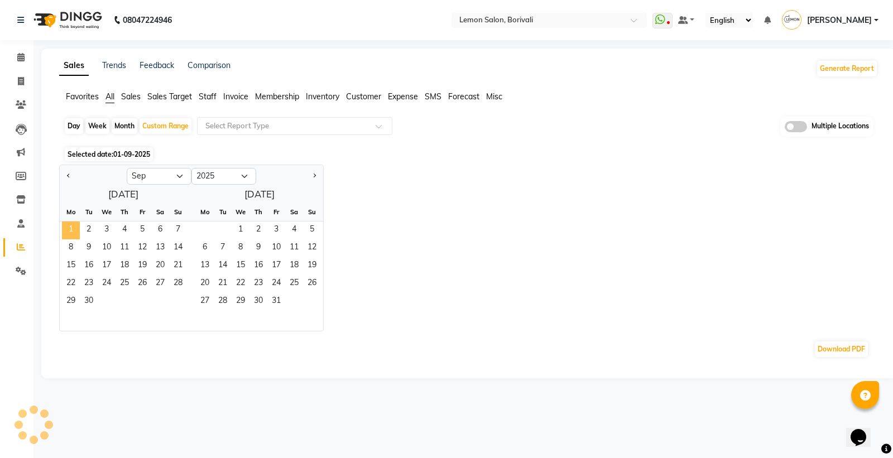
click at [65, 230] on span "1" at bounding box center [71, 230] width 18 height 18
click at [81, 300] on span "30" at bounding box center [89, 302] width 18 height 18
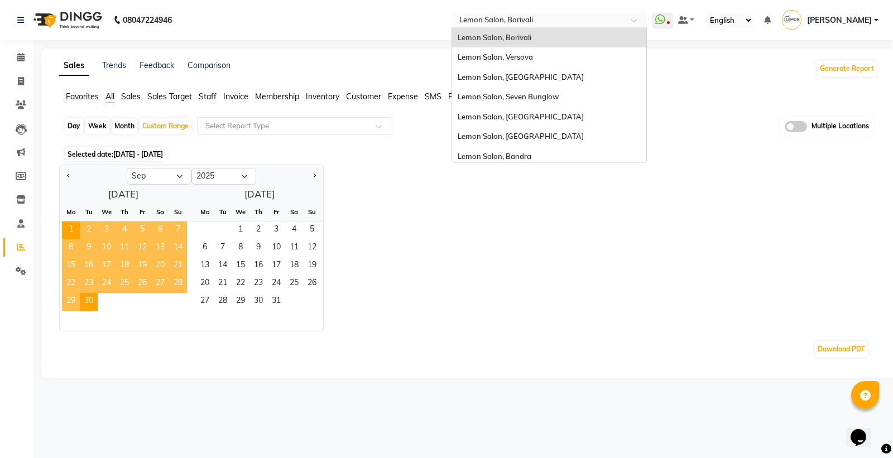
drag, startPoint x: 488, startPoint y: 16, endPoint x: 531, endPoint y: 63, distance: 63.6
click at [489, 16] on input "text" at bounding box center [538, 21] width 162 height 11
click at [538, 79] on span "Lemon Salon, [GEOGRAPHIC_DATA]" at bounding box center [520, 77] width 126 height 9
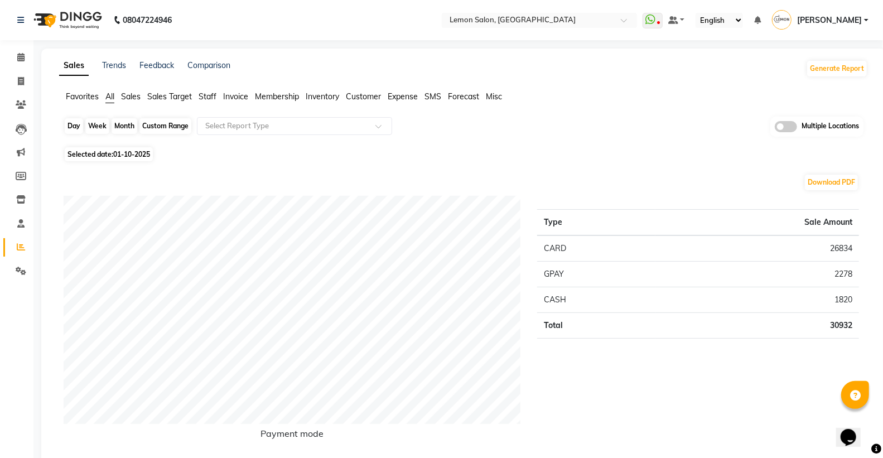
click at [69, 130] on div "Day" at bounding box center [74, 126] width 18 height 16
select select "10"
select select "2025"
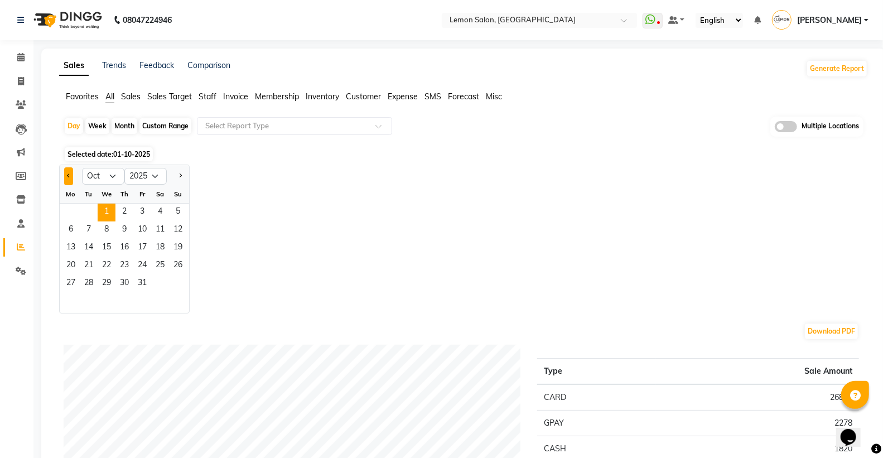
click at [68, 176] on span "Previous month" at bounding box center [69, 176] width 4 height 4
select select "9"
click at [85, 283] on span "30" at bounding box center [89, 284] width 18 height 18
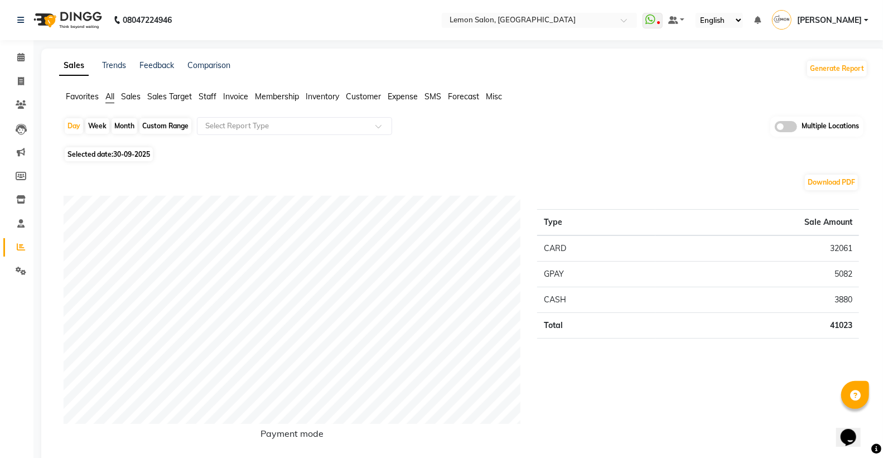
click at [104, 97] on ul "Favorites All Sales Sales Target Staff Invoice Membership Inventory Customer Ex…" at bounding box center [463, 97] width 809 height 12
click at [109, 93] on span "All" at bounding box center [109, 96] width 9 height 10
click at [214, 126] on input "text" at bounding box center [283, 126] width 161 height 11
click at [182, 127] on div "Custom Range" at bounding box center [165, 126] width 52 height 16
select select "9"
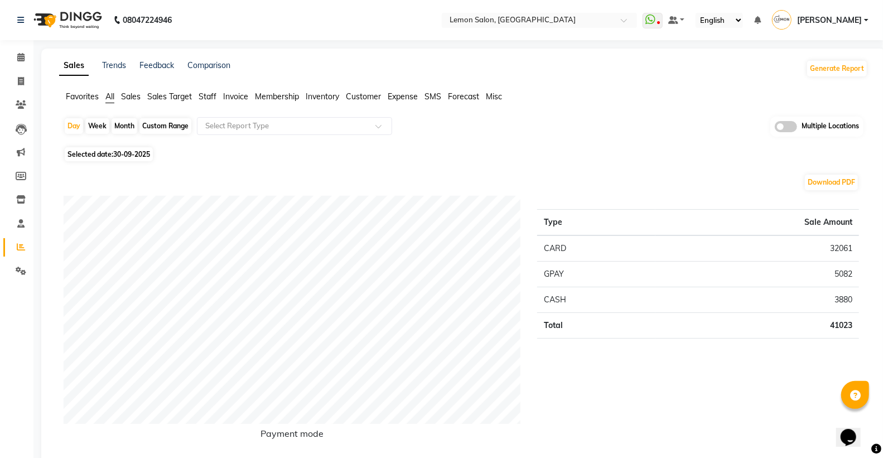
select select "2025"
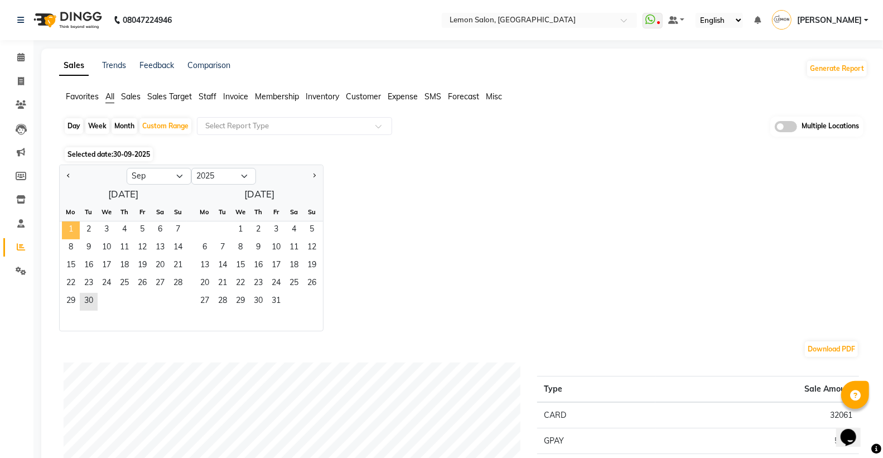
click at [78, 229] on span "1" at bounding box center [71, 230] width 18 height 18
click at [84, 302] on span "30" at bounding box center [89, 302] width 18 height 18
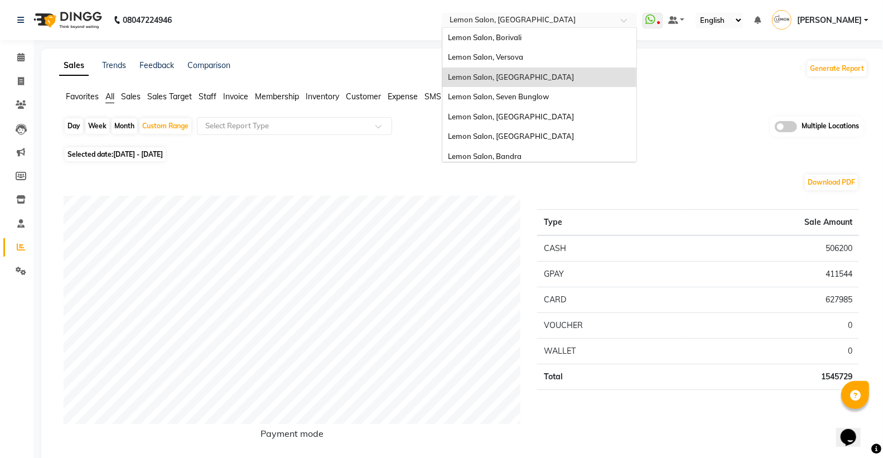
click at [551, 21] on input "text" at bounding box center [528, 21] width 162 height 11
click at [549, 95] on span "Lemon Salon, Seven Bunglow" at bounding box center [498, 96] width 101 height 9
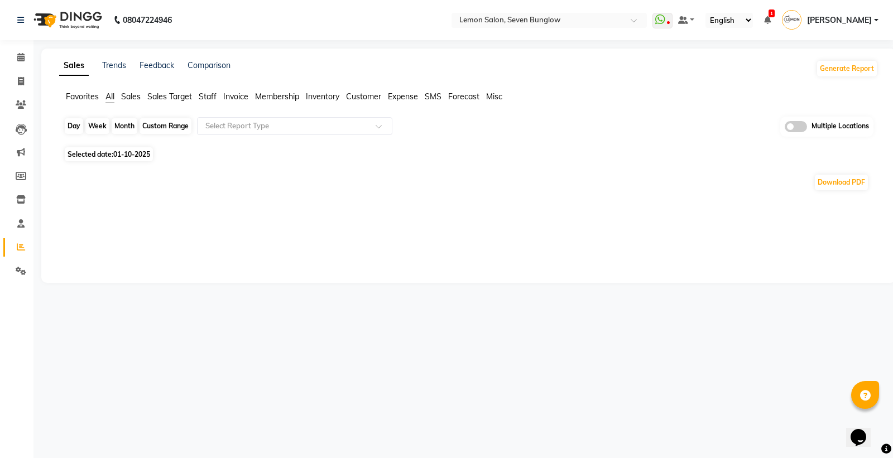
click at [75, 127] on div "Day" at bounding box center [74, 126] width 18 height 16
select select "10"
select select "2025"
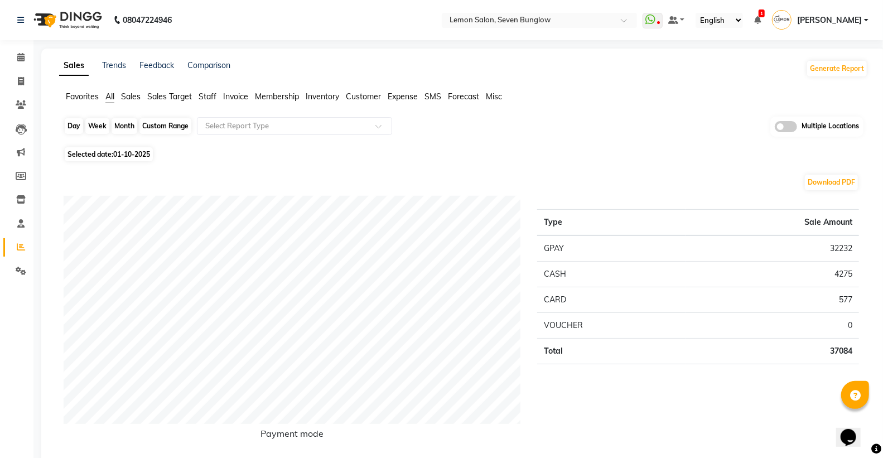
click at [70, 123] on div "Day" at bounding box center [74, 126] width 18 height 16
select select "10"
select select "2025"
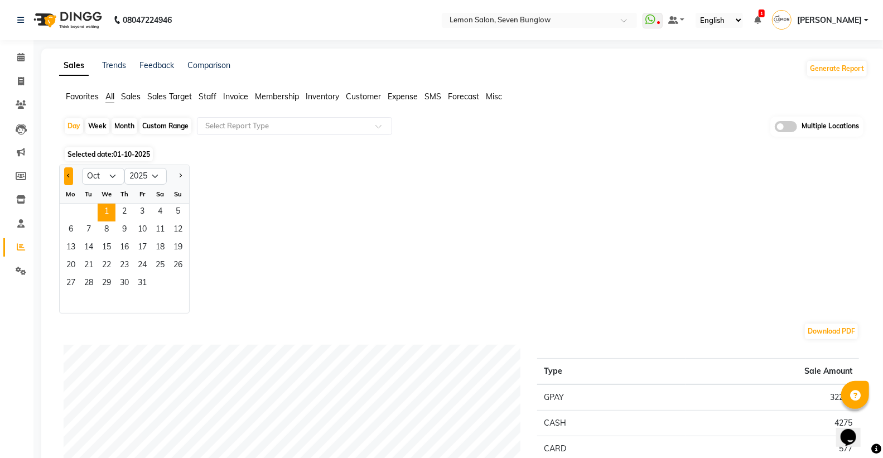
click at [65, 177] on button "Previous month" at bounding box center [68, 176] width 9 height 18
select select "9"
click at [88, 282] on span "30" at bounding box center [89, 284] width 18 height 18
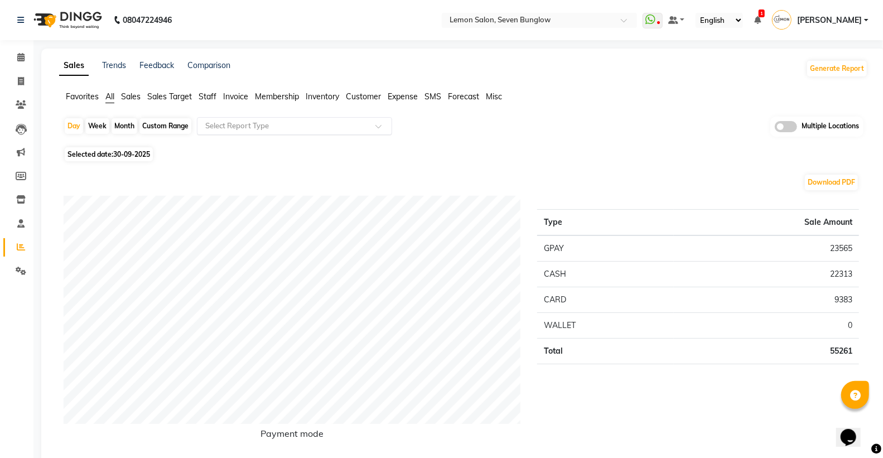
click at [239, 128] on input "text" at bounding box center [283, 126] width 161 height 11
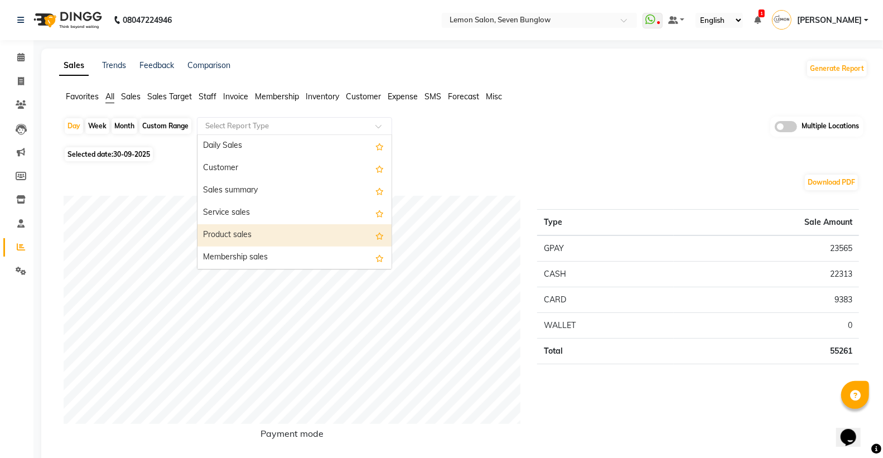
click at [238, 233] on div "Product sales" at bounding box center [294, 235] width 194 height 22
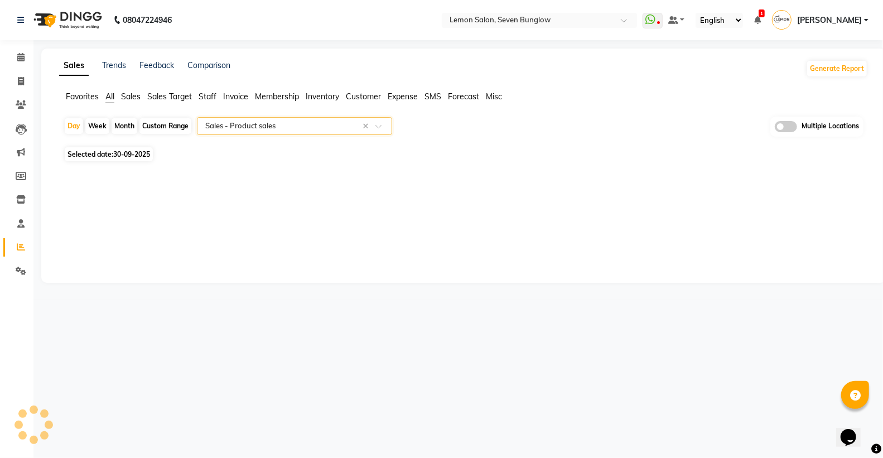
select select "full_report"
select select "csv"
click at [274, 129] on input "text" at bounding box center [283, 126] width 161 height 11
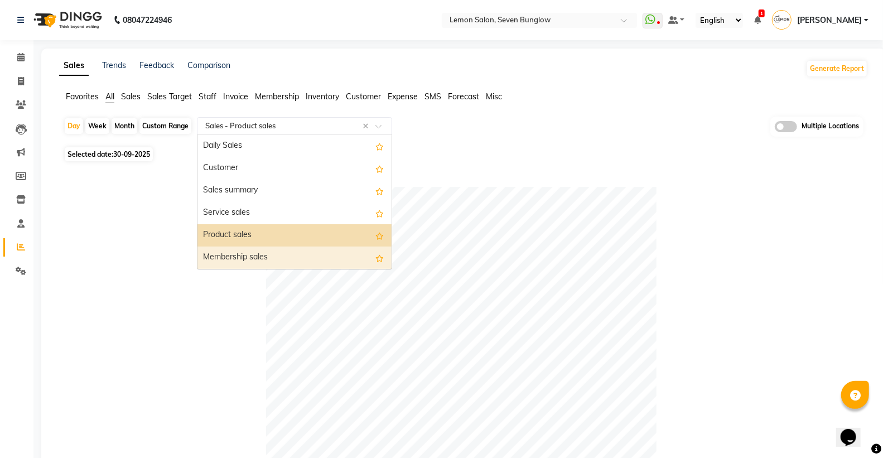
click at [262, 253] on div "Membership sales" at bounding box center [294, 258] width 194 height 22
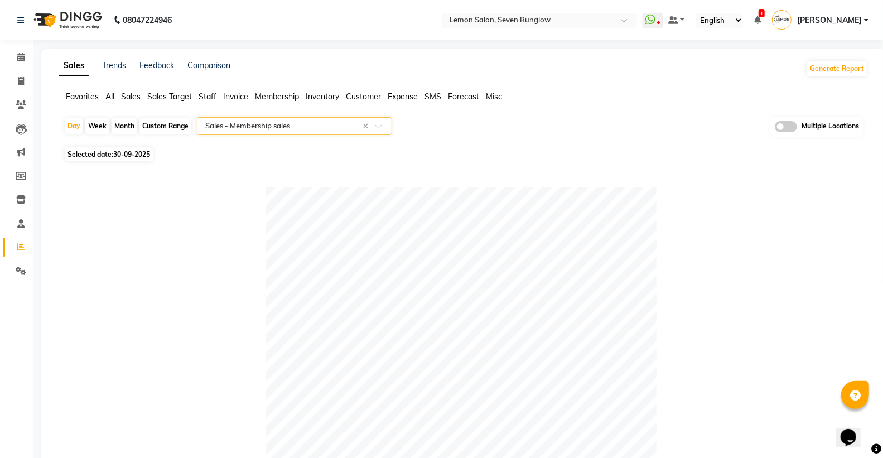
click at [108, 95] on span "All" at bounding box center [109, 96] width 9 height 10
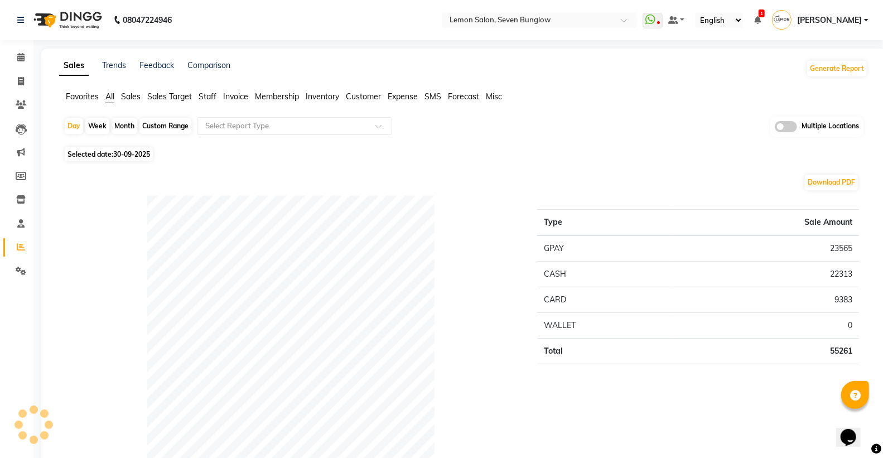
click at [168, 122] on div "Custom Range" at bounding box center [165, 126] width 52 height 16
select select "9"
select select "2025"
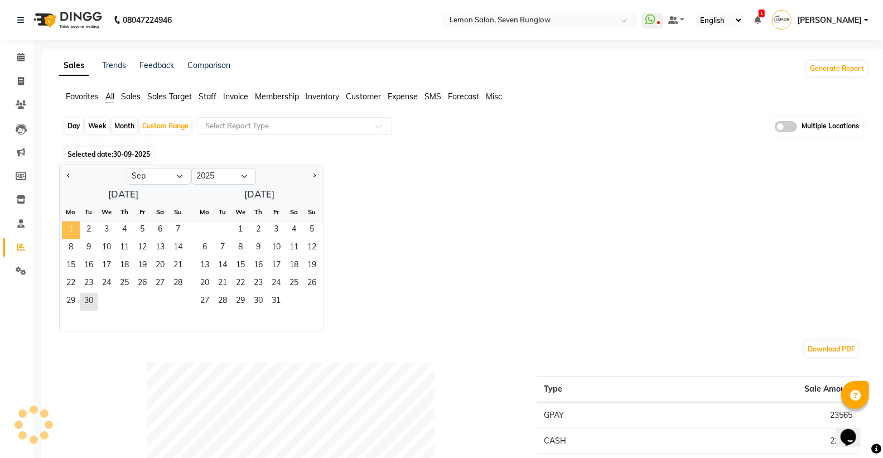
click at [74, 222] on span "1" at bounding box center [71, 230] width 18 height 18
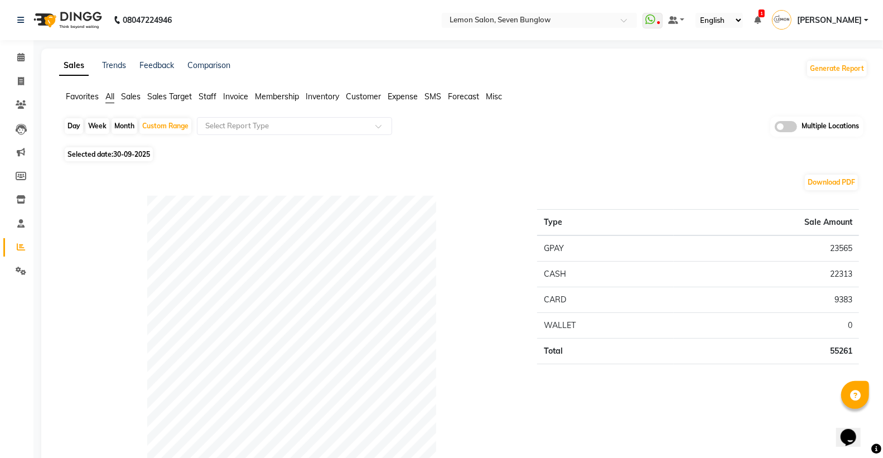
click at [90, 301] on div "Payment mode" at bounding box center [292, 357] width 474 height 322
click at [174, 121] on div "Custom Range" at bounding box center [165, 126] width 52 height 16
select select "9"
select select "2025"
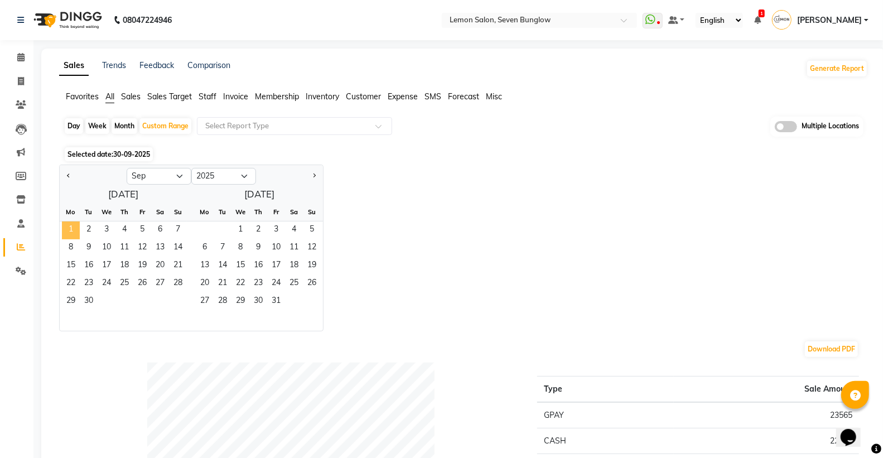
click at [69, 229] on span "1" at bounding box center [71, 230] width 18 height 18
click at [85, 298] on span "30" at bounding box center [89, 302] width 18 height 18
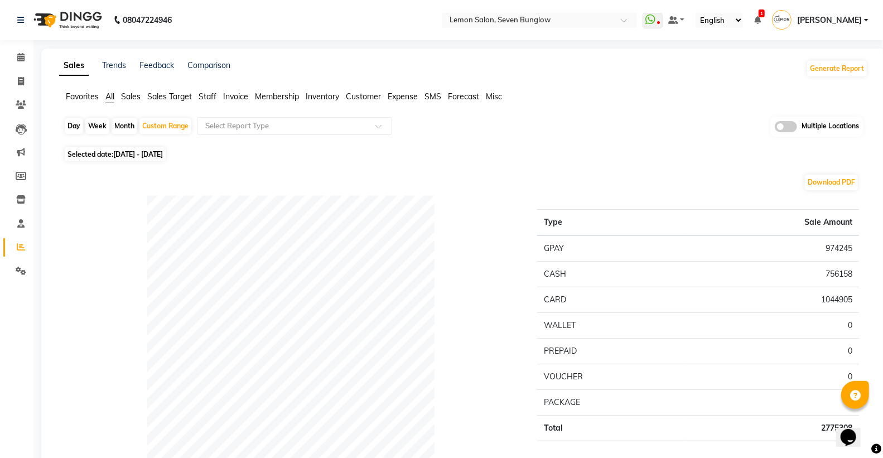
click at [73, 129] on div "Day" at bounding box center [74, 126] width 18 height 16
select select "9"
select select "2025"
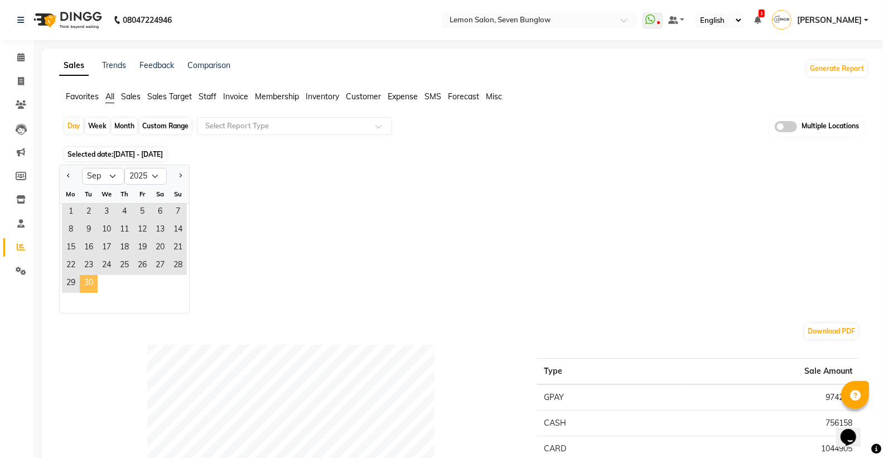
click at [92, 282] on span "30" at bounding box center [89, 284] width 18 height 18
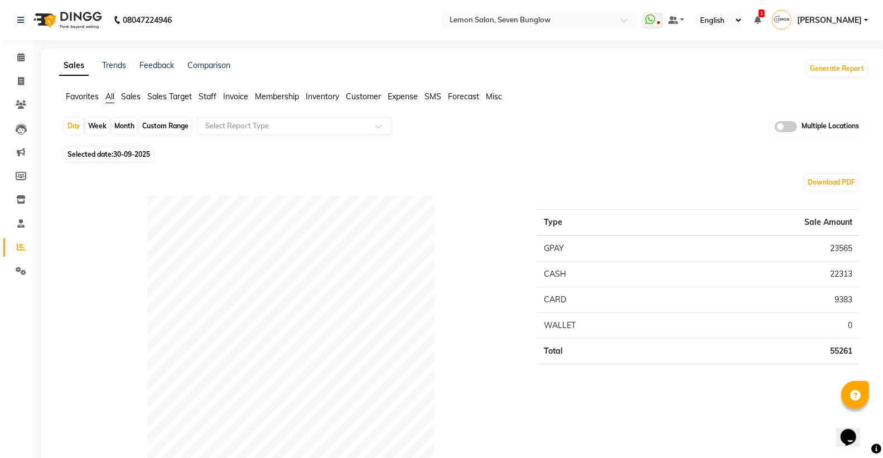
click at [259, 119] on div "Select Report Type" at bounding box center [294, 126] width 195 height 18
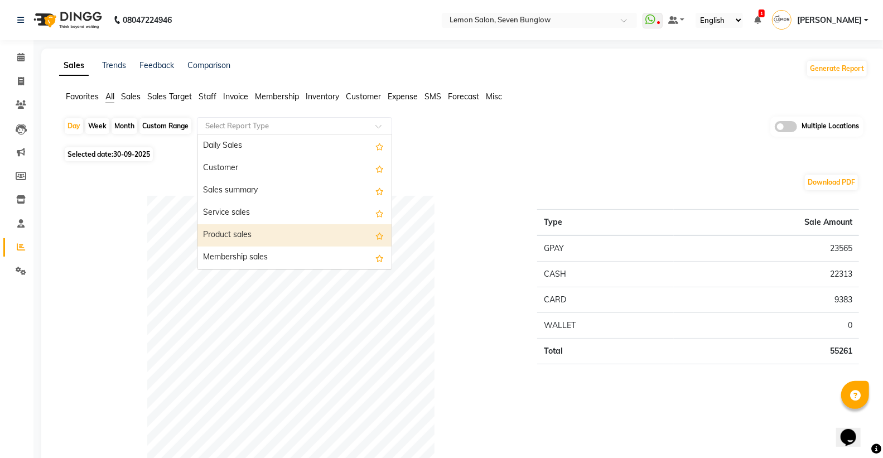
click at [254, 233] on div "Product sales" at bounding box center [294, 235] width 194 height 22
select select "full_report"
select select "csv"
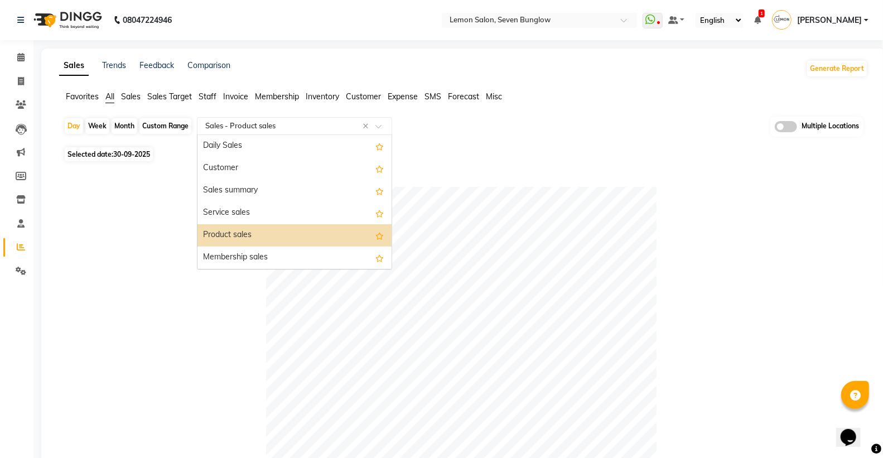
click at [271, 121] on input "text" at bounding box center [283, 126] width 161 height 11
click at [242, 262] on div "Membership sales" at bounding box center [294, 258] width 194 height 22
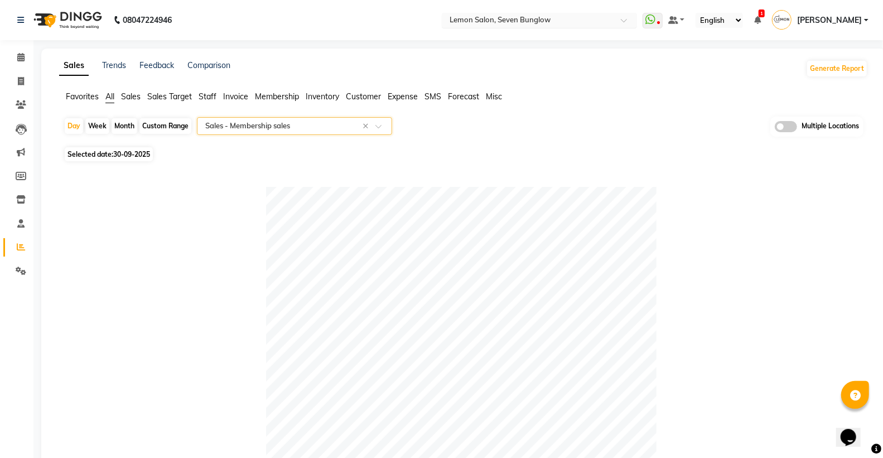
click at [533, 22] on input "text" at bounding box center [528, 21] width 162 height 11
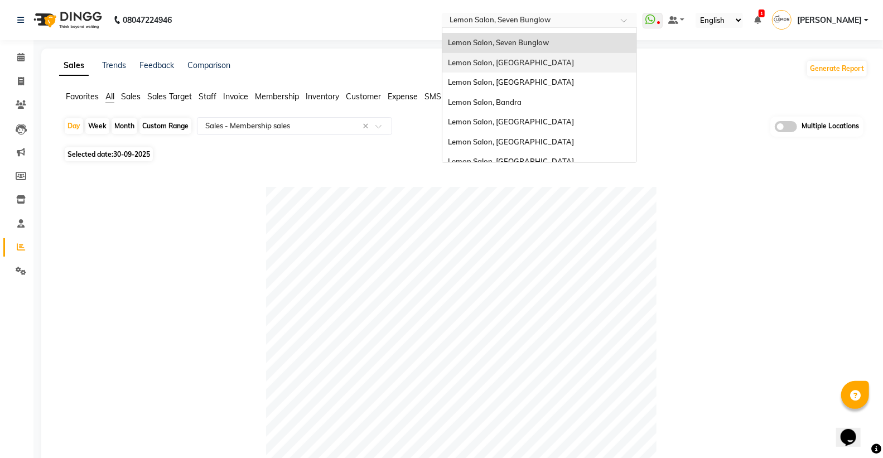
scroll to position [103, 0]
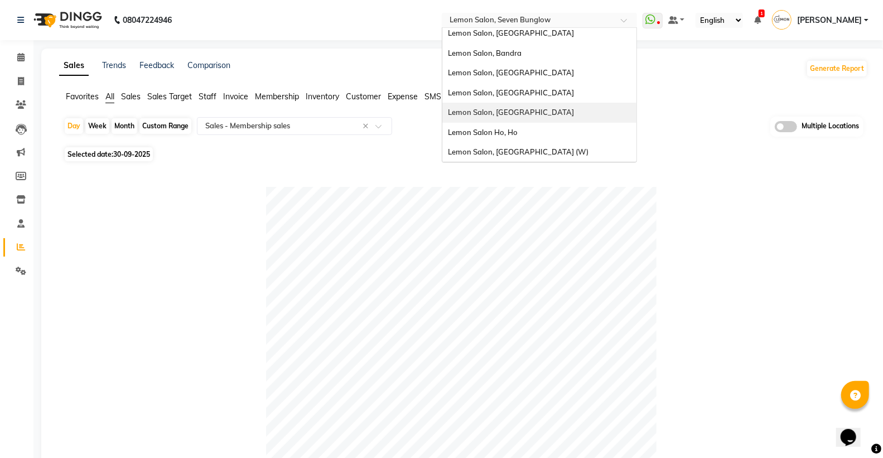
click at [531, 104] on div "Lemon Salon, [GEOGRAPHIC_DATA]" at bounding box center [539, 113] width 194 height 20
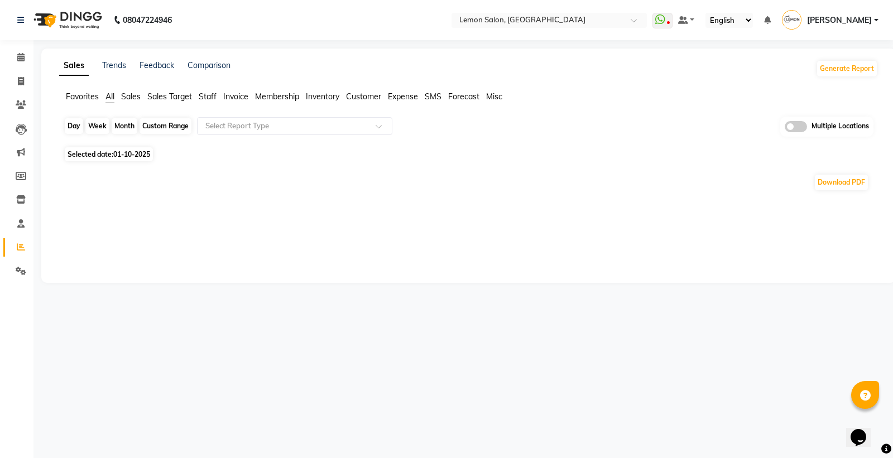
click at [76, 132] on div "Day" at bounding box center [74, 126] width 18 height 16
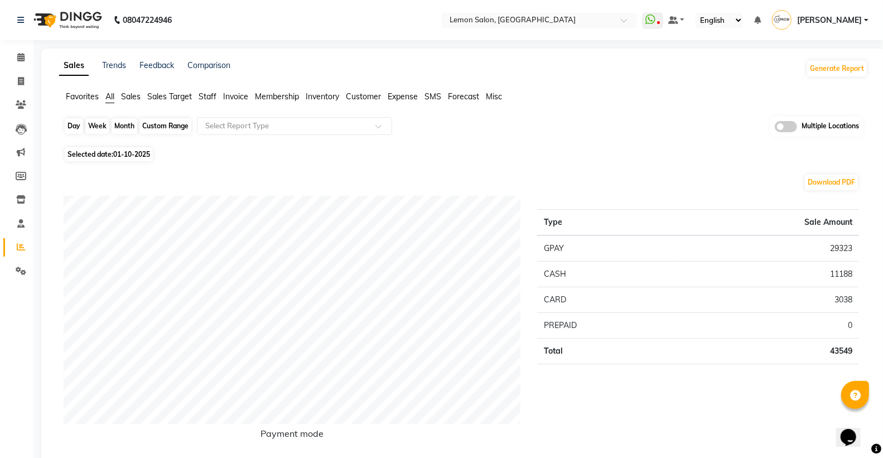
click at [77, 126] on div "Day" at bounding box center [74, 126] width 18 height 16
select select "10"
select select "2025"
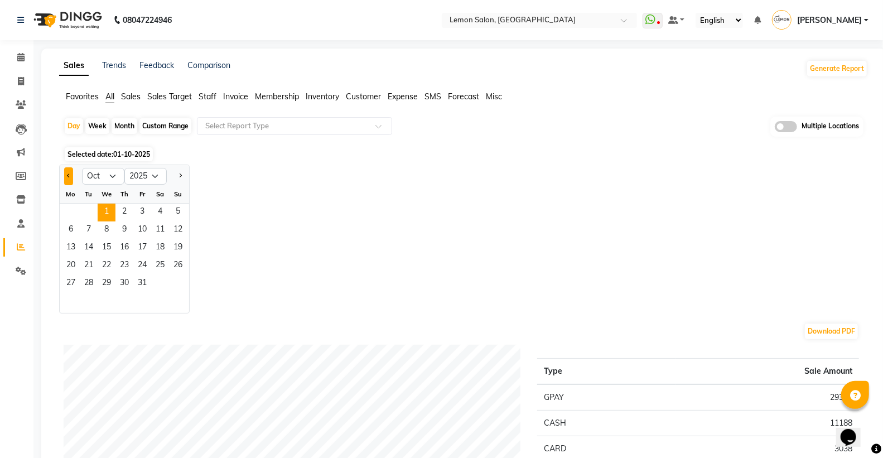
click at [65, 175] on button "Previous month" at bounding box center [68, 176] width 9 height 18
select select "9"
click at [86, 286] on span "30" at bounding box center [89, 284] width 18 height 18
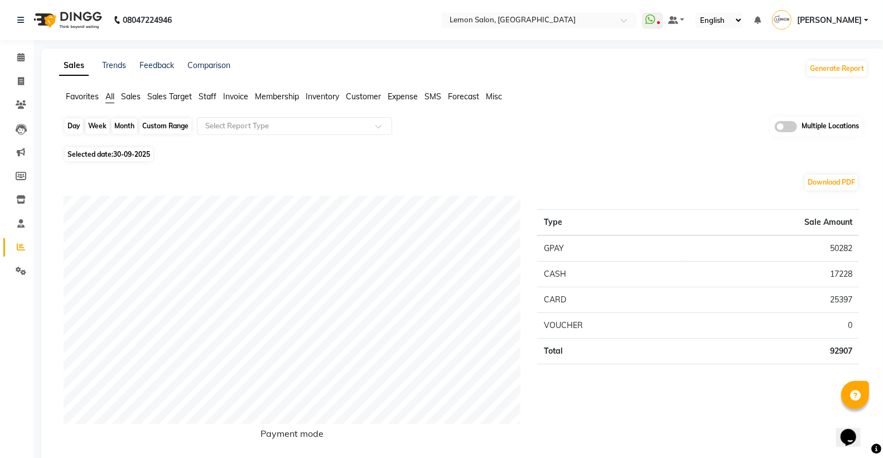
click at [79, 119] on div "Day" at bounding box center [74, 126] width 18 height 16
select select "9"
select select "2025"
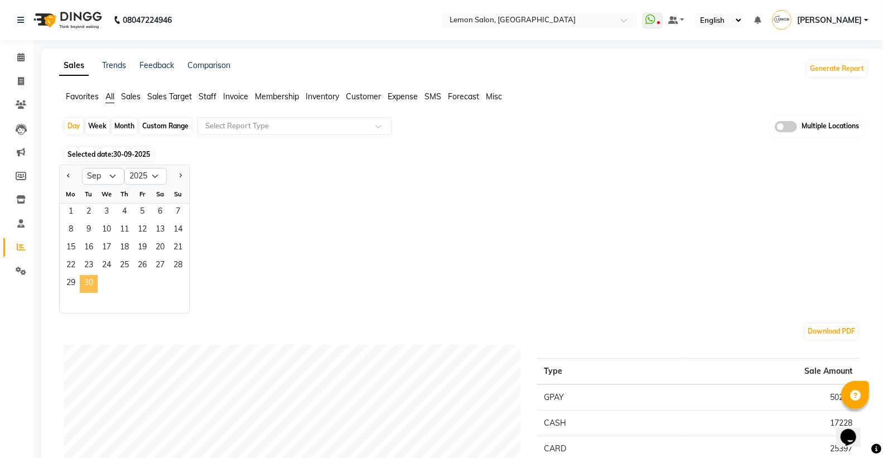
click at [85, 283] on span "30" at bounding box center [89, 284] width 18 height 18
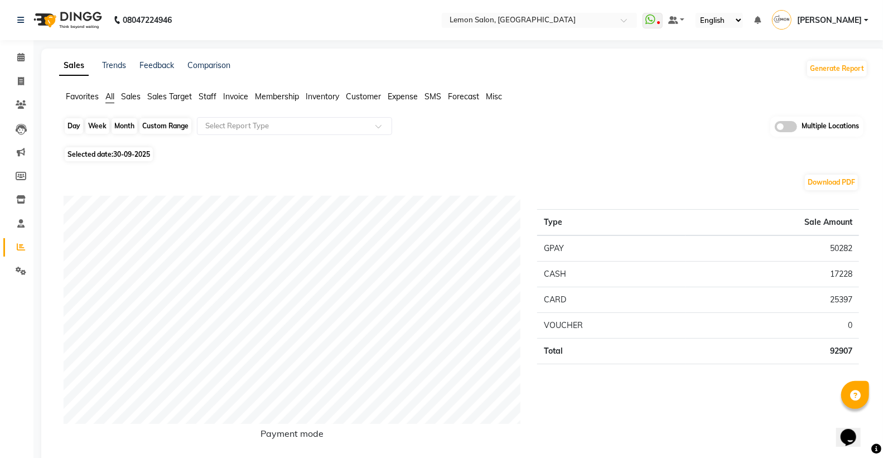
click at [73, 123] on div "Day" at bounding box center [74, 126] width 18 height 16
select select "9"
select select "2025"
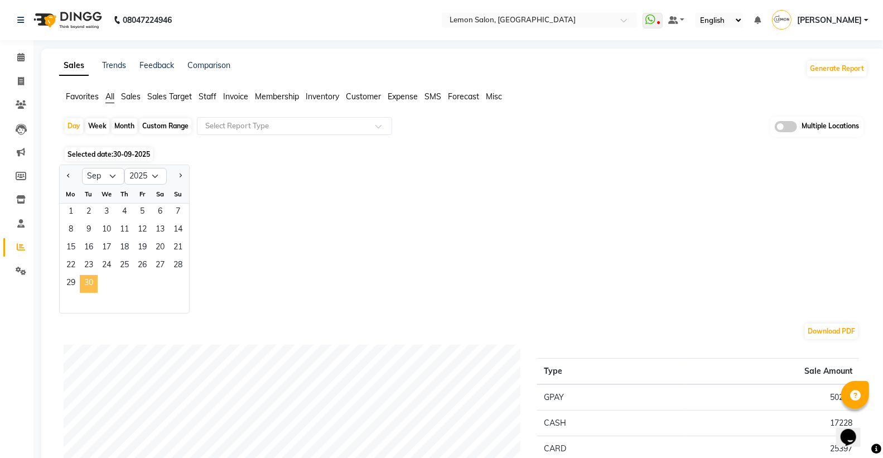
click at [85, 277] on span "30" at bounding box center [89, 284] width 18 height 18
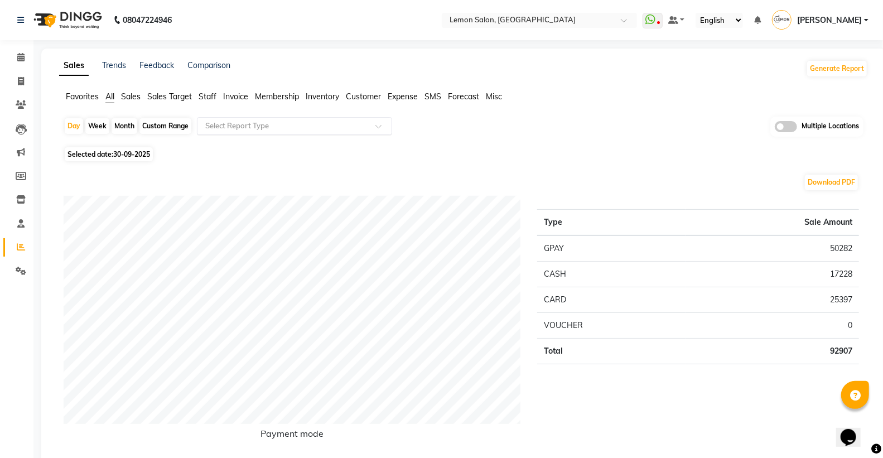
click at [260, 122] on input "text" at bounding box center [283, 126] width 161 height 11
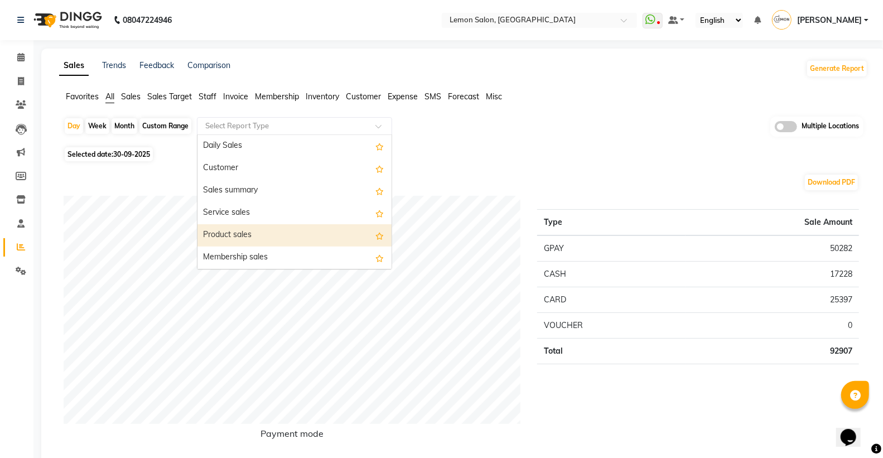
click at [249, 240] on div "Product sales" at bounding box center [294, 235] width 194 height 22
select select "full_report"
select select "csv"
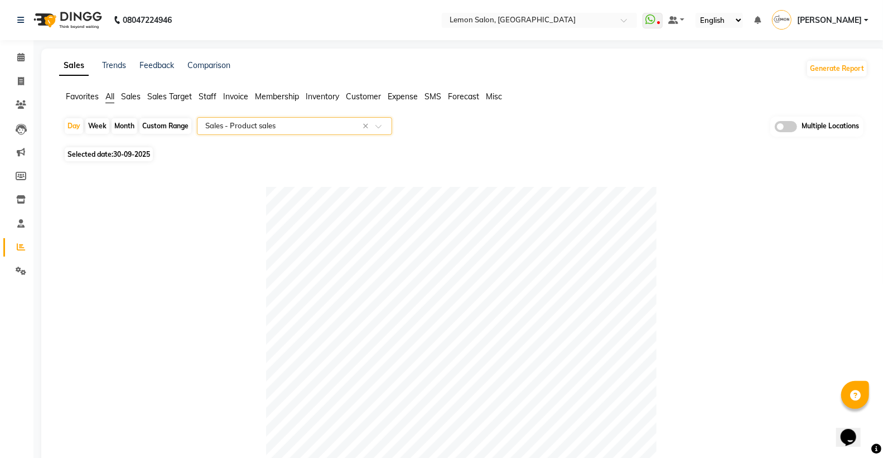
click at [249, 119] on div "Select Report Type × Sales - Product sales ×" at bounding box center [294, 126] width 195 height 18
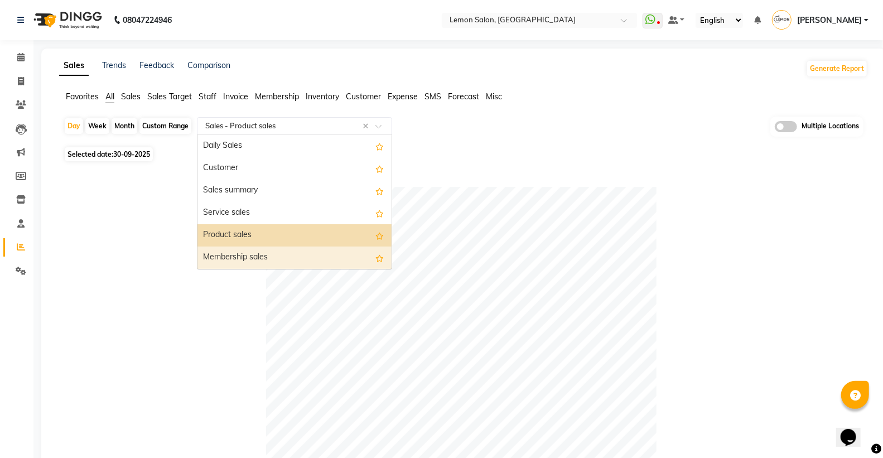
click at [265, 257] on div "Membership sales" at bounding box center [294, 258] width 194 height 22
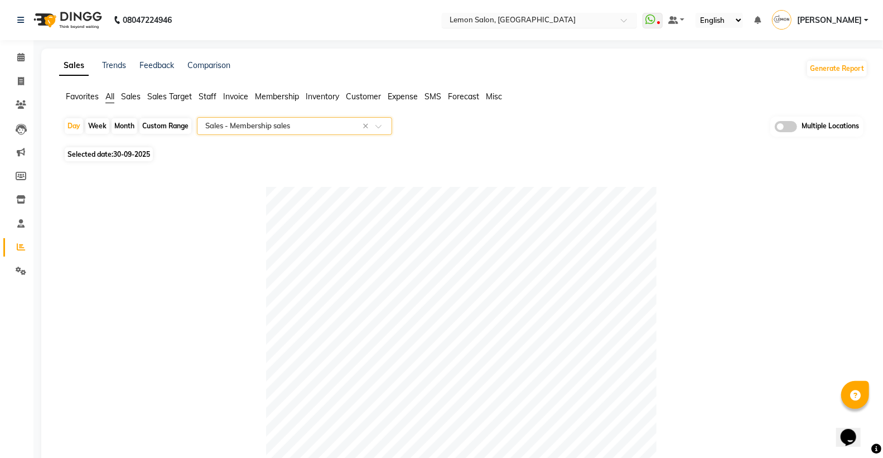
click at [483, 19] on input "text" at bounding box center [528, 21] width 162 height 11
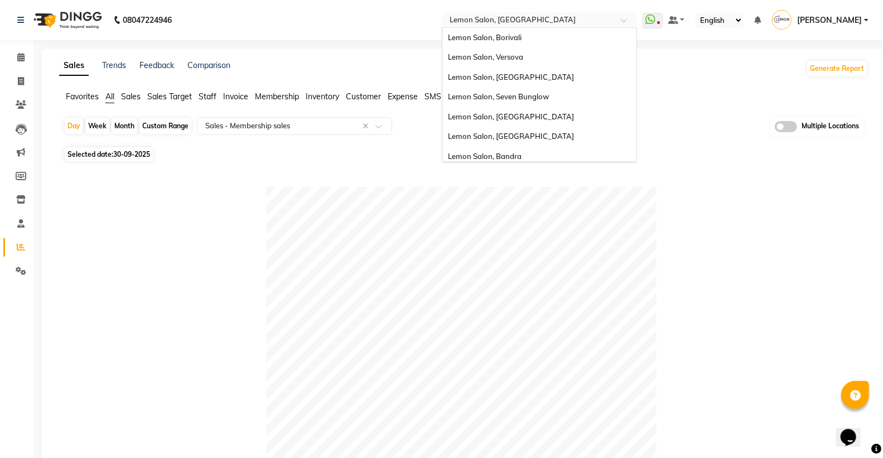
scroll to position [103, 0]
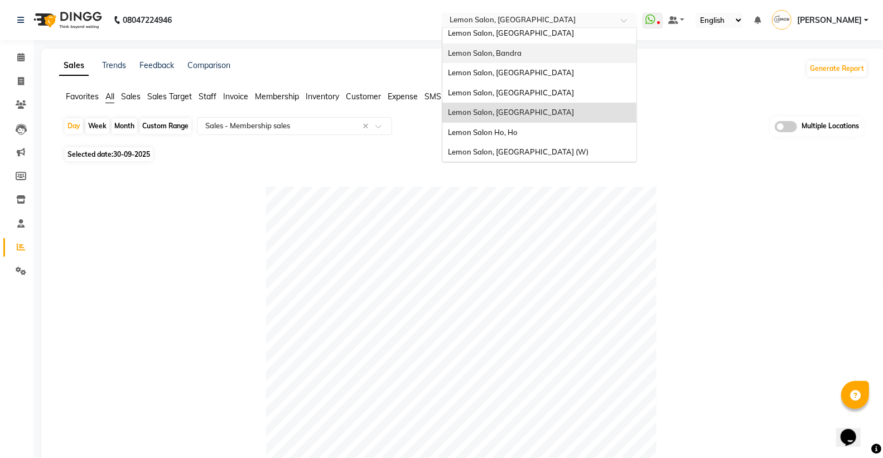
click at [521, 51] on span "Lemon Salon, Bandra" at bounding box center [485, 53] width 74 height 9
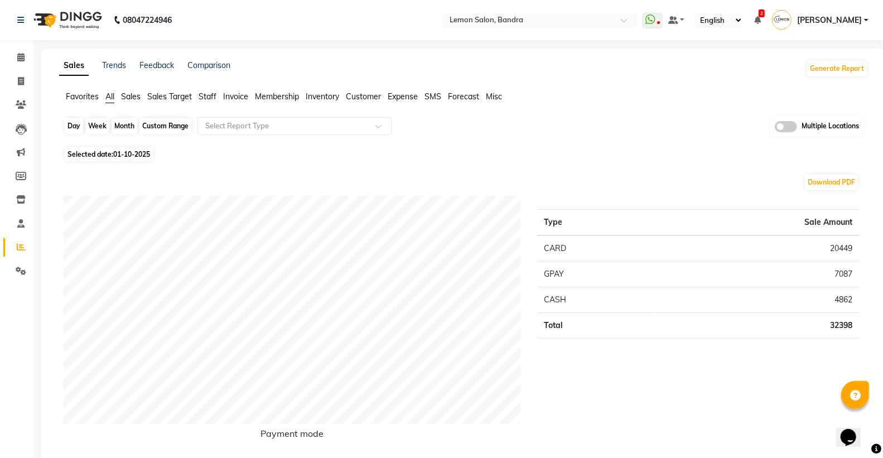
click at [70, 127] on div "Day" at bounding box center [74, 126] width 18 height 16
select select "10"
select select "2025"
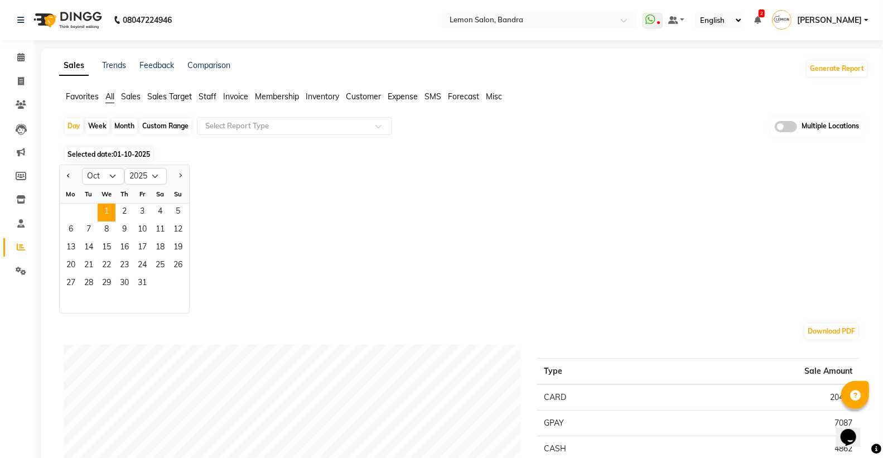
click at [74, 176] on div at bounding box center [71, 176] width 22 height 18
click at [71, 174] on button "Previous month" at bounding box center [68, 176] width 9 height 18
select select "9"
click at [87, 278] on span "30" at bounding box center [89, 284] width 18 height 18
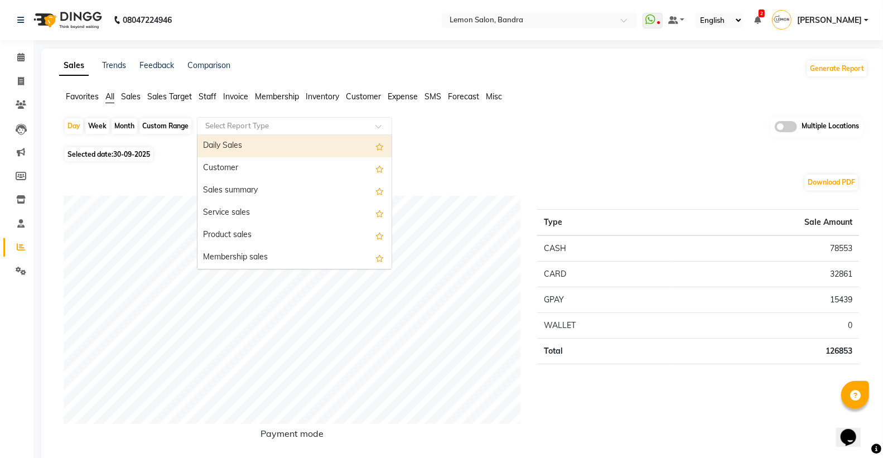
click at [289, 124] on input "text" at bounding box center [283, 126] width 161 height 11
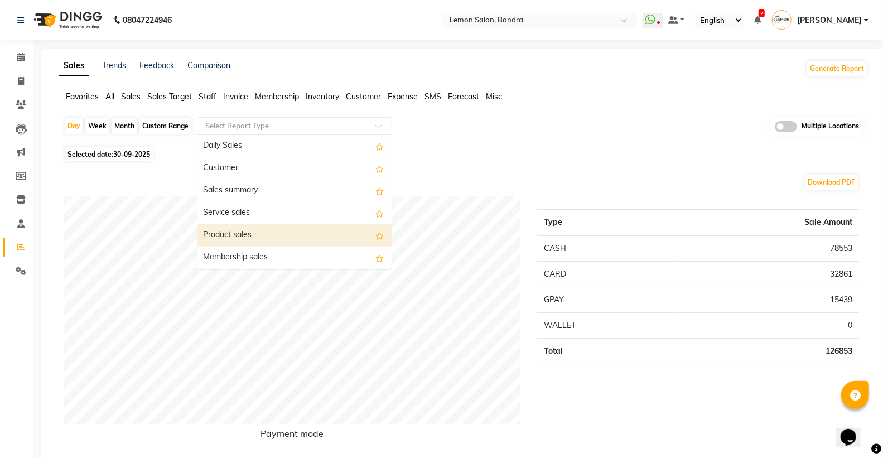
click at [252, 233] on div "Product sales" at bounding box center [294, 235] width 194 height 22
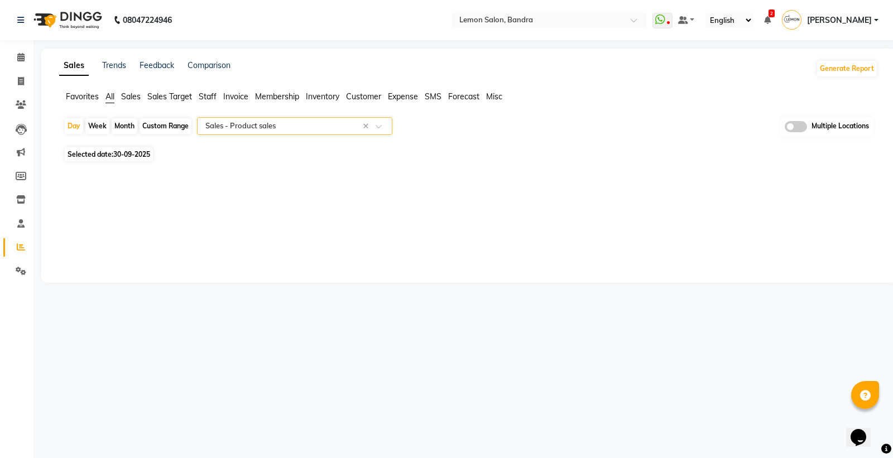
click at [268, 129] on input "text" at bounding box center [283, 126] width 161 height 11
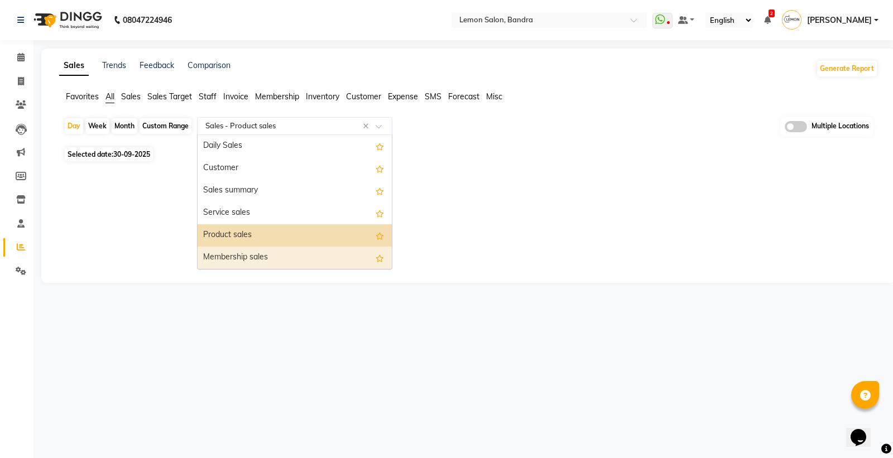
click at [263, 261] on div "Membership sales" at bounding box center [294, 258] width 194 height 22
select select "full_report"
select select "csv"
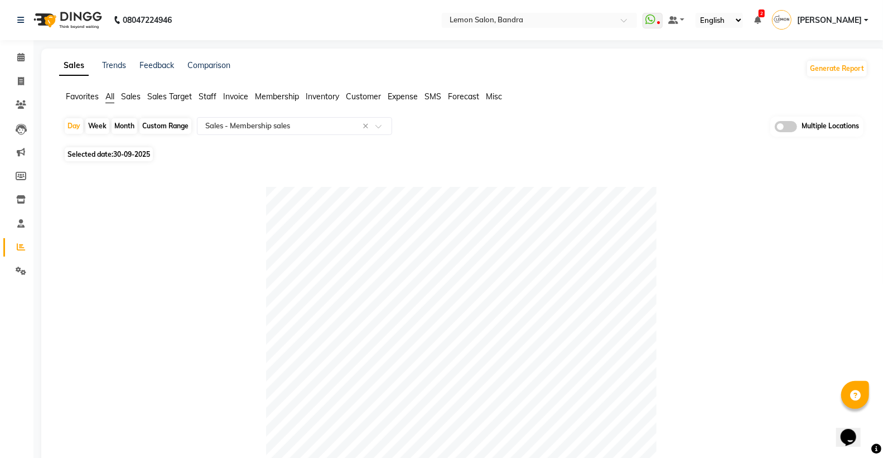
click at [114, 97] on span "All" at bounding box center [109, 96] width 9 height 10
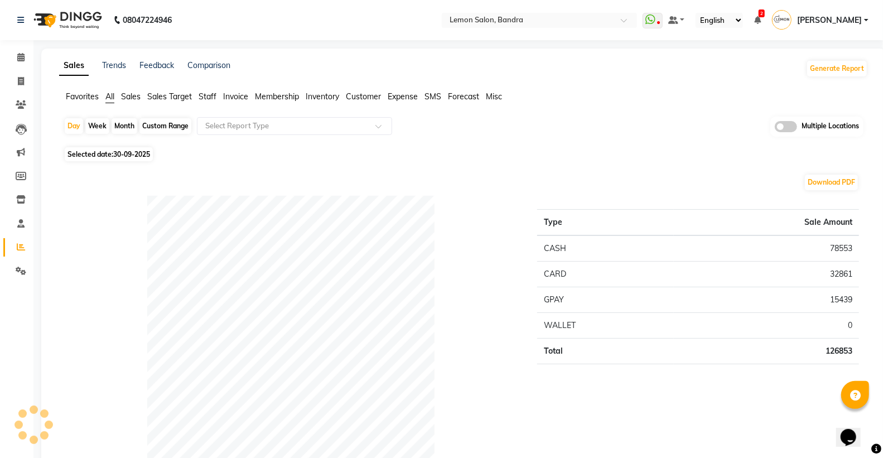
click at [159, 124] on div "Custom Range" at bounding box center [165, 126] width 52 height 16
select select "9"
select select "2025"
drag, startPoint x: 71, startPoint y: 221, endPoint x: 74, endPoint y: 272, distance: 50.8
click at [71, 221] on div "Payment mode" at bounding box center [292, 356] width 474 height 321
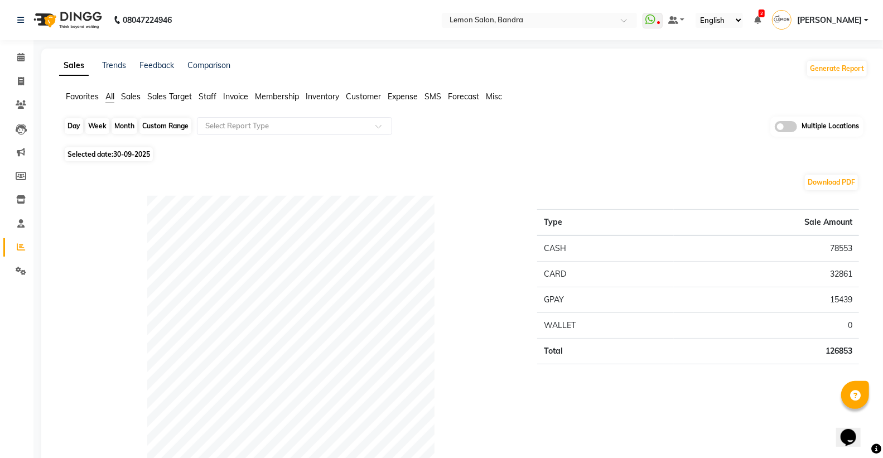
click at [180, 122] on div "Custom Range" at bounding box center [165, 126] width 52 height 16
select select "9"
select select "2025"
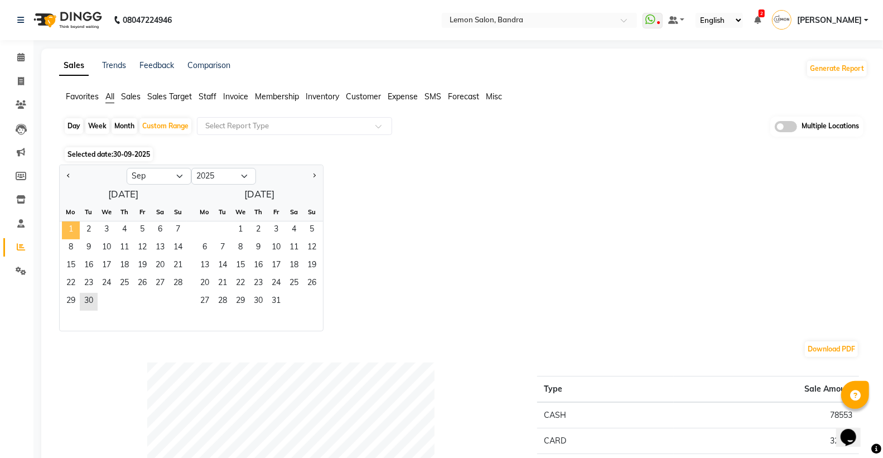
click at [70, 230] on span "1" at bounding box center [71, 230] width 18 height 18
click at [88, 302] on span "30" at bounding box center [89, 302] width 18 height 18
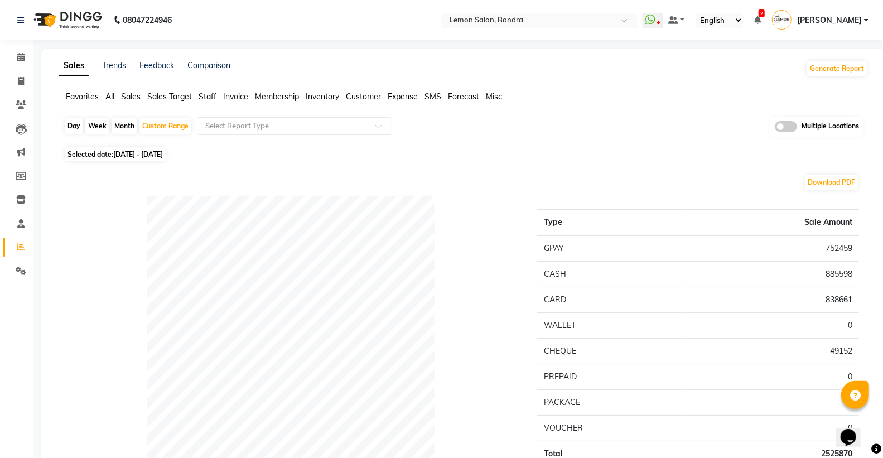
click at [533, 23] on input "text" at bounding box center [528, 21] width 162 height 11
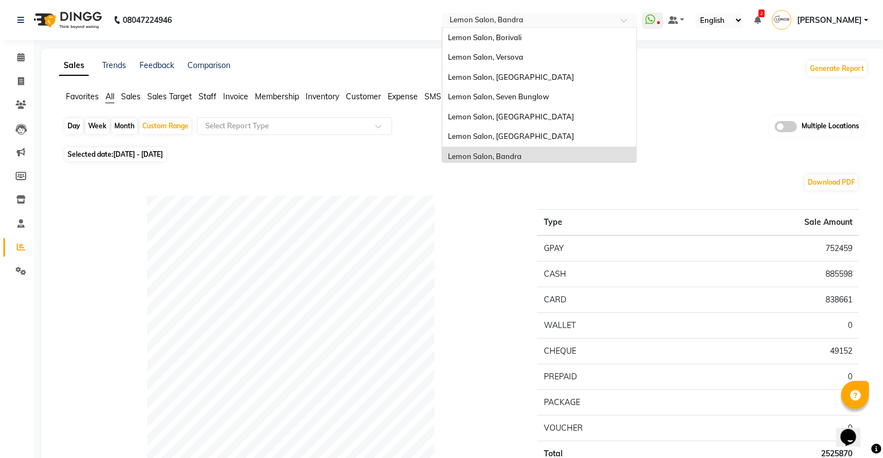
scroll to position [103, 0]
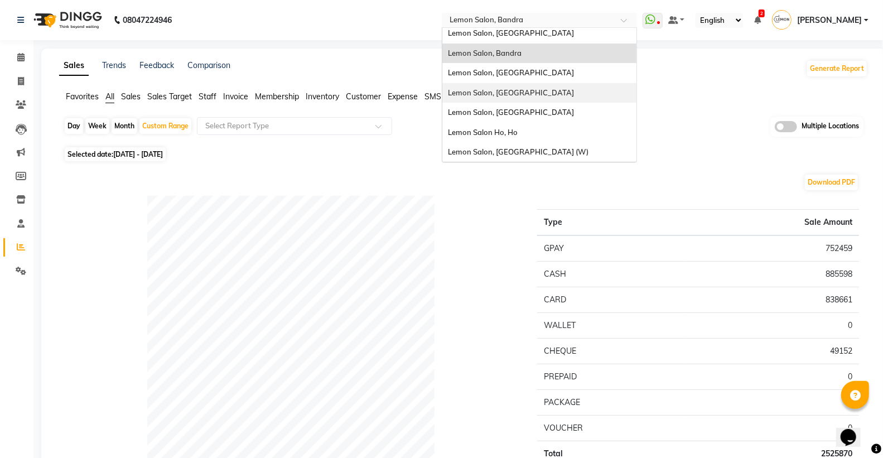
click at [555, 90] on div "Lemon Salon, [GEOGRAPHIC_DATA]" at bounding box center [539, 93] width 194 height 20
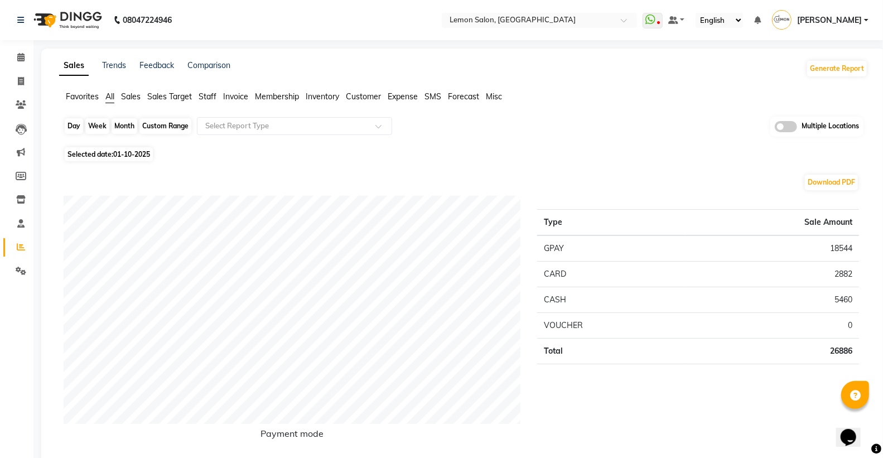
click at [76, 126] on div "Day" at bounding box center [74, 126] width 18 height 16
select select "10"
select select "2025"
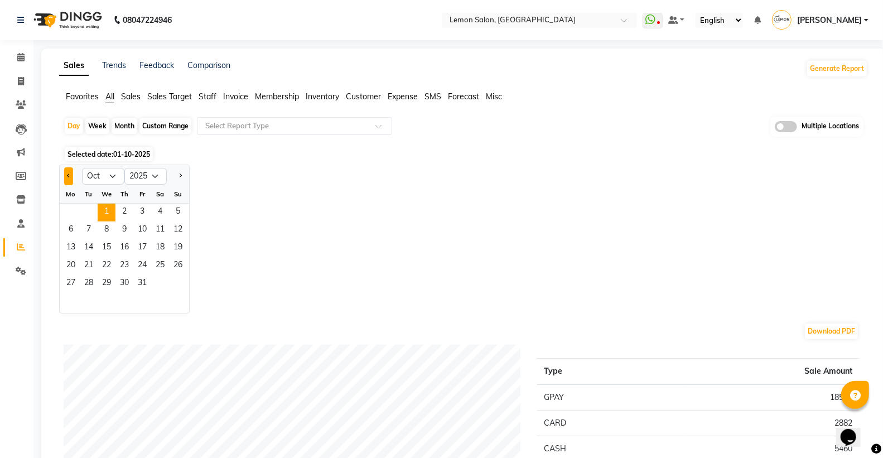
click at [70, 181] on button "Previous month" at bounding box center [68, 176] width 9 height 18
select select "9"
click at [97, 280] on span "30" at bounding box center [89, 284] width 18 height 18
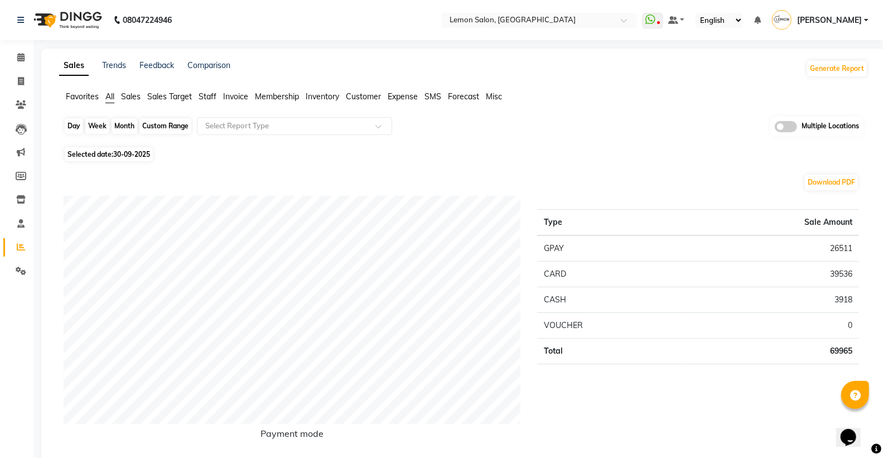
click at [74, 125] on div "Day" at bounding box center [74, 126] width 18 height 16
select select "9"
select select "2025"
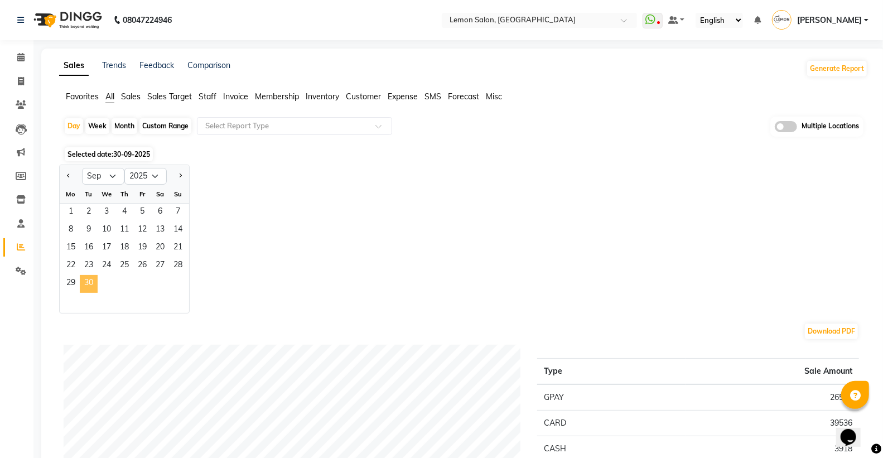
click at [88, 282] on span "30" at bounding box center [89, 284] width 18 height 18
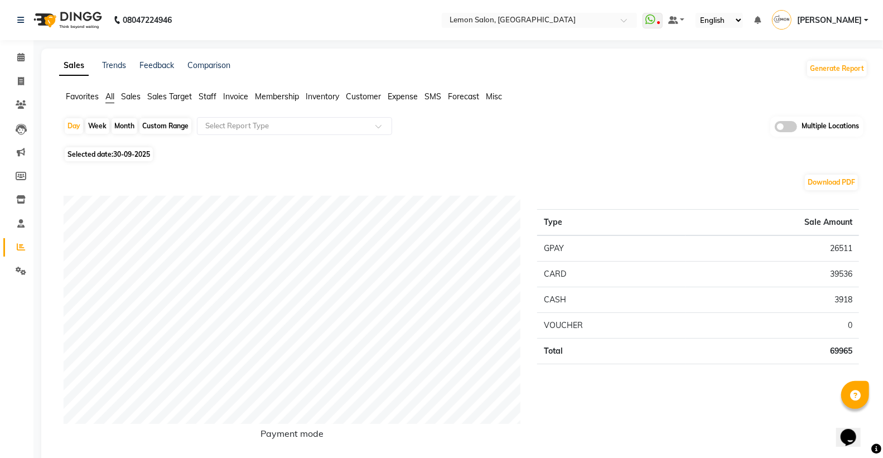
click at [177, 123] on div "Custom Range" at bounding box center [165, 126] width 52 height 16
select select "9"
select select "2025"
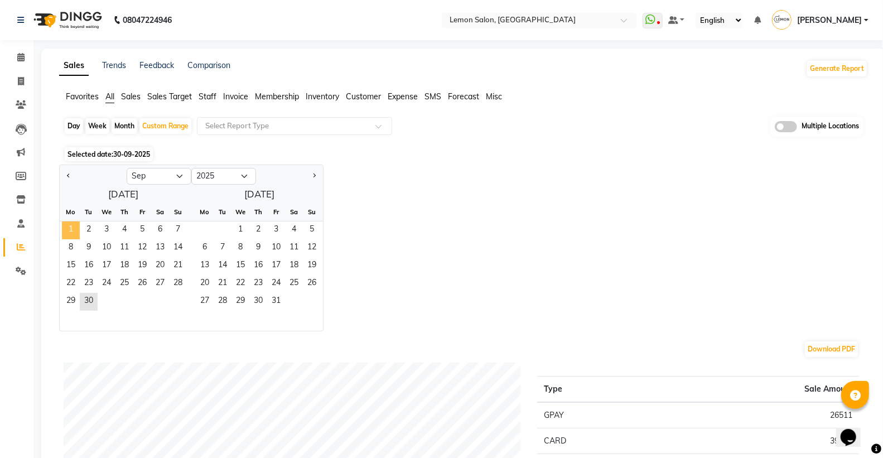
click at [65, 230] on span "1" at bounding box center [71, 230] width 18 height 18
click at [95, 302] on span "30" at bounding box center [89, 302] width 18 height 18
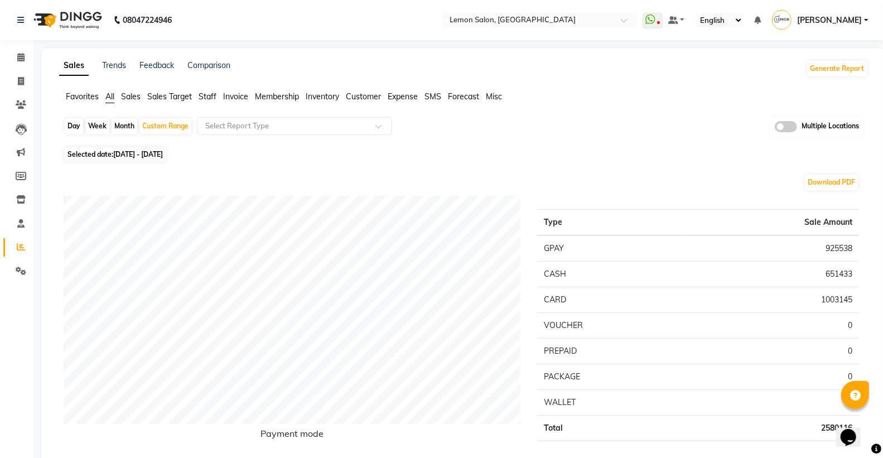
click at [73, 123] on div "Day" at bounding box center [74, 126] width 18 height 16
select select "9"
select select "2025"
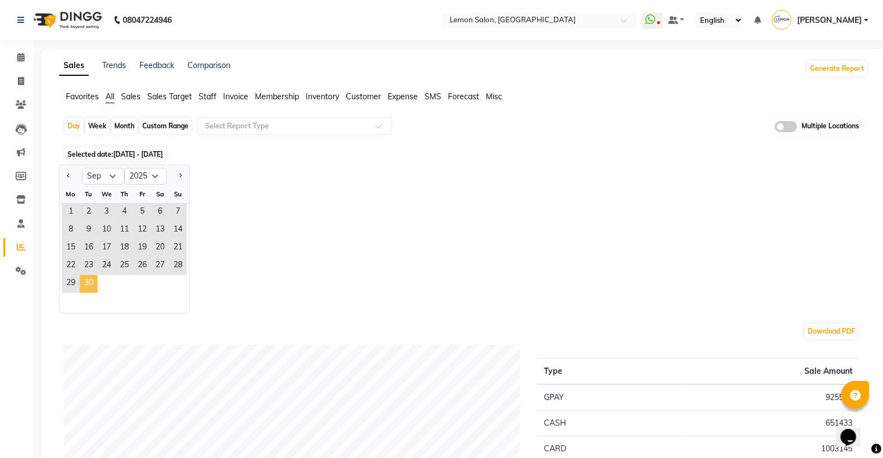
click at [89, 285] on span "30" at bounding box center [89, 284] width 18 height 18
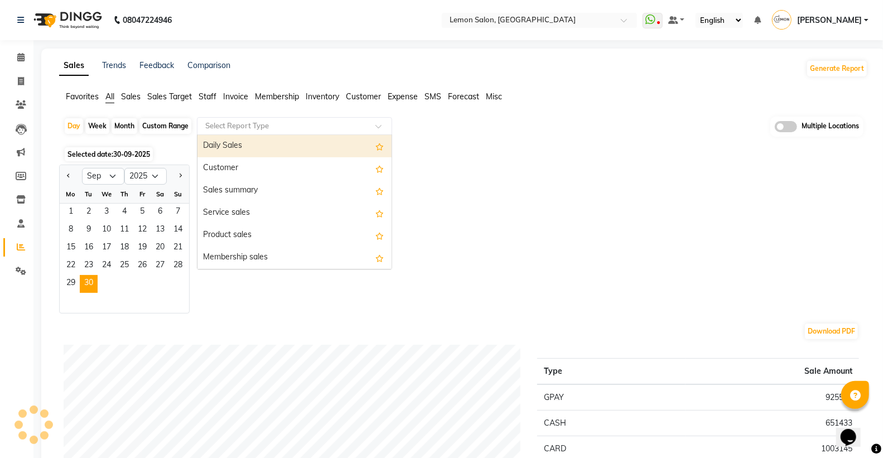
click at [218, 127] on input "text" at bounding box center [283, 126] width 161 height 11
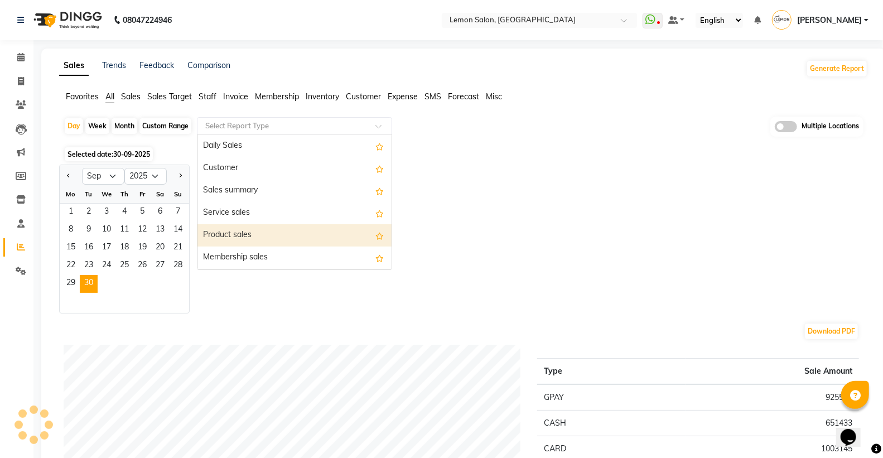
click at [227, 238] on div "Product sales" at bounding box center [294, 235] width 194 height 22
select select "full_report"
select select "csv"
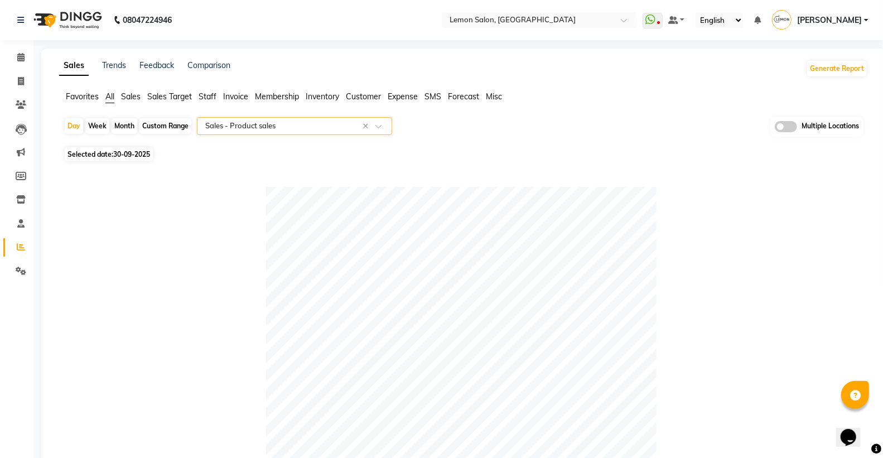
click at [259, 118] on div "Select Report Type × Sales - Product sales ×" at bounding box center [294, 126] width 195 height 18
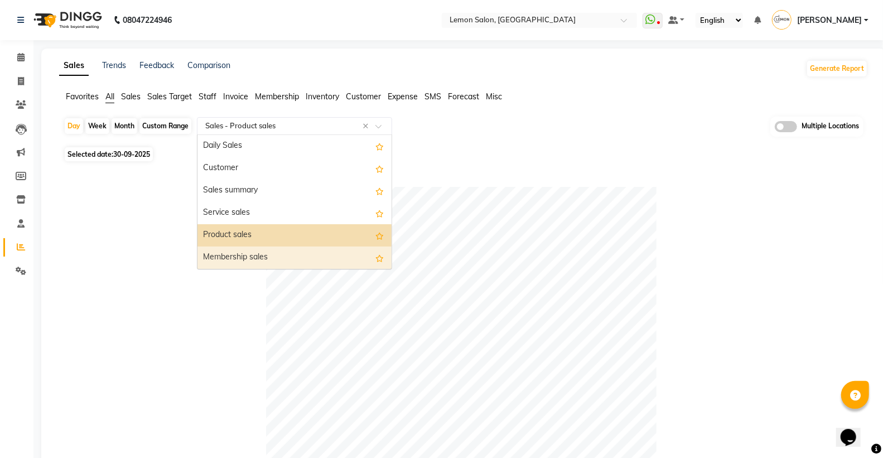
click at [233, 258] on div "Membership sales" at bounding box center [294, 258] width 194 height 22
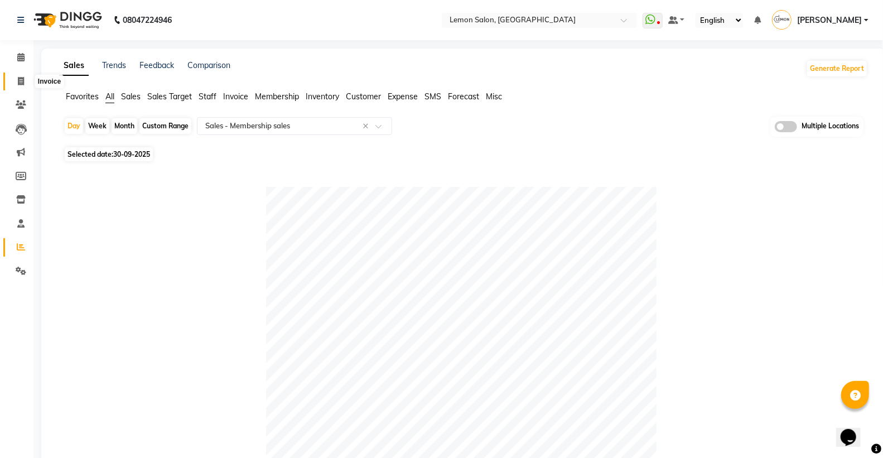
click at [24, 75] on span at bounding box center [21, 81] width 20 height 13
select select "service"
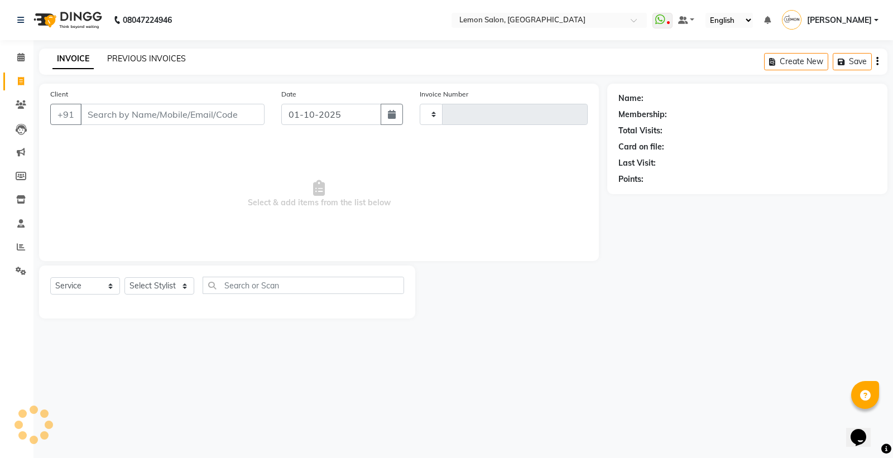
type input "7049"
select select "551"
click at [141, 55] on link "PREVIOUS INVOICES" at bounding box center [146, 59] width 79 height 10
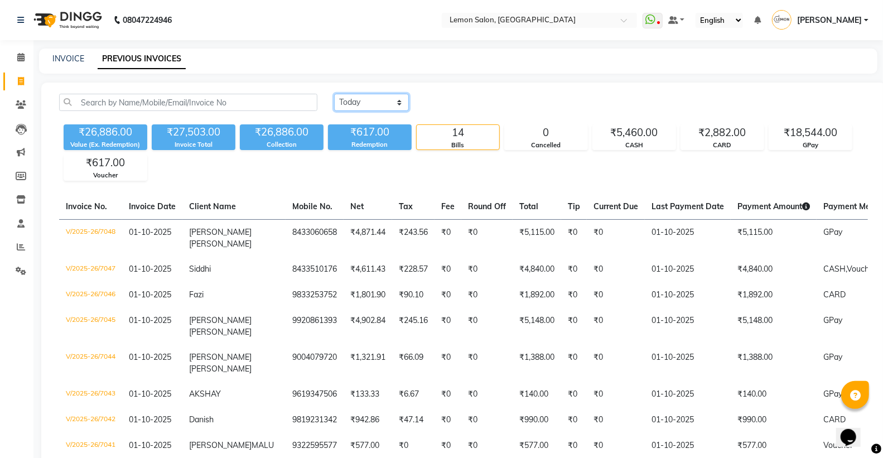
click at [359, 106] on select "Today Yesterday Custom Range" at bounding box center [371, 102] width 75 height 17
select select "yesterday"
click at [334, 94] on select "Today Yesterday Custom Range" at bounding box center [371, 102] width 75 height 17
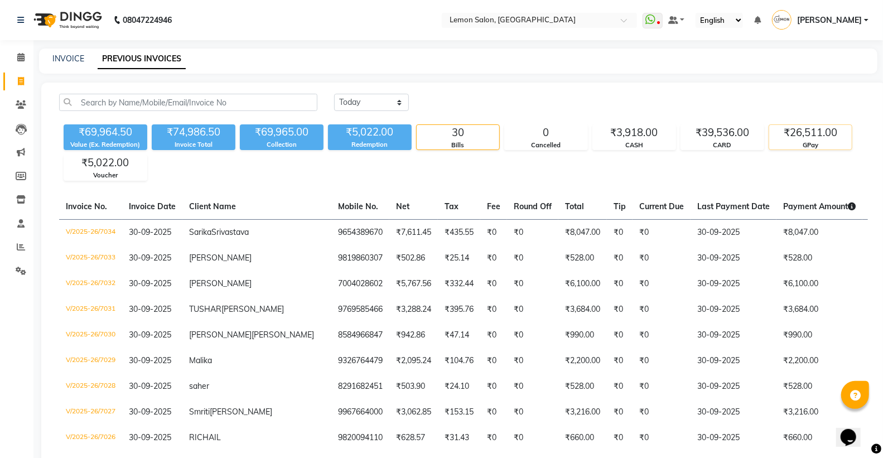
click at [819, 129] on div "₹26,511.00" at bounding box center [810, 133] width 83 height 16
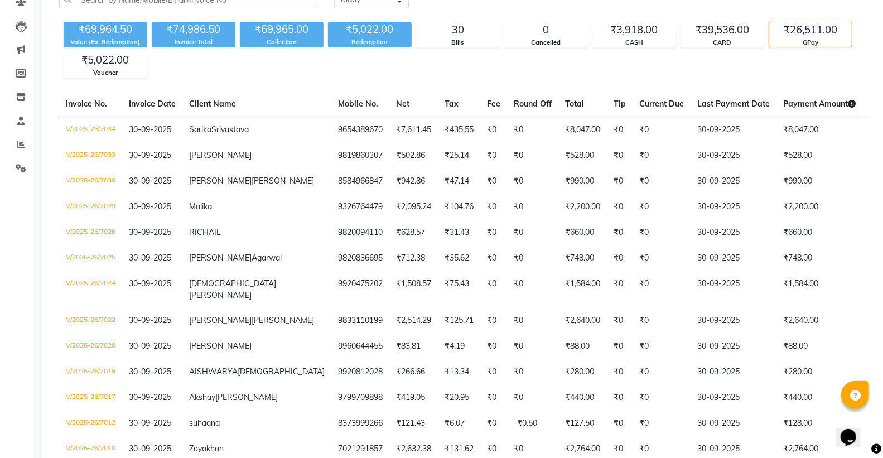
scroll to position [282, 0]
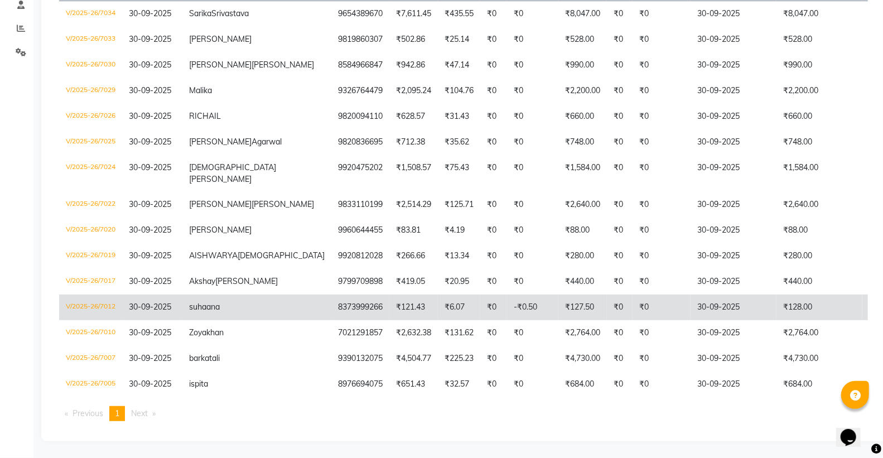
click at [558, 296] on td "₹127.50" at bounding box center [582, 308] width 49 height 26
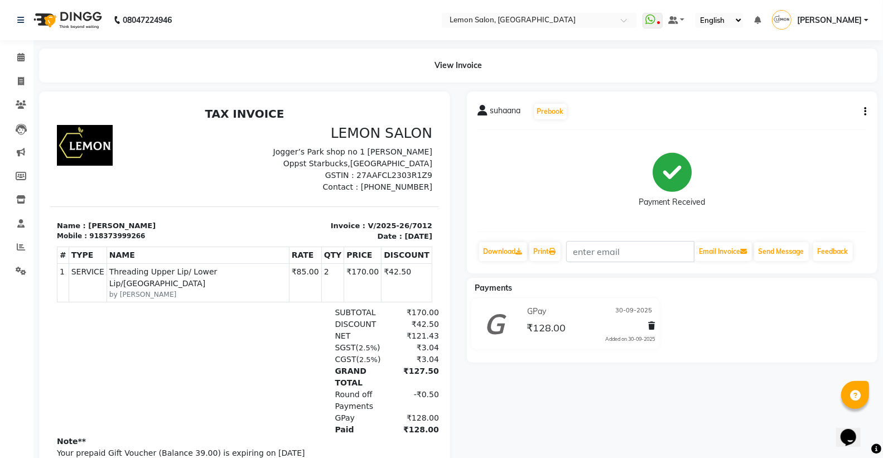
click at [862, 112] on button "button" at bounding box center [863, 112] width 7 height 12
click at [804, 121] on div "Edit Invoice" at bounding box center [810, 126] width 76 height 14
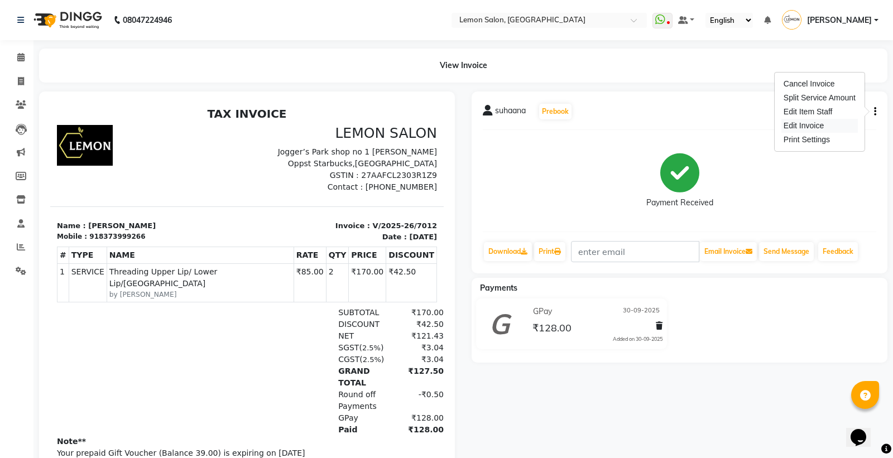
select select "service"
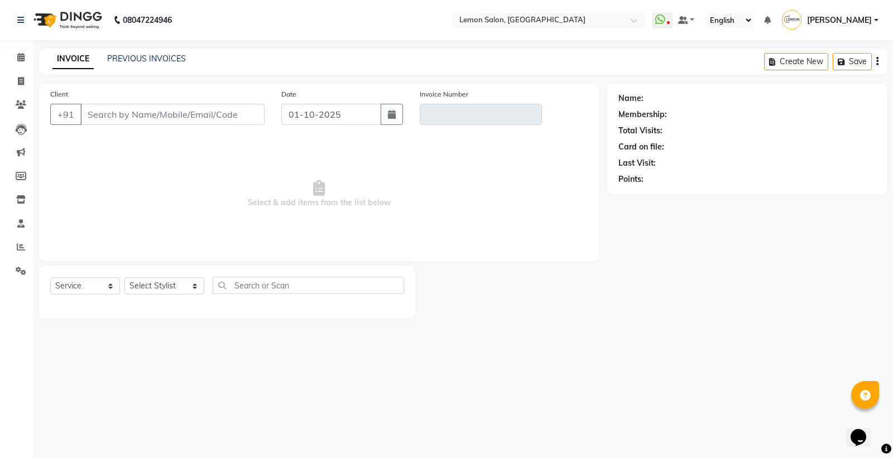
type input "8373999266"
type input "V/2025-26/7012"
select select "1: Object"
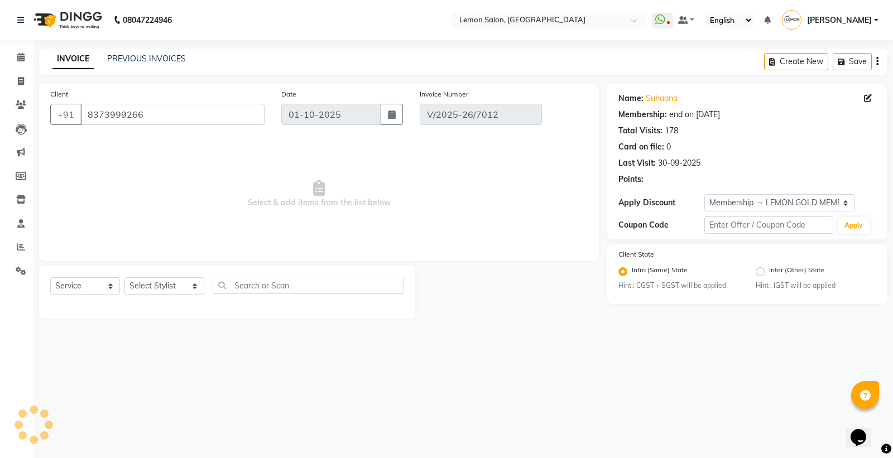
type input "30-09-2025"
select select "select"
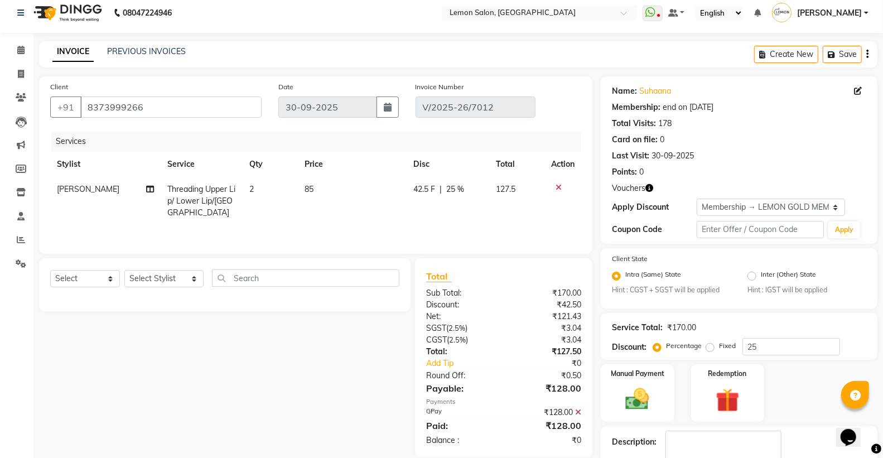
scroll to position [57, 0]
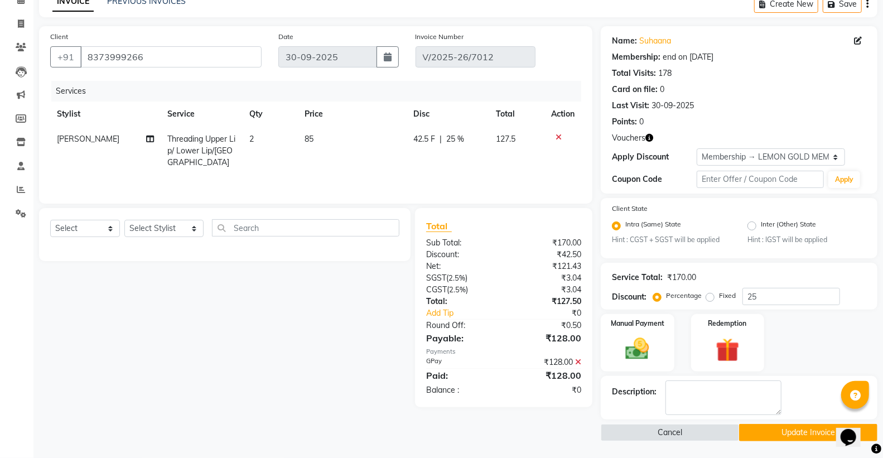
click at [576, 361] on icon at bounding box center [578, 362] width 6 height 8
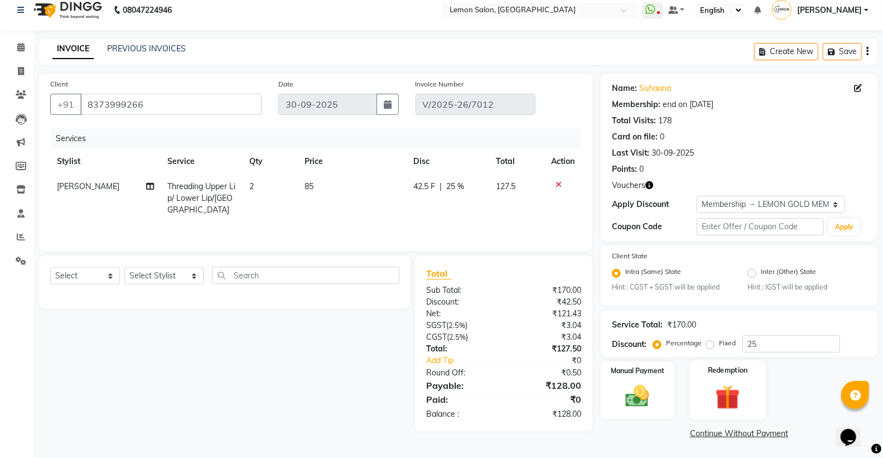
click at [741, 388] on img at bounding box center [728, 398] width 40 height 31
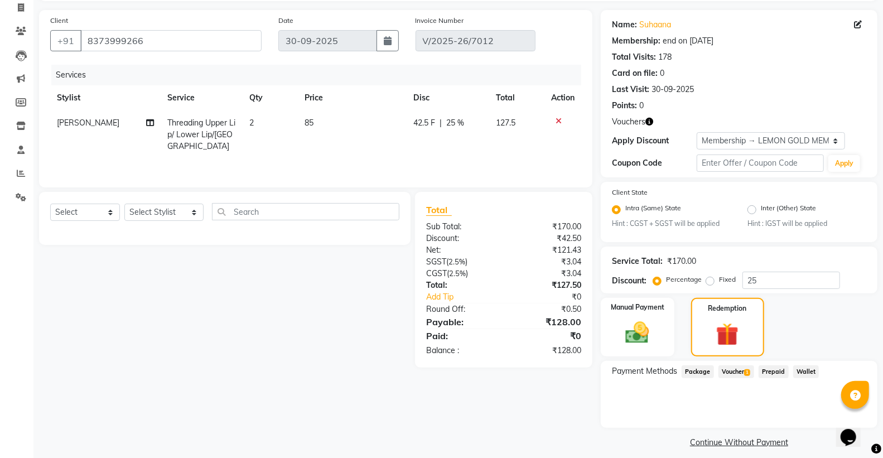
scroll to position [82, 0]
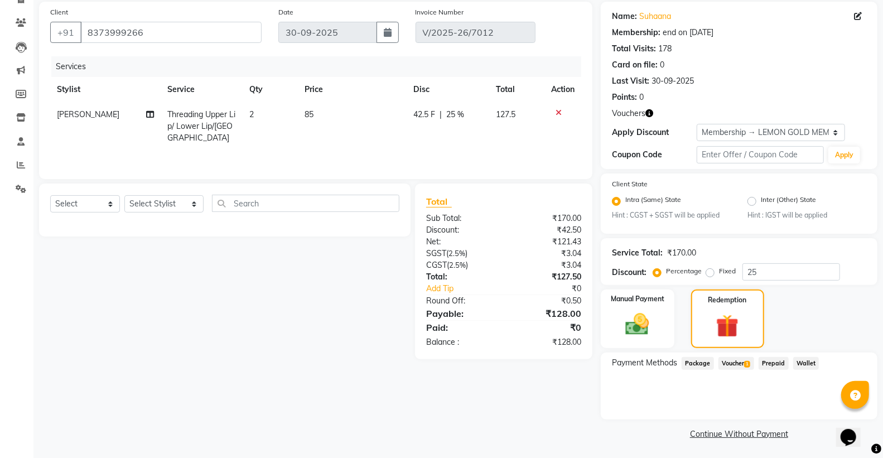
click at [739, 359] on span "Voucher 1" at bounding box center [737, 363] width 36 height 13
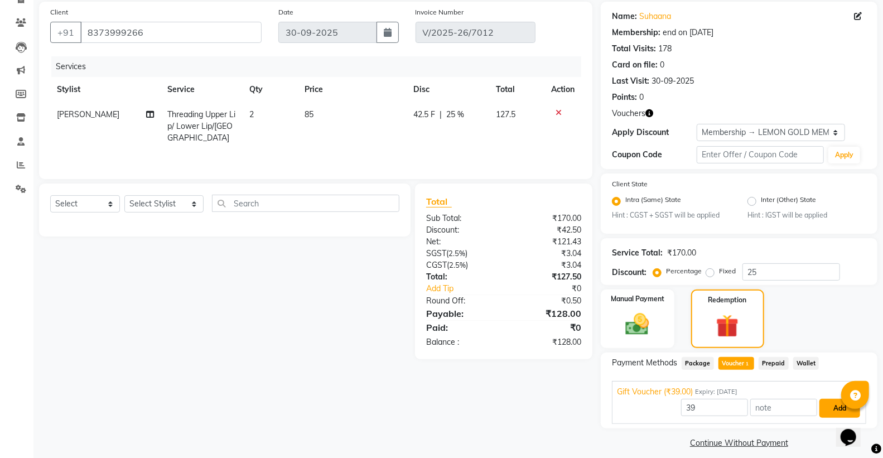
click at [825, 405] on button "Add" at bounding box center [840, 408] width 41 height 19
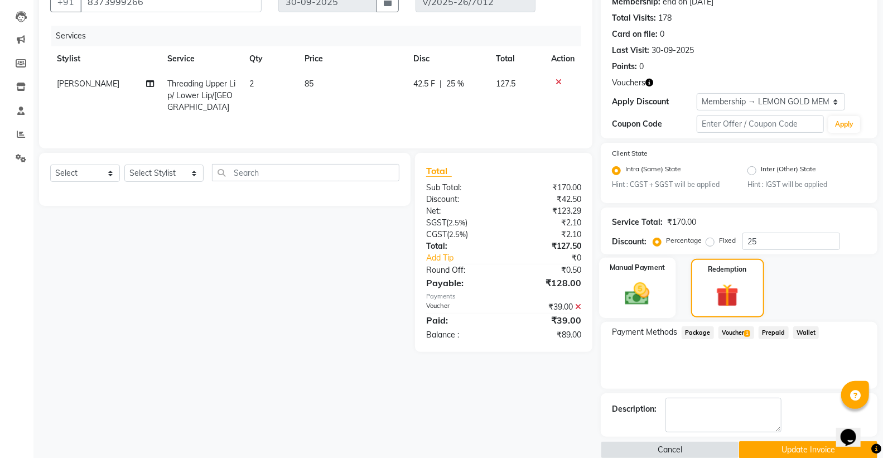
scroll to position [129, 0]
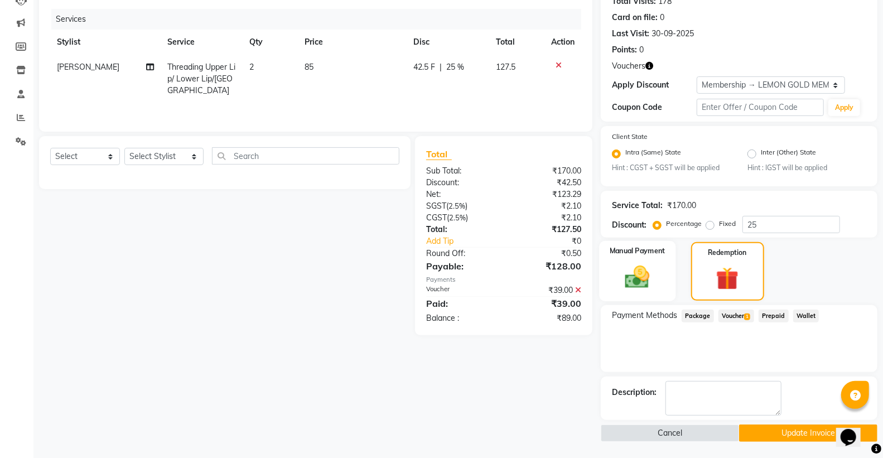
click at [672, 279] on div "Manual Payment" at bounding box center [637, 271] width 76 height 60
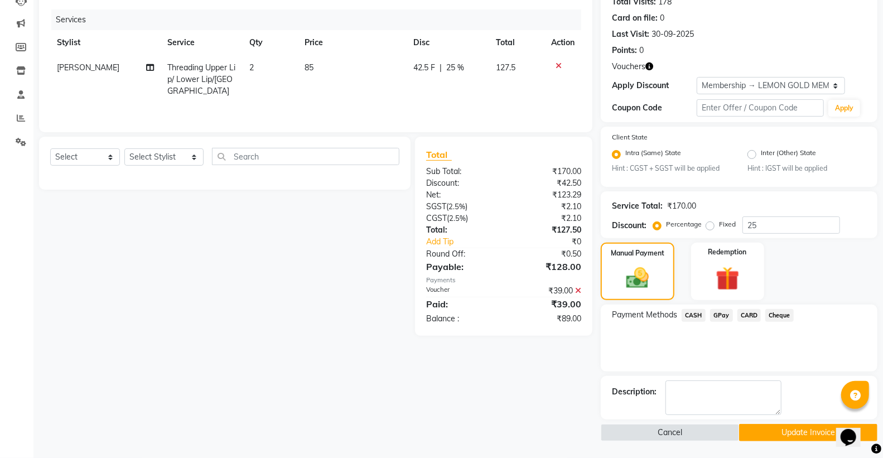
click at [730, 310] on span "GPay" at bounding box center [721, 315] width 23 height 13
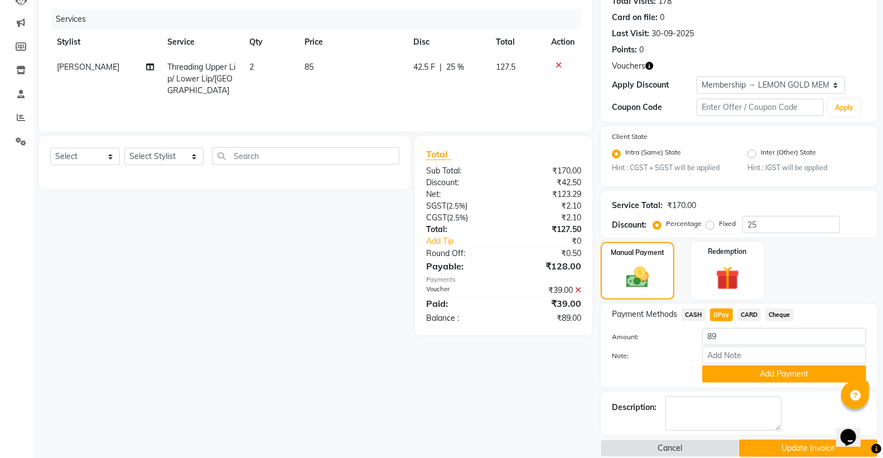
click at [726, 313] on span "GPay" at bounding box center [721, 315] width 23 height 13
click at [753, 380] on button "Add Payment" at bounding box center [784, 373] width 164 height 17
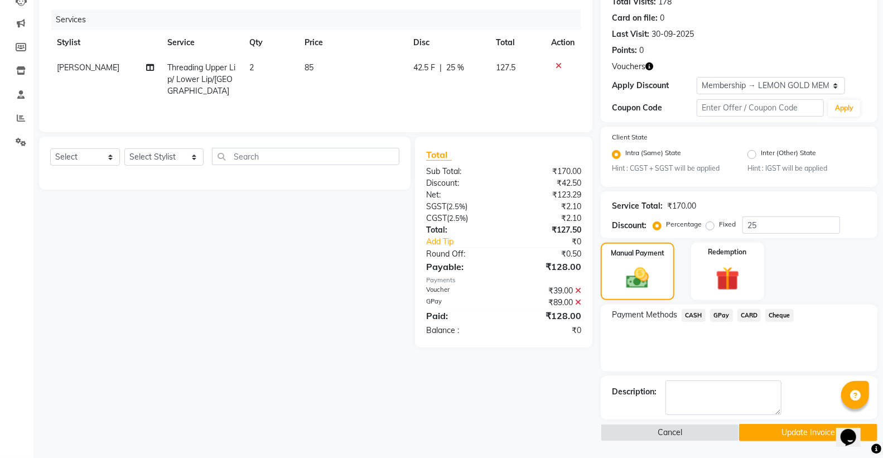
click at [773, 431] on button "Update Invoice" at bounding box center [808, 432] width 138 height 17
click at [770, 432] on button "Update Invoice" at bounding box center [808, 432] width 138 height 17
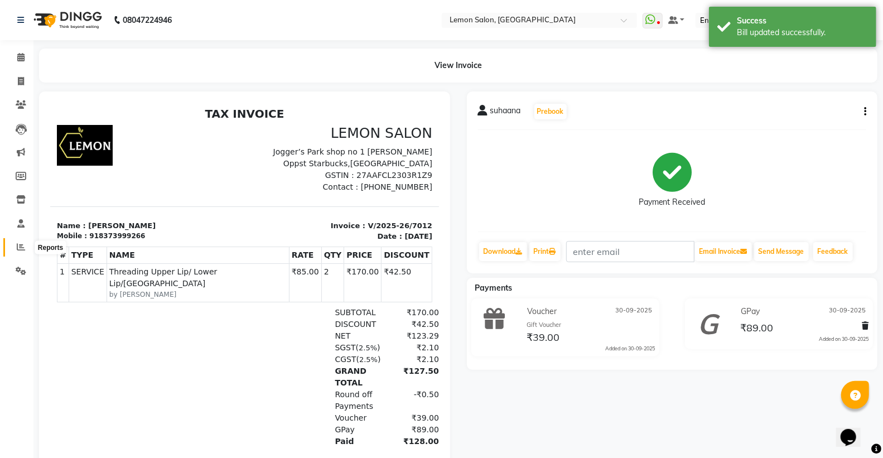
click at [13, 247] on span at bounding box center [21, 247] width 20 height 13
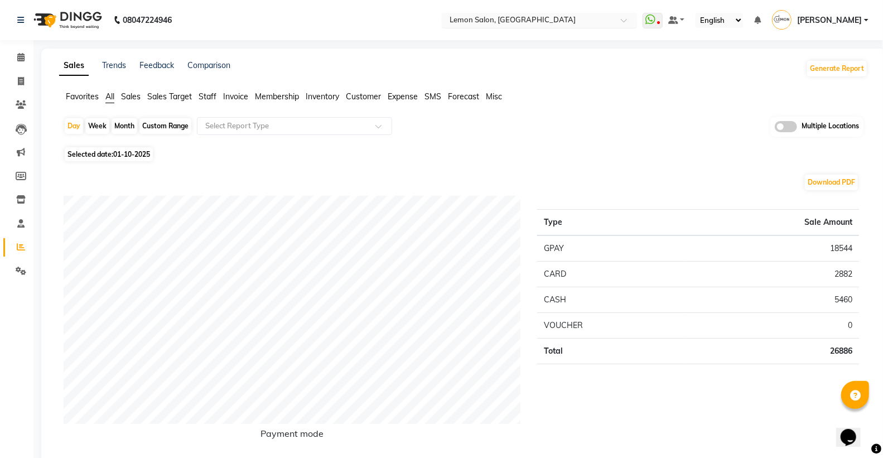
click at [545, 25] on input "text" at bounding box center [528, 21] width 162 height 11
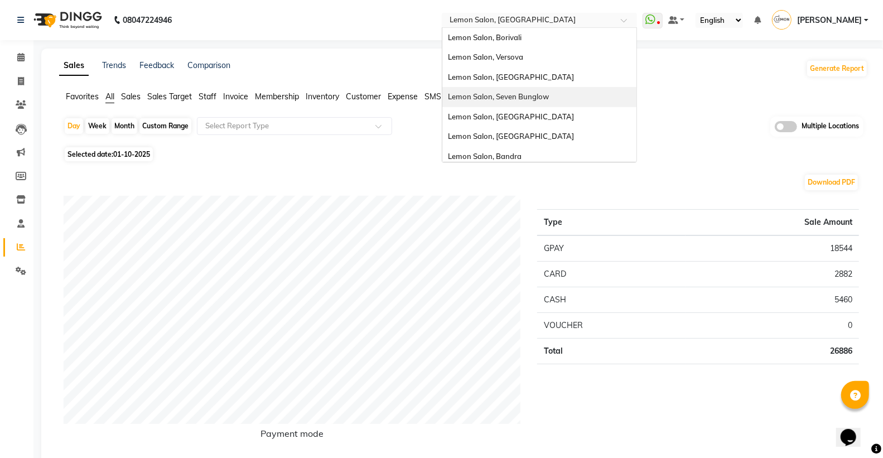
click at [549, 93] on span "Lemon Salon, Seven Bunglow" at bounding box center [498, 96] width 101 height 9
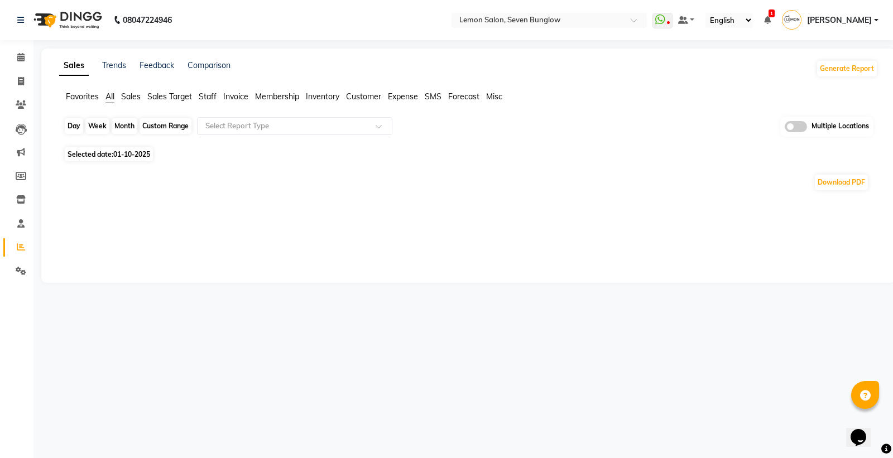
click at [76, 121] on div "Day" at bounding box center [74, 126] width 18 height 16
select select "10"
select select "2025"
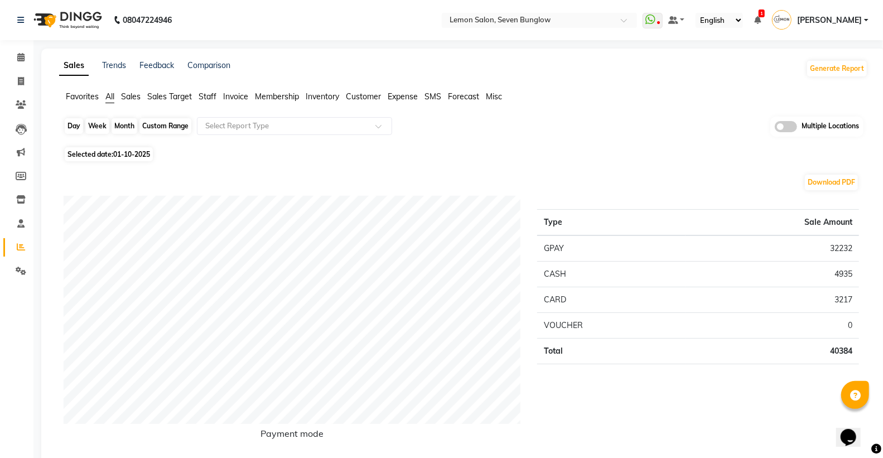
click at [71, 120] on div "Day" at bounding box center [74, 126] width 18 height 16
select select "10"
select select "2025"
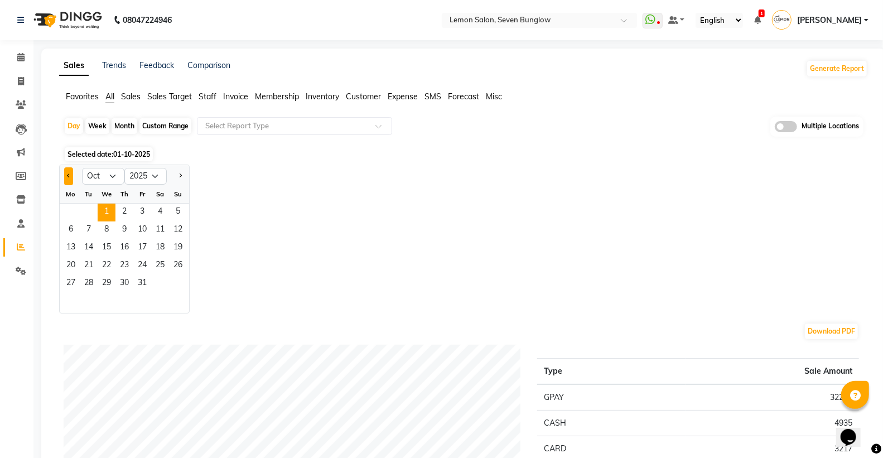
click at [65, 171] on button "Previous month" at bounding box center [68, 176] width 9 height 18
select select "9"
click at [85, 283] on span "30" at bounding box center [89, 284] width 18 height 18
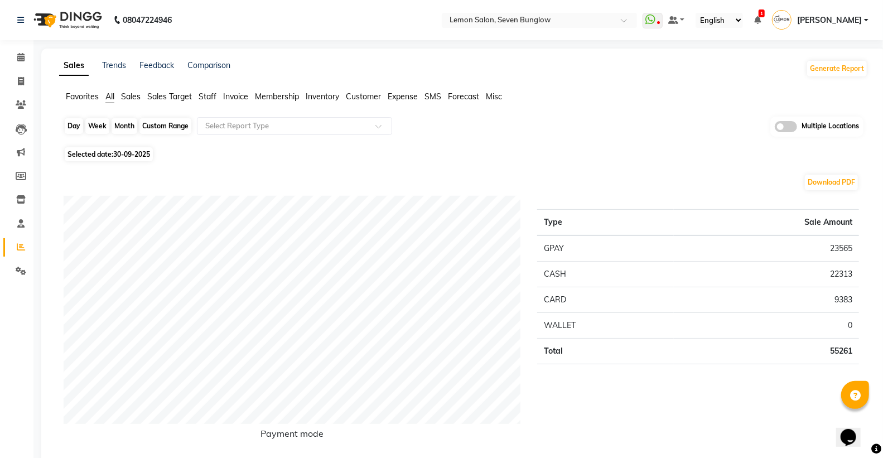
click at [68, 123] on div "Day" at bounding box center [74, 126] width 18 height 16
select select "9"
select select "2025"
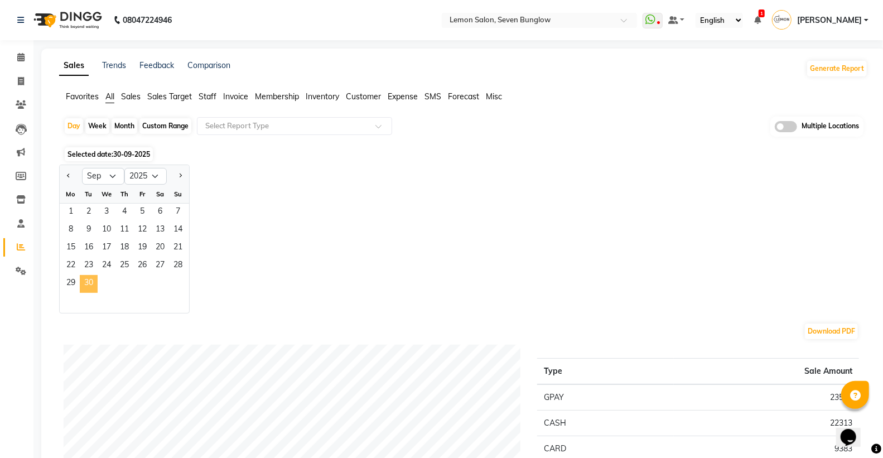
click at [94, 278] on span "30" at bounding box center [89, 284] width 18 height 18
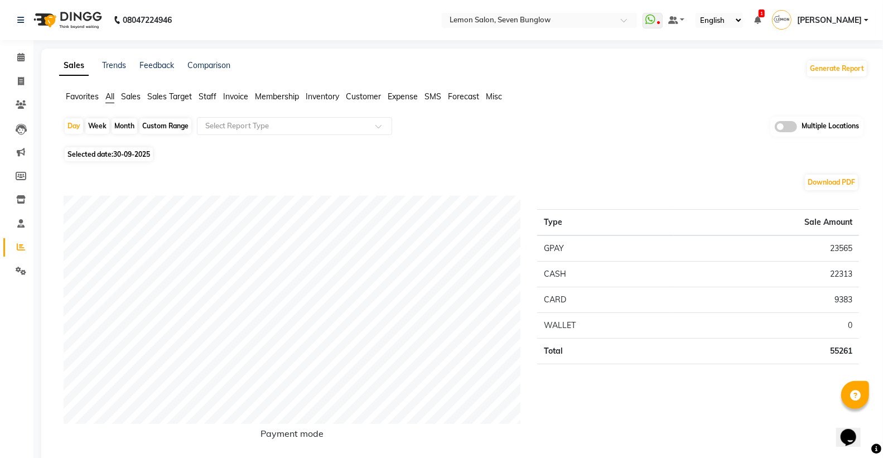
click at [575, 9] on nav "08047224946 Select Location × Lemon Salon, Seven Bunglow WhatsApp Status ✕ Stat…" at bounding box center [441, 20] width 883 height 40
click at [573, 16] on input "text" at bounding box center [528, 21] width 162 height 11
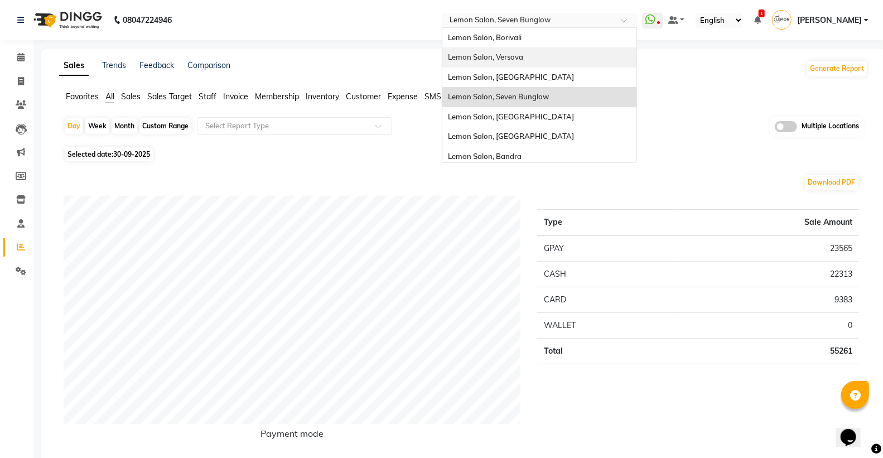
click at [548, 52] on div "Lemon Salon, Versova" at bounding box center [539, 57] width 194 height 20
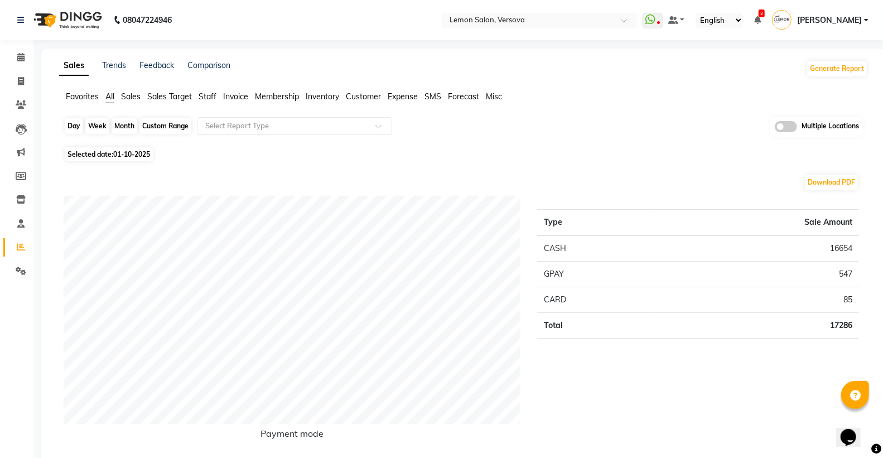
click at [75, 123] on div "Day" at bounding box center [74, 126] width 18 height 16
select select "10"
select select "2025"
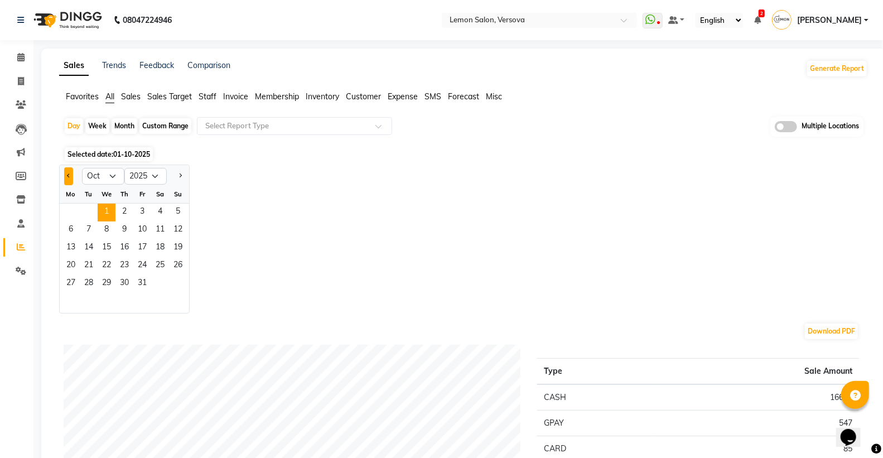
click at [69, 174] on span "Previous month" at bounding box center [69, 176] width 4 height 4
select select "9"
click at [87, 281] on span "30" at bounding box center [89, 284] width 18 height 18
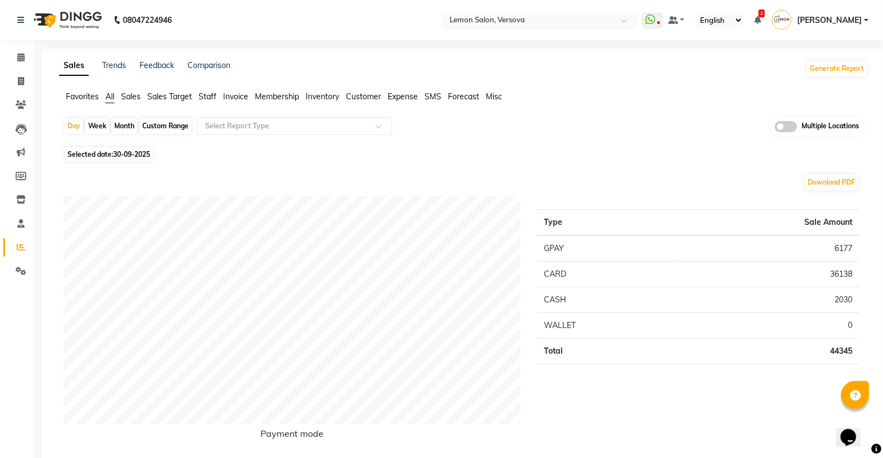
click at [555, 17] on input "text" at bounding box center [528, 21] width 162 height 11
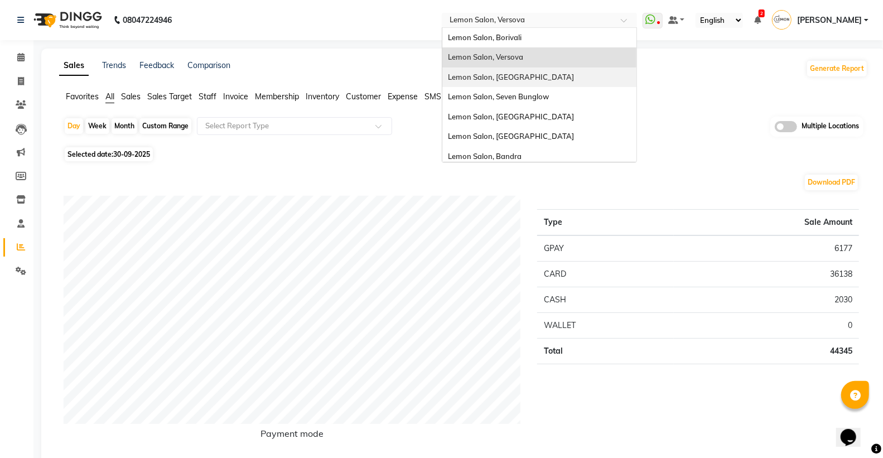
click at [542, 81] on div "Lemon Salon, [GEOGRAPHIC_DATA]" at bounding box center [539, 78] width 194 height 20
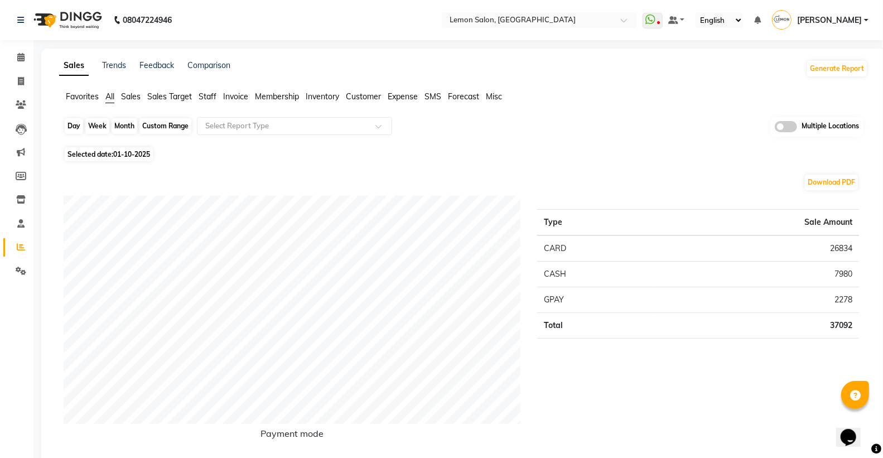
click at [75, 132] on div "Day" at bounding box center [74, 126] width 18 height 16
select select "10"
select select "2025"
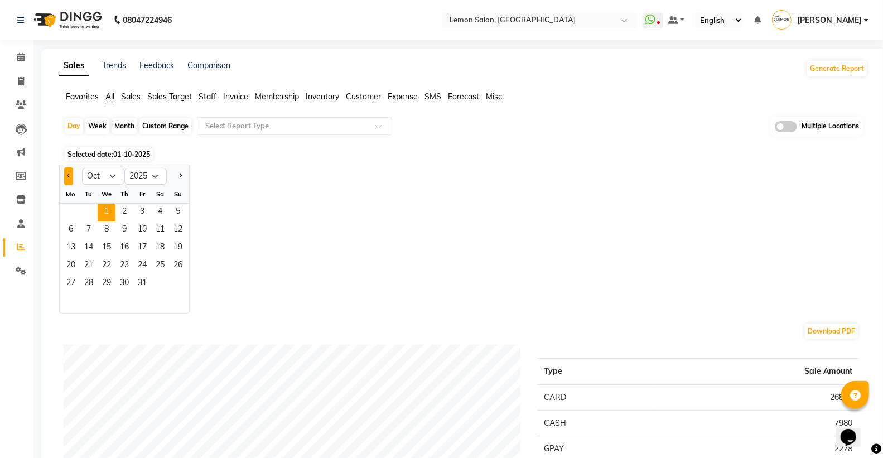
click at [71, 177] on button "Previous month" at bounding box center [68, 176] width 9 height 18
select select "9"
click at [95, 281] on span "30" at bounding box center [89, 284] width 18 height 18
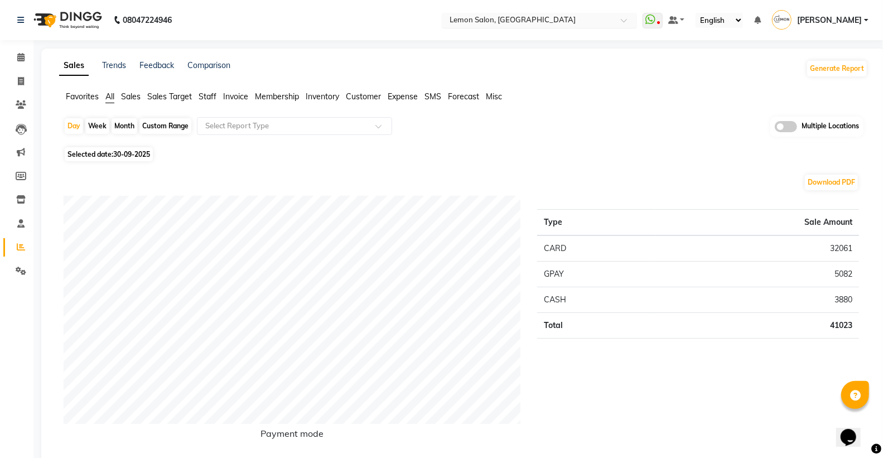
click at [549, 20] on input "text" at bounding box center [528, 21] width 162 height 11
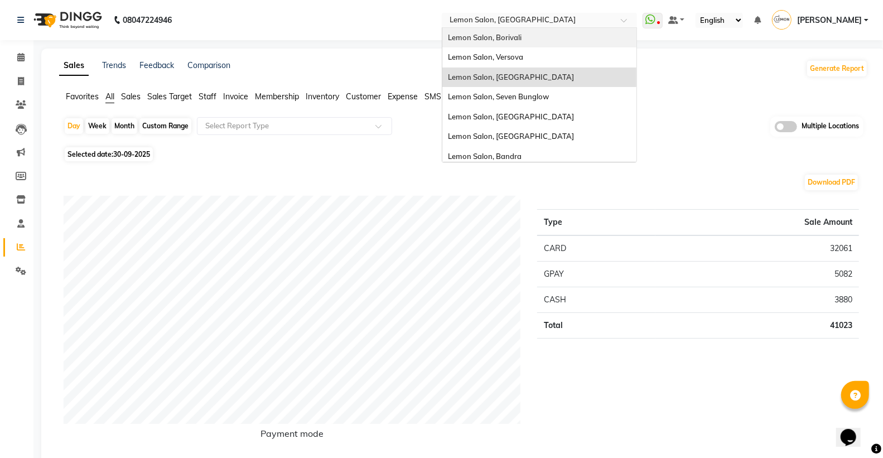
click at [550, 42] on div "Lemon Salon, Borivali" at bounding box center [539, 38] width 194 height 20
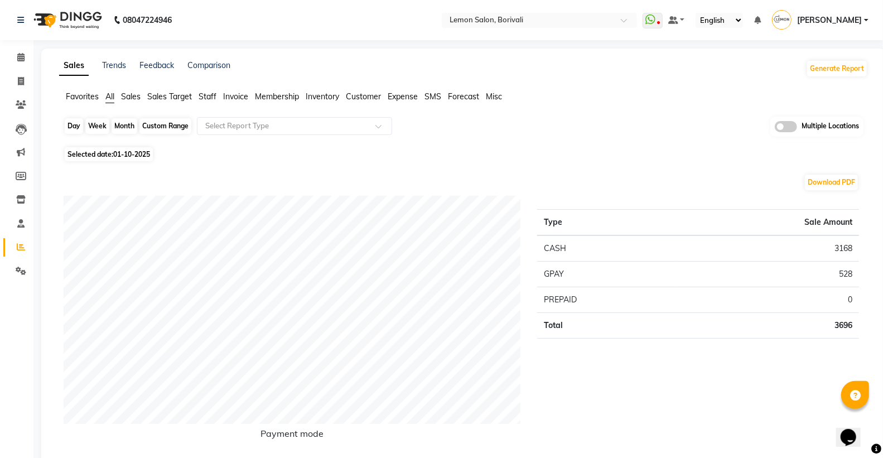
click at [75, 123] on div "Day" at bounding box center [74, 126] width 18 height 16
select select "10"
select select "2025"
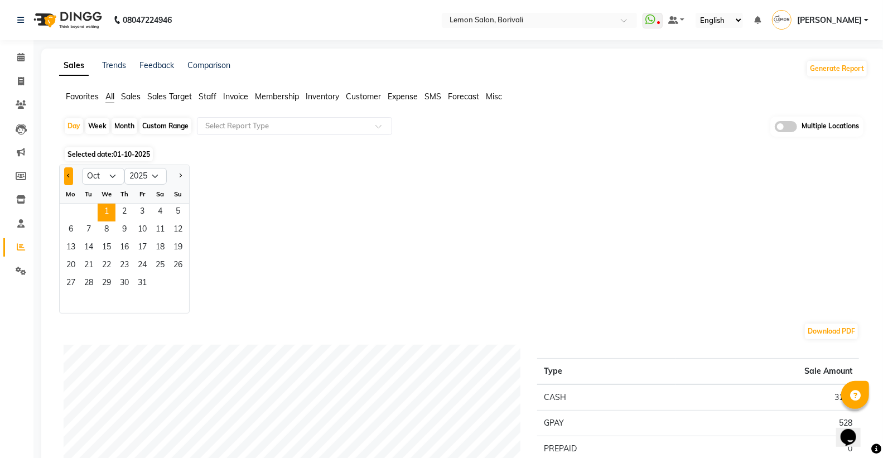
click at [68, 180] on button "Previous month" at bounding box center [68, 176] width 9 height 18
select select "9"
click at [80, 280] on span "30" at bounding box center [89, 284] width 18 height 18
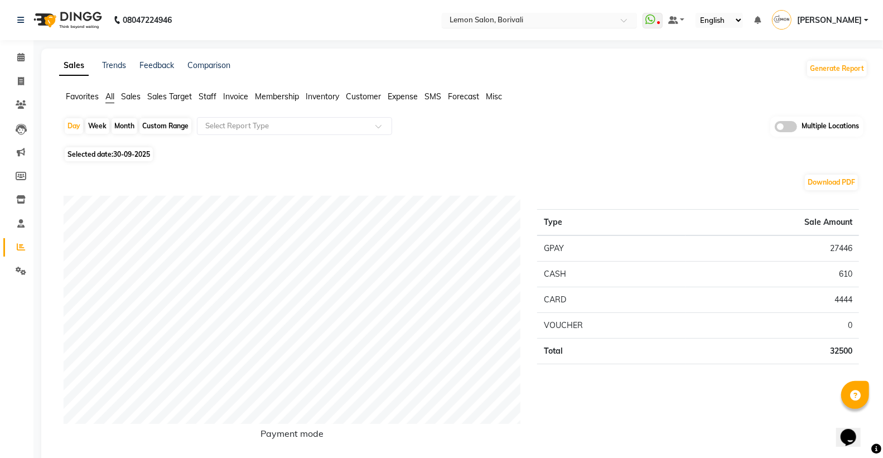
click at [538, 19] on input "text" at bounding box center [528, 21] width 162 height 11
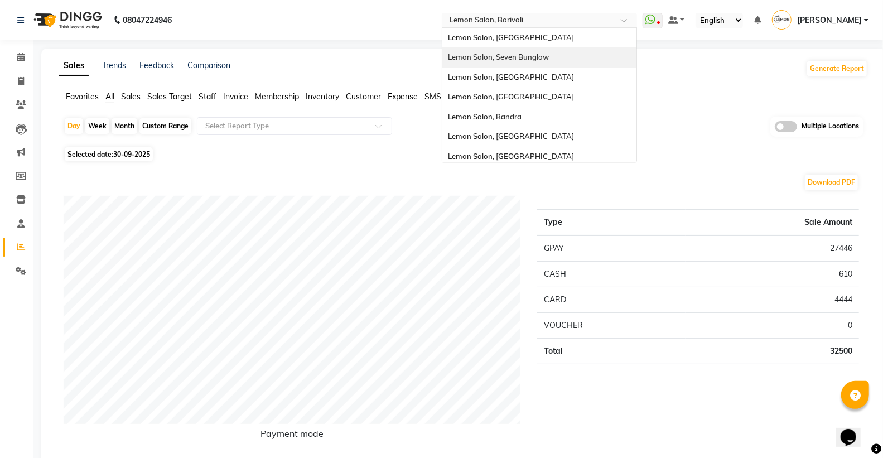
scroll to position [62, 0]
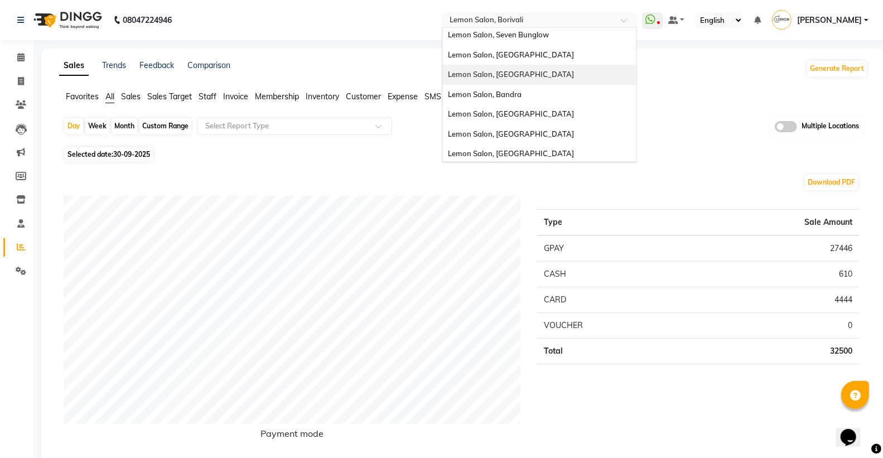
click at [533, 75] on span "Lemon Salon, [GEOGRAPHIC_DATA]" at bounding box center [511, 74] width 126 height 9
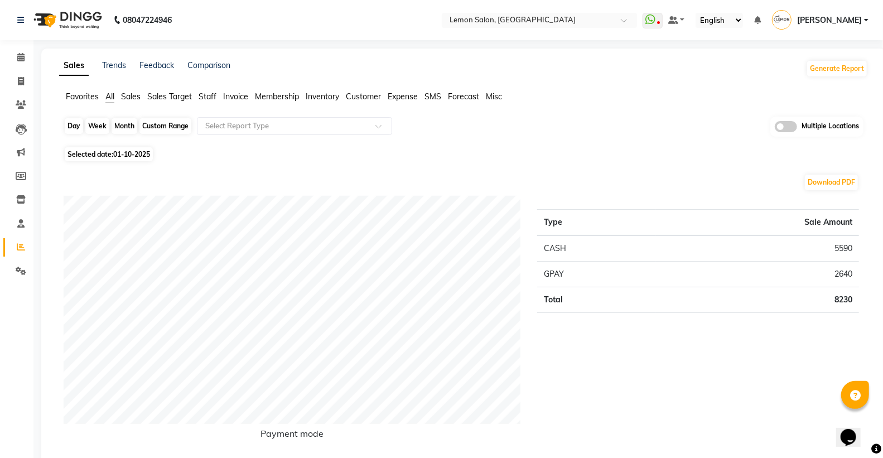
click at [74, 132] on div "Day" at bounding box center [74, 126] width 18 height 16
select select "10"
select select "2025"
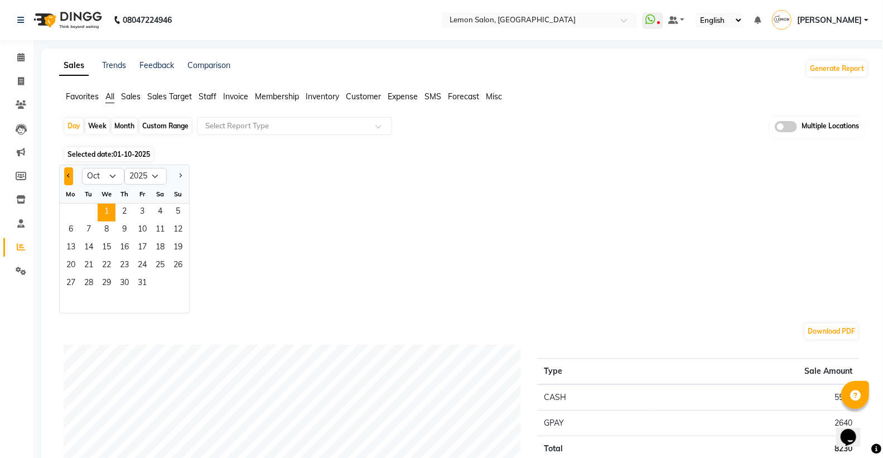
click at [65, 180] on button "Previous month" at bounding box center [68, 176] width 9 height 18
select select "9"
click at [92, 287] on span "30" at bounding box center [89, 284] width 18 height 18
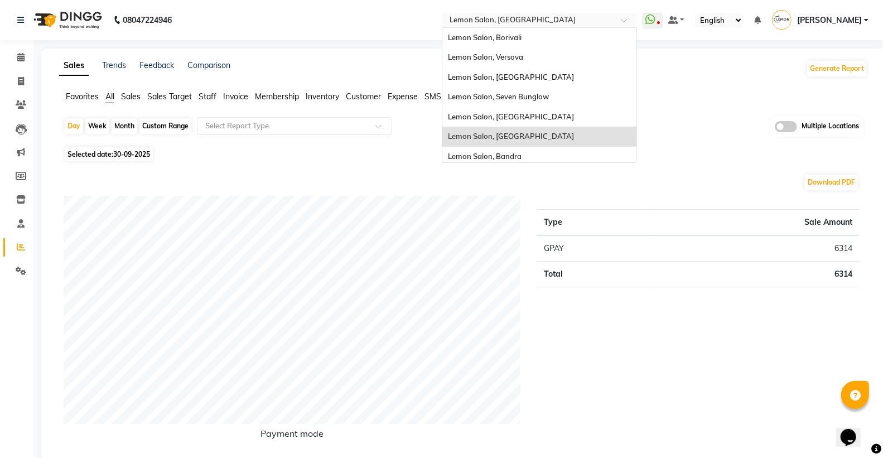
click at [522, 17] on input "text" at bounding box center [528, 21] width 162 height 11
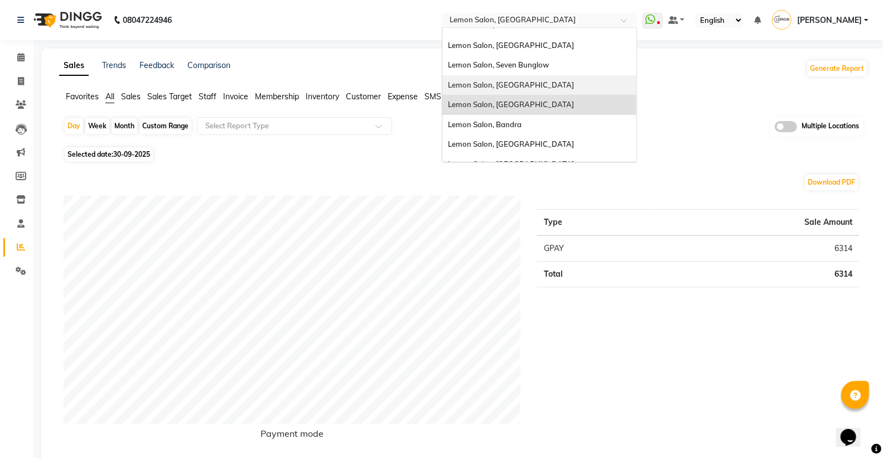
scroll to position [62, 0]
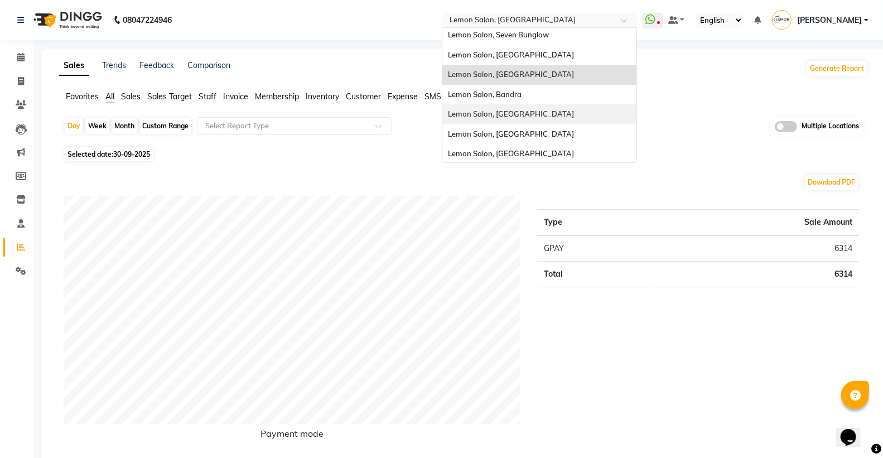
click at [537, 105] on div "Lemon Salon, [GEOGRAPHIC_DATA]" at bounding box center [539, 114] width 194 height 20
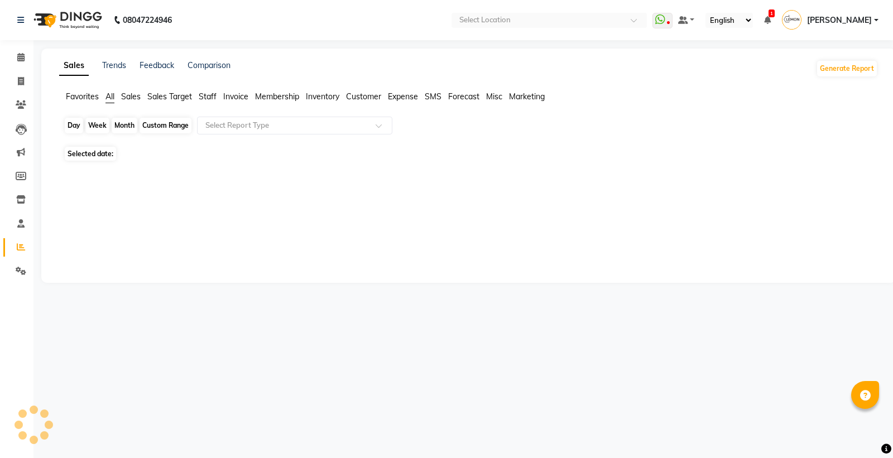
click at [73, 126] on div "Day" at bounding box center [74, 126] width 18 height 16
select select "10"
select select "2025"
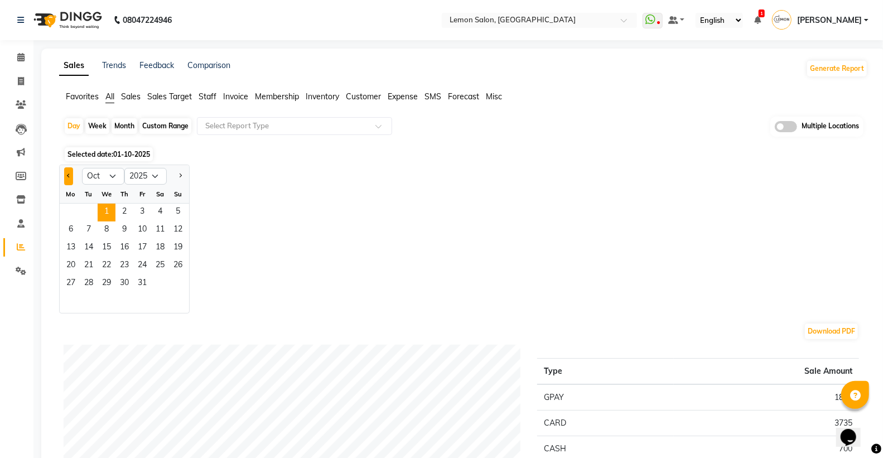
click at [70, 169] on button "Previous month" at bounding box center [68, 176] width 9 height 18
select select "9"
click at [89, 276] on span "30" at bounding box center [89, 284] width 18 height 18
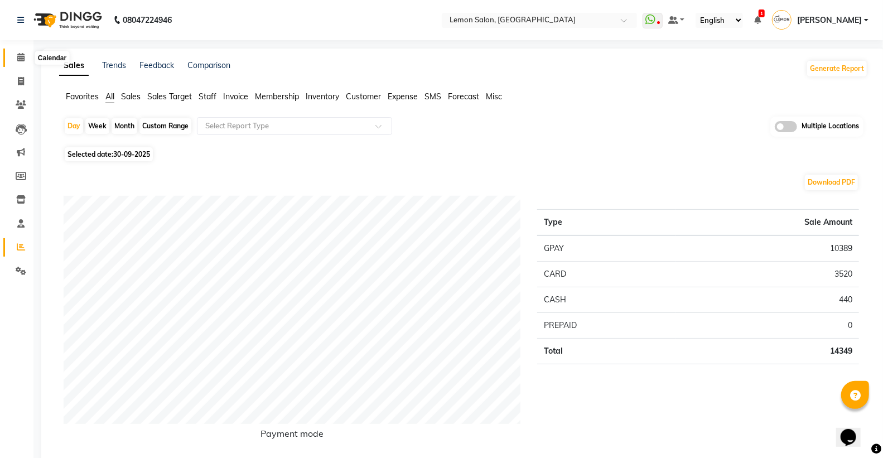
click at [19, 57] on icon at bounding box center [20, 57] width 7 height 8
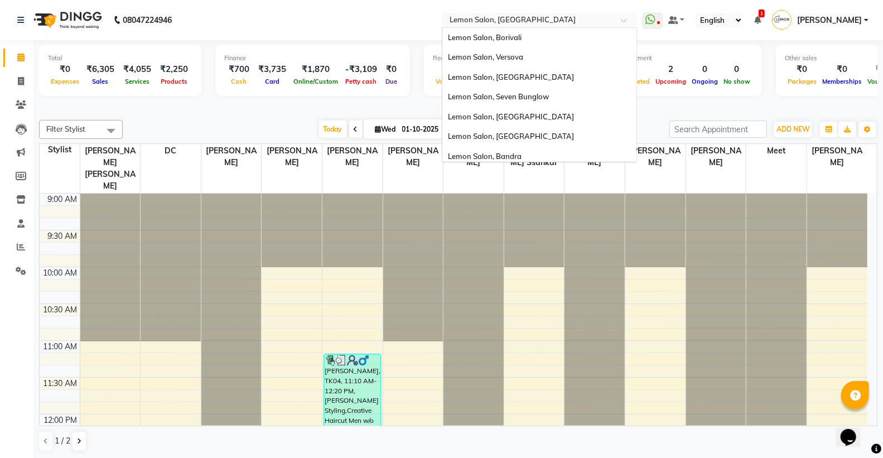
click at [527, 21] on input "text" at bounding box center [528, 21] width 162 height 11
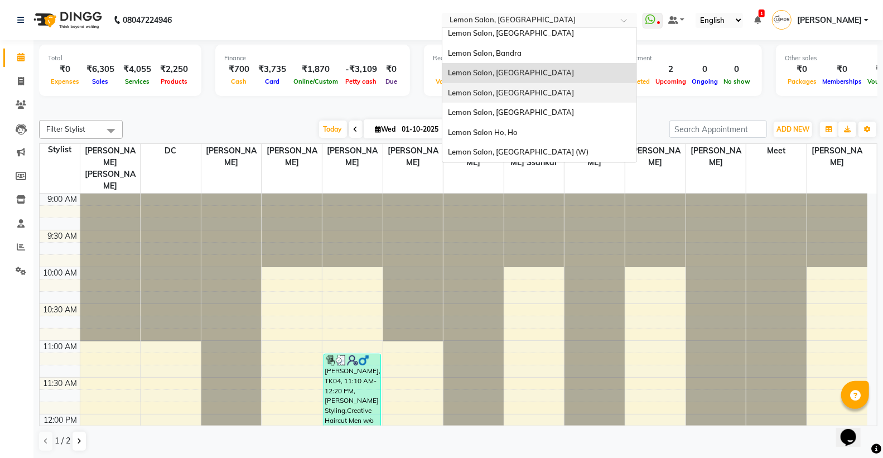
scroll to position [1, 0]
click at [542, 108] on div "Lemon Salon, [GEOGRAPHIC_DATA]" at bounding box center [539, 112] width 194 height 20
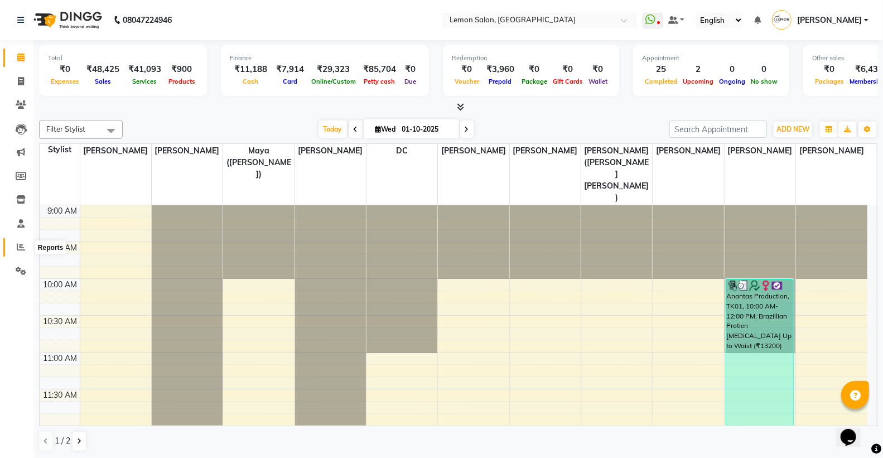
click at [19, 244] on icon at bounding box center [21, 247] width 8 height 8
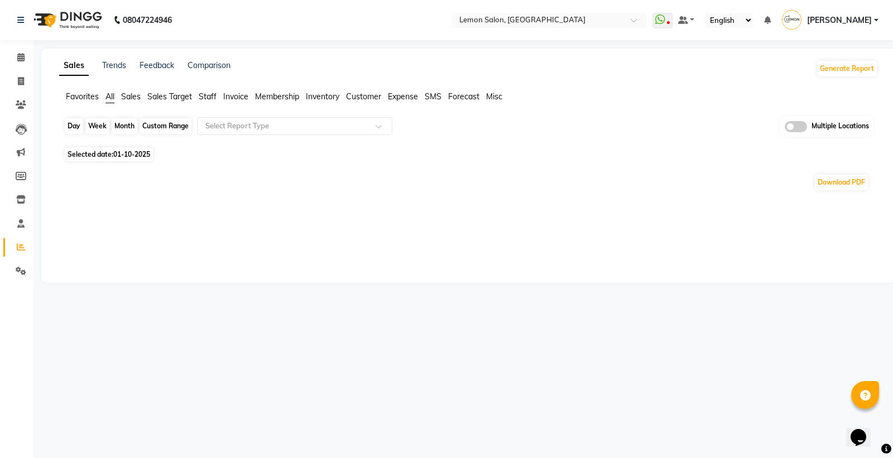
click at [71, 130] on div "Day" at bounding box center [74, 126] width 18 height 16
select select "10"
select select "2025"
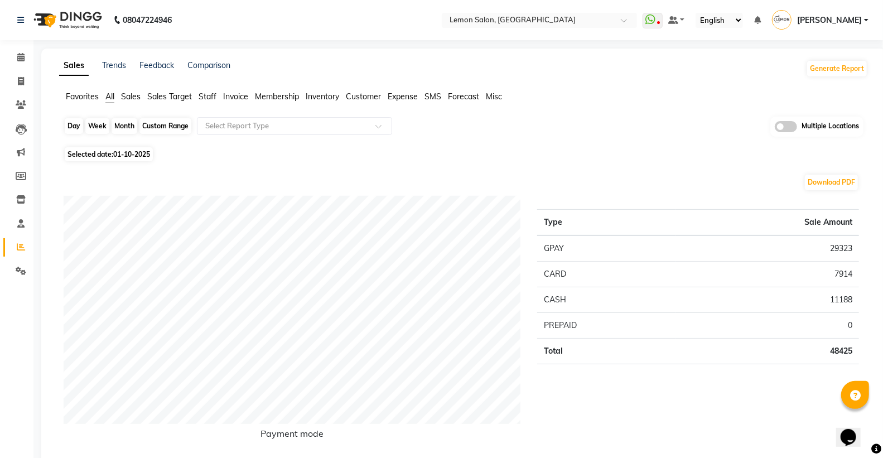
click at [81, 126] on div "Day" at bounding box center [74, 126] width 18 height 16
select select "10"
select select "2025"
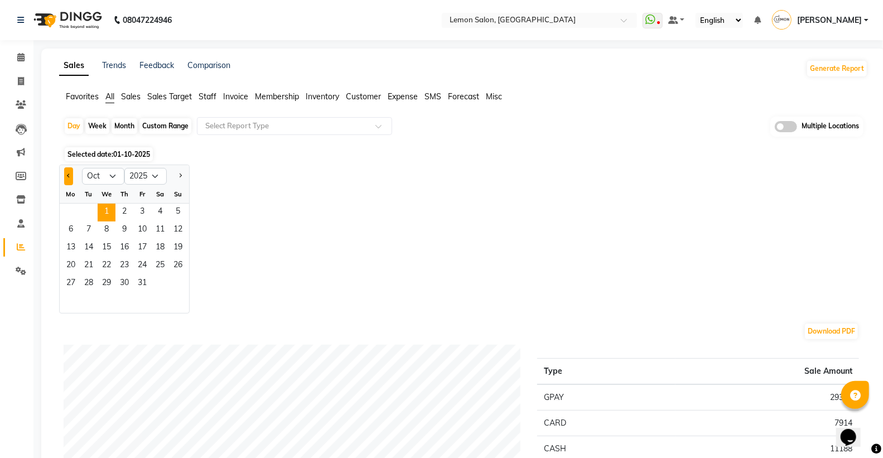
click at [66, 176] on button "Previous month" at bounding box center [68, 176] width 9 height 18
select select "9"
click at [91, 280] on span "30" at bounding box center [89, 284] width 18 height 18
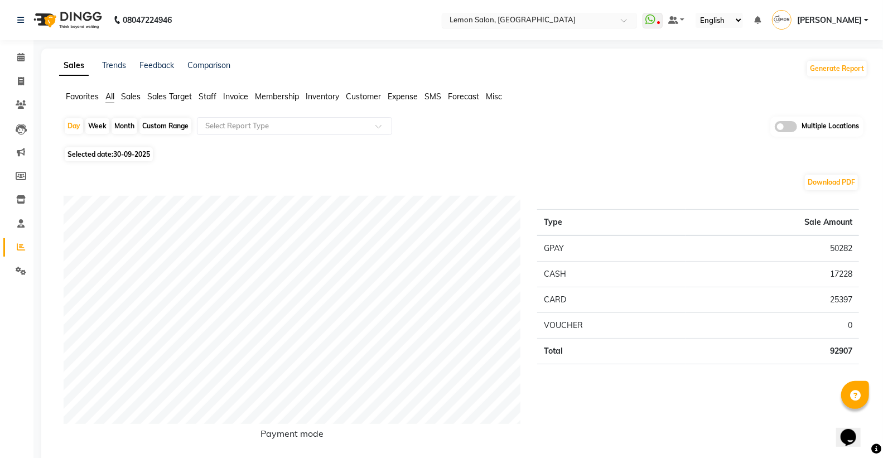
click at [539, 15] on div "× Lemon Salon, Oshiwara" at bounding box center [513, 20] width 126 height 11
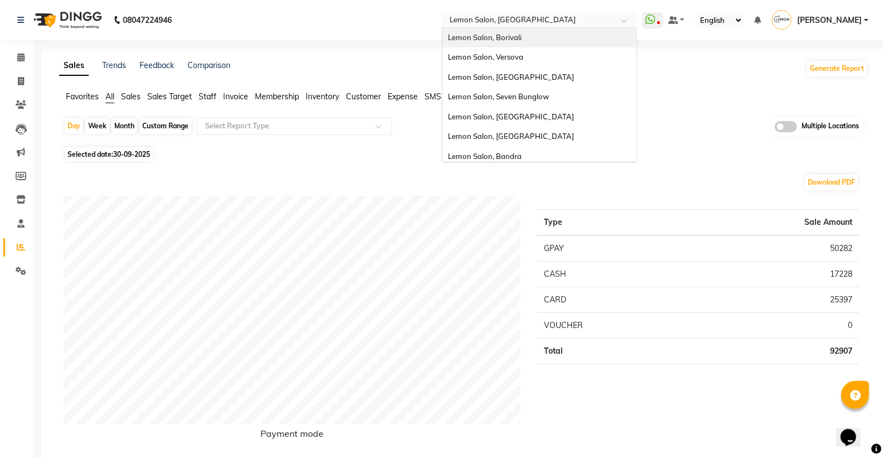
click at [539, 41] on div "Lemon Salon, Borivali" at bounding box center [539, 38] width 194 height 20
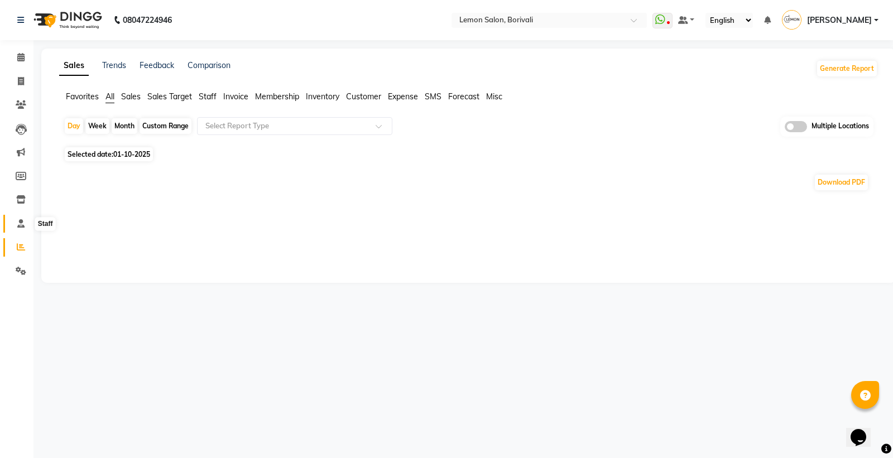
click at [11, 225] on span at bounding box center [21, 224] width 20 height 13
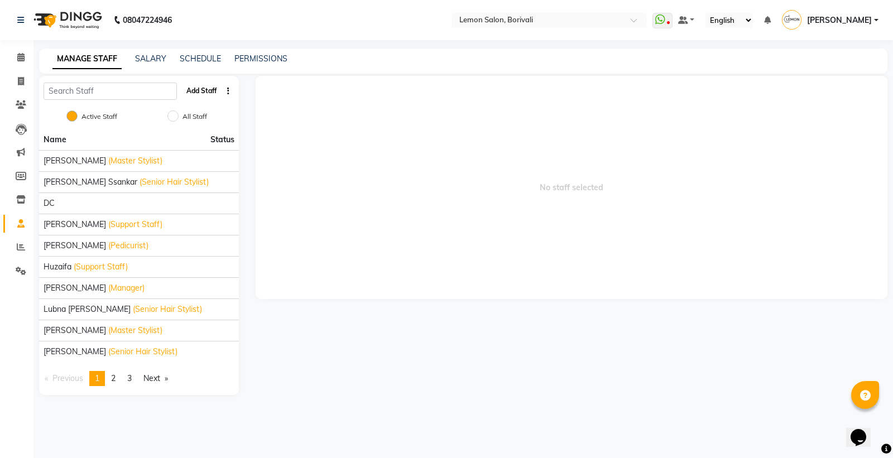
click at [210, 84] on button "Add Staff" at bounding box center [201, 90] width 39 height 19
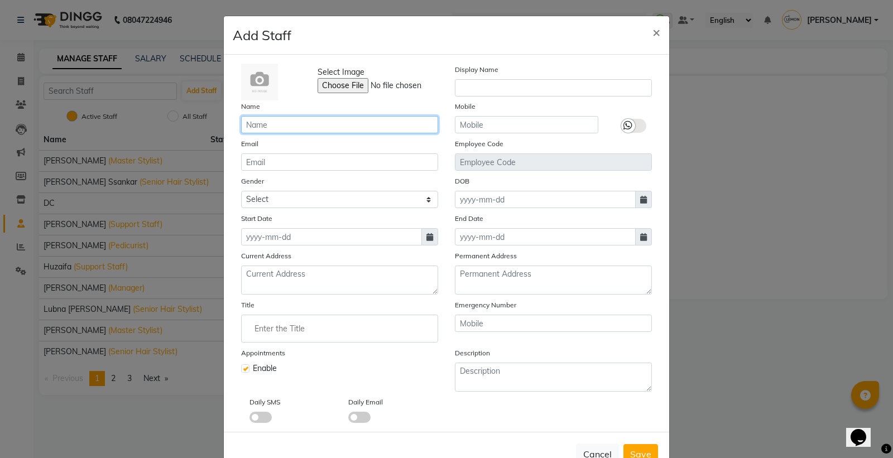
click at [374, 123] on input "text" at bounding box center [339, 124] width 197 height 17
type input "Fardin Shaikh"
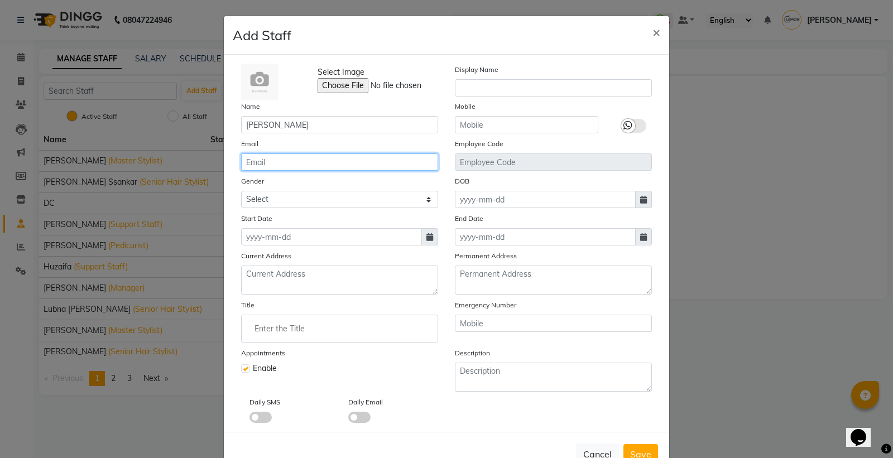
click at [277, 163] on input "email" at bounding box center [339, 161] width 197 height 17
type input "www.farddu@gmail.com"
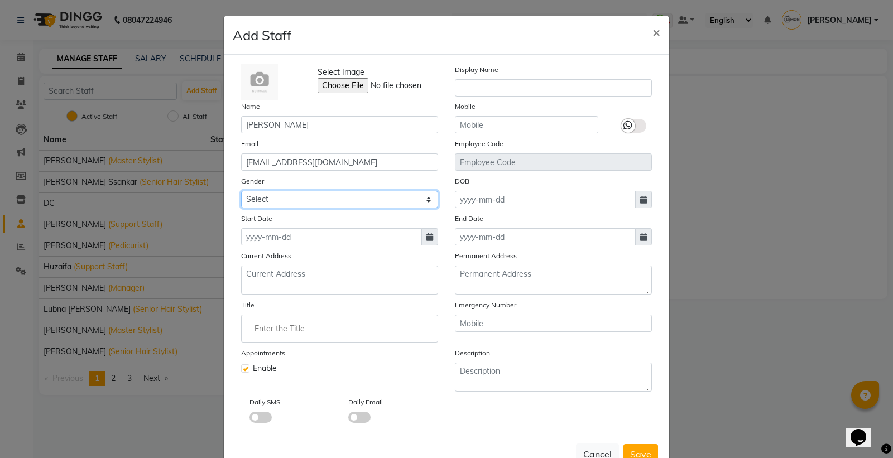
click at [324, 200] on select "Select Male Female Other Prefer Not To Say" at bounding box center [339, 199] width 197 height 17
select select "male"
click at [241, 191] on select "Select Male Female Other Prefer Not To Say" at bounding box center [339, 199] width 197 height 17
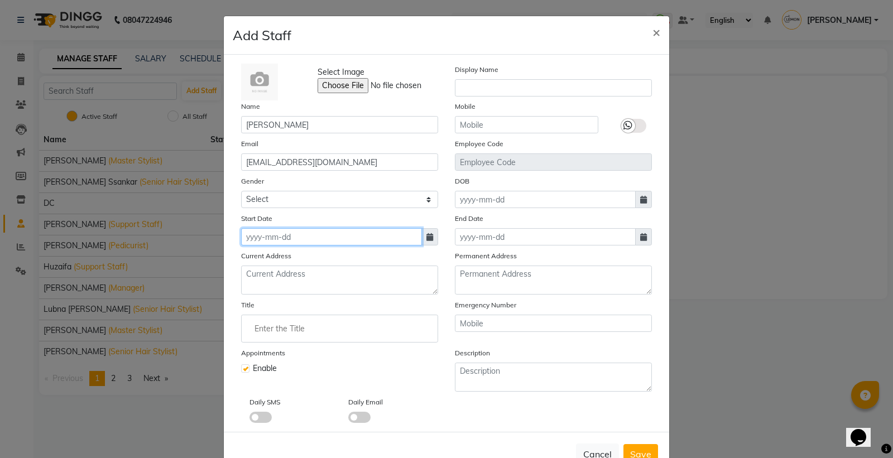
click at [286, 240] on input at bounding box center [331, 236] width 181 height 17
select select "10"
select select "2025"
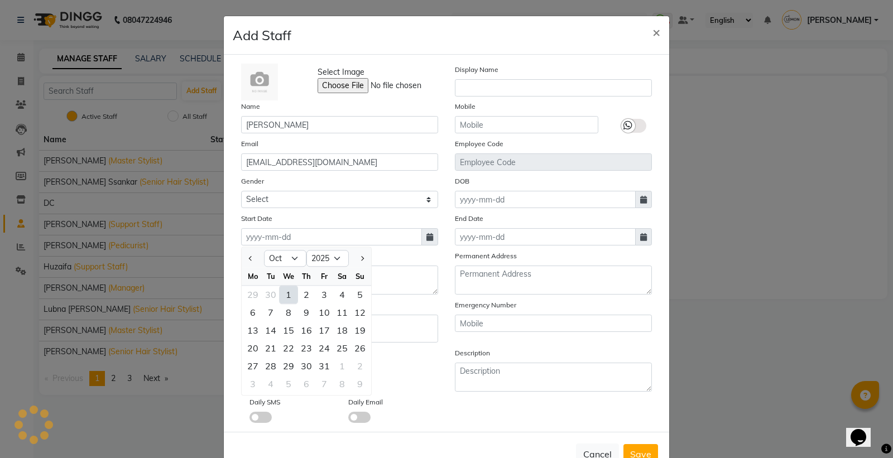
click at [281, 295] on div "1" at bounding box center [289, 295] width 18 height 18
type input "01-10-2025"
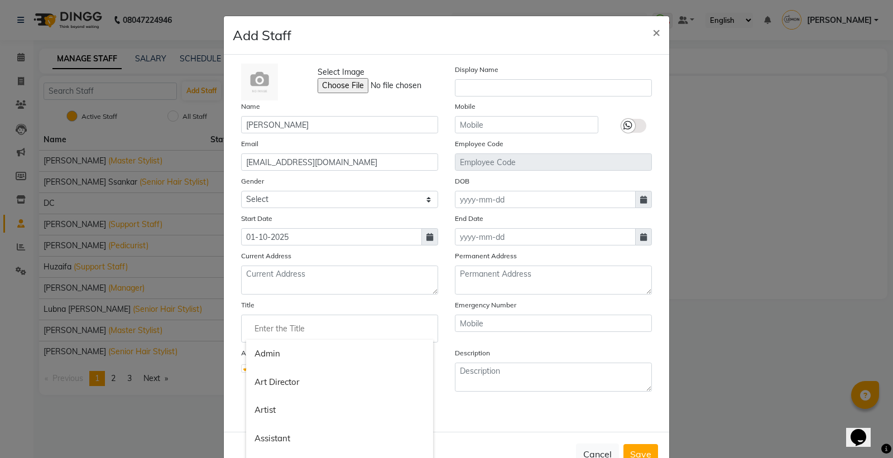
click at [287, 327] on input "Enter the Title" at bounding box center [339, 328] width 187 height 22
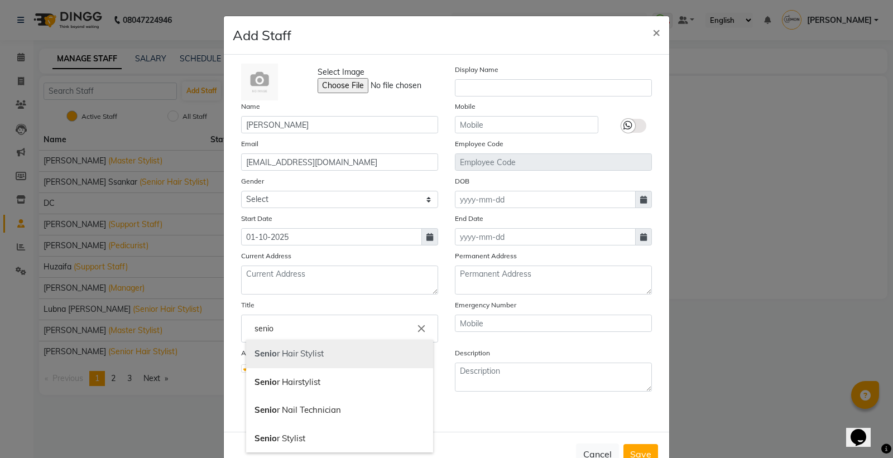
click at [312, 358] on link "Senio r Hair Stylist" at bounding box center [339, 354] width 187 height 28
type input "Senior Hair Stylist"
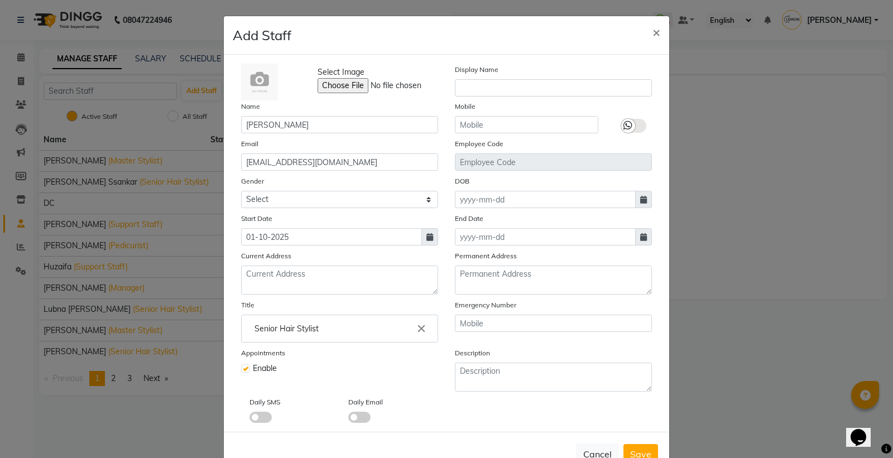
click at [252, 415] on span at bounding box center [260, 417] width 22 height 11
click at [249, 419] on input "checkbox" at bounding box center [249, 419] width 0 height 0
click at [350, 417] on span at bounding box center [359, 417] width 22 height 11
click at [348, 419] on input "checkbox" at bounding box center [348, 419] width 0 height 0
click at [625, 122] on icon at bounding box center [627, 126] width 9 height 10
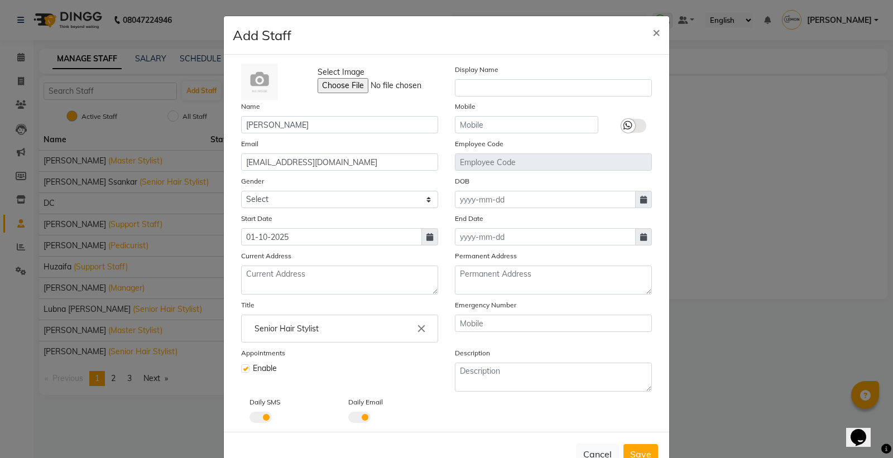
click at [0, 0] on input "checkbox" at bounding box center [0, 0] width 0 height 0
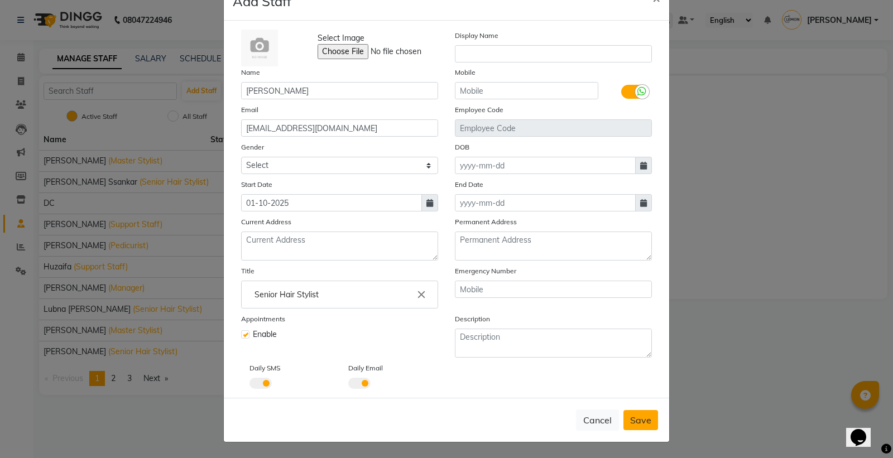
click at [632, 417] on span "Save" at bounding box center [640, 420] width 21 height 11
select select
checkbox input "false"
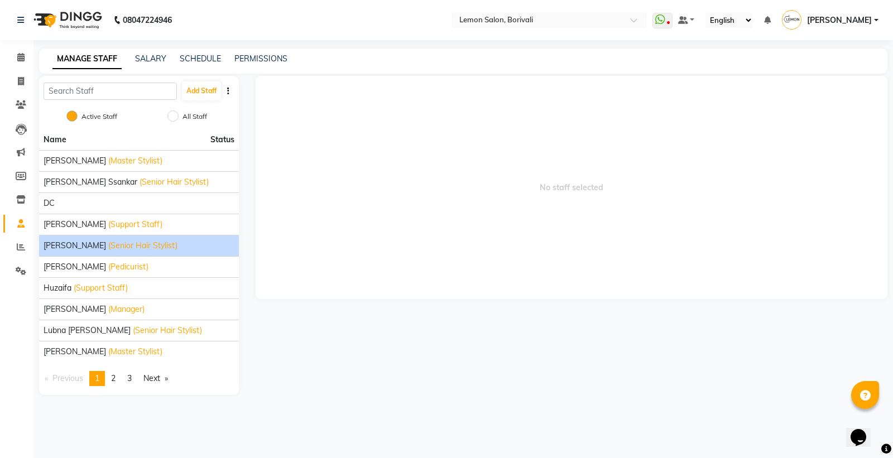
click at [88, 244] on span "Fardin Shaikh" at bounding box center [75, 246] width 62 height 12
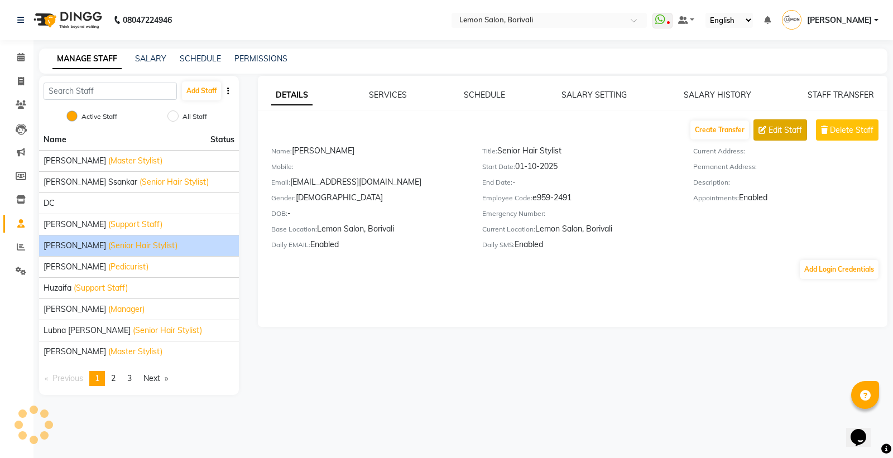
click at [786, 124] on span "Edit Staff" at bounding box center [784, 130] width 33 height 12
select select "male"
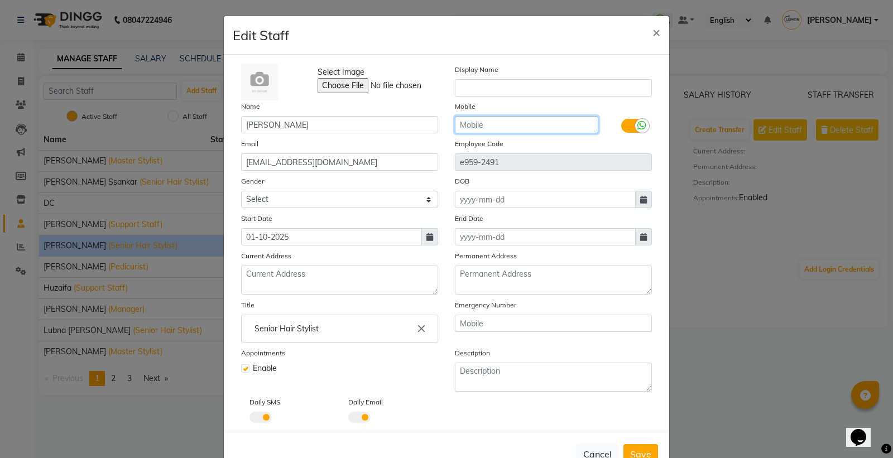
click at [493, 118] on input "text" at bounding box center [526, 124] width 143 height 17
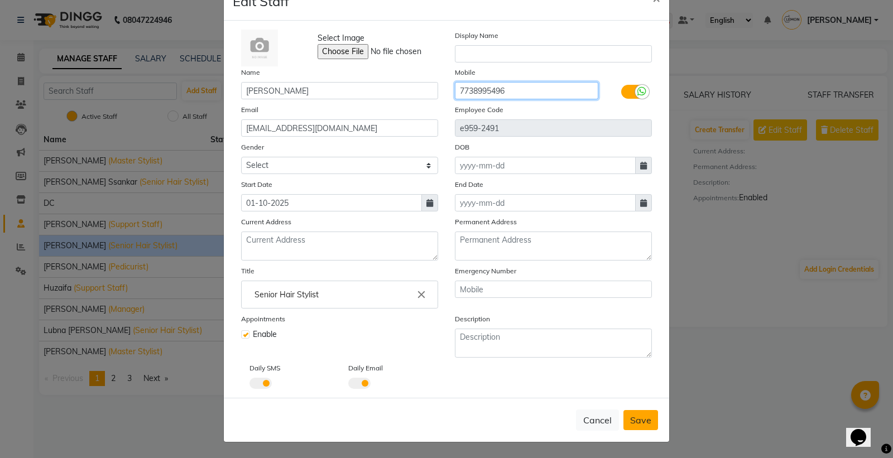
type input "7738995496"
click at [639, 421] on span "Save" at bounding box center [640, 420] width 21 height 11
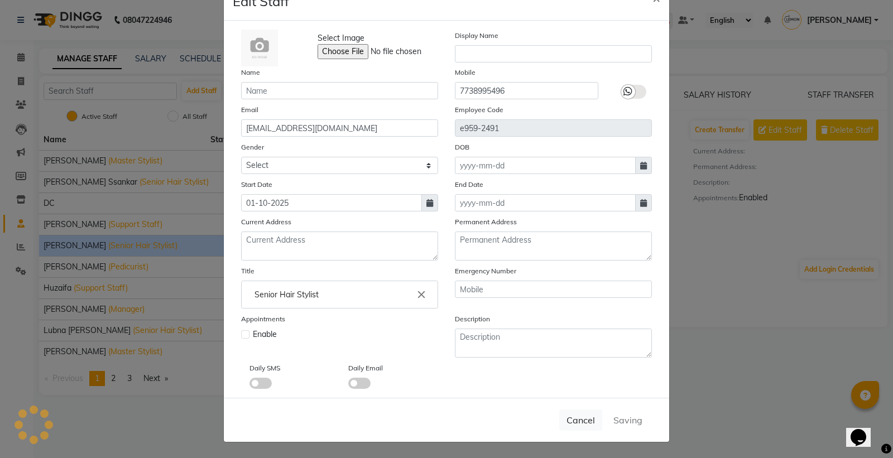
select select
checkbox input "false"
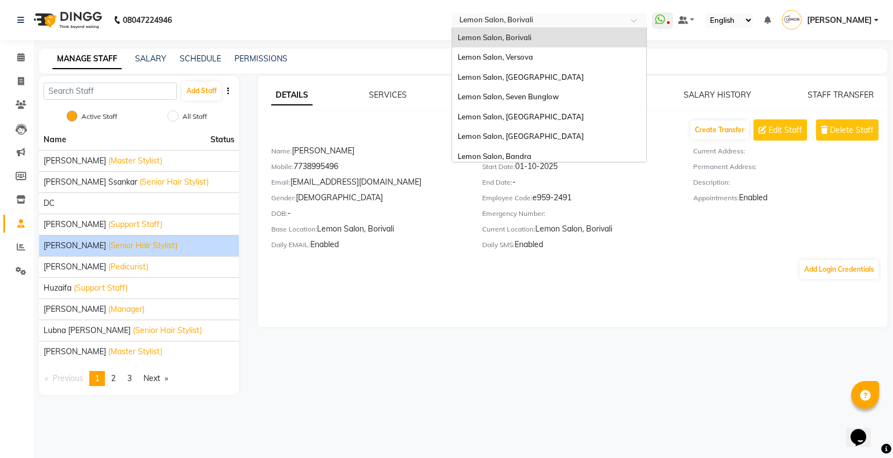
click at [525, 17] on input "text" at bounding box center [538, 21] width 162 height 11
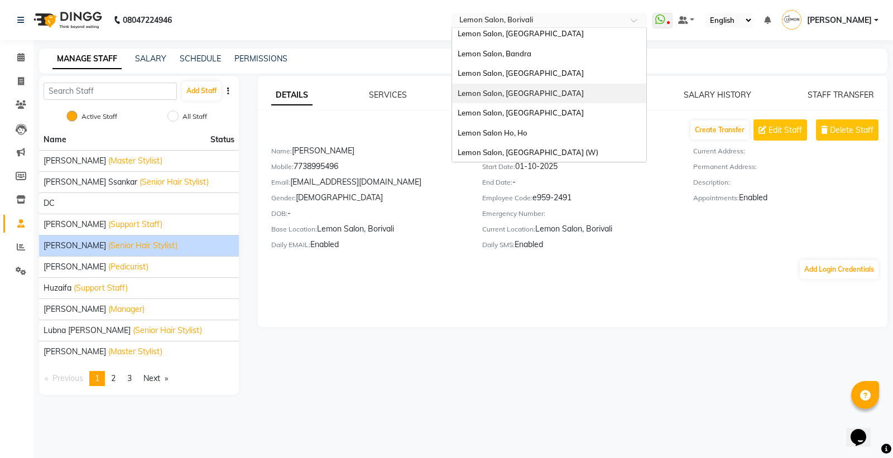
scroll to position [103, 0]
click at [539, 69] on span "Lemon Salon, Mira Road" at bounding box center [520, 72] width 126 height 9
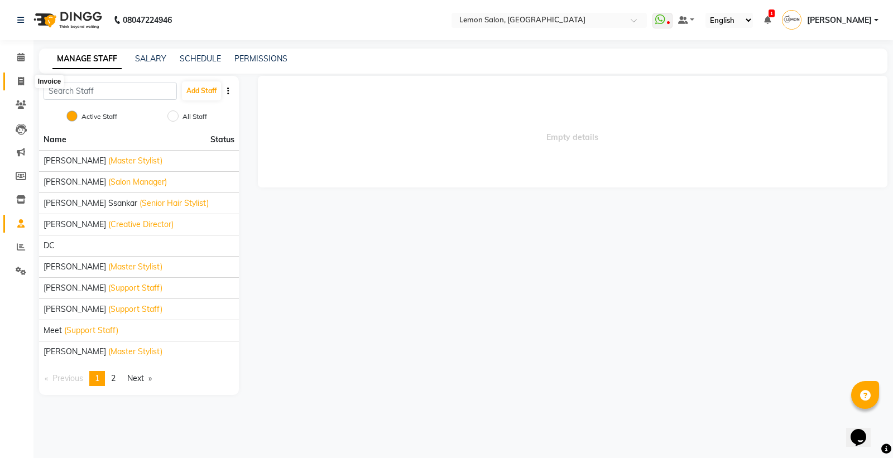
click at [20, 78] on icon at bounding box center [21, 81] width 6 height 8
select select "568"
select select "service"
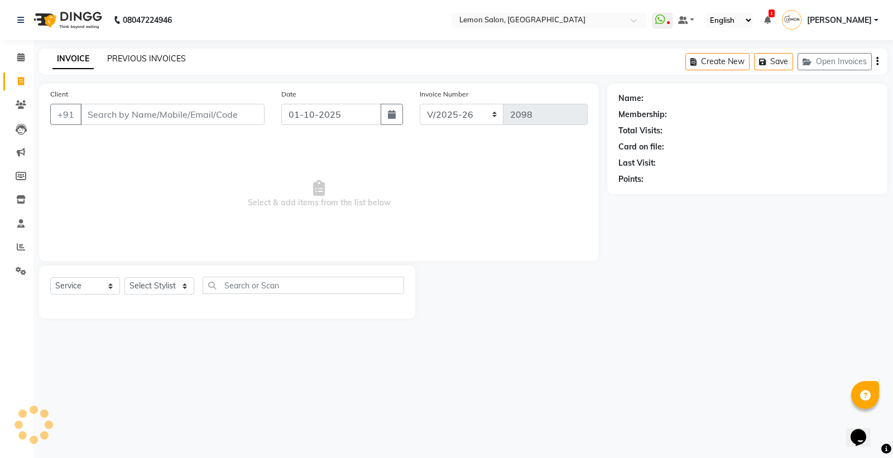
click at [131, 60] on link "PREVIOUS INVOICES" at bounding box center [146, 59] width 79 height 10
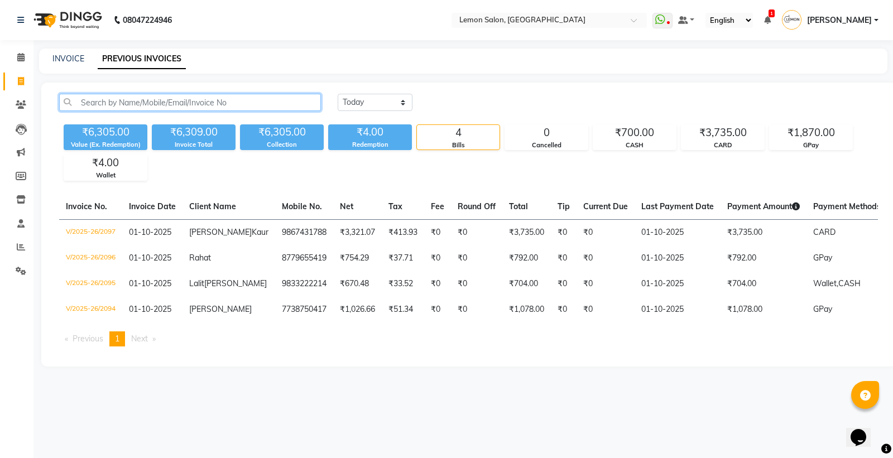
click at [209, 99] on input "text" at bounding box center [190, 102] width 262 height 17
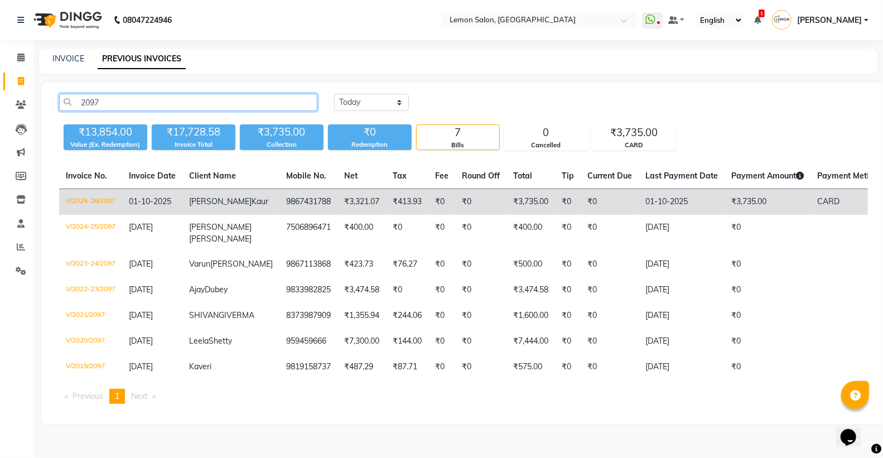
type input "2097"
click at [233, 209] on td "[PERSON_NAME]" at bounding box center [230, 202] width 97 height 26
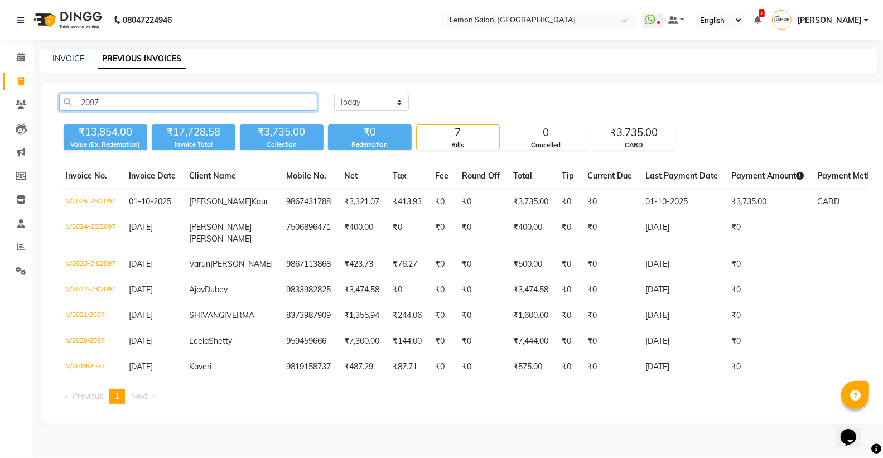
click at [307, 100] on input "2097" at bounding box center [188, 102] width 258 height 17
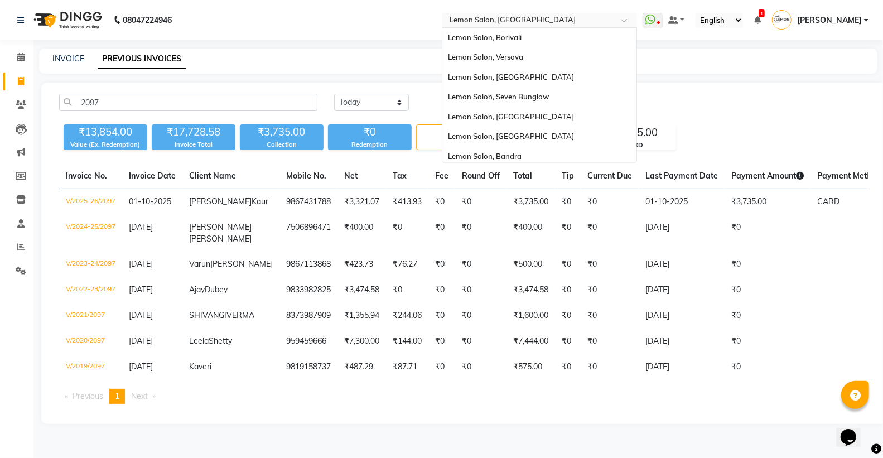
click at [531, 19] on input "text" at bounding box center [528, 21] width 162 height 11
click at [542, 75] on div "Lemon Salon, [GEOGRAPHIC_DATA]" at bounding box center [539, 78] width 194 height 20
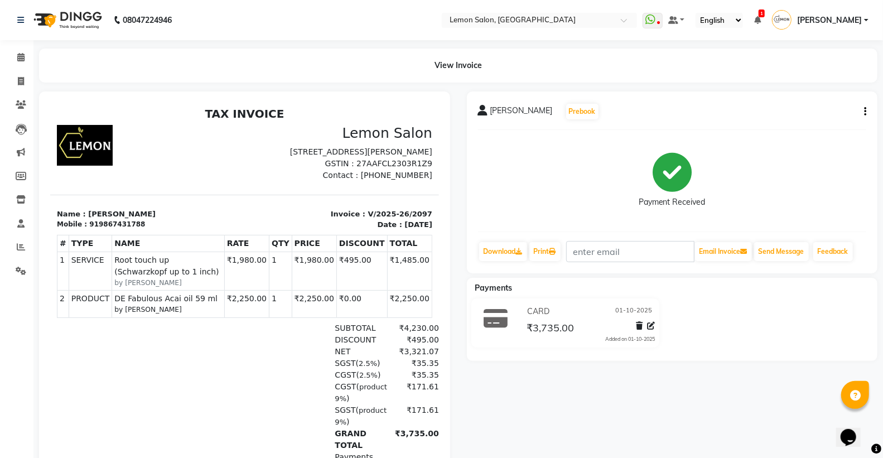
click at [863, 112] on button "button" at bounding box center [863, 112] width 7 height 12
click at [798, 127] on div "Edit Invoice" at bounding box center [810, 126] width 76 height 14
select select "service"
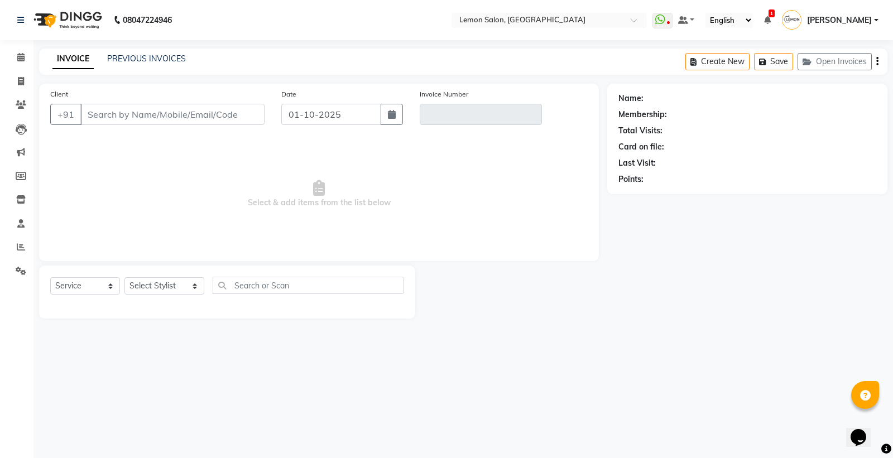
type input "9867431788"
type input "V/2025-26/2097"
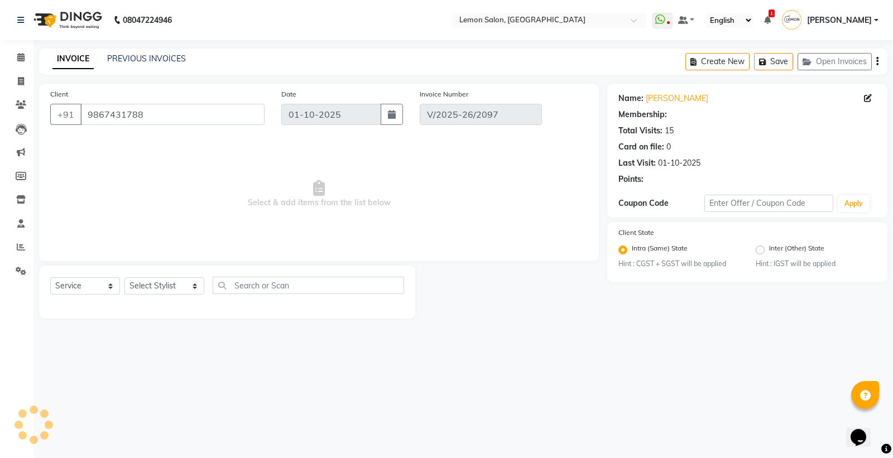
select select "select"
select select "1: Object"
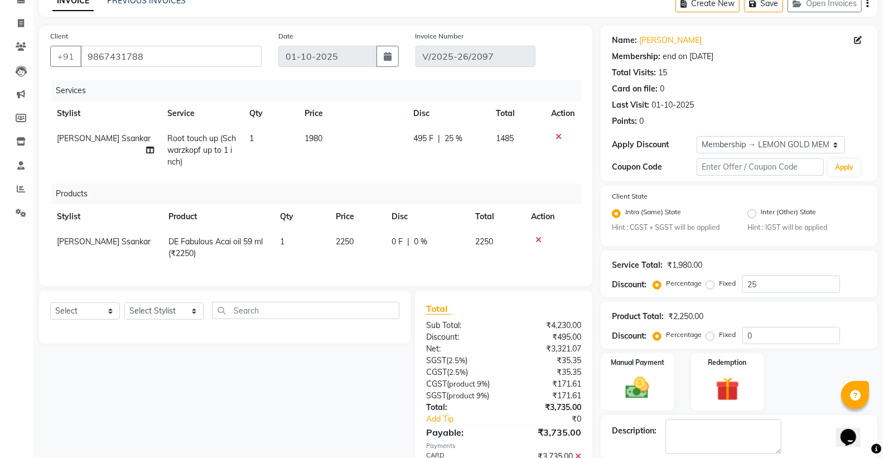
scroll to position [127, 0]
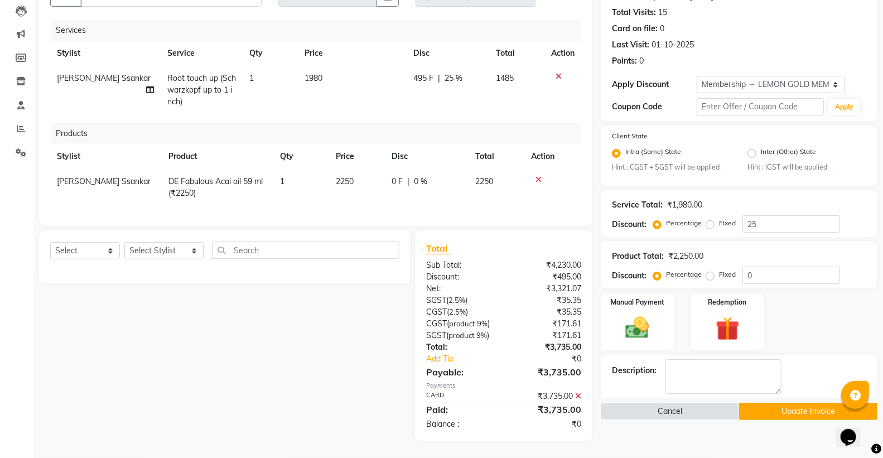
click at [338, 176] on span "2250" at bounding box center [345, 181] width 18 height 10
select select "67818"
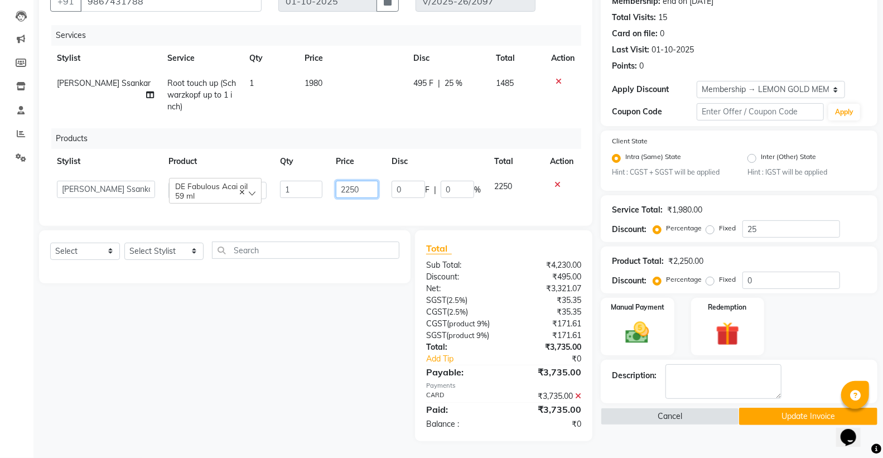
click at [353, 181] on input "2250" at bounding box center [357, 189] width 42 height 17
type input "2400"
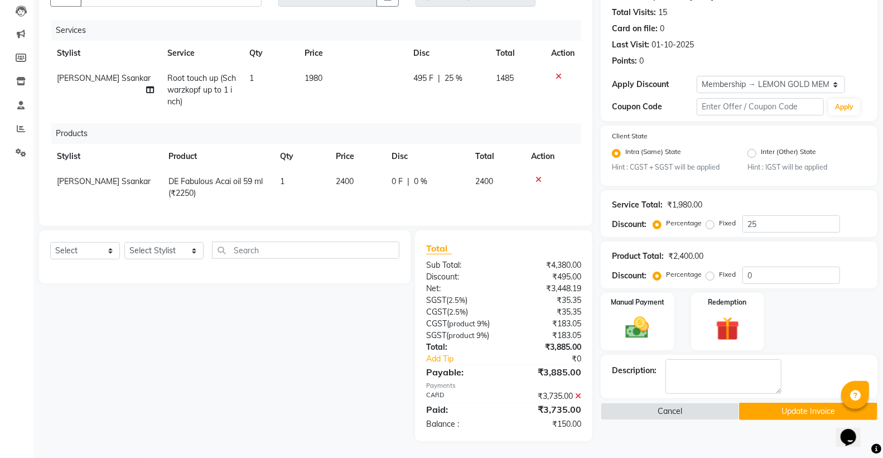
click at [355, 314] on div "Select Service Product Membership Package Voucher Prepaid Gift Card Select Styl…" at bounding box center [221, 335] width 380 height 211
click at [579, 398] on icon at bounding box center [578, 396] width 6 height 8
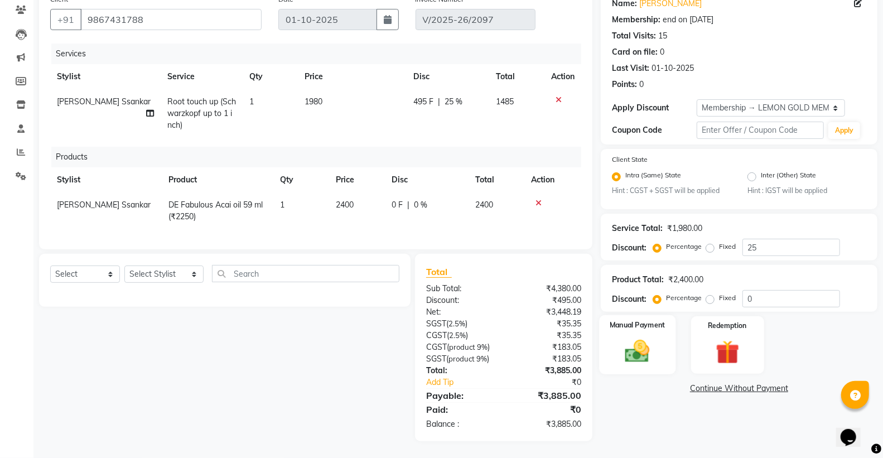
click at [625, 344] on img at bounding box center [638, 352] width 40 height 28
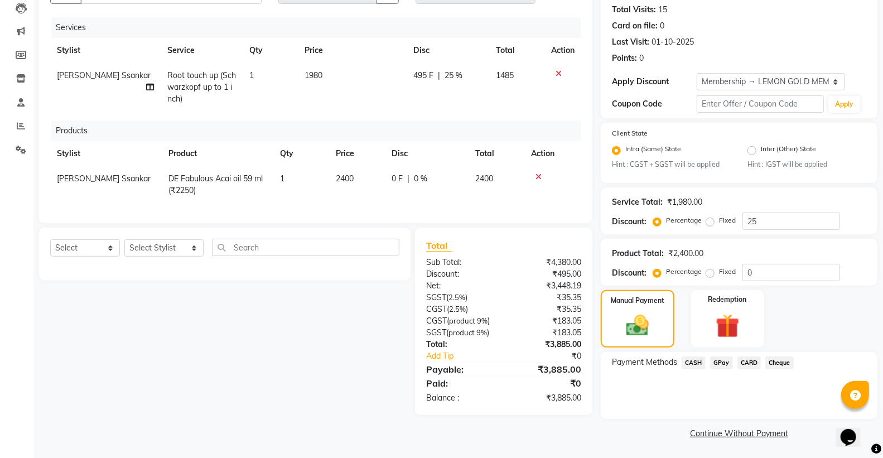
click at [694, 360] on span "CASH" at bounding box center [694, 362] width 24 height 13
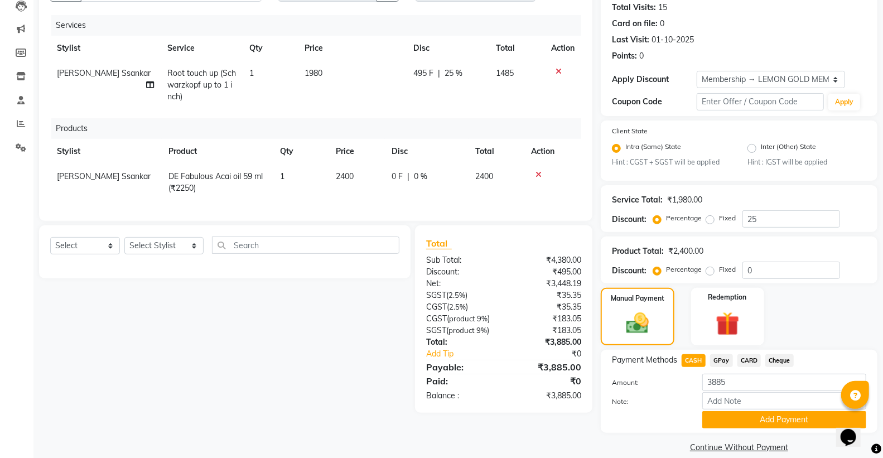
click at [746, 361] on span "CARD" at bounding box center [750, 360] width 24 height 13
click at [737, 416] on button "Add Payment" at bounding box center [784, 419] width 164 height 17
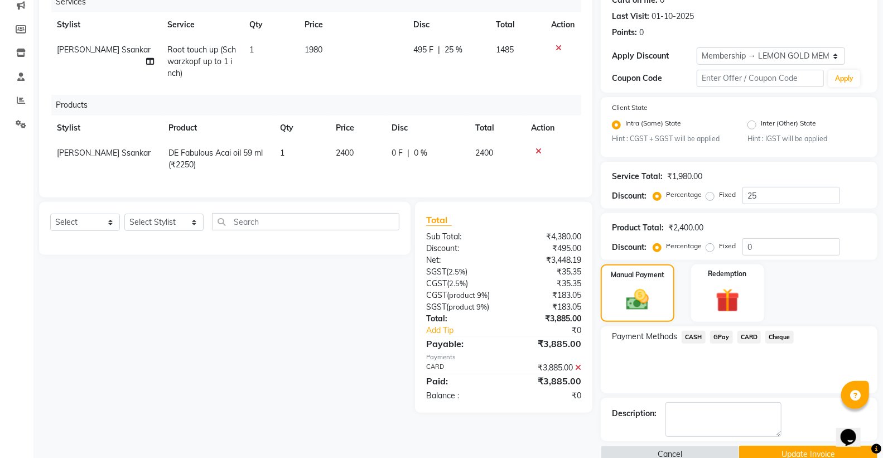
scroll to position [168, 0]
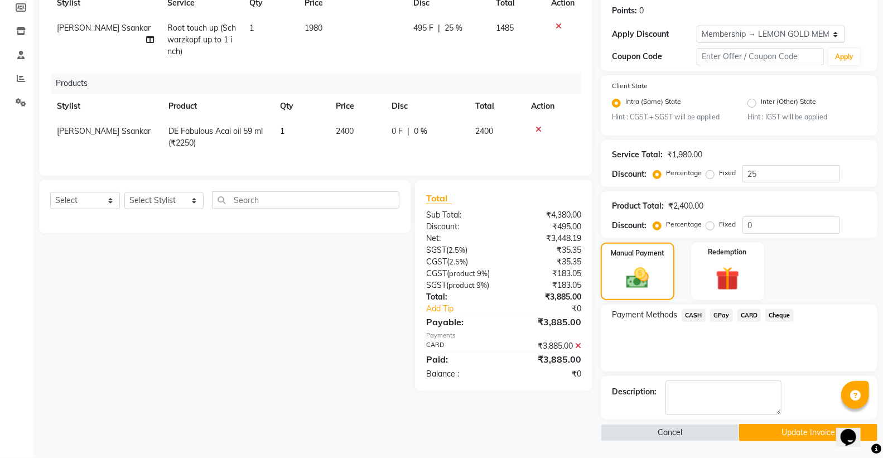
click at [748, 434] on button "Update Invoice" at bounding box center [808, 432] width 138 height 17
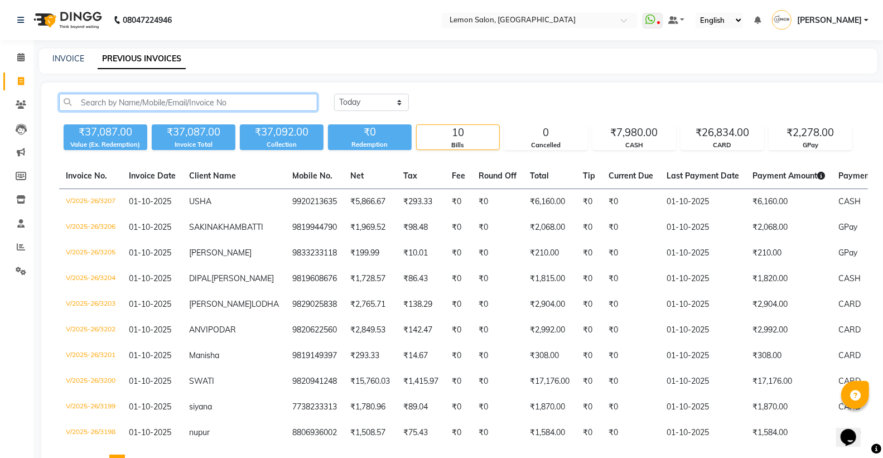
click at [190, 102] on input "text" at bounding box center [188, 102] width 258 height 17
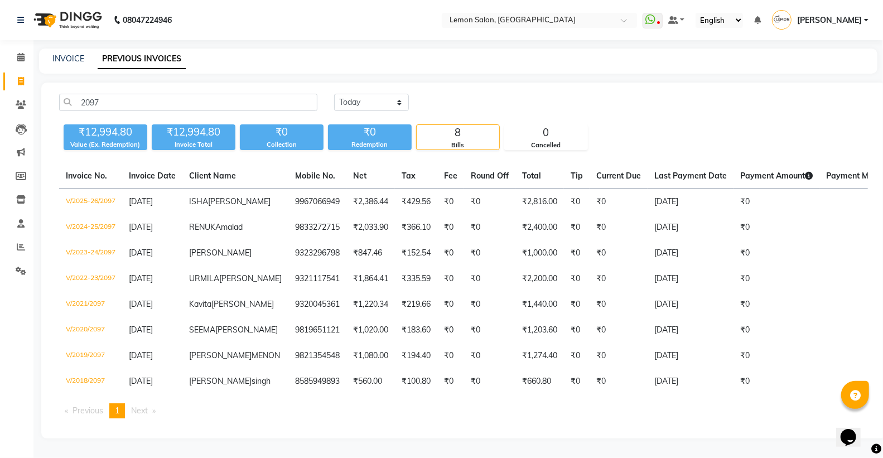
click at [288, 203] on td "9967066949" at bounding box center [317, 202] width 58 height 26
click at [298, 106] on input "2097" at bounding box center [188, 102] width 258 height 17
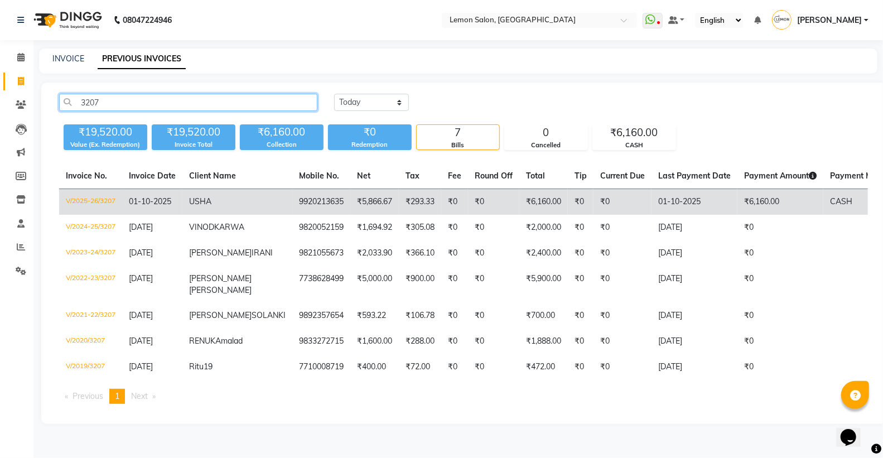
type input "3207"
click at [215, 201] on td "USHA" at bounding box center [237, 202] width 110 height 26
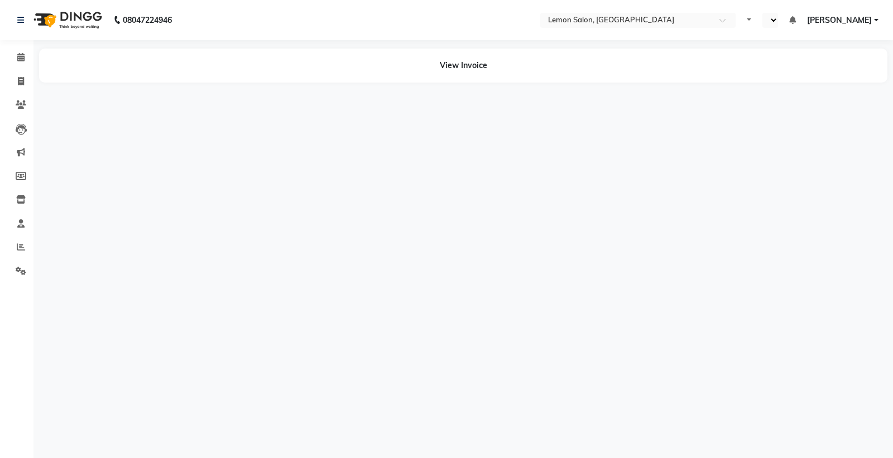
select select "en"
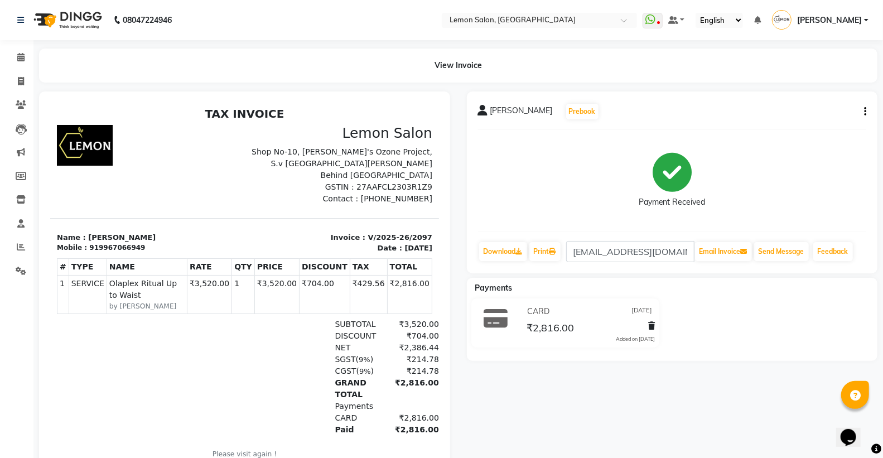
click at [866, 112] on icon "button" at bounding box center [865, 112] width 2 height 1
click at [811, 125] on div "Edit Invoice" at bounding box center [810, 126] width 76 height 14
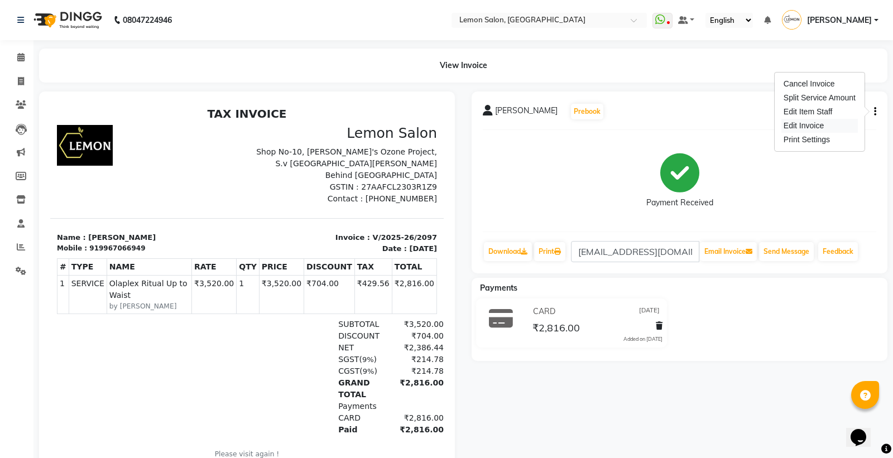
select select "service"
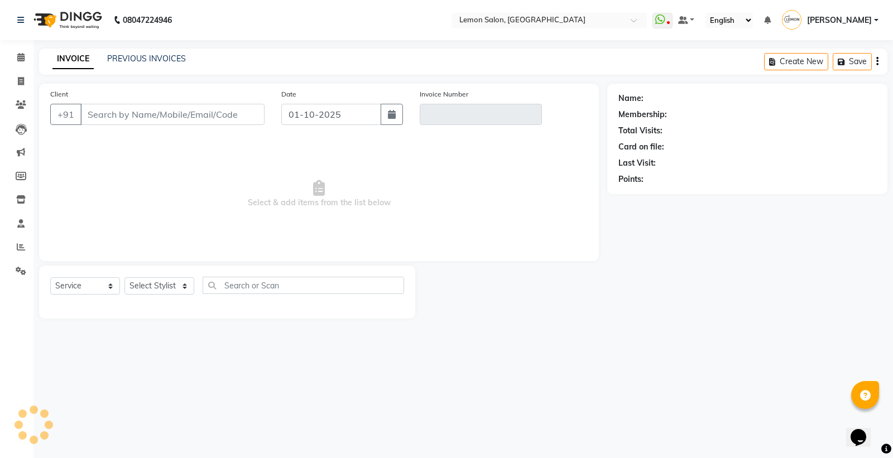
type input "9967066949"
type input "V/2025-26/2097"
select select "1: Object"
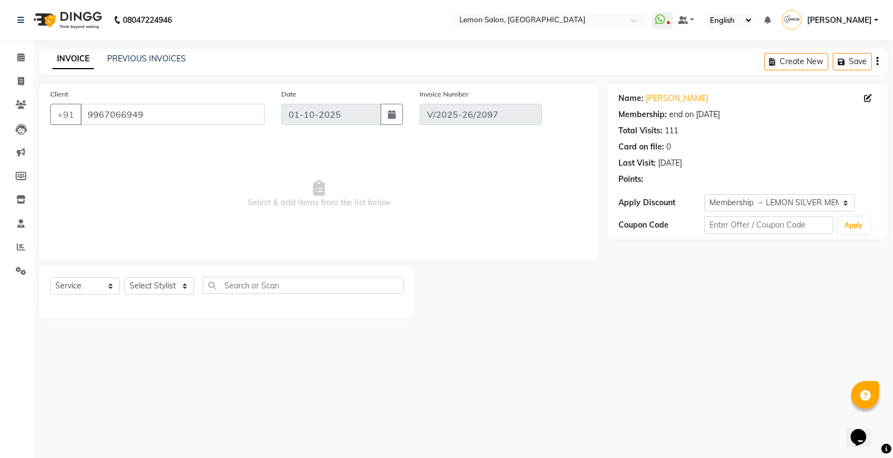
type input "[DATE]"
select select "select"
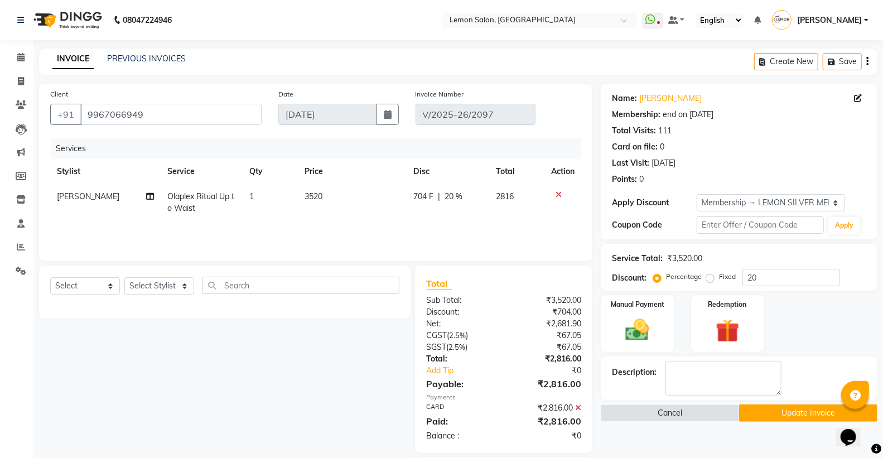
click at [325, 204] on td "3520" at bounding box center [352, 202] width 109 height 37
select select "7629"
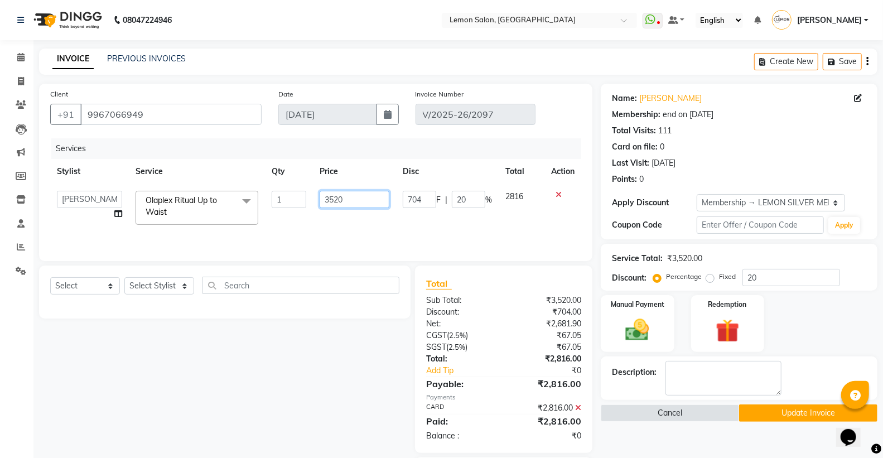
click at [342, 202] on input "3520" at bounding box center [355, 199] width 70 height 17
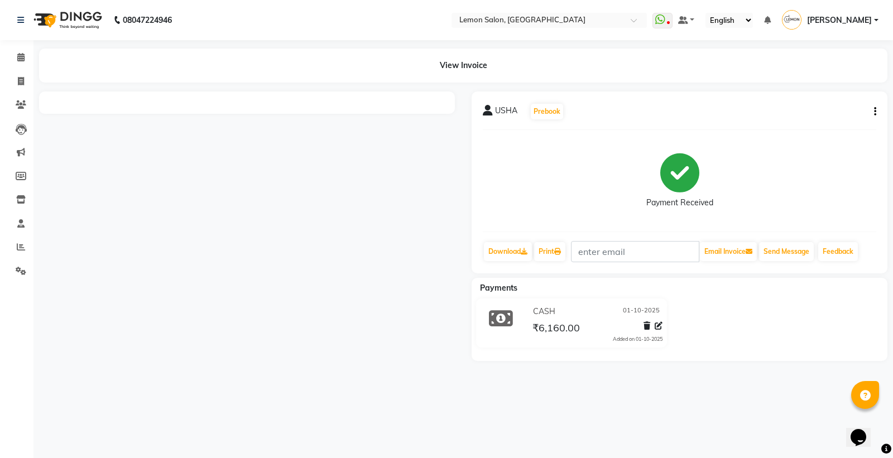
click at [872, 106] on button "button" at bounding box center [872, 112] width 7 height 12
click at [806, 120] on div "Edit Invoice" at bounding box center [819, 126] width 76 height 14
select select "service"
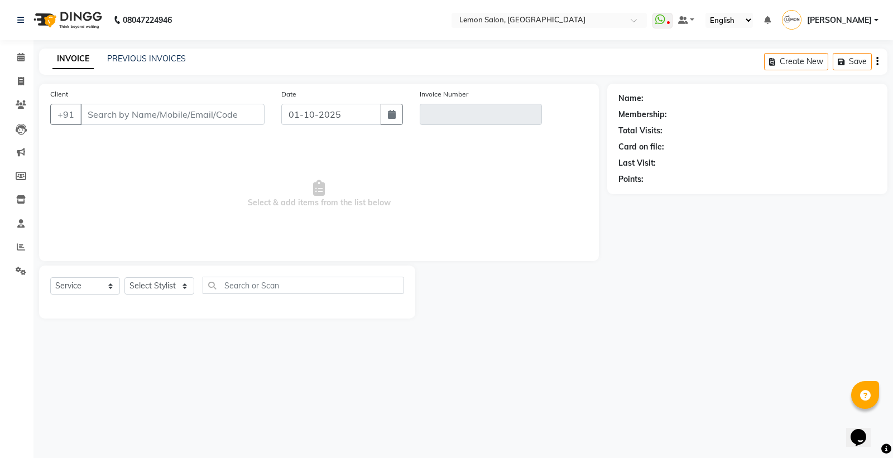
type input "9920213635"
type input "V/2025-26/3207"
select select "1: Object"
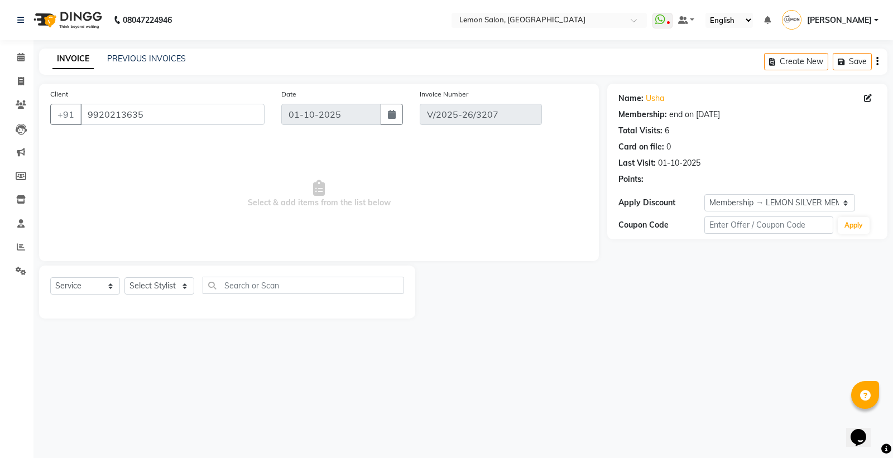
select select "select"
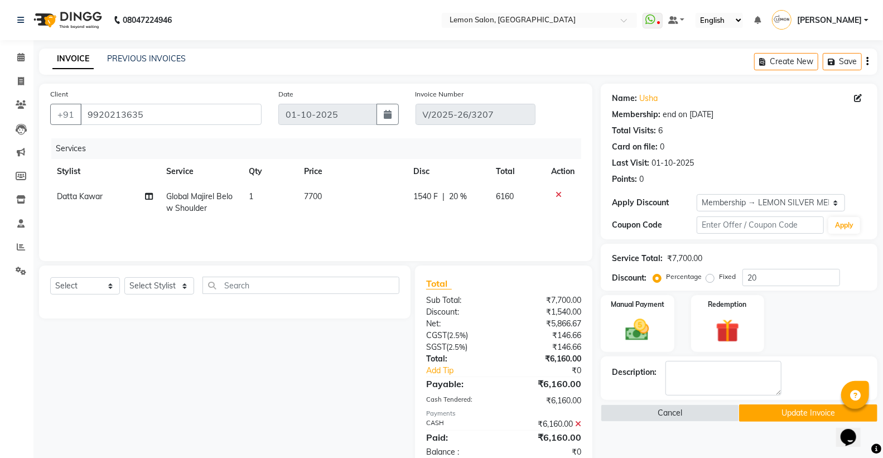
click at [319, 194] on span "7700" at bounding box center [313, 196] width 18 height 10
select select "7423"
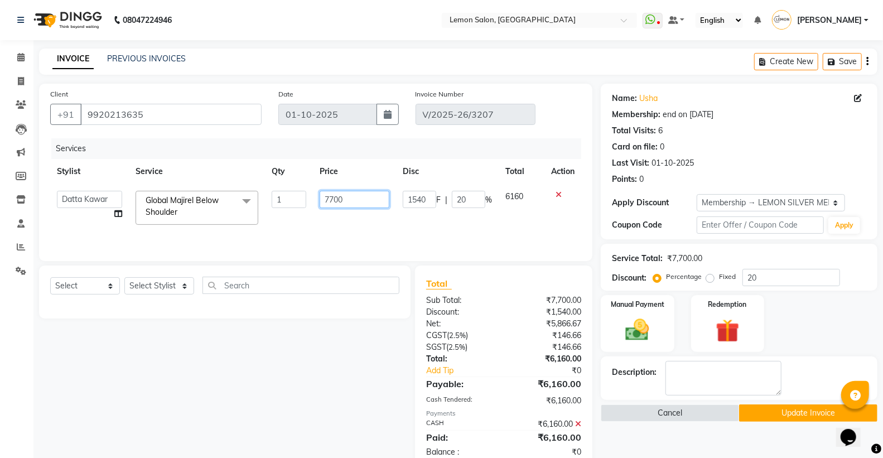
click at [320, 195] on input "7700" at bounding box center [355, 199] width 70 height 17
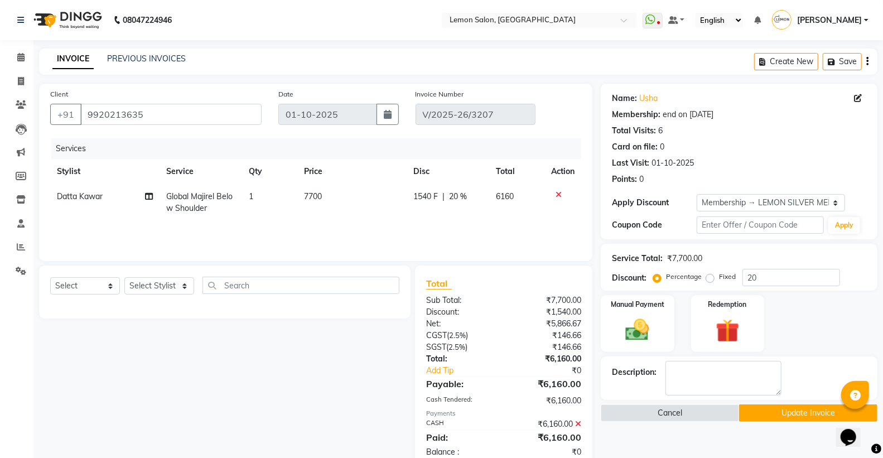
click at [411, 199] on td "1540 F | 20 %" at bounding box center [448, 202] width 83 height 37
select select "7423"
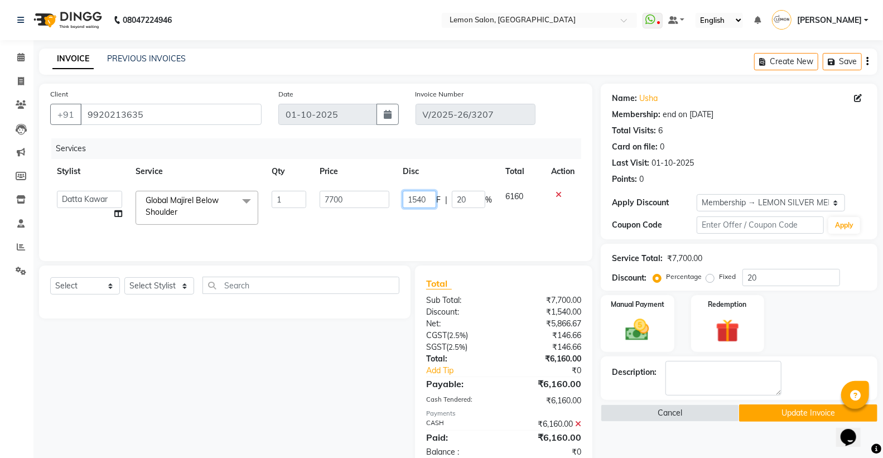
click at [422, 199] on input "1540" at bounding box center [419, 199] width 33 height 17
type input "1700"
click at [461, 168] on th "Disc" at bounding box center [447, 171] width 103 height 25
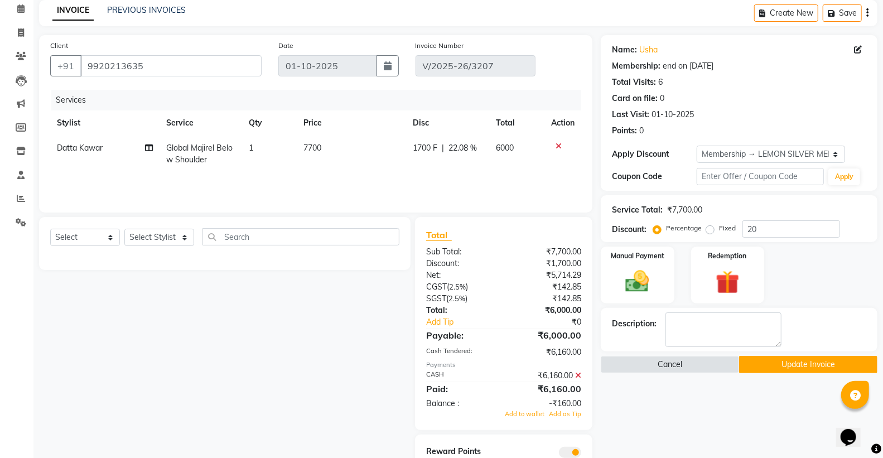
scroll to position [92, 0]
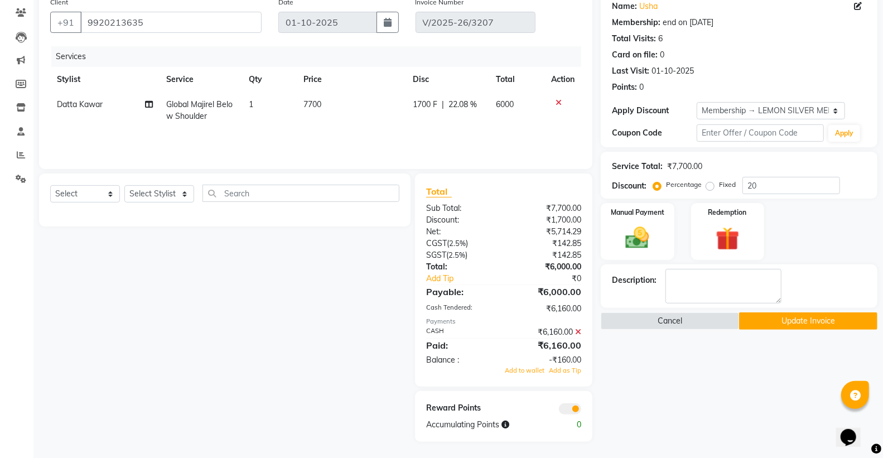
click at [576, 333] on icon at bounding box center [578, 332] width 6 height 8
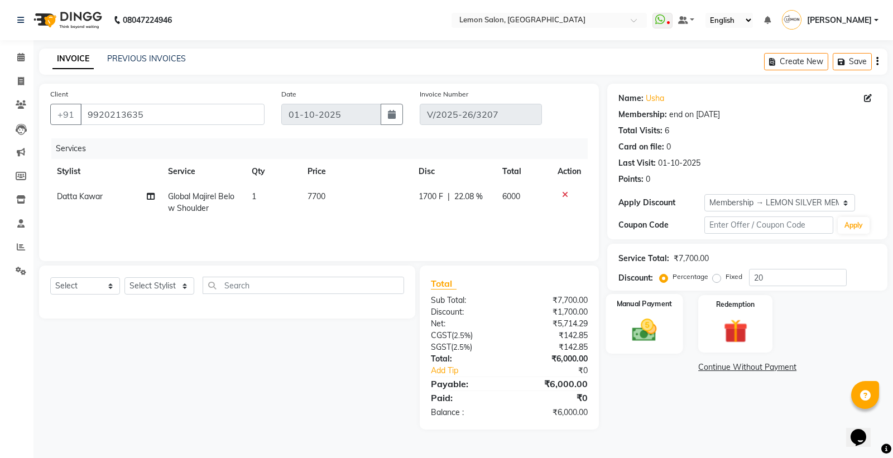
click at [632, 296] on div "Manual Payment" at bounding box center [644, 324] width 77 height 60
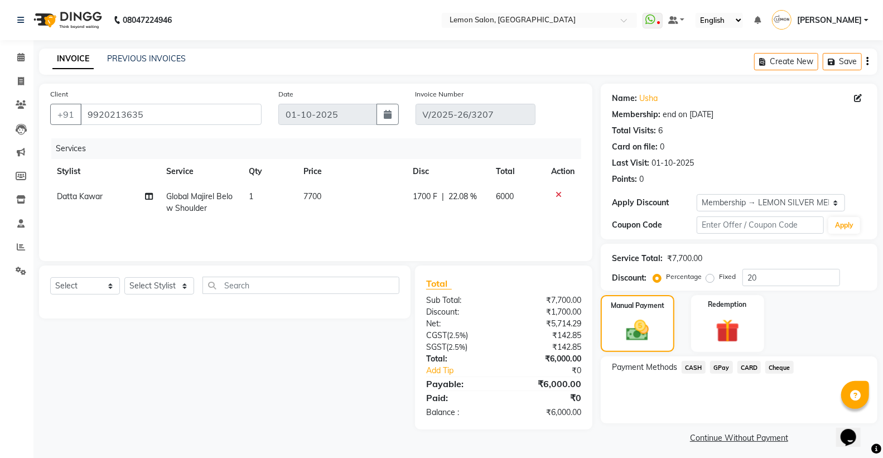
click at [726, 367] on span "GPay" at bounding box center [721, 367] width 23 height 13
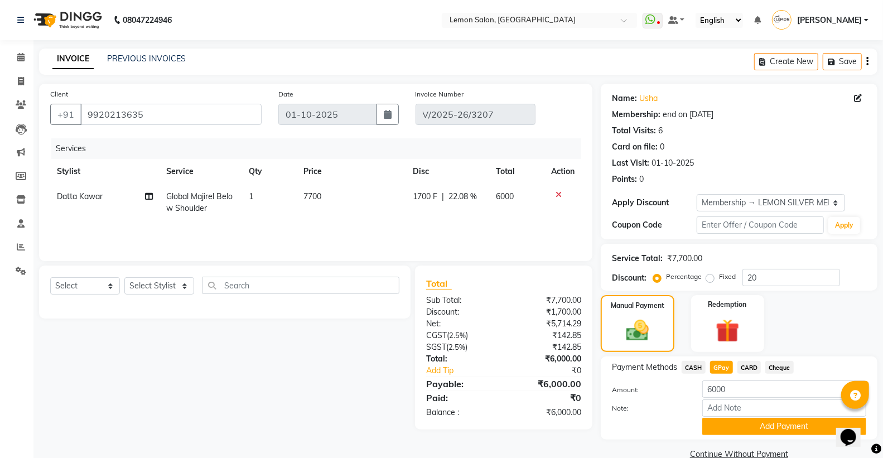
click at [695, 367] on span "CASH" at bounding box center [694, 367] width 24 height 13
click at [748, 430] on button "Add Payment" at bounding box center [784, 426] width 164 height 17
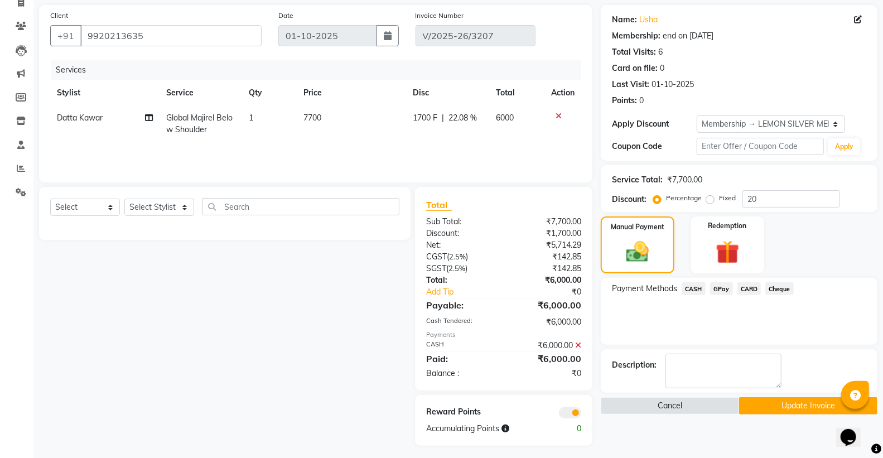
scroll to position [83, 0]
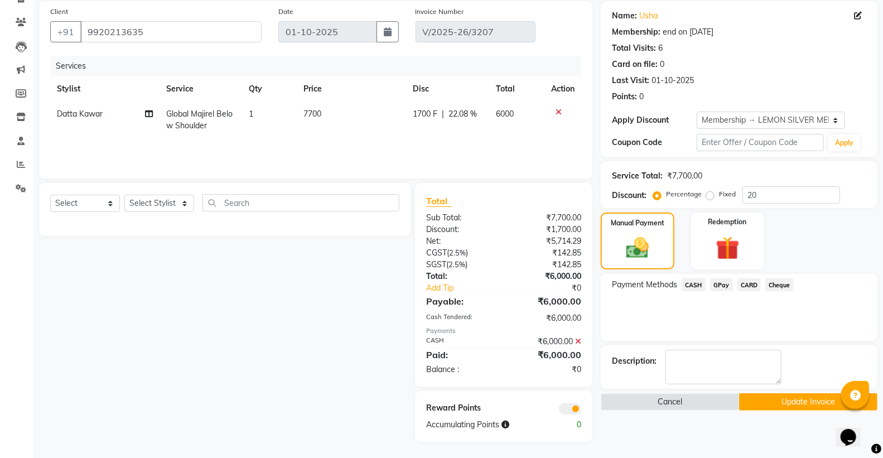
click at [770, 401] on button "Update Invoice" at bounding box center [808, 401] width 138 height 17
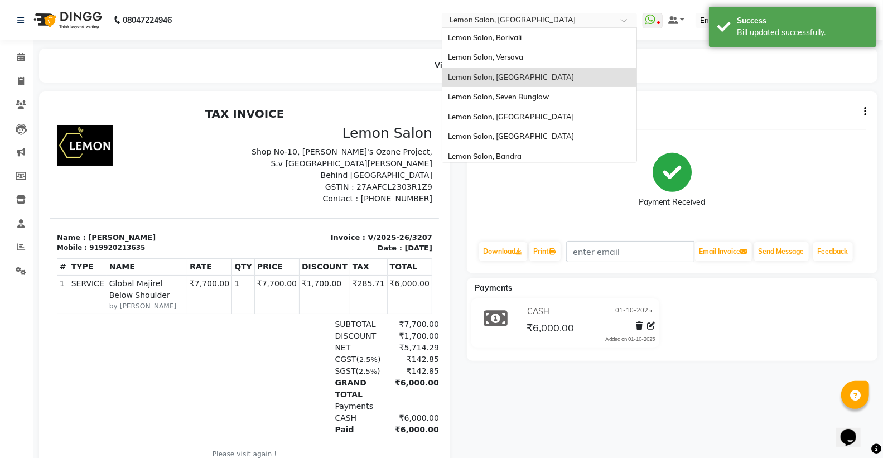
click at [519, 20] on input "text" at bounding box center [528, 21] width 162 height 11
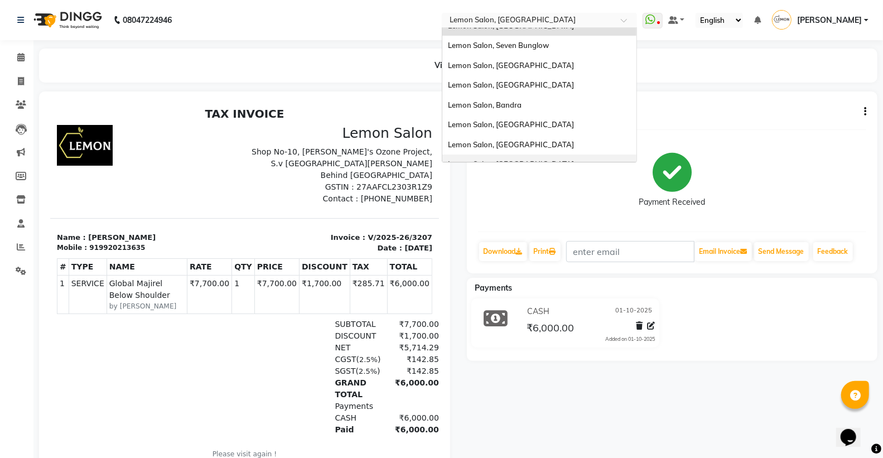
scroll to position [103, 0]
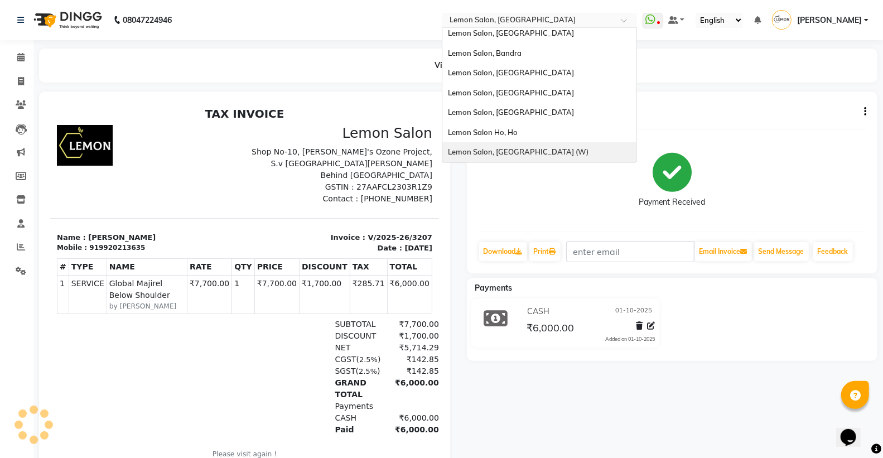
click at [532, 147] on span "Lemon Salon, Goregaon (W)" at bounding box center [518, 151] width 141 height 9
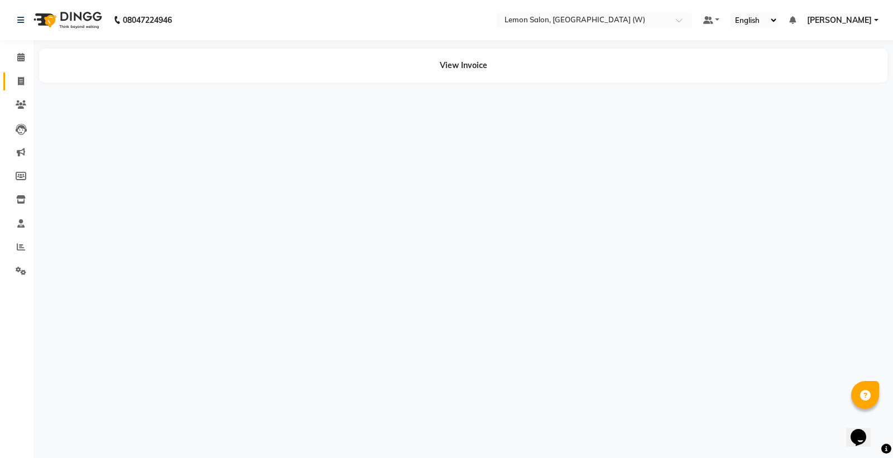
click at [22, 80] on icon at bounding box center [21, 81] width 6 height 8
select select "8053"
select select "service"
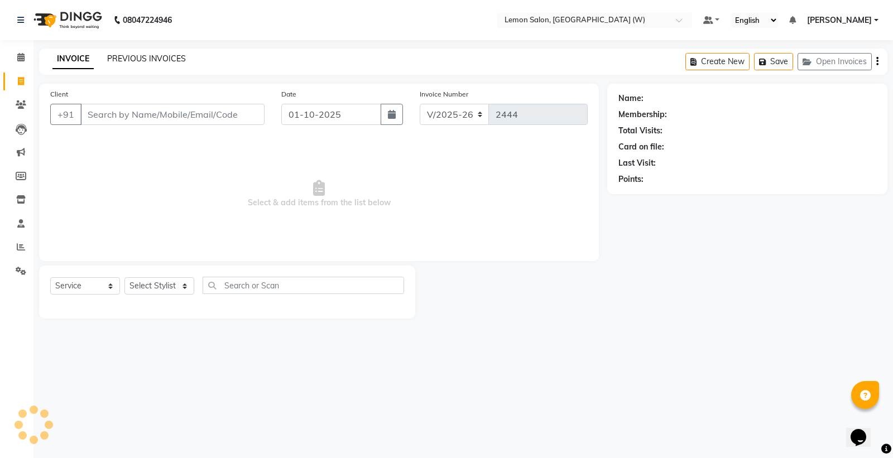
click at [134, 58] on link "PREVIOUS INVOICES" at bounding box center [146, 59] width 79 height 10
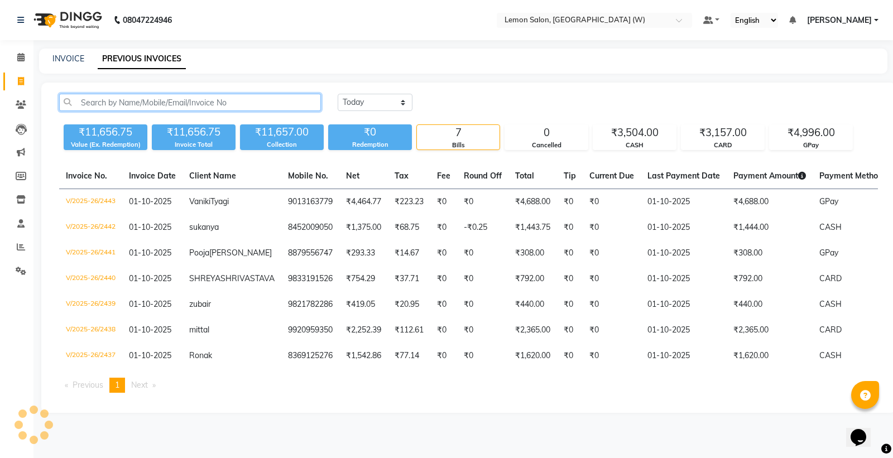
click at [159, 97] on input "text" at bounding box center [190, 102] width 262 height 17
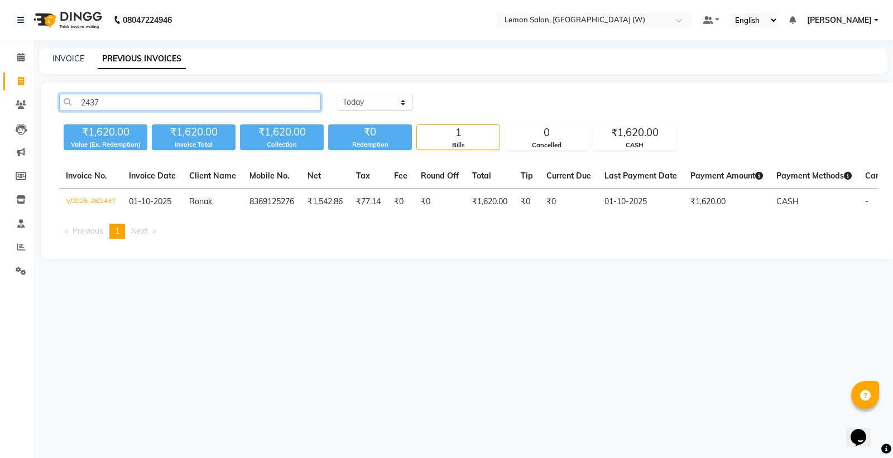
type input "2437"
click at [279, 198] on td "8369125276" at bounding box center [272, 202] width 58 height 26
click at [547, 23] on input "text" at bounding box center [583, 21] width 162 height 11
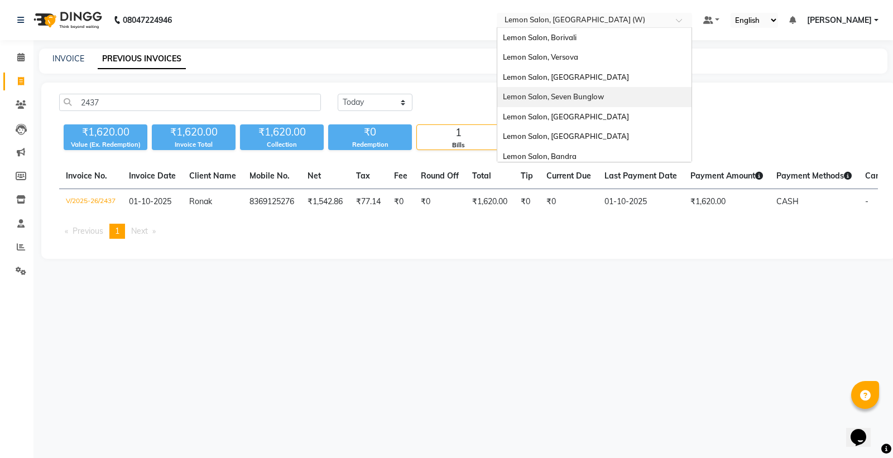
click at [604, 92] on span "Lemon Salon, Seven Bunglow" at bounding box center [553, 96] width 101 height 9
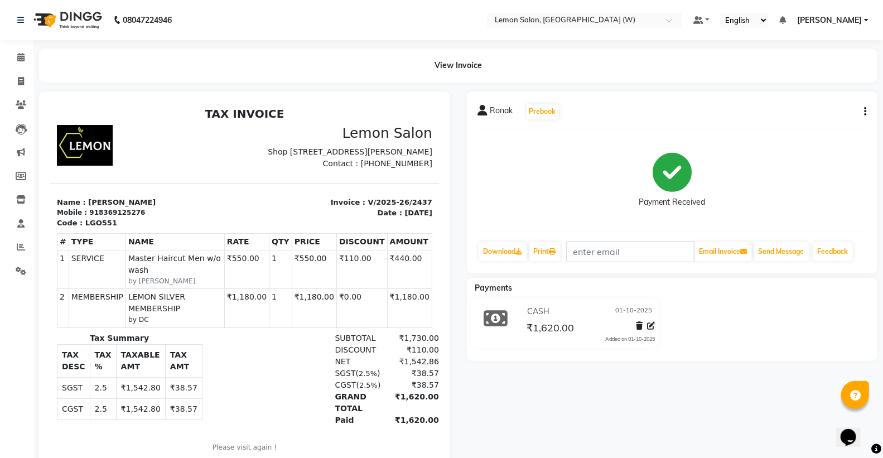
click at [865, 112] on icon "button" at bounding box center [865, 112] width 2 height 1
click at [800, 110] on div "Edit Item Staff" at bounding box center [810, 112] width 76 height 14
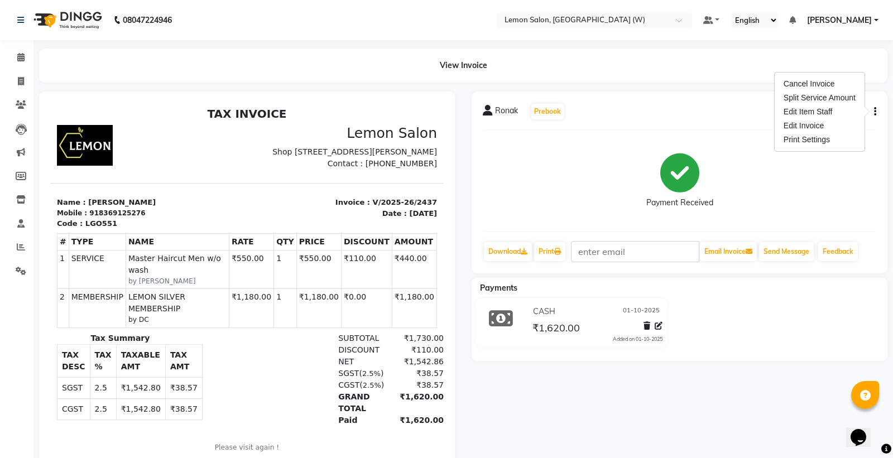
select select "93366"
select select "75738"
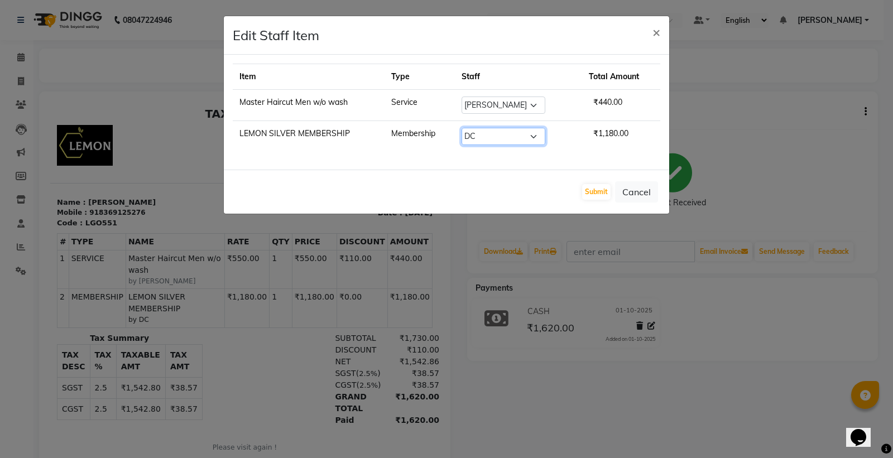
click at [486, 134] on select "Select [PERSON_NAME] DC [PERSON_NAME] [PERSON_NAME] [PERSON_NAME] [PERSON_NAME]…" at bounding box center [503, 136] width 84 height 17
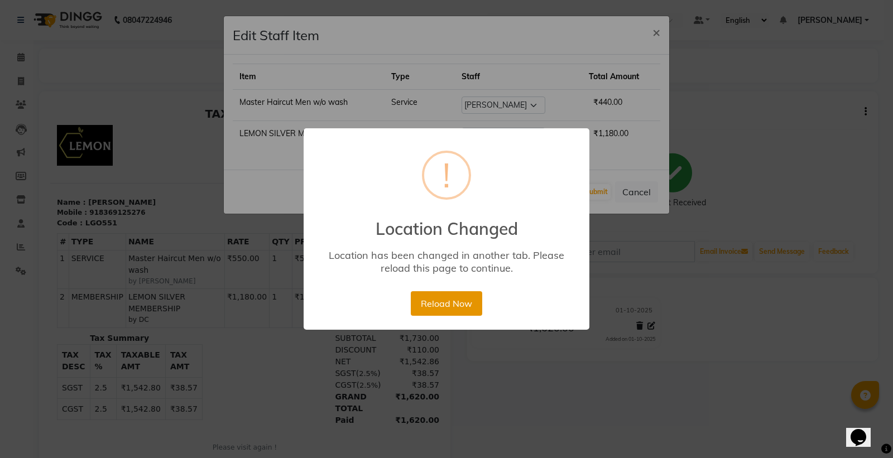
click at [434, 297] on button "Reload Now" at bounding box center [446, 303] width 71 height 25
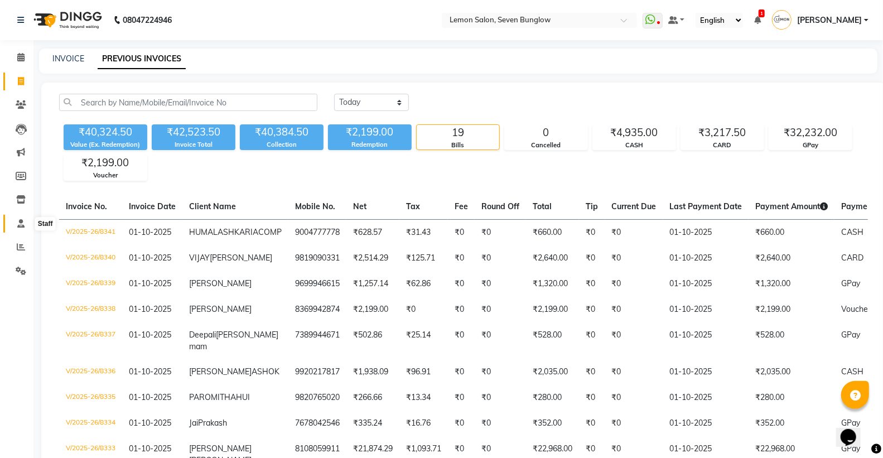
click at [12, 227] on span at bounding box center [21, 224] width 20 height 13
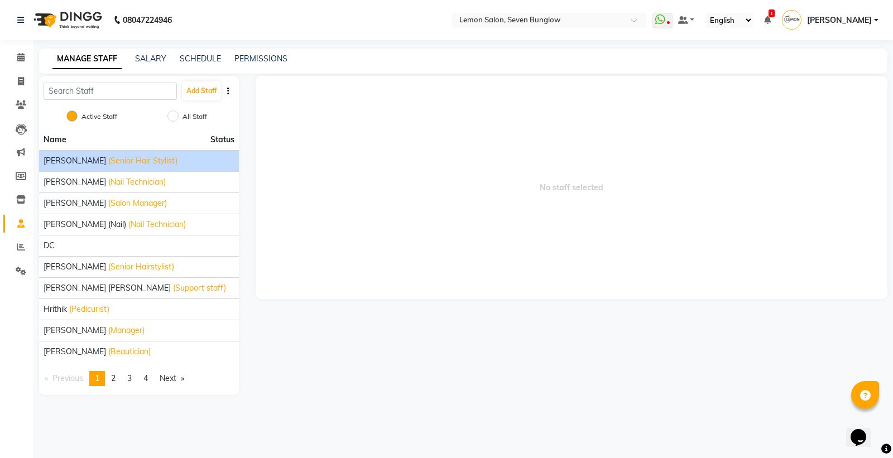
click at [88, 167] on li "[PERSON_NAME] (Senior Hair Stylist)" at bounding box center [139, 160] width 200 height 21
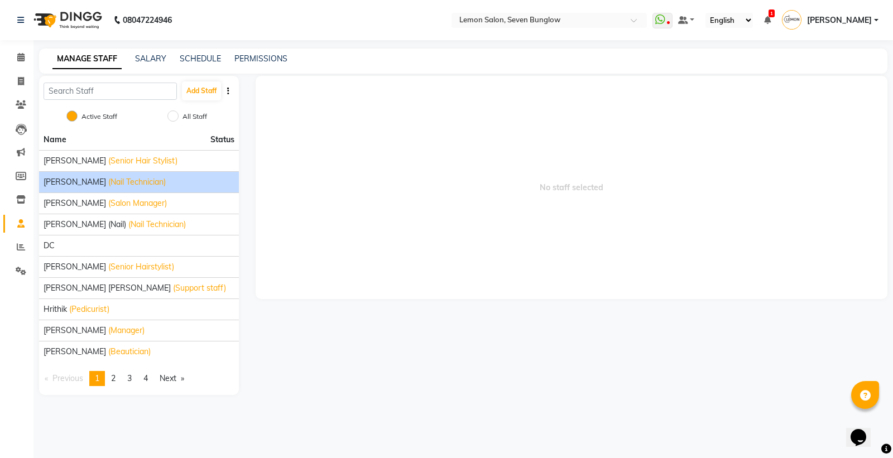
click at [74, 180] on span "[PERSON_NAME]" at bounding box center [75, 182] width 62 height 12
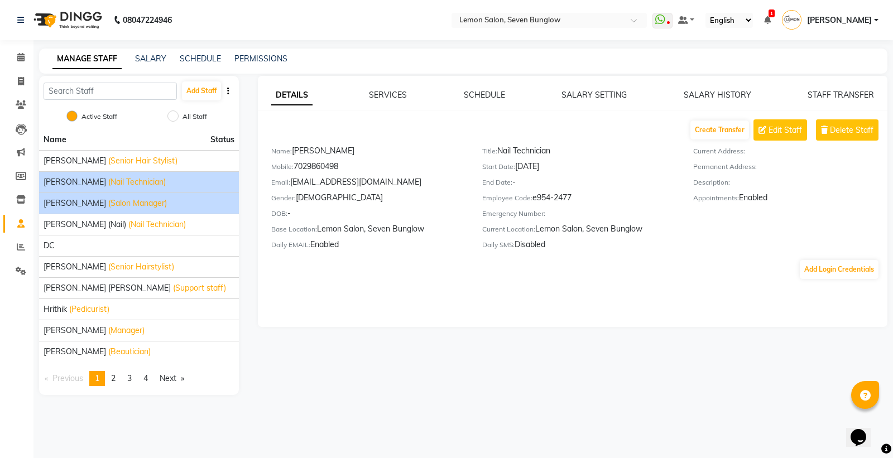
click at [70, 204] on span "[PERSON_NAME]" at bounding box center [75, 203] width 62 height 12
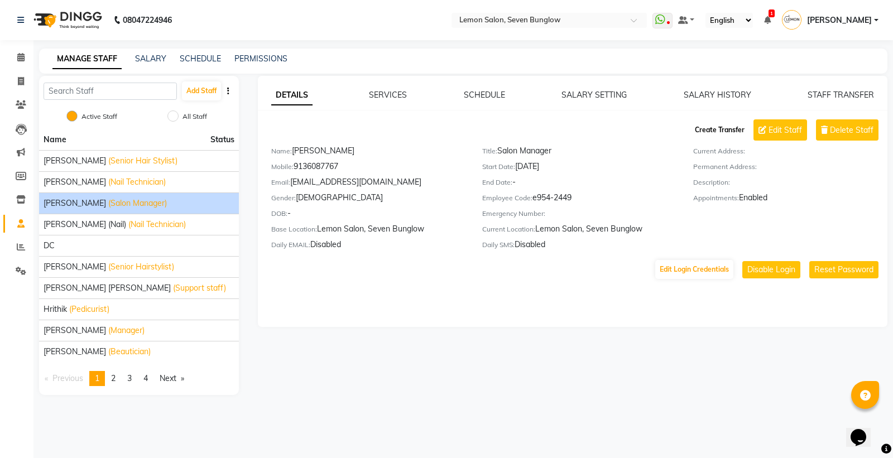
click at [736, 125] on button "Create Transfer" at bounding box center [719, 130] width 59 height 19
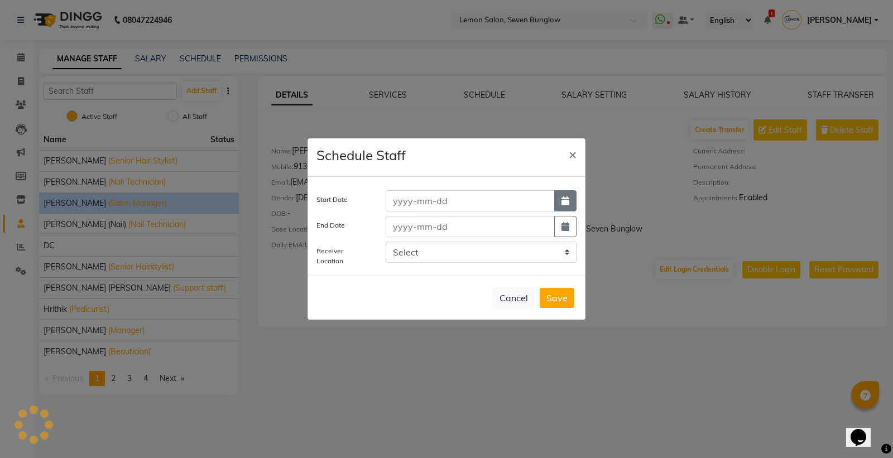
click at [569, 202] on button "button" at bounding box center [565, 200] width 22 height 21
select select "10"
select select "2025"
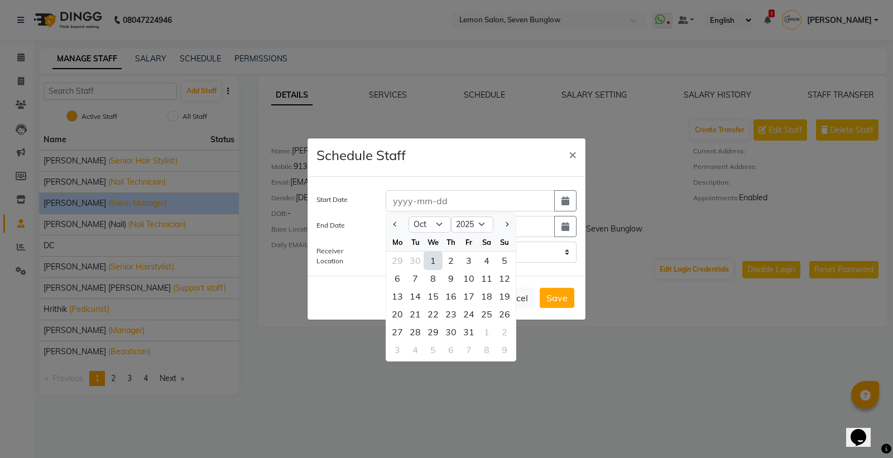
click at [431, 259] on div "1" at bounding box center [433, 261] width 18 height 18
type input "01-10-2025"
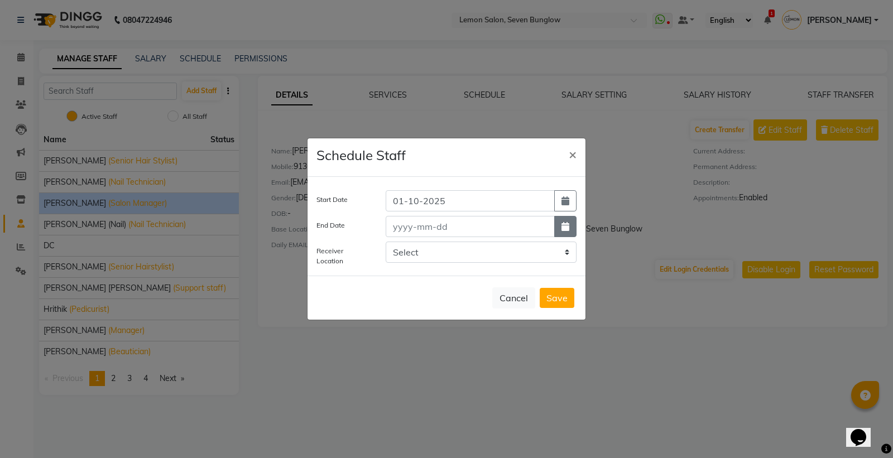
click at [567, 230] on icon "button" at bounding box center [565, 226] width 8 height 9
select select "10"
select select "2025"
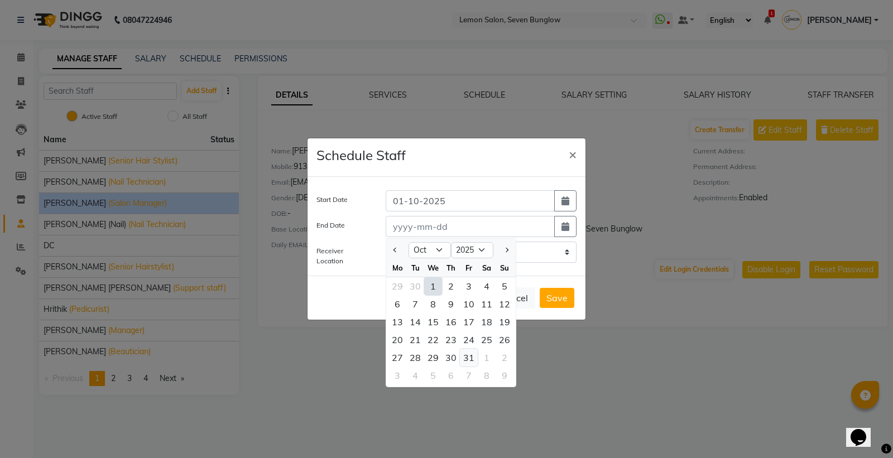
click at [465, 355] on div "31" at bounding box center [469, 358] width 18 height 18
type input "31-10-2025"
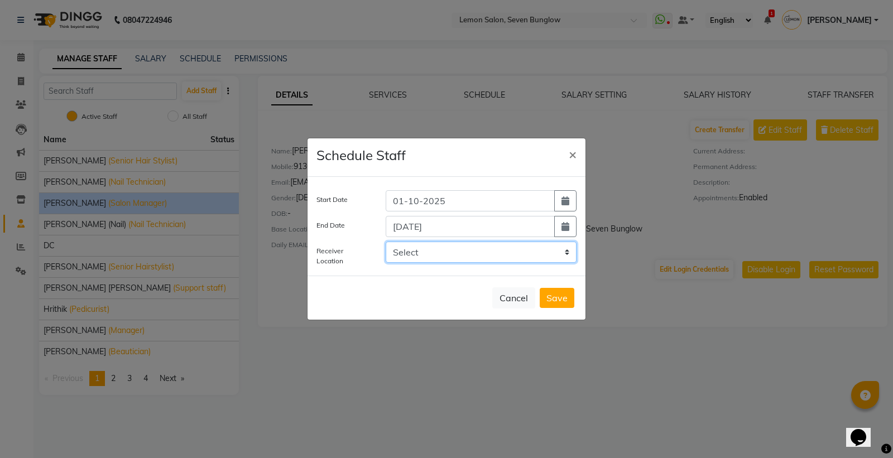
click at [460, 253] on select "Select LEMON SALON, Lokhandwala Lemon Salon, Malad Lemon Salon, Bandra Lemon Sa…" at bounding box center [481, 252] width 191 height 21
select select "3565"
click at [386, 242] on select "Select LEMON SALON, Lokhandwala Lemon Salon, Malad Lemon Salon, Bandra Lemon Sa…" at bounding box center [481, 252] width 191 height 21
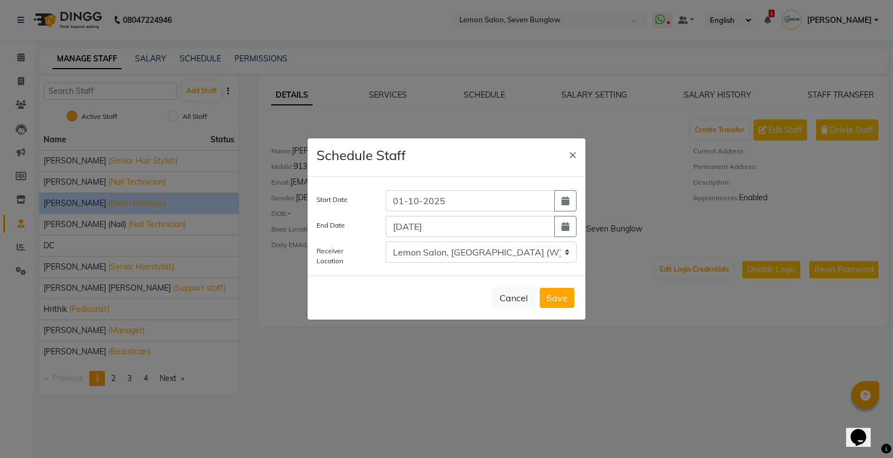
click at [555, 297] on button "Save" at bounding box center [556, 298] width 35 height 20
select select
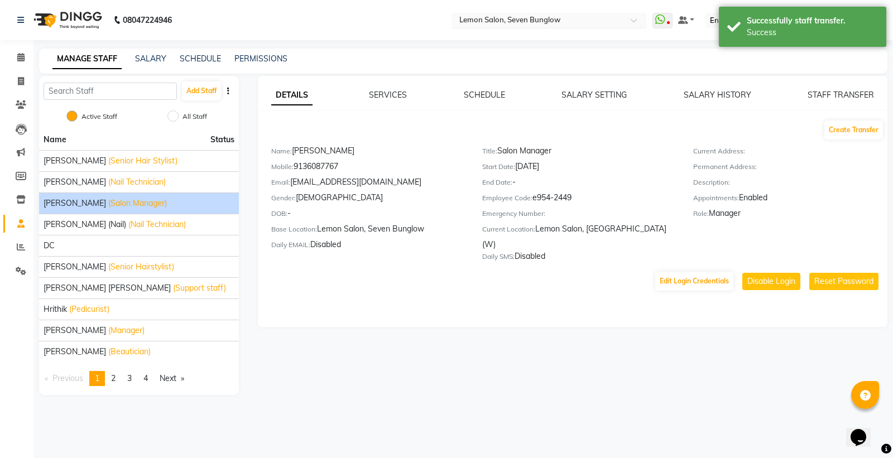
click at [545, 17] on input "text" at bounding box center [538, 21] width 162 height 11
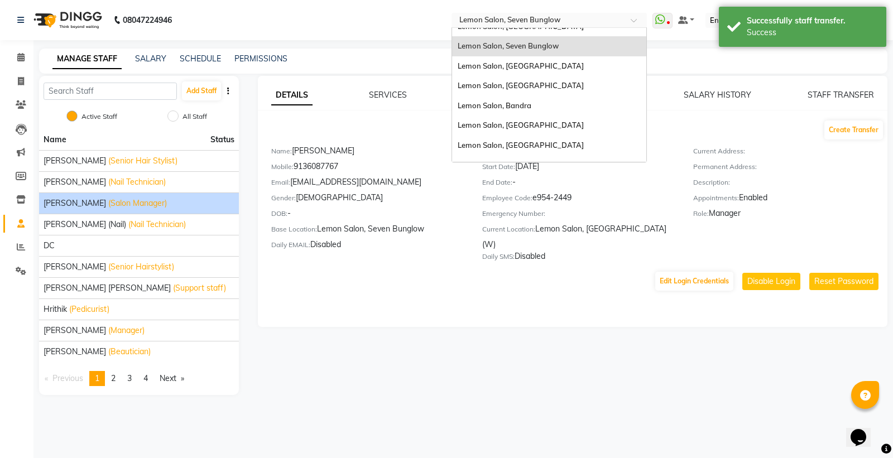
scroll to position [103, 0]
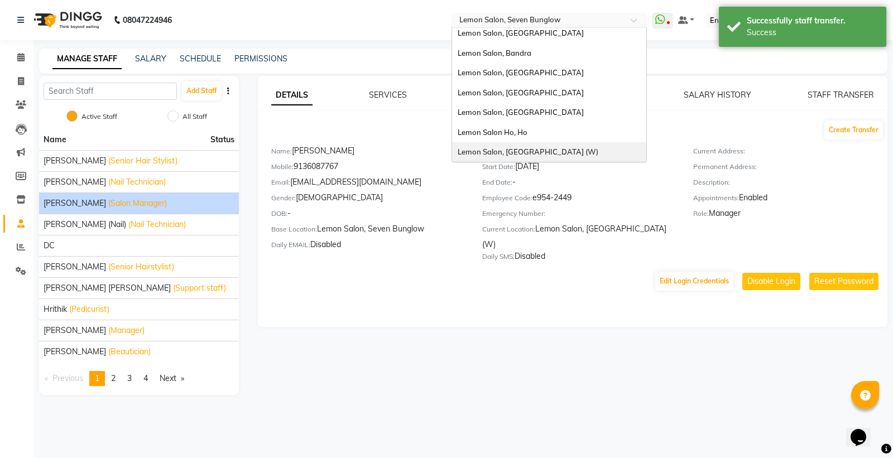
click at [555, 151] on span "Lemon Salon, [GEOGRAPHIC_DATA] (W)" at bounding box center [527, 151] width 141 height 9
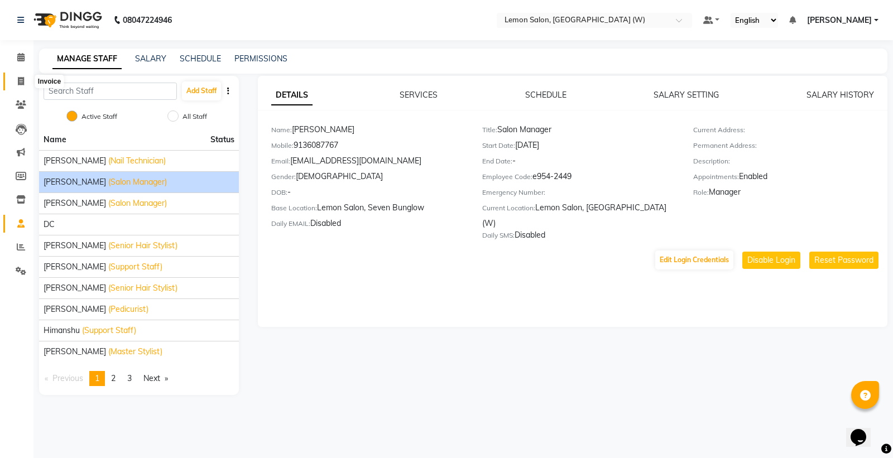
click at [18, 84] on icon at bounding box center [21, 81] width 6 height 8
select select "service"
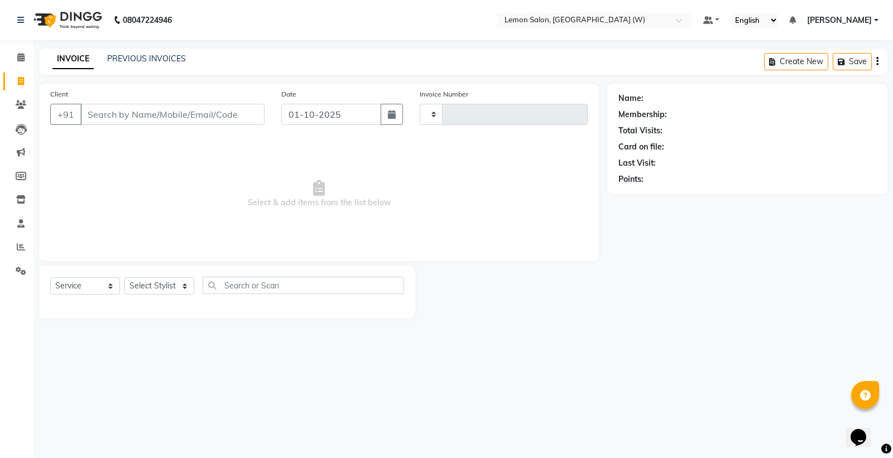
type input "2444"
select select "8053"
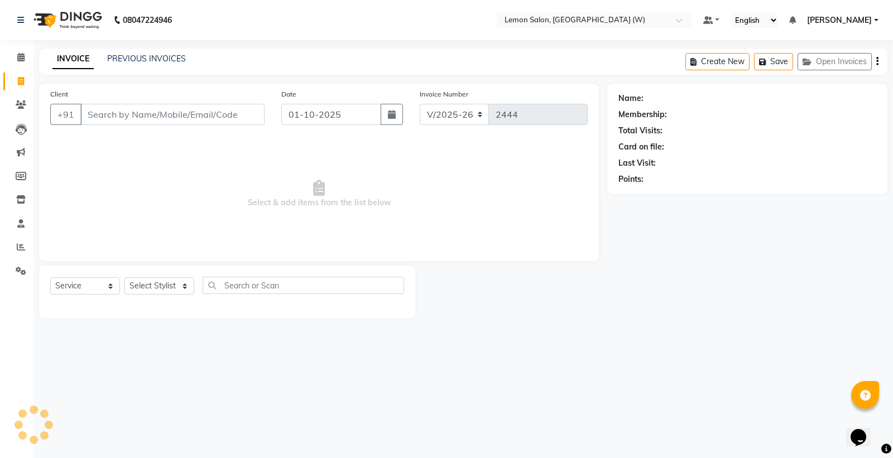
click at [164, 53] on div "PREVIOUS INVOICES" at bounding box center [146, 59] width 79 height 12
click at [169, 63] on link "PREVIOUS INVOICES" at bounding box center [146, 59] width 79 height 10
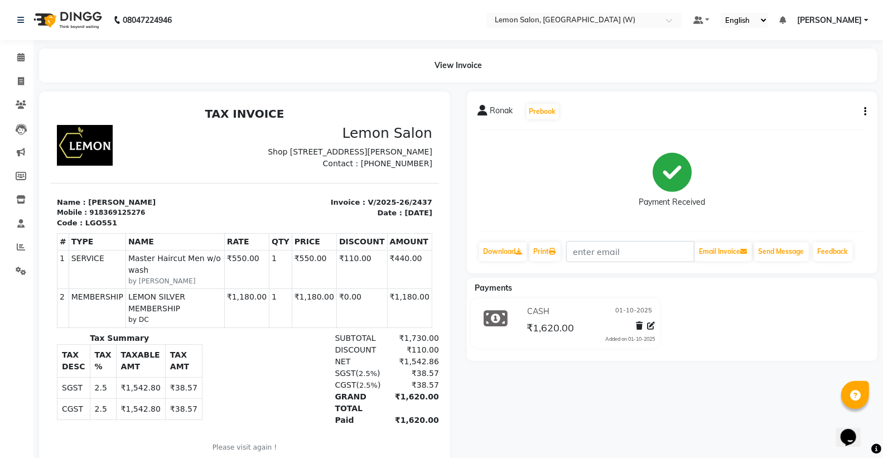
click at [864, 118] on div "[PERSON_NAME] Prebook" at bounding box center [672, 112] width 389 height 18
click at [860, 113] on button "button" at bounding box center [863, 112] width 7 height 12
click at [813, 110] on div "Edit Item Staff" at bounding box center [810, 112] width 76 height 14
select select
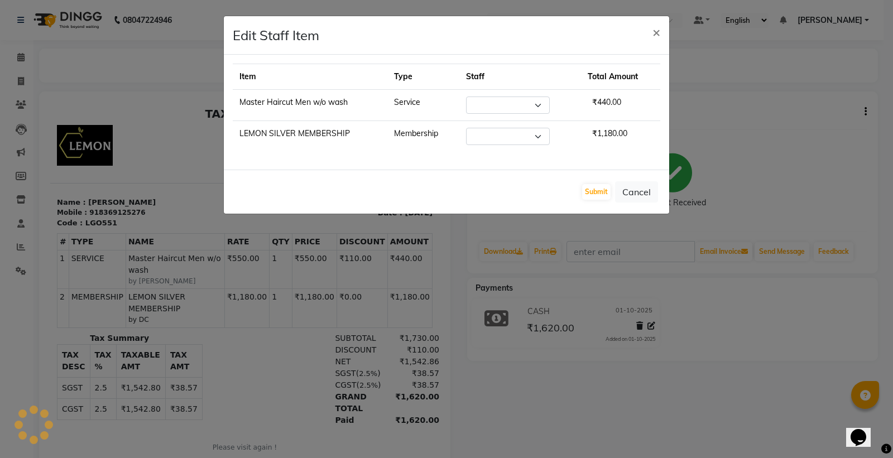
select select "93366"
click at [490, 139] on select "Select [PERSON_NAME] [PERSON_NAME] DC [PERSON_NAME] [PERSON_NAME] [PERSON_NAME]…" at bounding box center [503, 136] width 84 height 17
select select "45557"
click at [464, 128] on select "Select [PERSON_NAME] [PERSON_NAME] DC [PERSON_NAME] [PERSON_NAME] [PERSON_NAME]…" at bounding box center [503, 136] width 84 height 17
click at [605, 197] on button "Submit" at bounding box center [596, 192] width 28 height 16
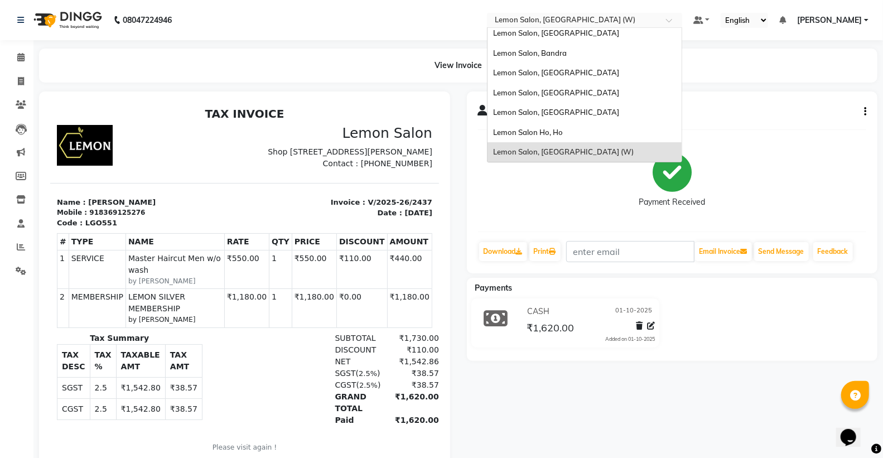
click at [568, 21] on input "text" at bounding box center [574, 21] width 162 height 11
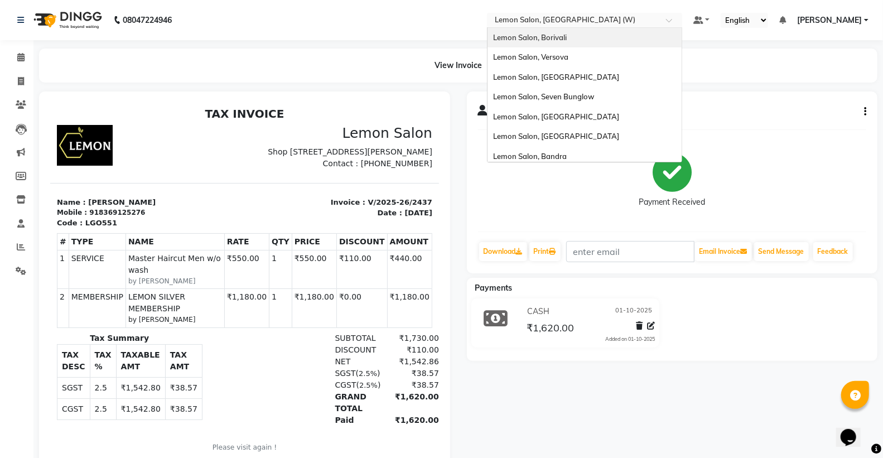
click at [582, 32] on div "Lemon Salon, Borivali" at bounding box center [585, 38] width 194 height 20
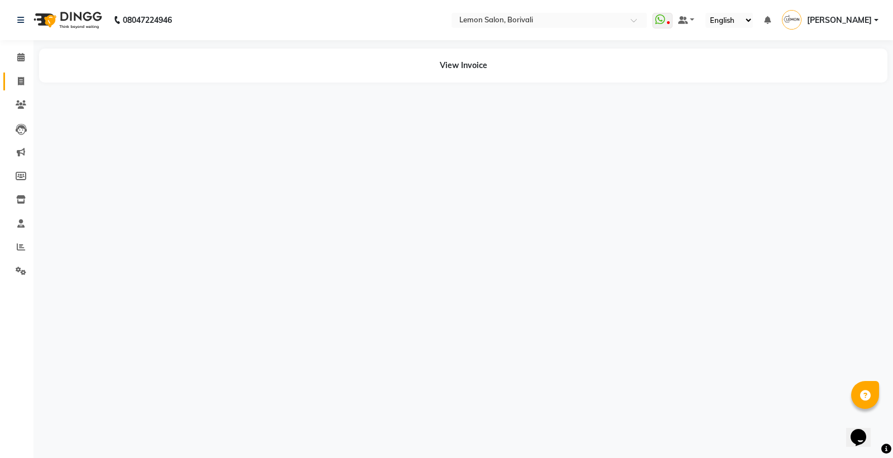
click at [19, 77] on icon at bounding box center [21, 81] width 6 height 8
select select "service"
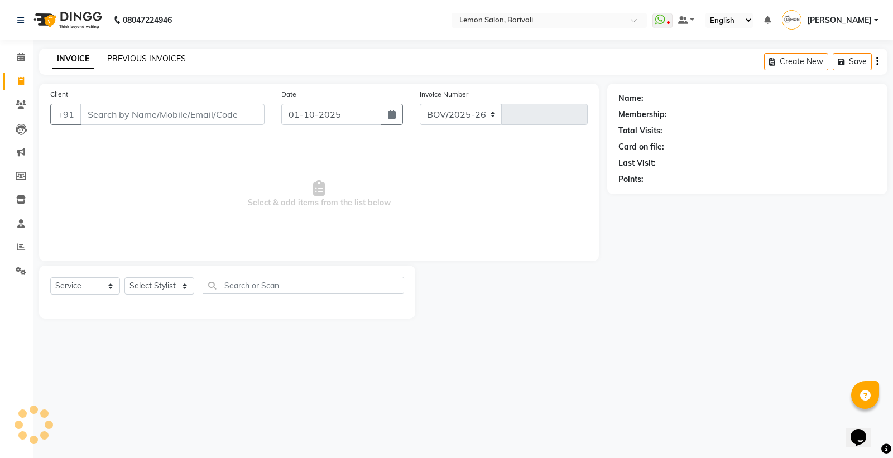
select select "567"
type input "2882"
click at [119, 56] on link "PREVIOUS INVOICES" at bounding box center [146, 59] width 79 height 10
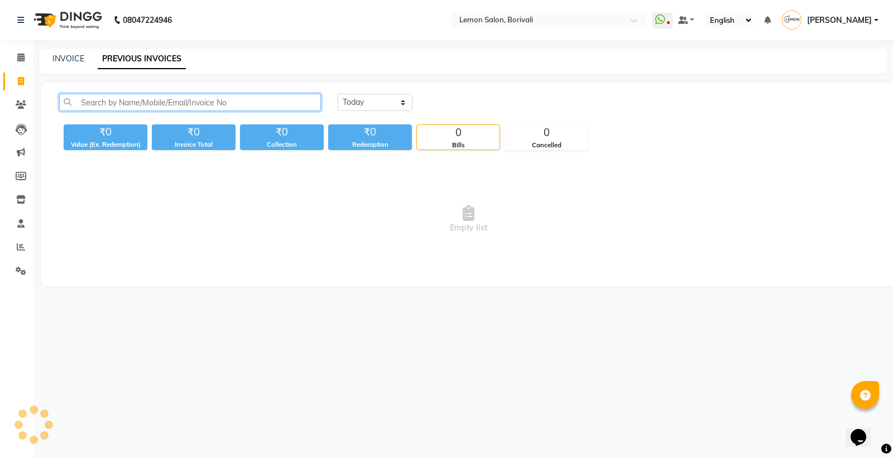
click at [145, 99] on input "text" at bounding box center [190, 102] width 262 height 17
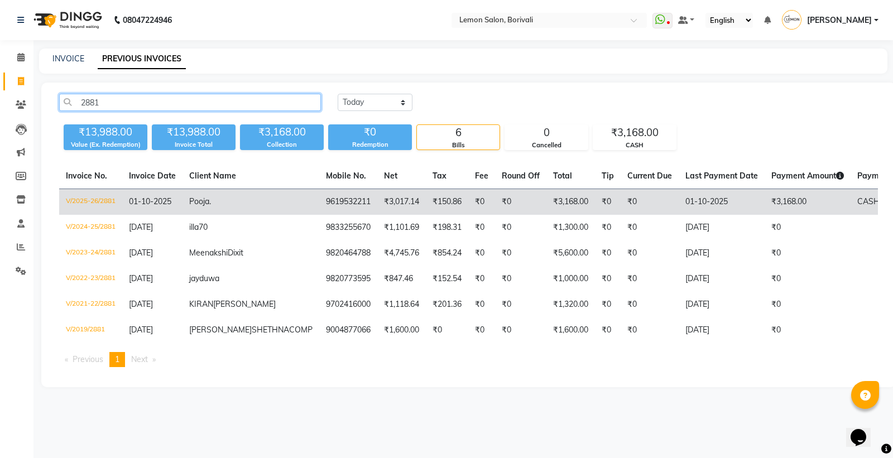
type input "2881"
click at [377, 193] on td "₹3,017.14" at bounding box center [401, 202] width 49 height 26
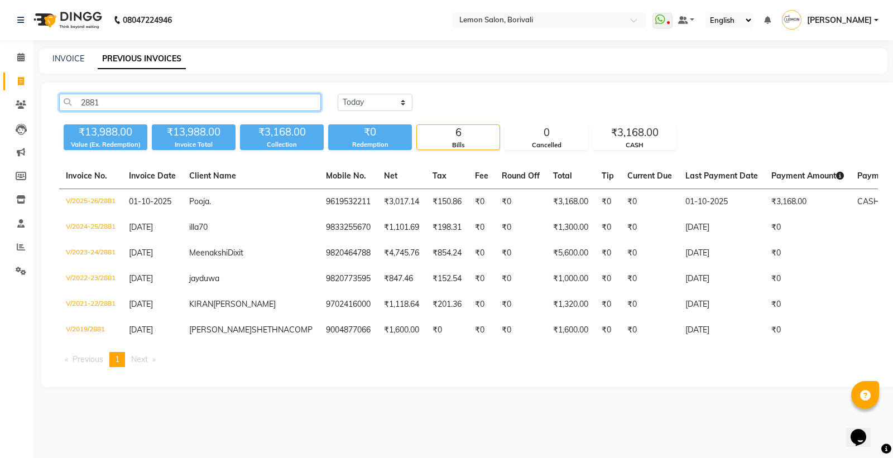
click at [222, 99] on input "2881" at bounding box center [190, 102] width 262 height 17
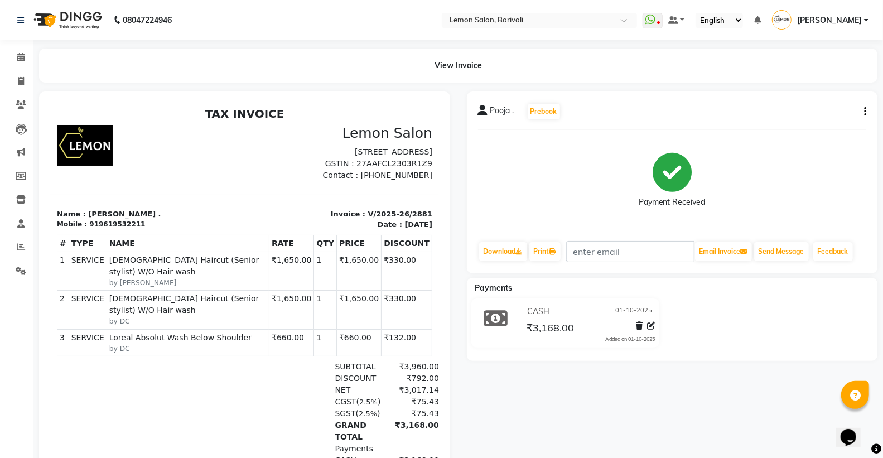
click at [863, 107] on button "button" at bounding box center [863, 112] width 7 height 12
click at [812, 107] on div "Edit Item Staff" at bounding box center [810, 112] width 76 height 14
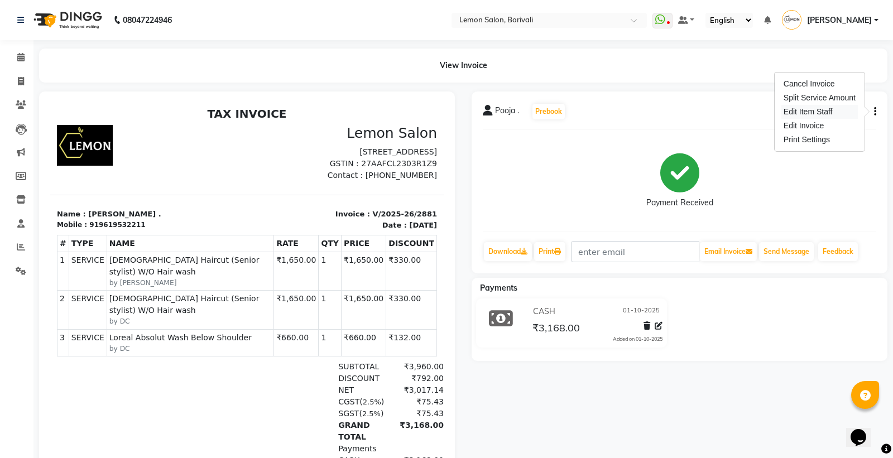
select select
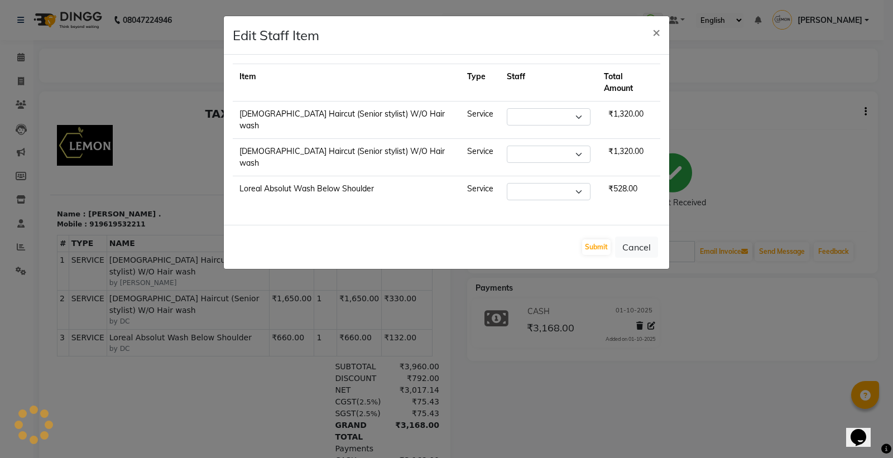
select select "16941"
select select "7885"
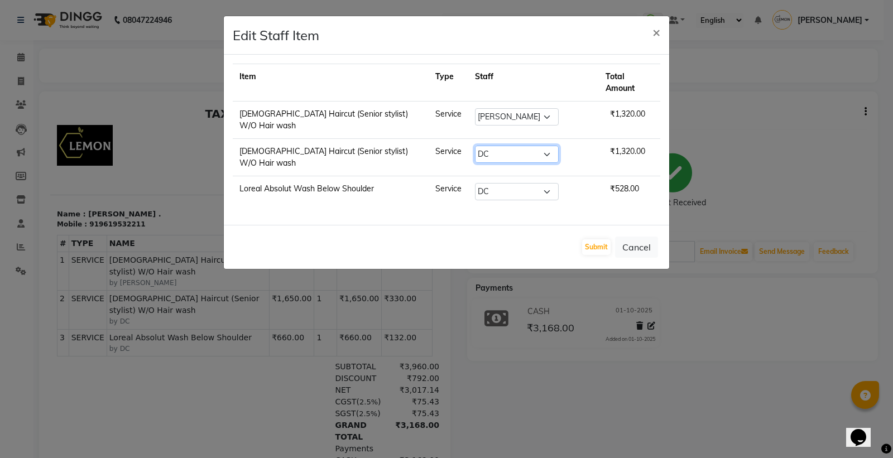
click at [515, 146] on select "Select DC [PERSON_NAME] [PERSON_NAME] Paswn [PERSON_NAME] Jyoti [PERSON_NAME] […" at bounding box center [517, 154] width 84 height 17
select select "93496"
click at [476, 146] on select "Select DC [PERSON_NAME] [PERSON_NAME] Paswn [PERSON_NAME] Jyoti [PERSON_NAME] […" at bounding box center [517, 154] width 84 height 17
click at [510, 183] on select "Select DC [PERSON_NAME] [PERSON_NAME] Paswn [PERSON_NAME] Jyoti [PERSON_NAME] […" at bounding box center [517, 191] width 84 height 17
select select "93496"
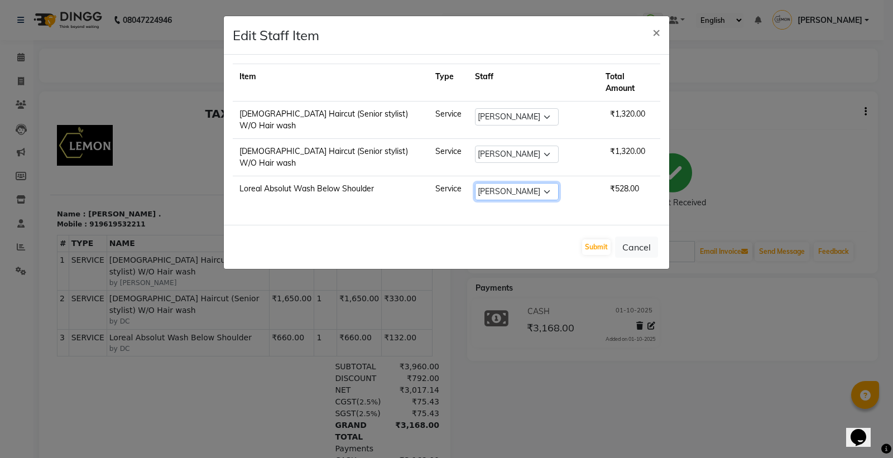
click at [476, 183] on select "Select DC [PERSON_NAME] [PERSON_NAME] Paswn [PERSON_NAME] Jyoti [PERSON_NAME] […" at bounding box center [517, 191] width 84 height 17
click at [588, 239] on button "Submit" at bounding box center [596, 247] width 28 height 16
